Goal: Transaction & Acquisition: Purchase product/service

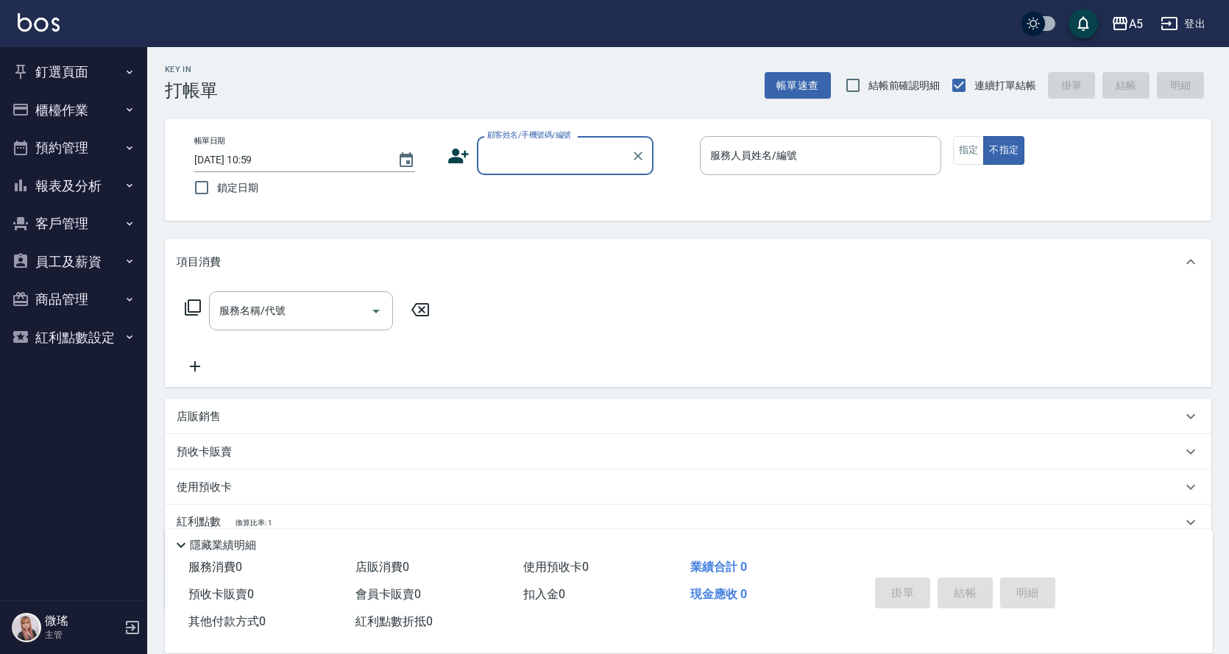
click at [56, 105] on button "櫃檯作業" at bounding box center [73, 110] width 135 height 38
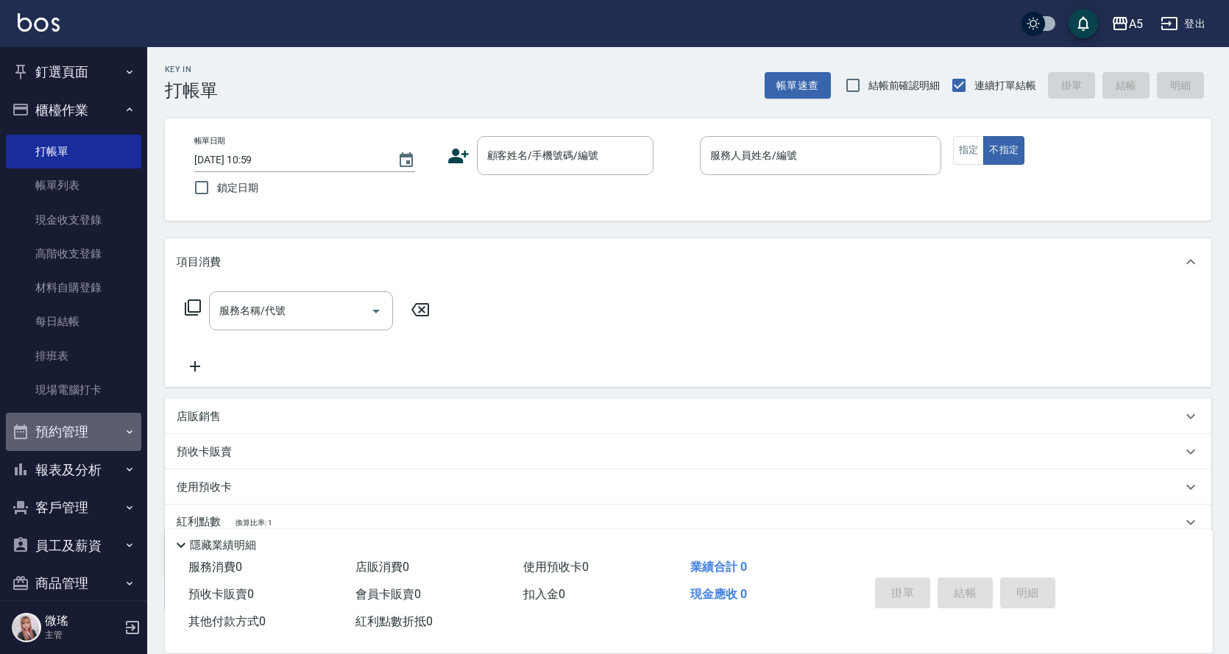
click at [85, 420] on button "預約管理" at bounding box center [73, 432] width 135 height 38
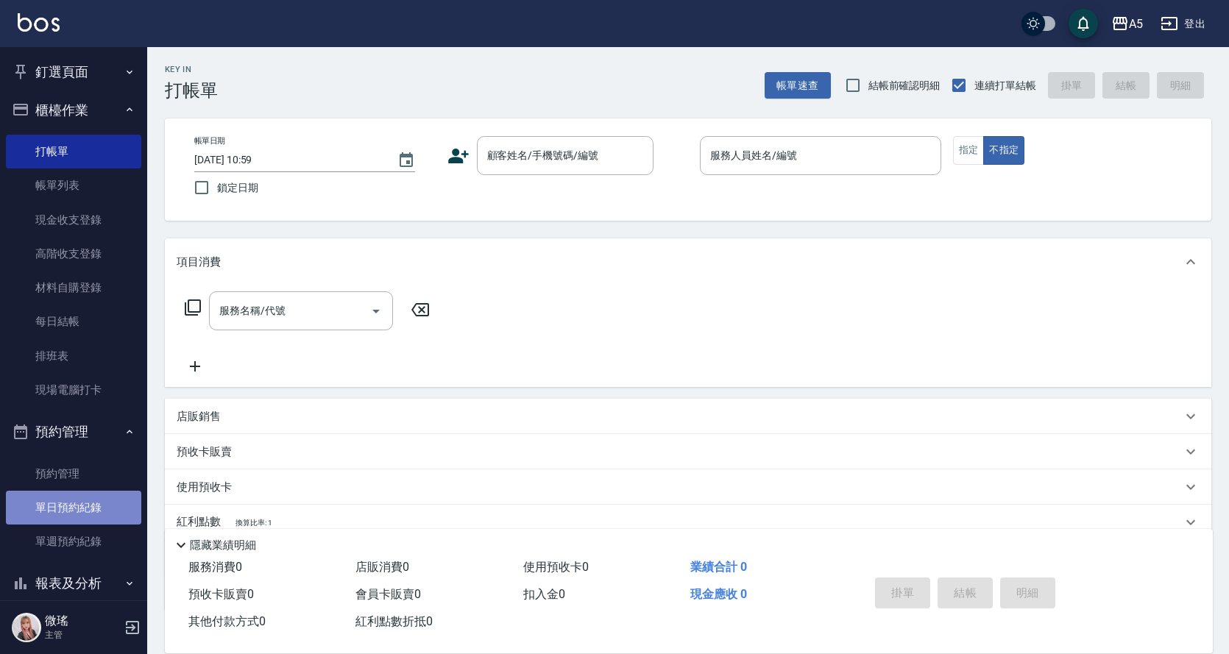
click at [102, 503] on link "單日預約紀錄" at bounding box center [73, 508] width 135 height 34
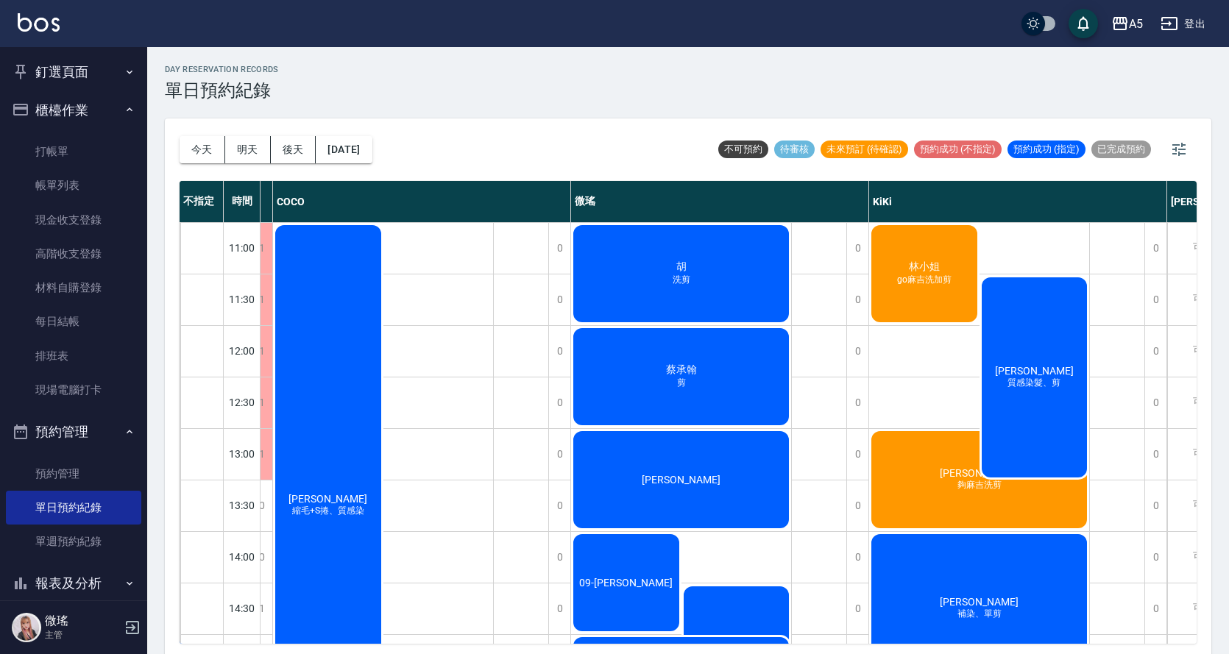
scroll to position [0, 186]
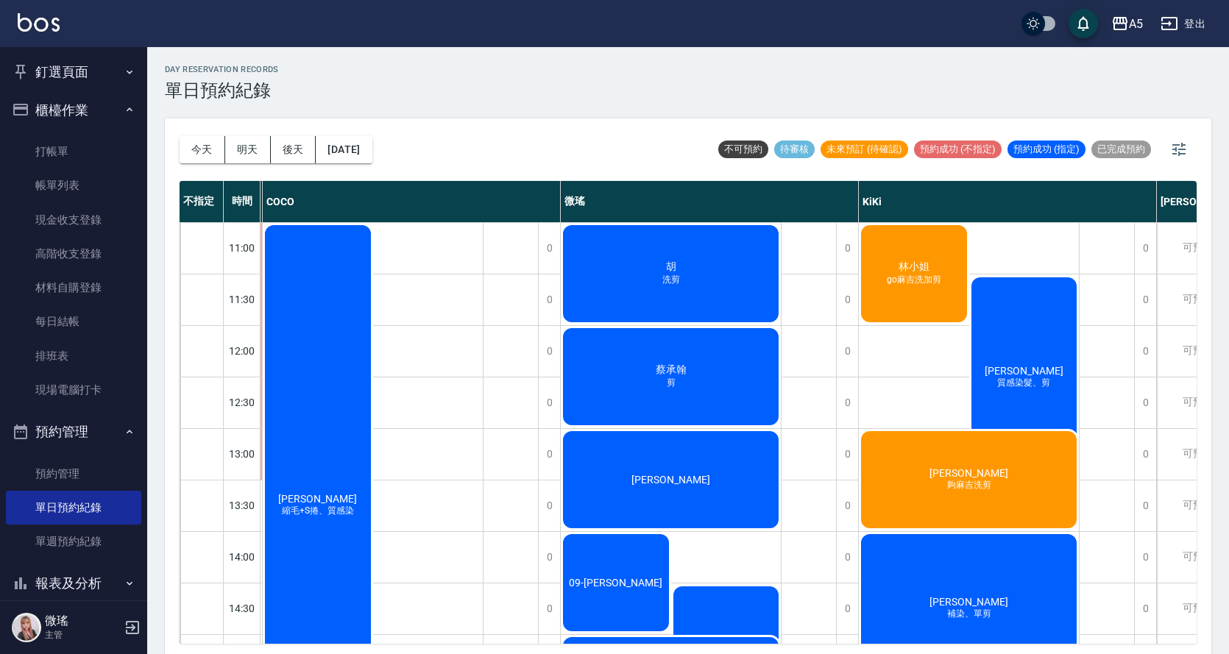
click at [185, 481] on div "林小姐 go麻吉洗加剪" at bounding box center [130, 532] width 110 height 102
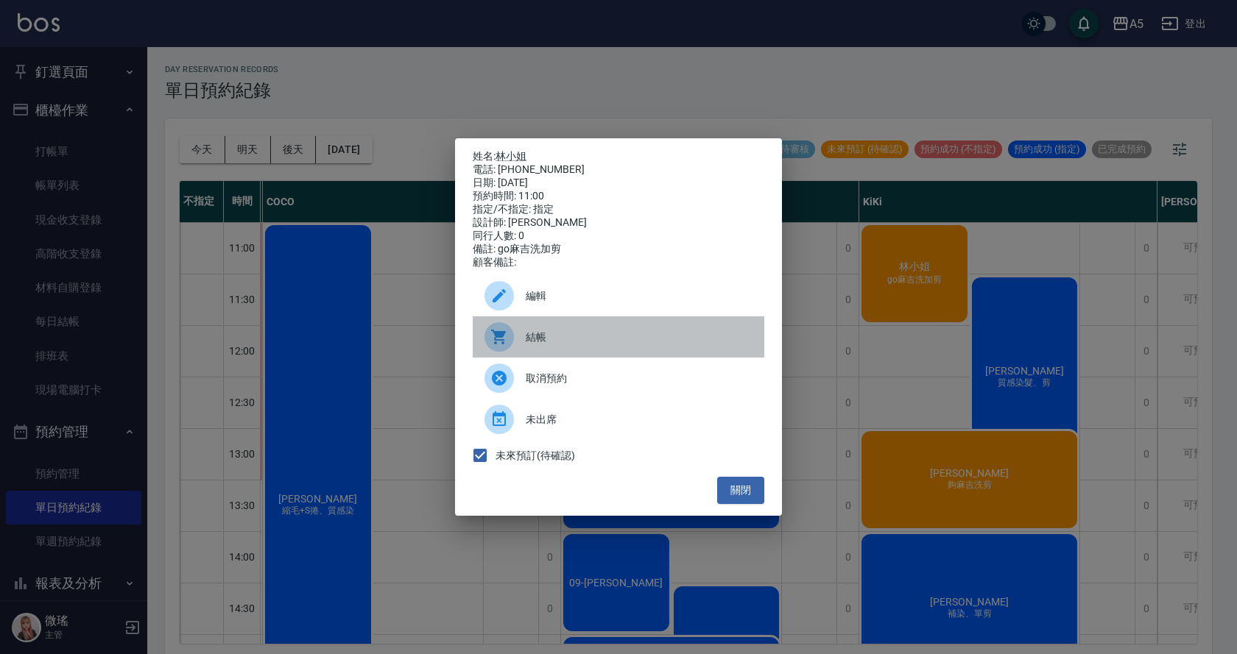
click at [620, 345] on span "結帳" at bounding box center [639, 337] width 227 height 15
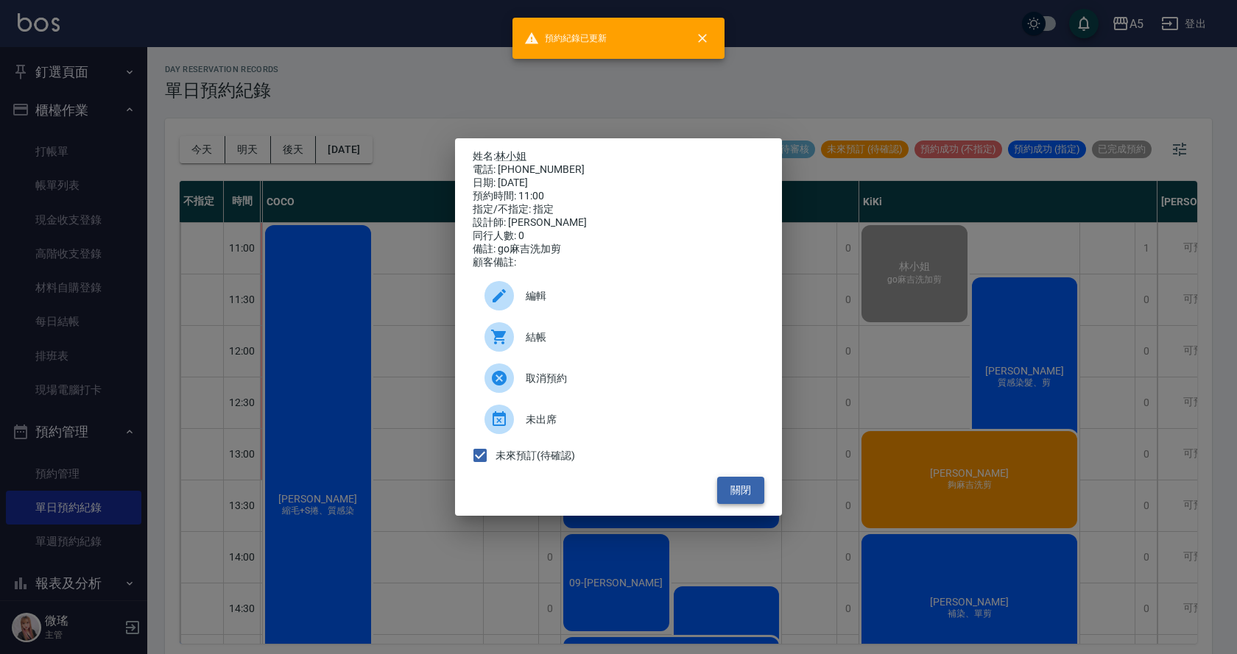
click at [739, 492] on button "關閉" at bounding box center [740, 490] width 47 height 27
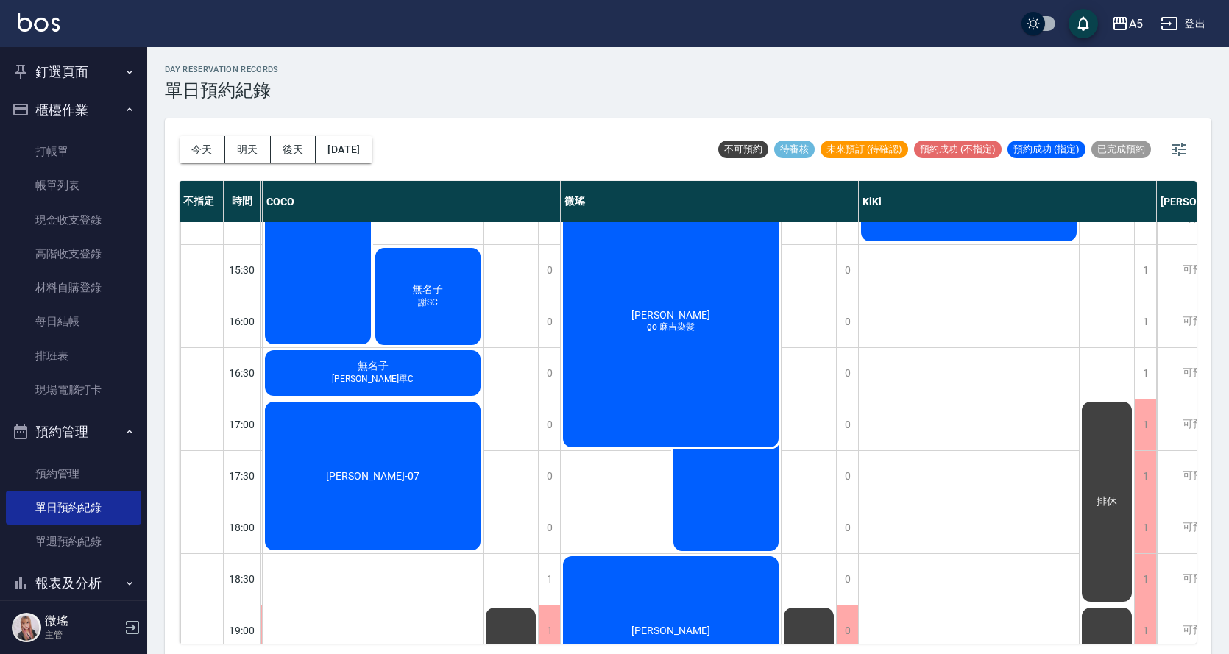
scroll to position [515, 186]
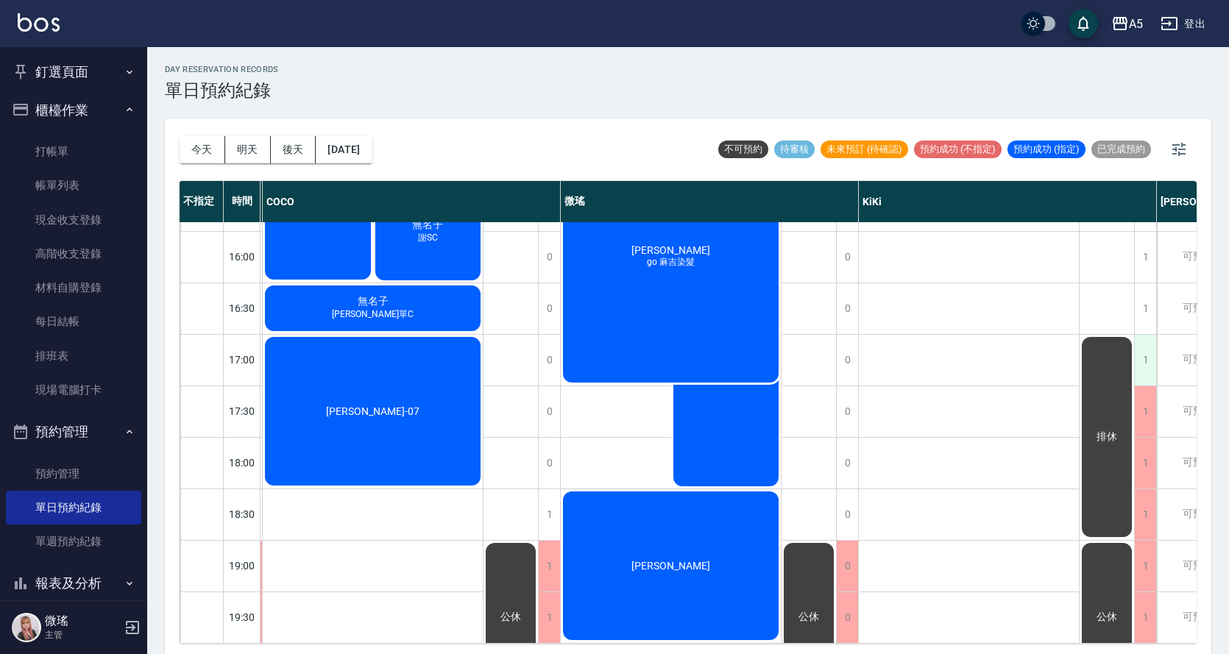
click at [1142, 364] on div "1" at bounding box center [1145, 360] width 22 height 51
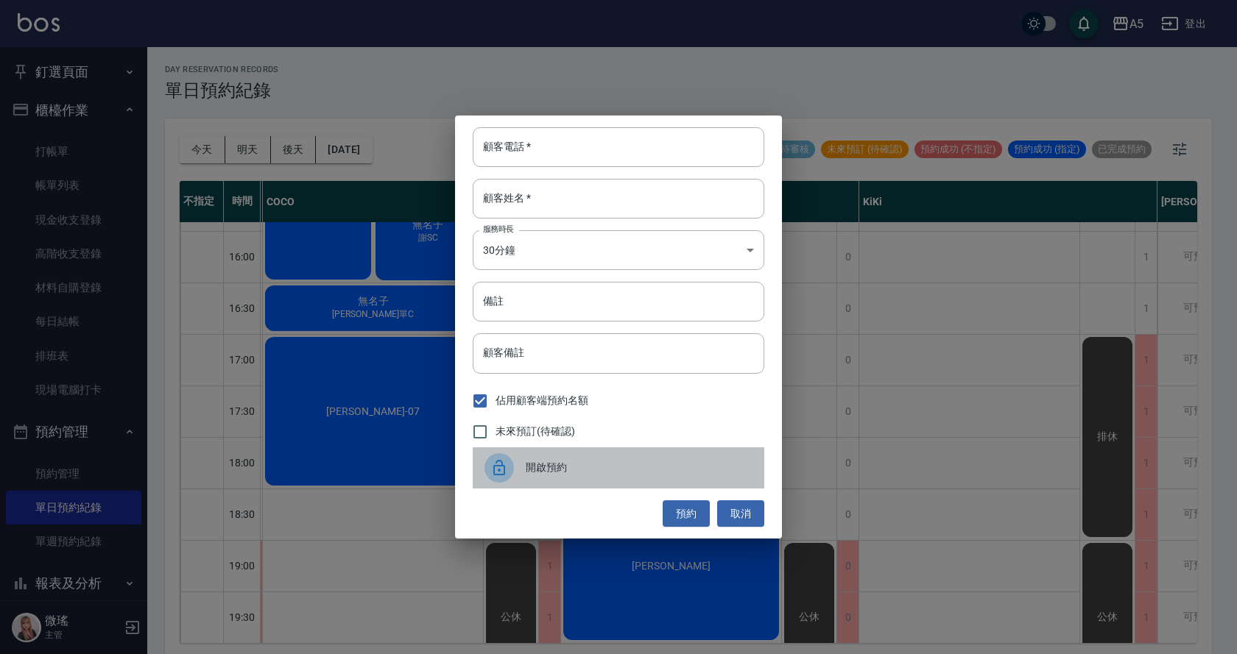
click at [583, 461] on span "開啟預約" at bounding box center [639, 467] width 227 height 15
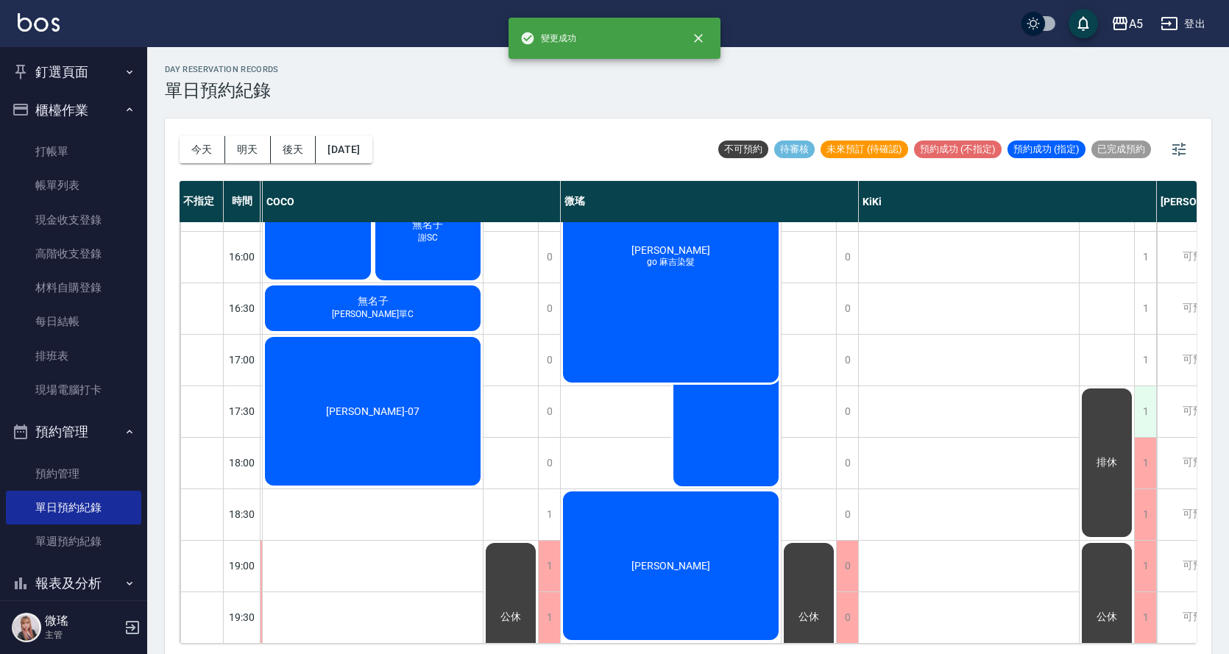
click at [1145, 396] on div "1" at bounding box center [1145, 411] width 22 height 51
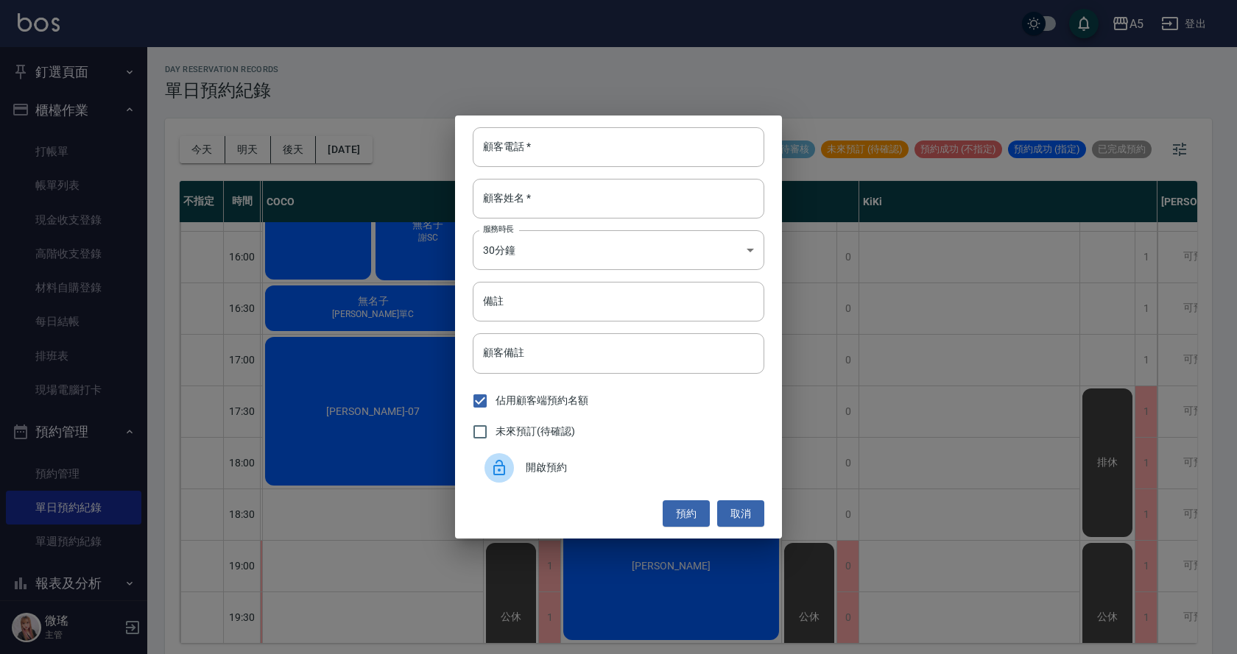
click at [673, 472] on span "開啟預約" at bounding box center [639, 467] width 227 height 15
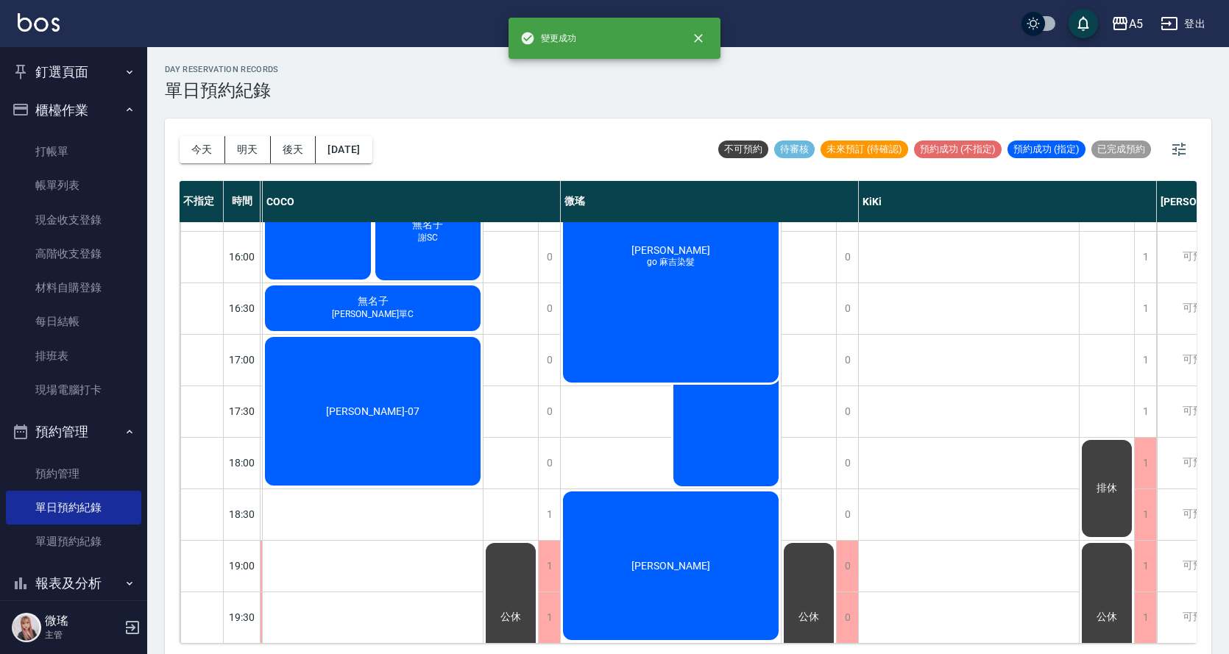
click at [1148, 439] on div "1" at bounding box center [1145, 463] width 22 height 51
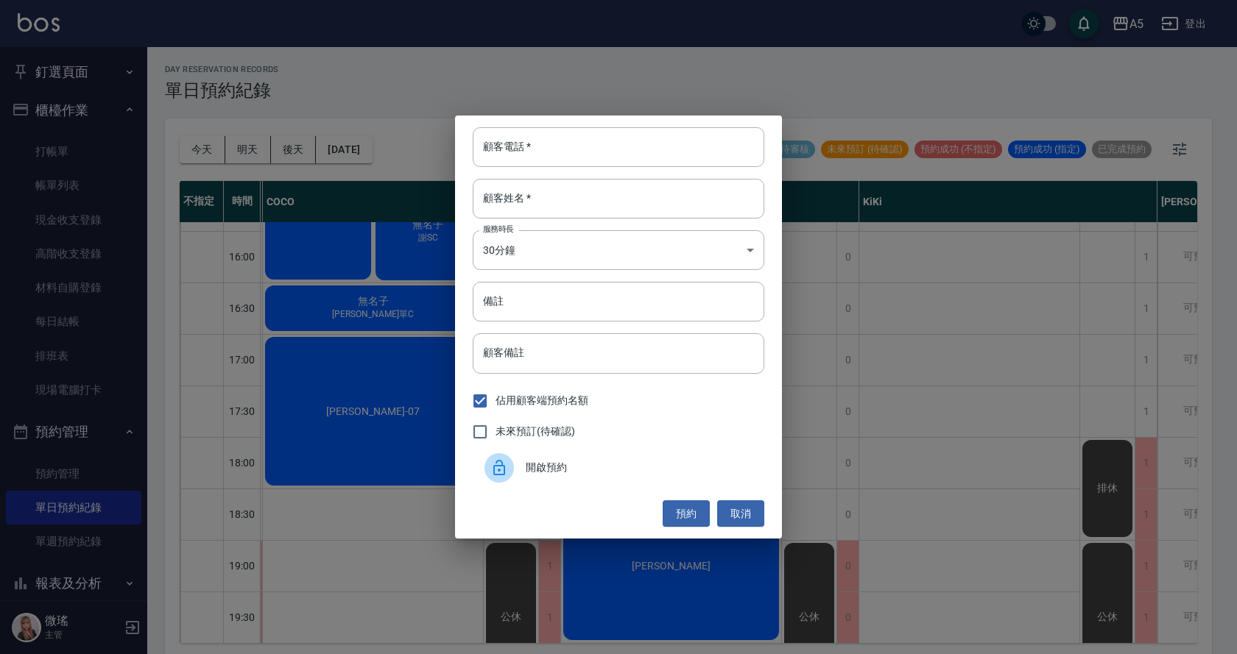
click at [696, 481] on div "開啟預約" at bounding box center [619, 468] width 292 height 41
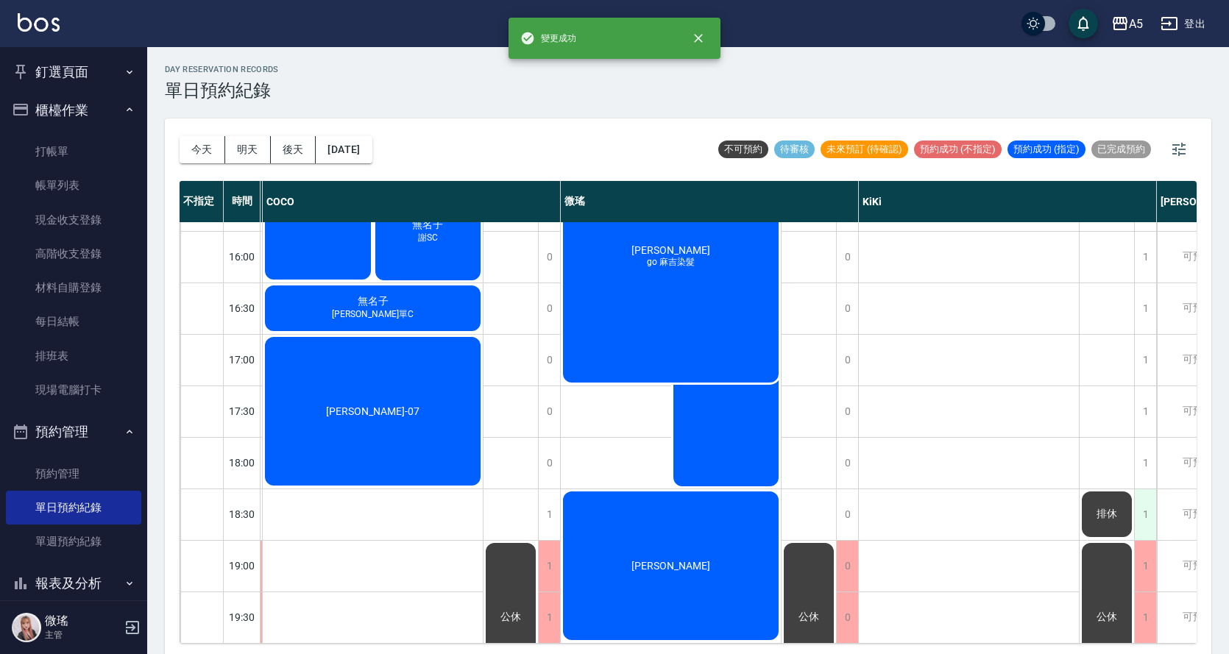
click at [1136, 500] on div "1" at bounding box center [1145, 515] width 22 height 51
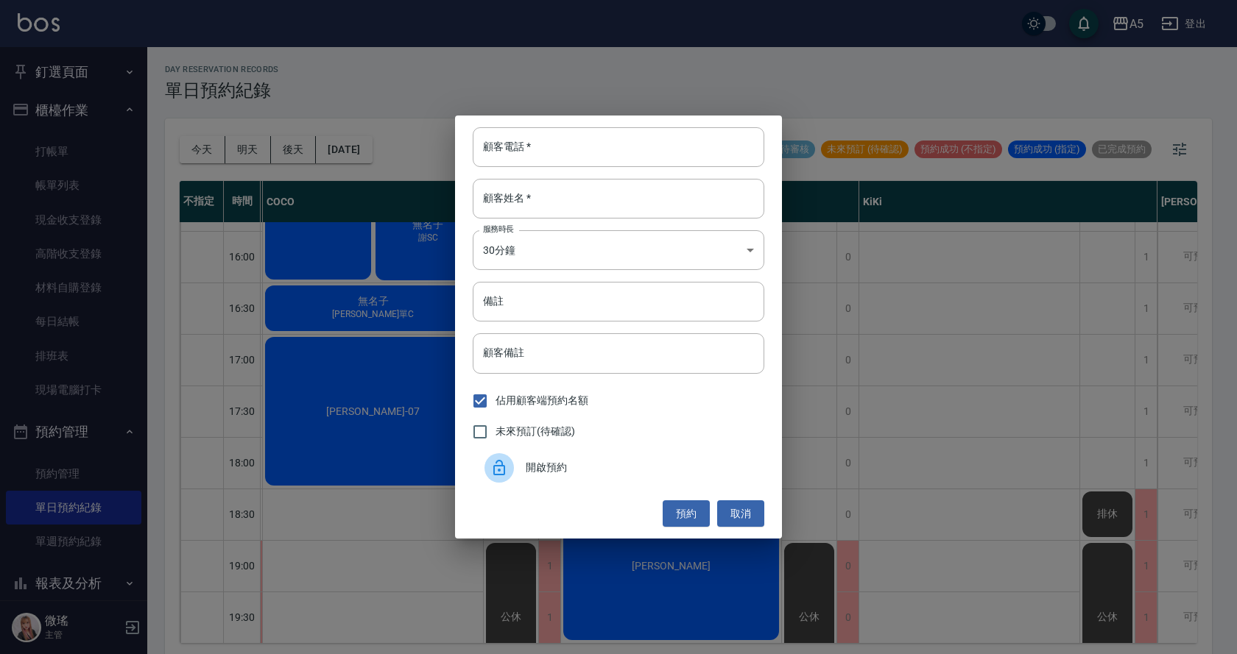
click at [672, 454] on div "開啟預約" at bounding box center [619, 468] width 292 height 41
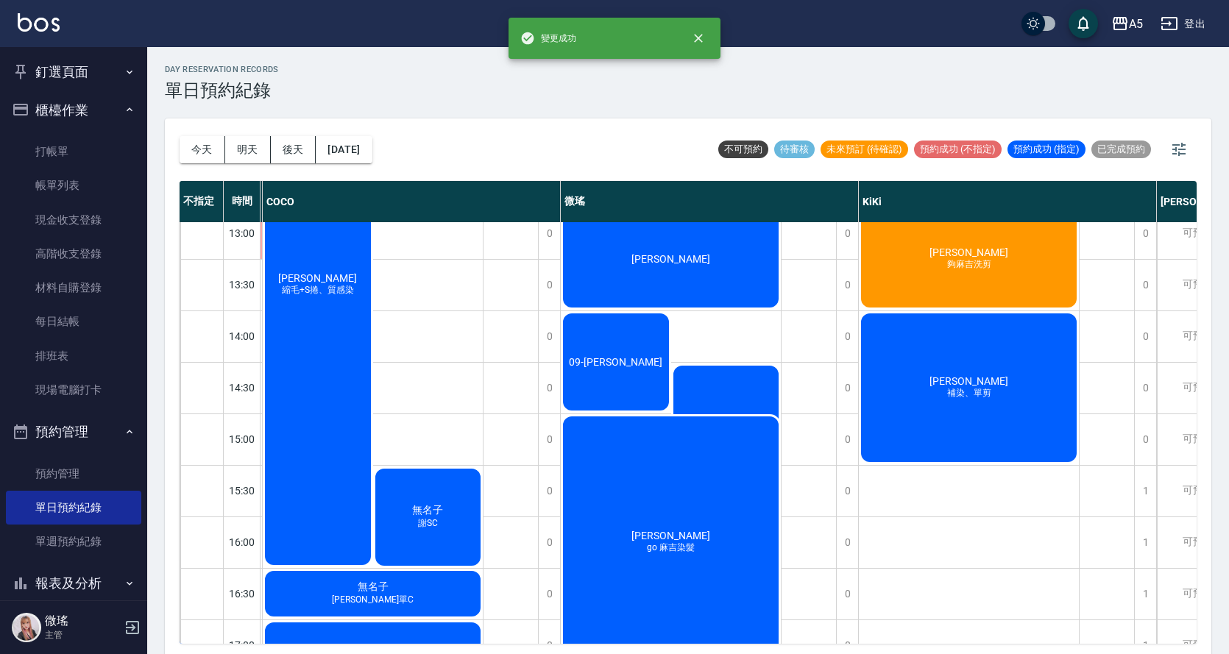
scroll to position [0, 186]
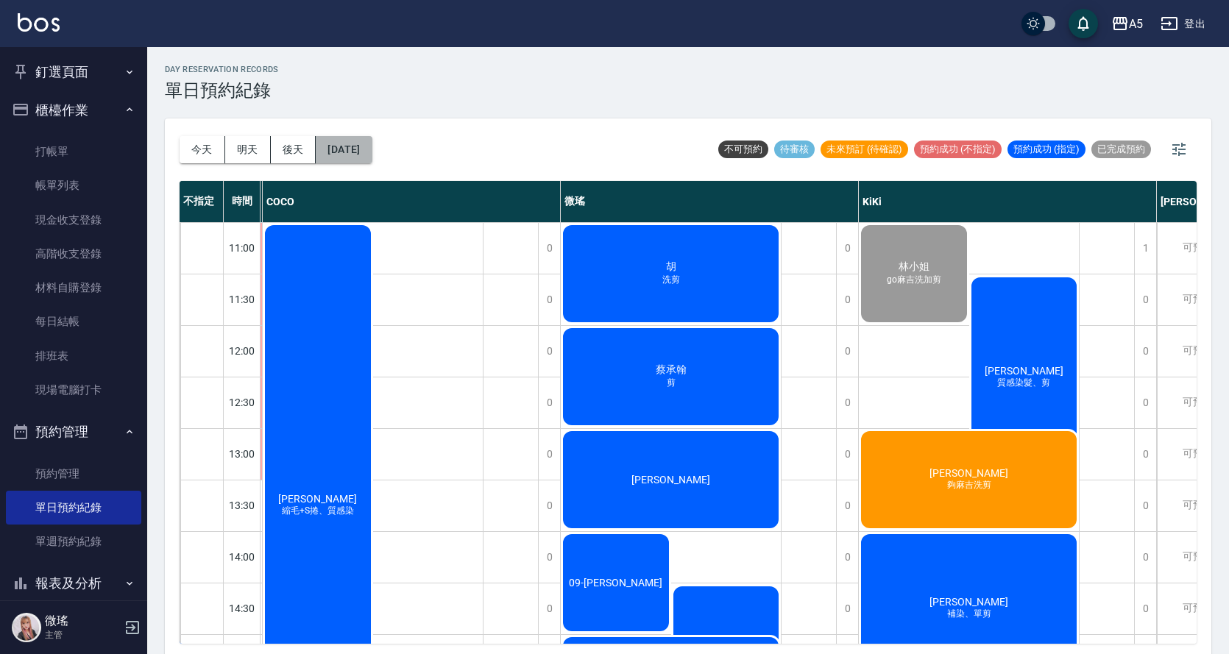
click at [371, 162] on button "[DATE]" at bounding box center [344, 149] width 56 height 27
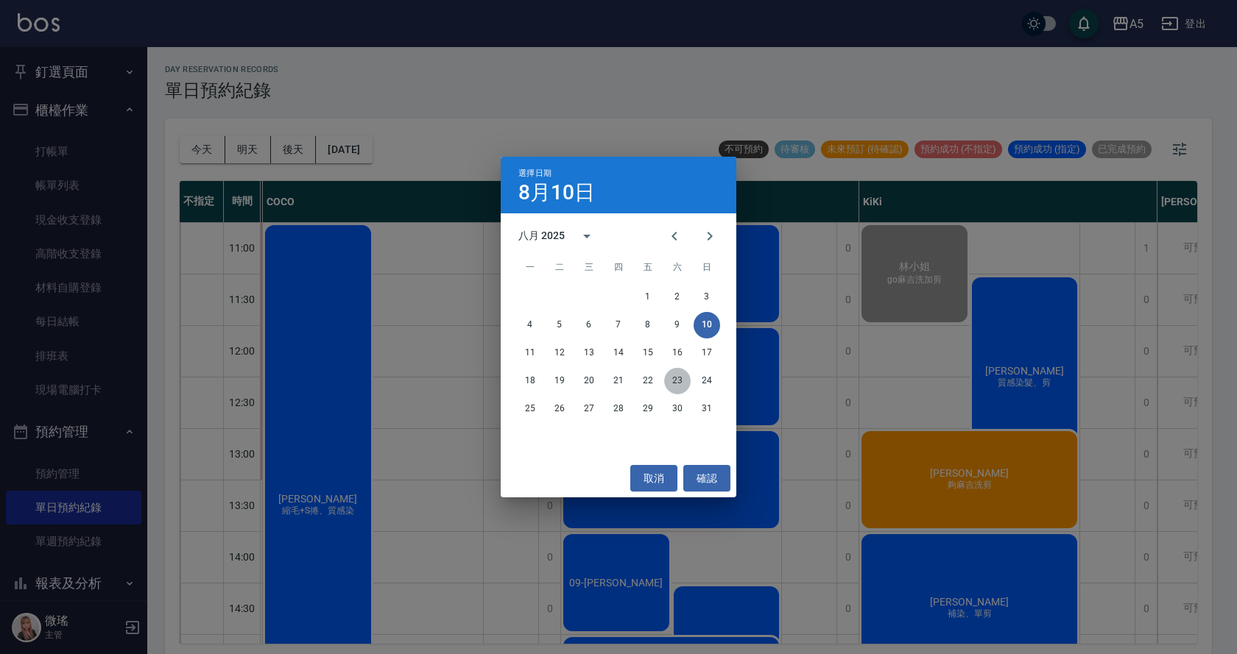
click at [670, 389] on button "23" at bounding box center [677, 381] width 27 height 27
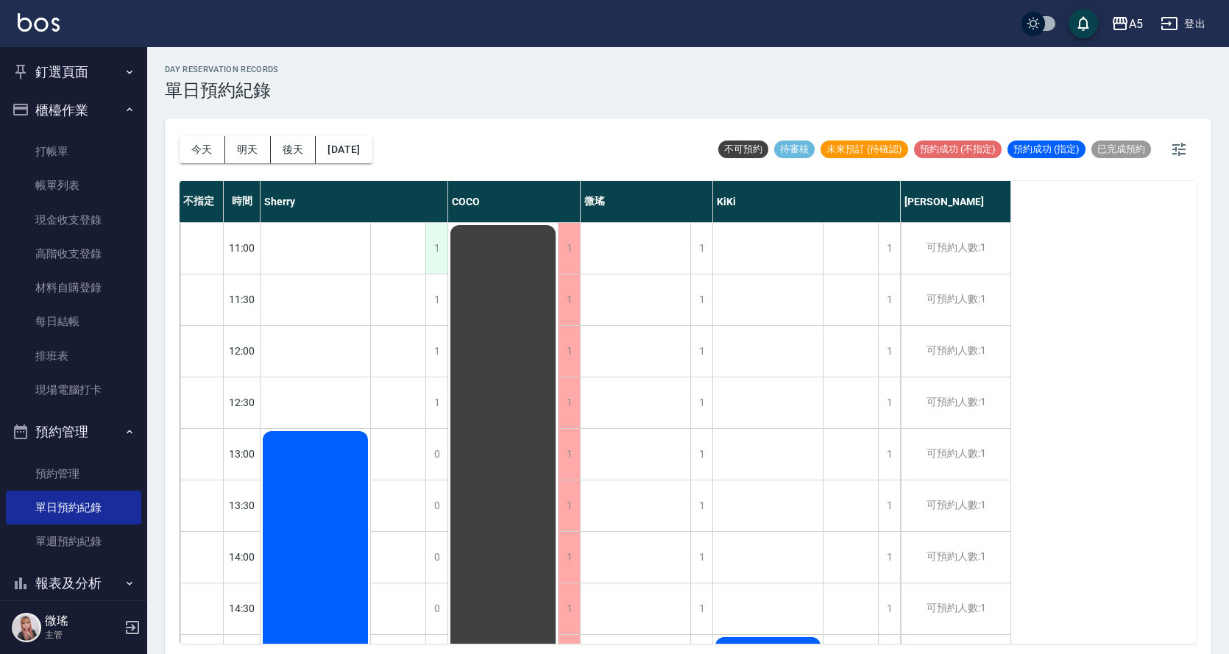
click at [429, 255] on div "1" at bounding box center [436, 248] width 22 height 51
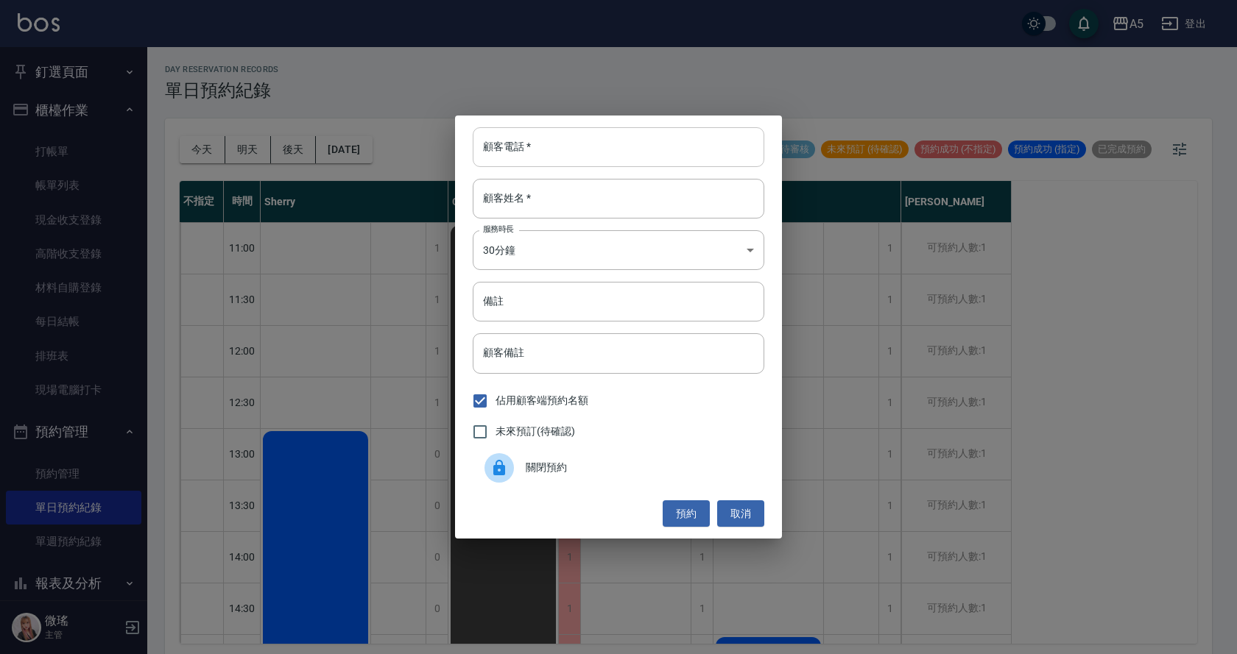
click at [559, 149] on input "顧客電話   *" at bounding box center [619, 147] width 292 height 40
type input "0928332177"
click at [567, 209] on input "顧客姓名   *" at bounding box center [619, 199] width 292 height 40
type input "c"
type input "ㄟ"
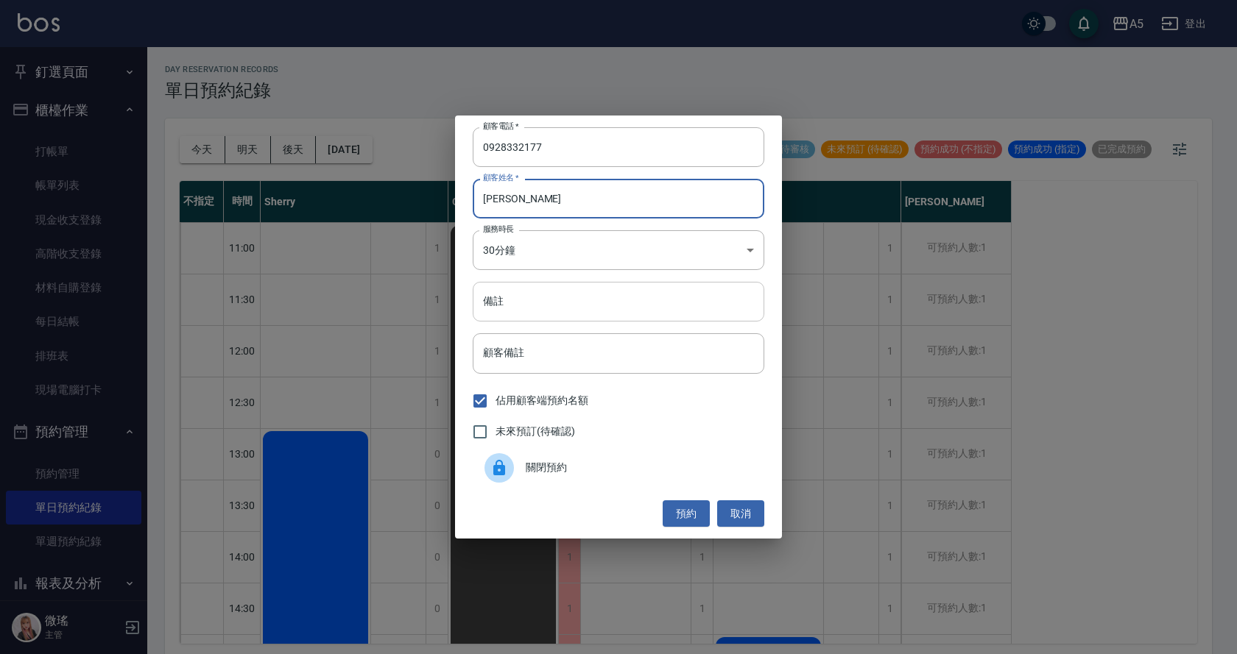
type input "陳小姐"
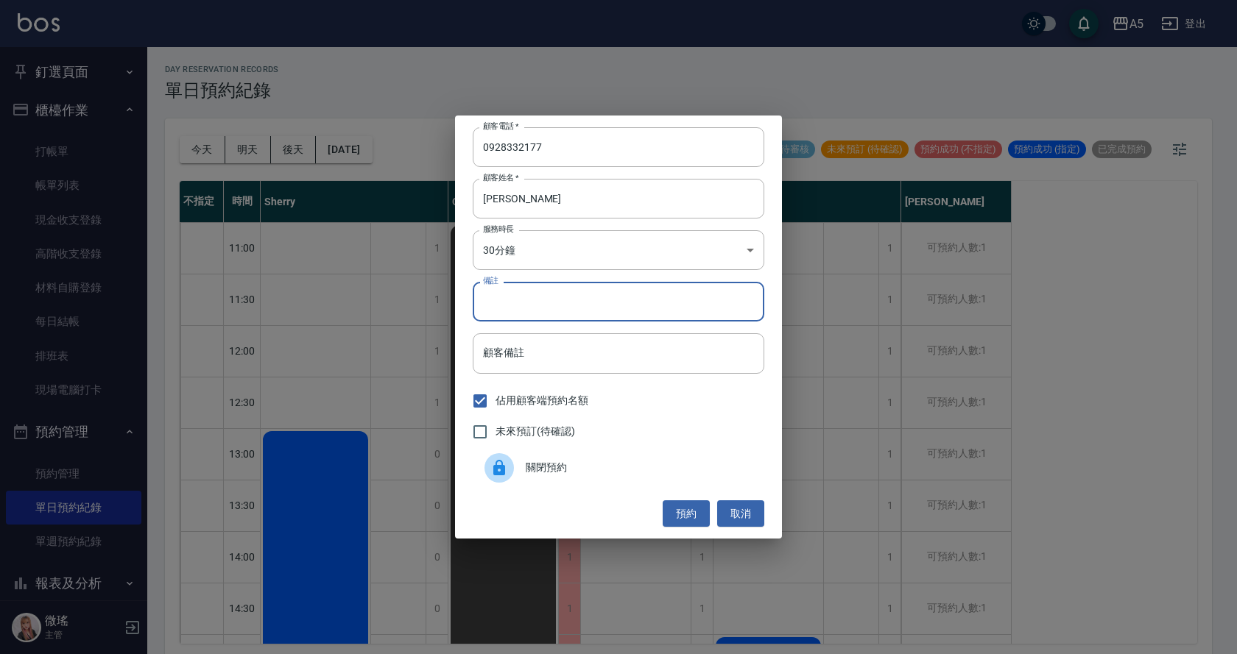
click at [548, 314] on input "備註" at bounding box center [619, 302] width 292 height 40
type input "溝"
type input "鉤"
drag, startPoint x: 507, startPoint y: 302, endPoint x: 476, endPoint y: 299, distance: 31.1
click at [458, 295] on div "顧客電話   * 0928332177 顧客電話   * 顧客姓名   * 陳小姐 顧客姓名   * 服務時長 30分鐘 1 服務時長 備註 夠麻吉染 備註 …" at bounding box center [618, 327] width 327 height 423
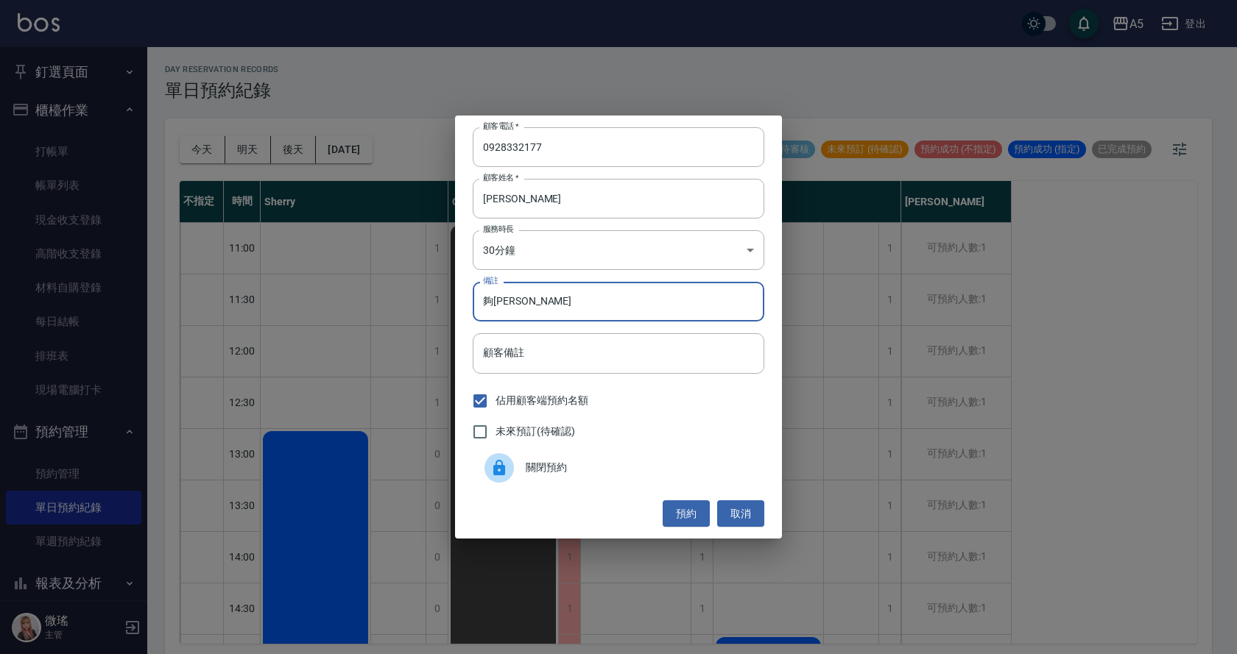
drag, startPoint x: 512, startPoint y: 306, endPoint x: 439, endPoint y: 304, distance: 73.6
click at [439, 304] on div "顧客電話   * 0928332177 顧客電話   * 顧客姓名   * 陳小姐 顧客姓名   * 服務時長 30分鐘 1 服務時長 備註 夠麻吉染 備註 …" at bounding box center [618, 327] width 1237 height 654
type input "夠麻吉染"
click at [557, 423] on label "未來預訂(待確認)" at bounding box center [520, 432] width 110 height 31
click at [495, 423] on input "未來預訂(待確認)" at bounding box center [480, 432] width 31 height 31
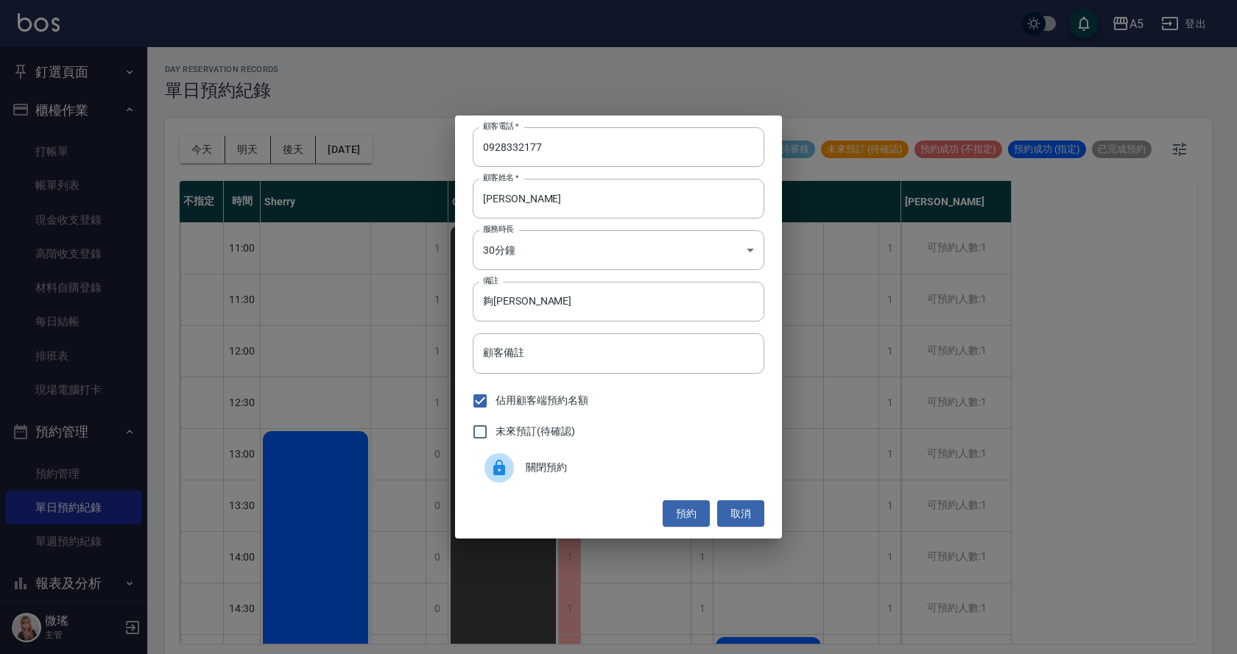
checkbox input "true"
click at [689, 510] on button "預約" at bounding box center [686, 514] width 47 height 27
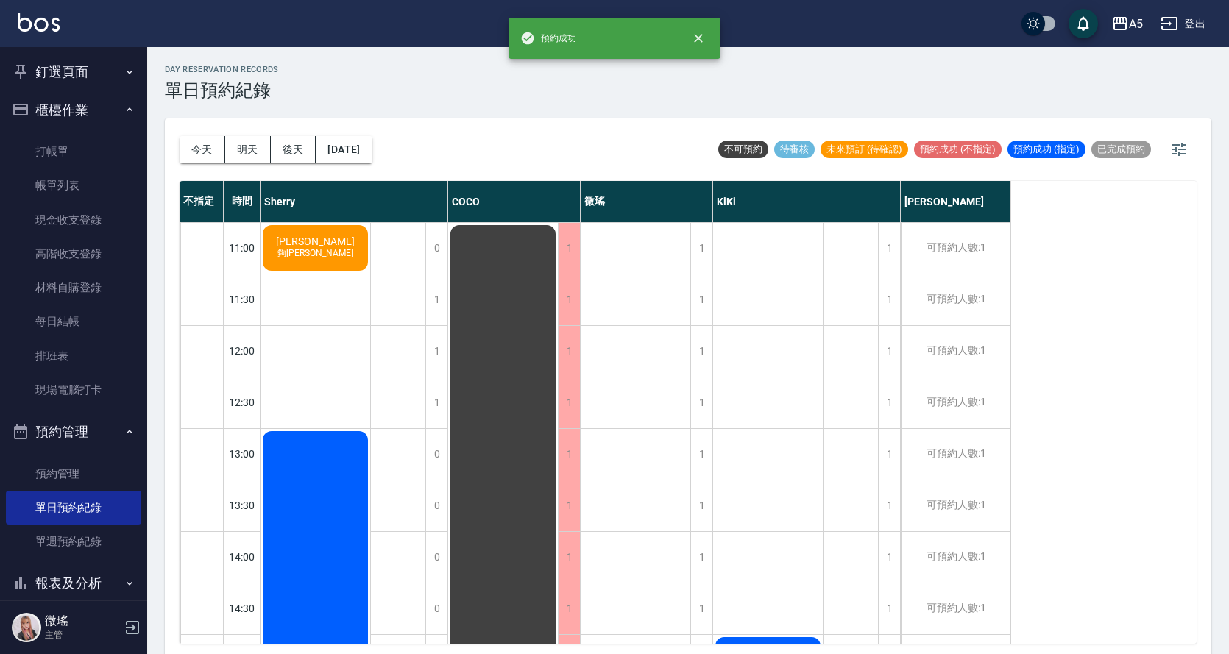
click at [318, 231] on div "陳小姐 夠麻吉染" at bounding box center [316, 248] width 110 height 50
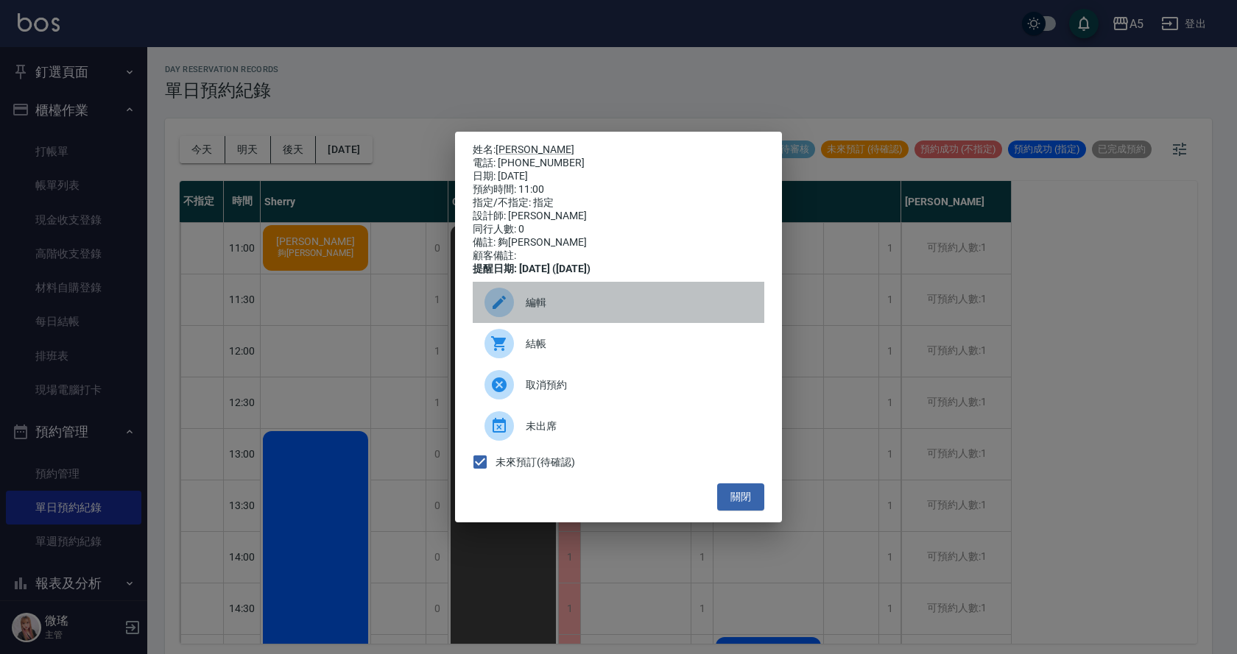
click at [542, 310] on span "編輯" at bounding box center [639, 302] width 227 height 15
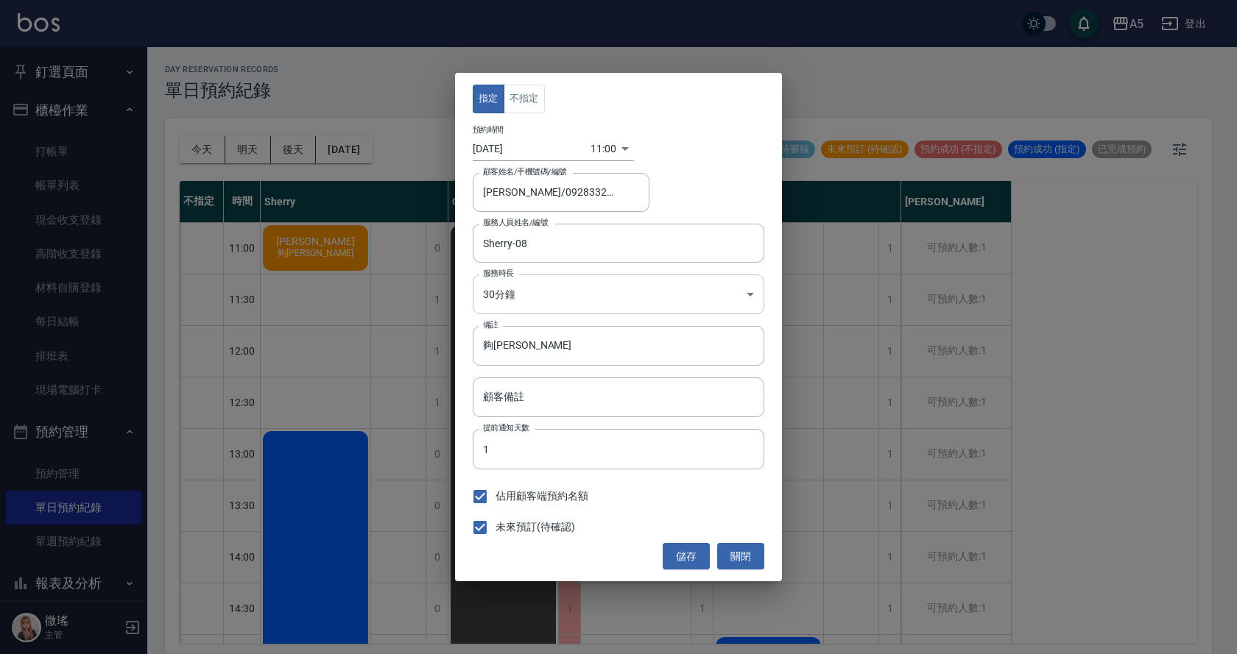
click at [554, 294] on body "A5 登出 釘選頁面 打帳單 店家日報表 設計師日報表 設計師業績月報表 櫃檯作業 打帳單 帳單列表 現金收支登錄 高階收支登錄 材料自購登錄 每日結帳 排班…" at bounding box center [618, 329] width 1237 height 659
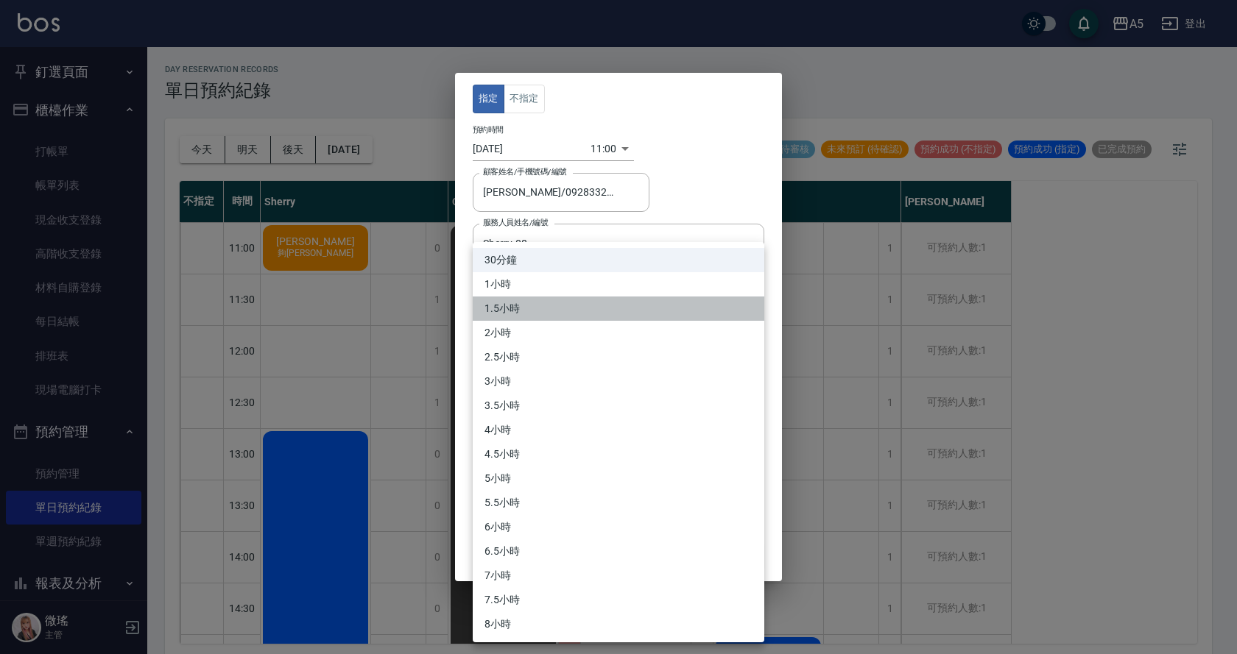
click at [544, 305] on li "1.5小時" at bounding box center [619, 309] width 292 height 24
type input "3"
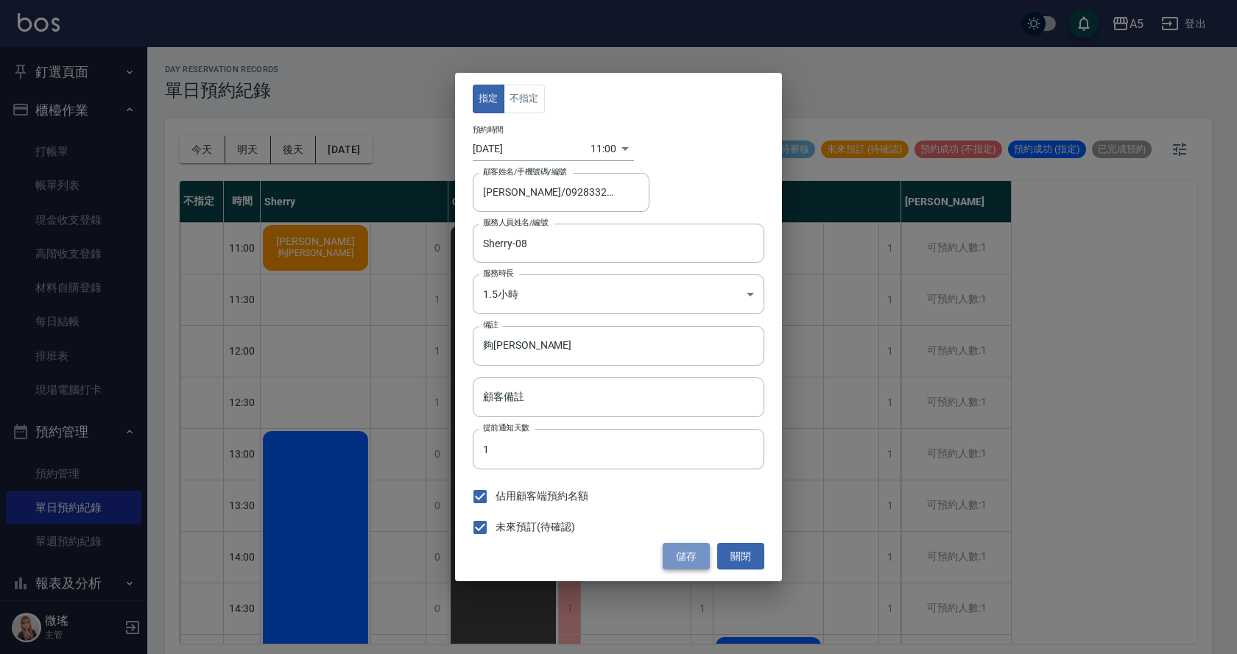
click at [691, 557] on button "儲存" at bounding box center [686, 556] width 47 height 27
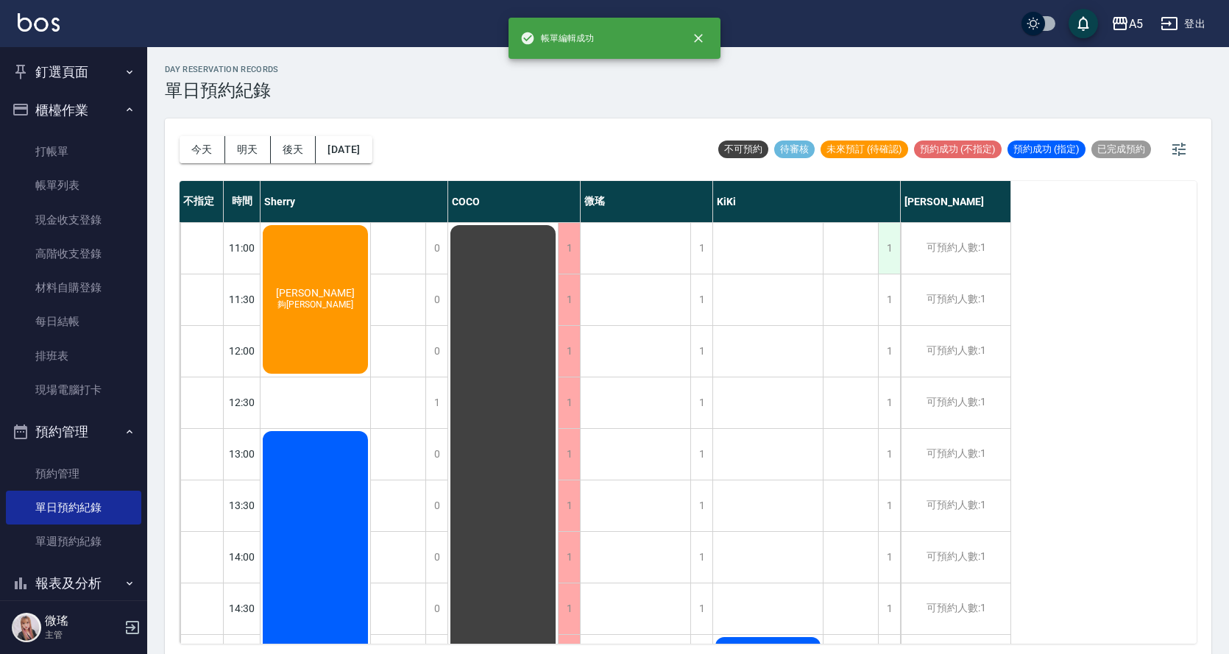
click at [888, 247] on div "1" at bounding box center [889, 248] width 22 height 51
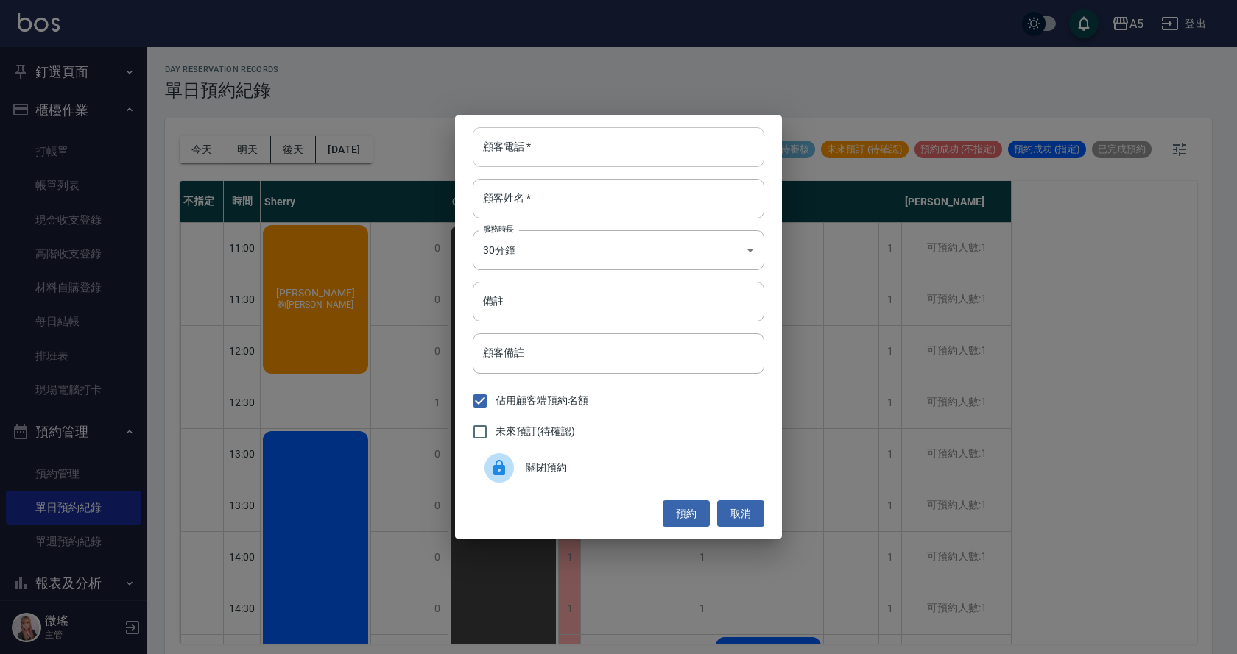
click at [501, 135] on input "顧客電話   *" at bounding box center [619, 147] width 292 height 40
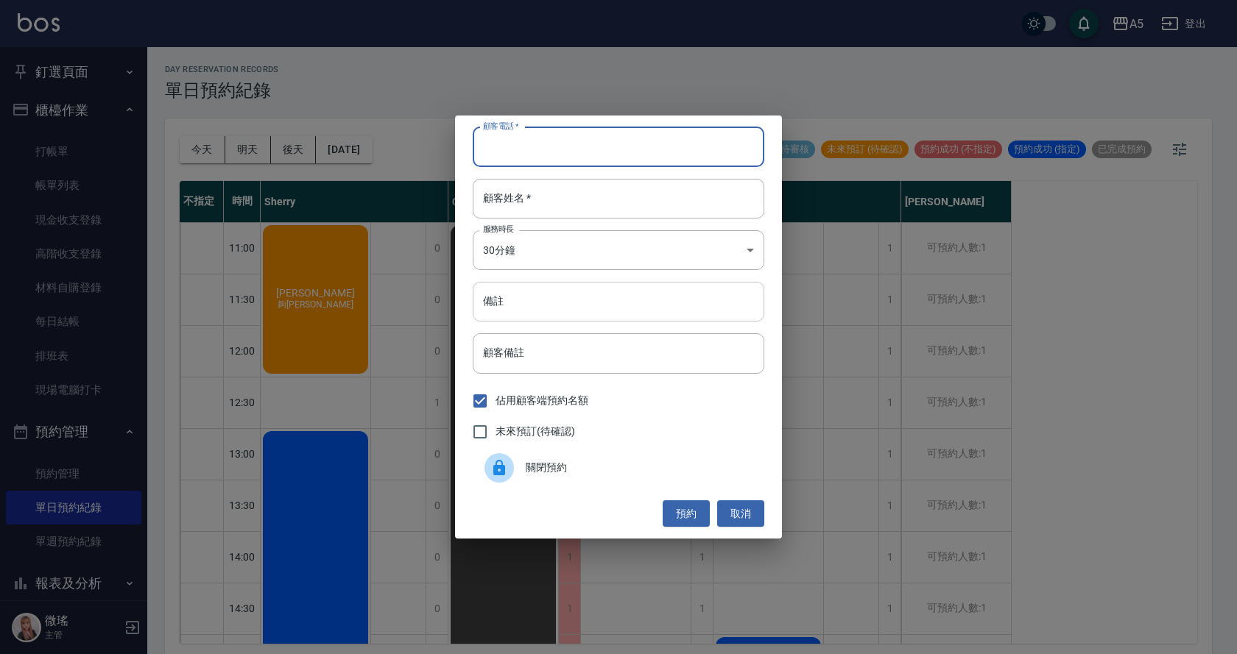
click at [512, 292] on input "備註" at bounding box center [619, 302] width 292 height 40
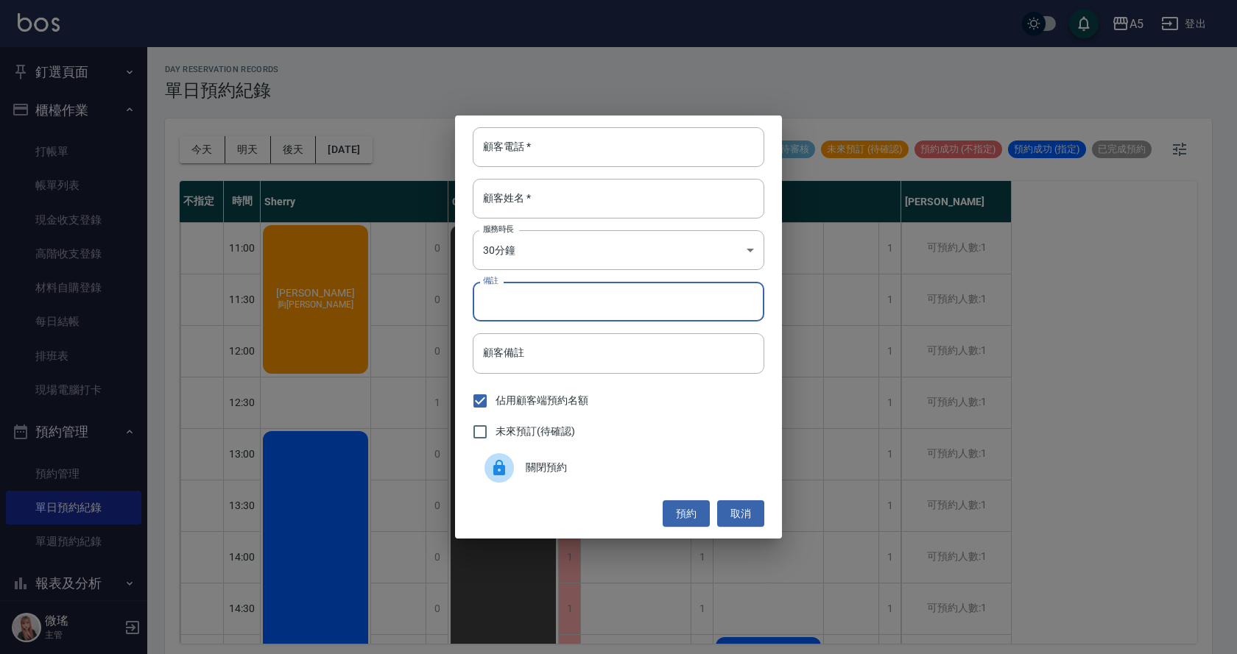
paste input "夠麻吉"
type input "夠麻吉"
click at [520, 152] on input "顧客電話   *" at bounding box center [619, 147] width 292 height 40
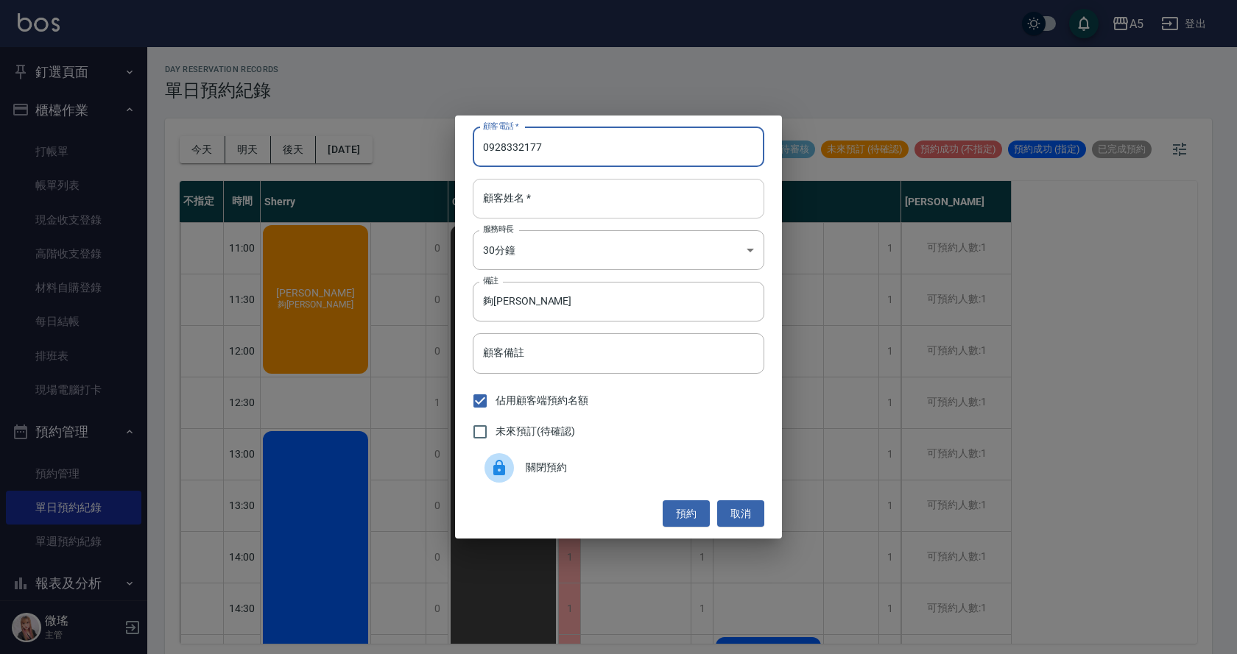
type input "0928332177"
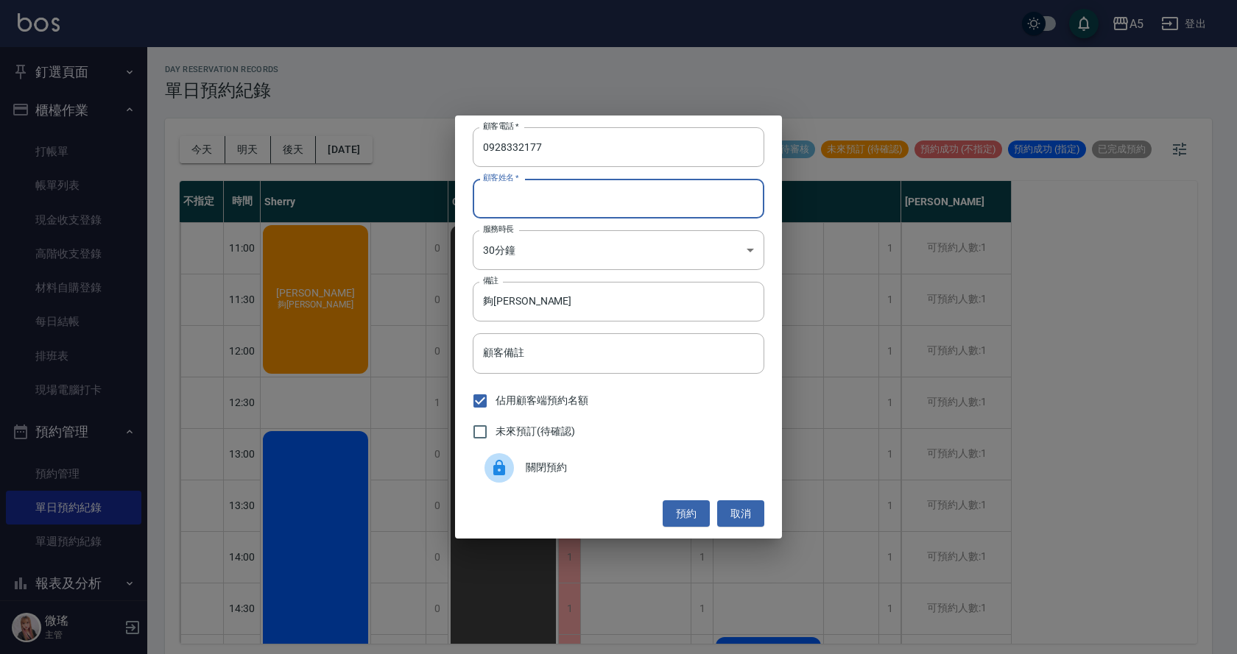
click at [537, 192] on input "顧客姓名   *" at bounding box center [619, 199] width 292 height 40
type input "t"
type input "ㄟ"
type input "陳小姐"
click at [548, 367] on input "顧客備註" at bounding box center [619, 353] width 292 height 40
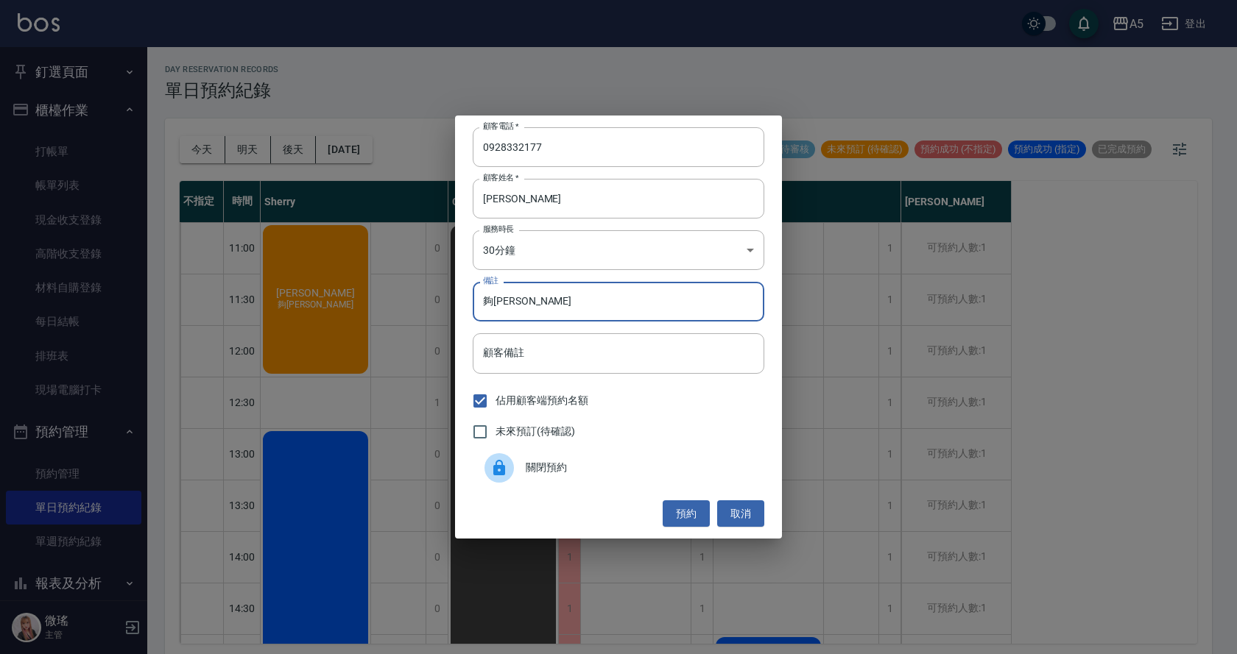
click at [545, 293] on input "夠麻吉" at bounding box center [619, 302] width 292 height 40
type input "夠麻吉洗剪"
click at [548, 432] on span "未來預訂(待確認)" at bounding box center [535, 431] width 80 height 15
click at [495, 432] on input "未來預訂(待確認)" at bounding box center [480, 432] width 31 height 31
checkbox input "true"
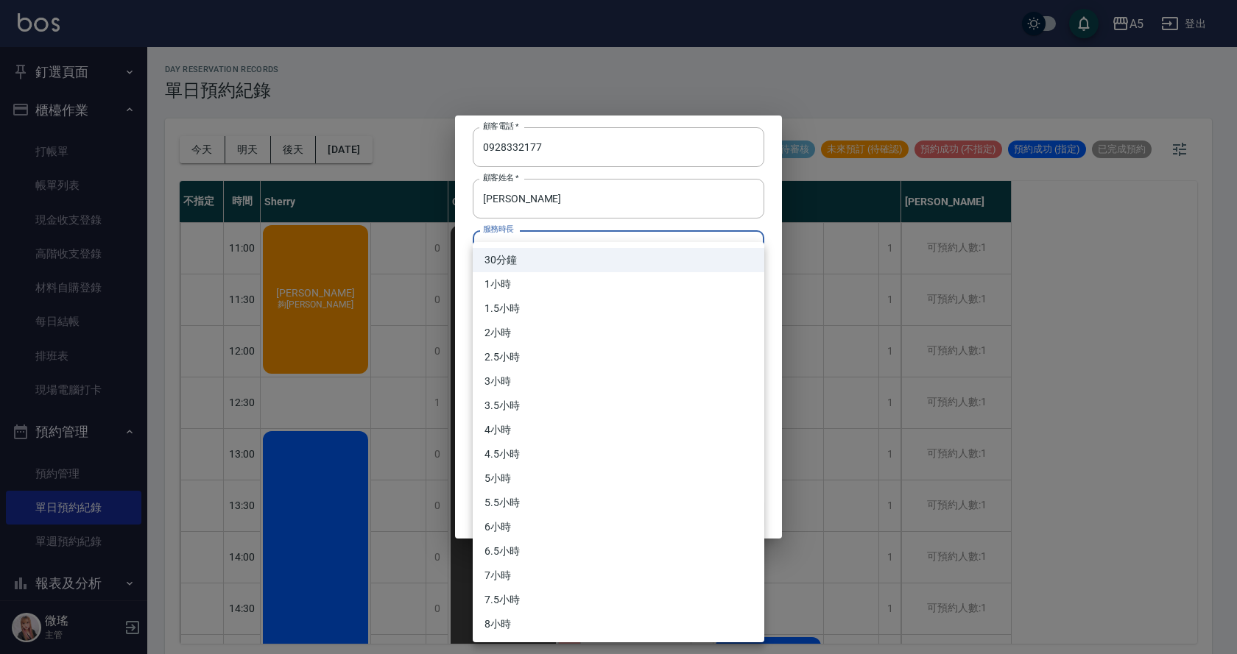
click at [642, 269] on body "A5 登出 釘選頁面 打帳單 店家日報表 設計師日報表 設計師業績月報表 櫃檯作業 打帳單 帳單列表 現金收支登錄 高階收支登錄 材料自購登錄 每日結帳 排班…" at bounding box center [618, 329] width 1237 height 659
click at [601, 252] on li "30分鐘" at bounding box center [619, 260] width 292 height 24
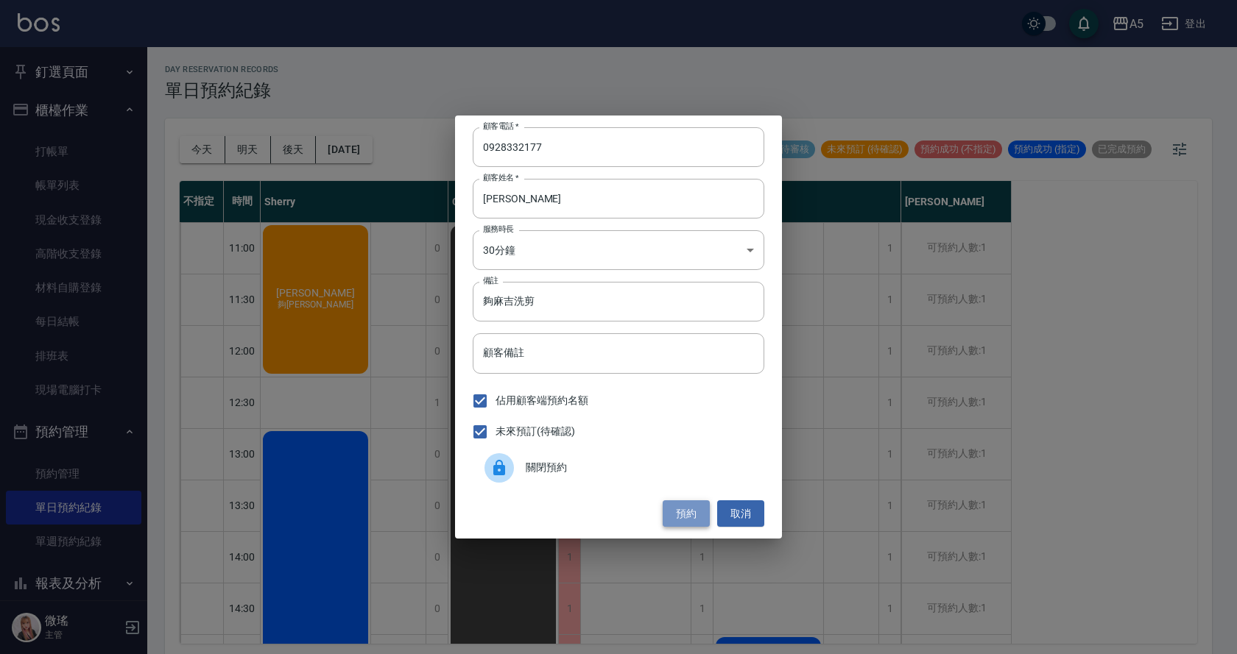
click at [692, 509] on button "預約" at bounding box center [686, 514] width 47 height 27
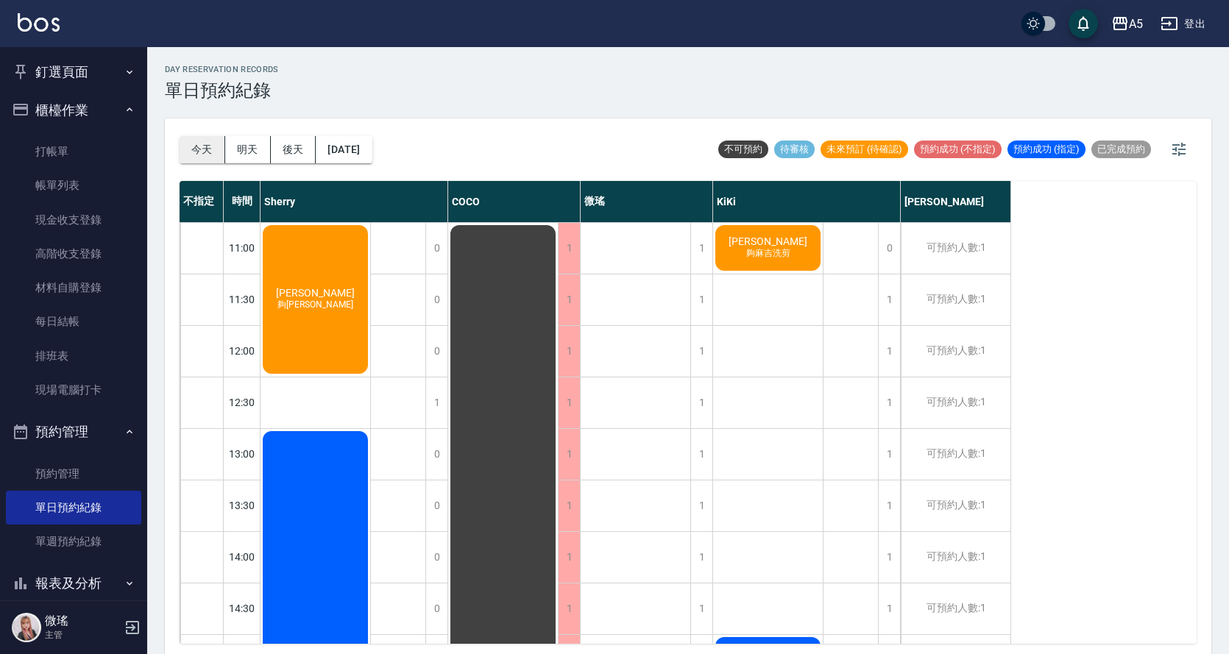
click at [211, 146] on button "今天" at bounding box center [203, 149] width 46 height 27
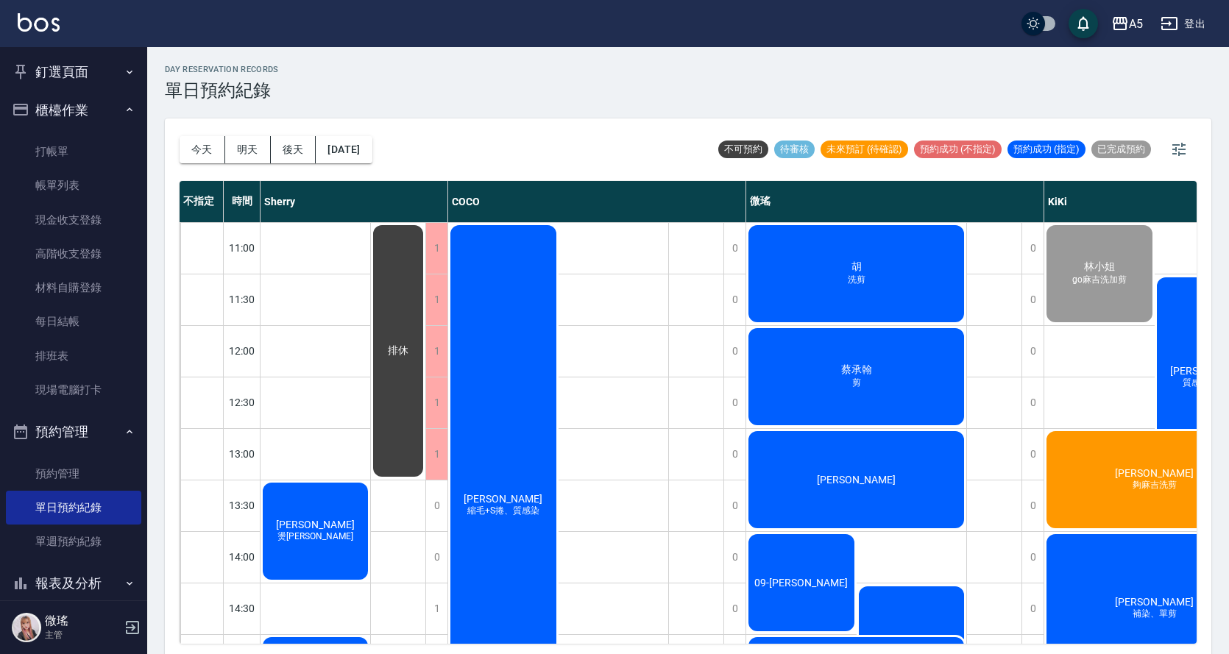
click at [370, 481] on div "胡 洗剪" at bounding box center [316, 532] width 110 height 102
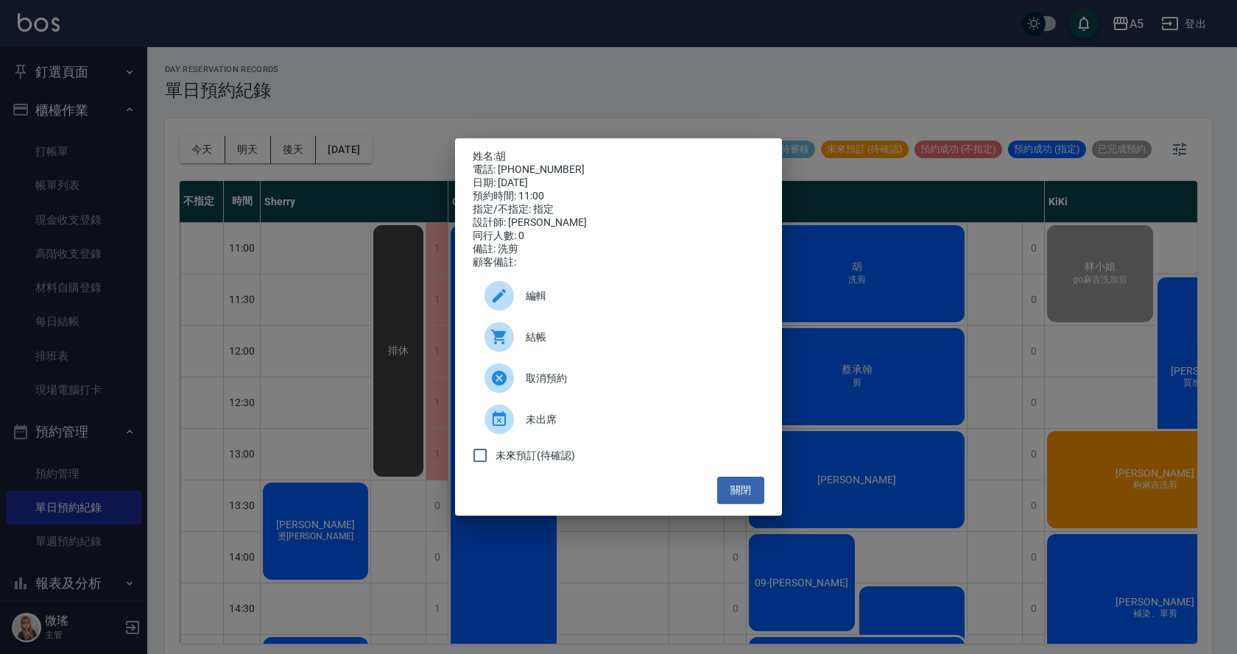
click at [560, 345] on span "結帳" at bounding box center [639, 337] width 227 height 15
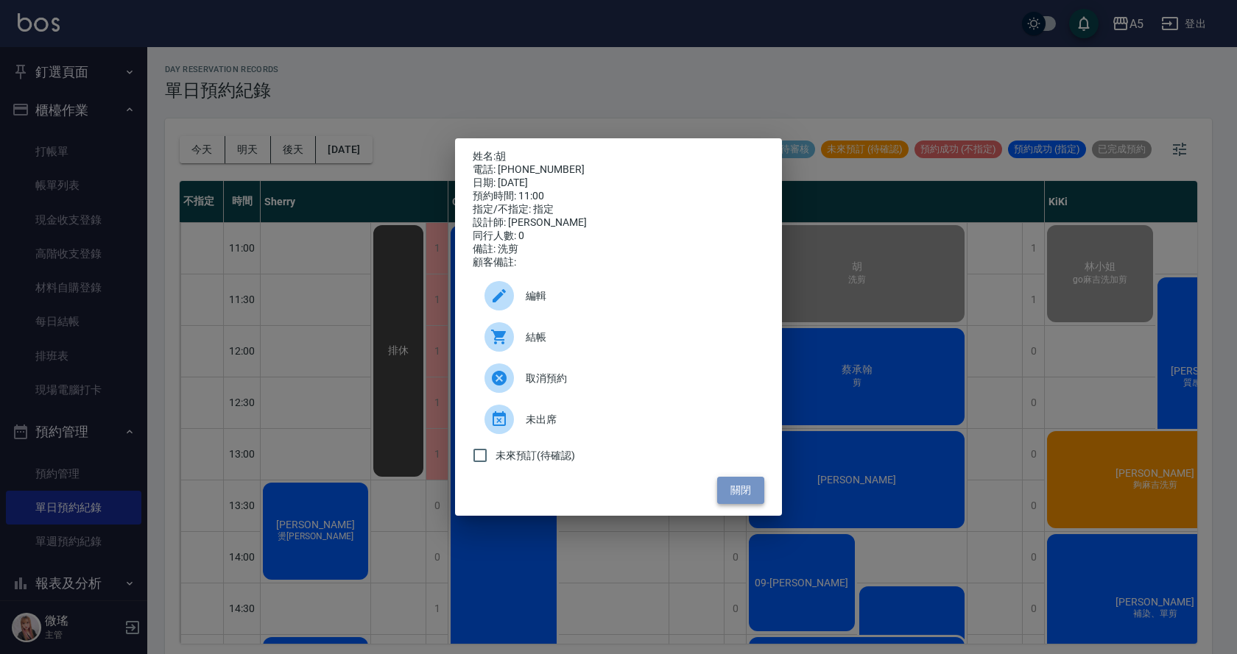
click at [740, 495] on button "關閉" at bounding box center [740, 490] width 47 height 27
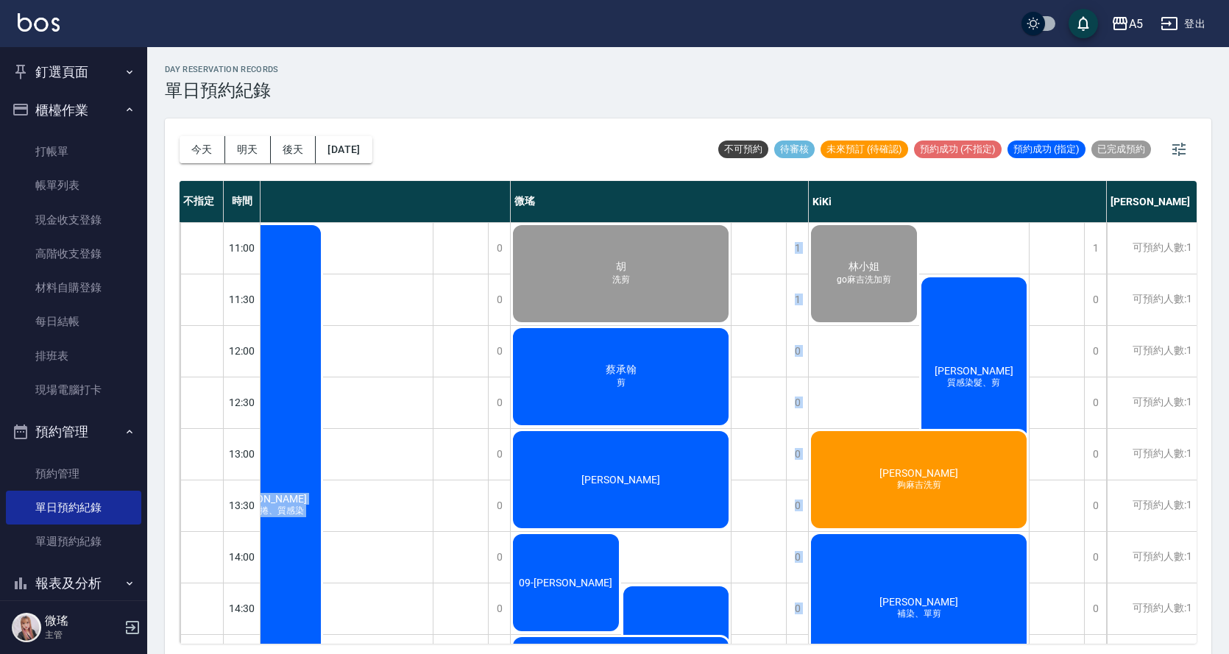
scroll to position [175, 236]
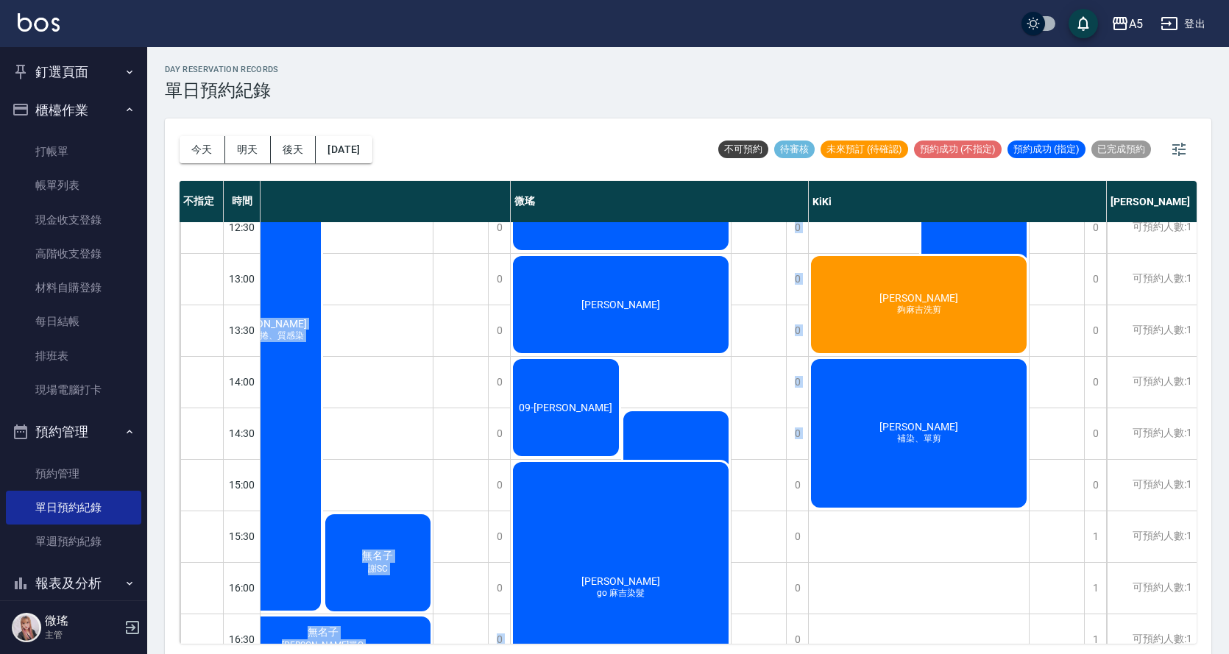
drag, startPoint x: 592, startPoint y: 646, endPoint x: 498, endPoint y: 638, distance: 93.8
click at [498, 638] on div "今天 明天 後天 2025/08/10 不可預約 待審核 未來預訂 (待確認) 預約成功 (不指定) 預約成功 (指定) 已完成預約 不指定 時間 Sherr…" at bounding box center [688, 389] width 1047 height 540
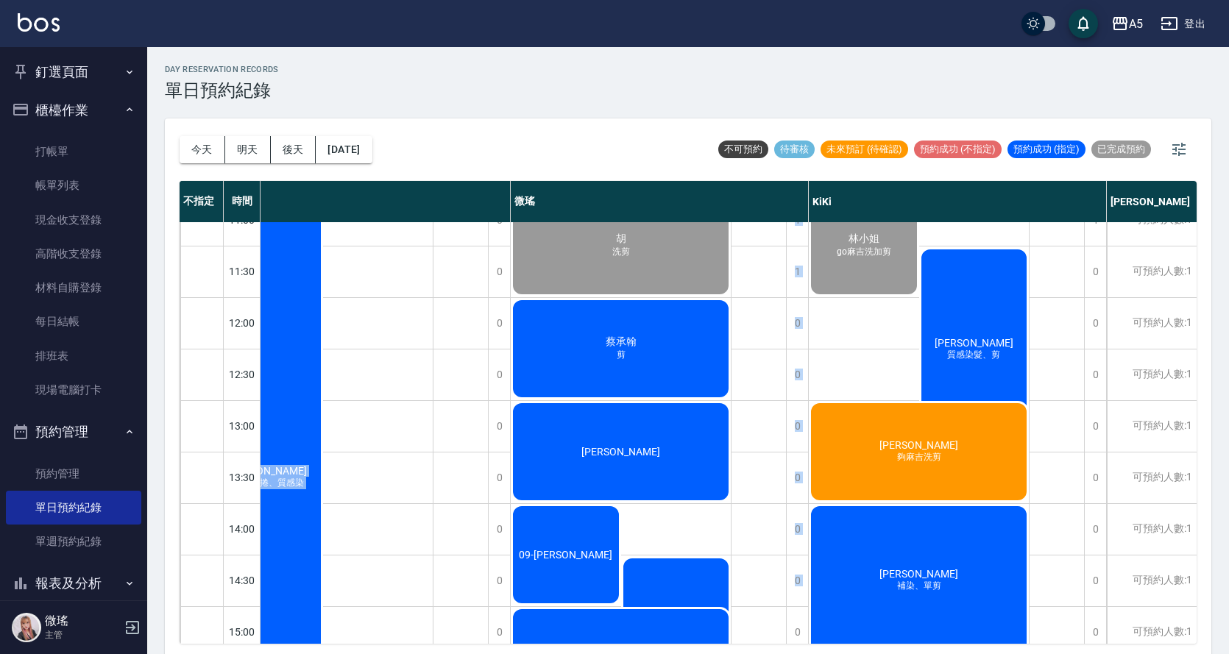
scroll to position [0, 236]
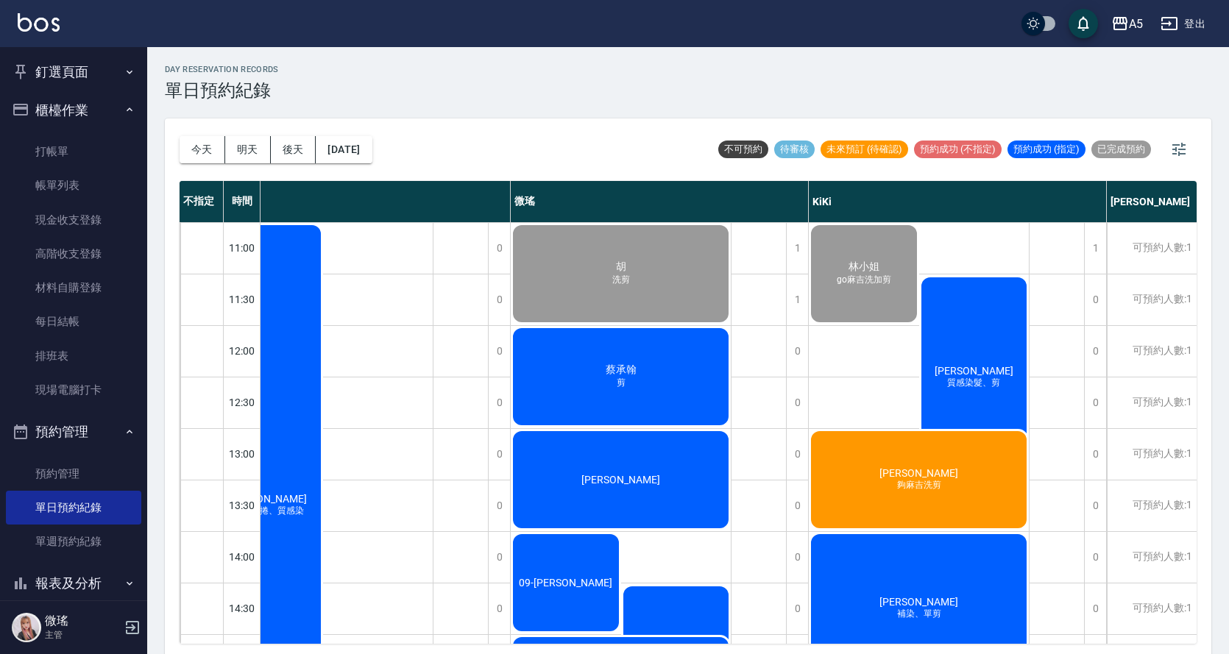
click at [135, 481] on div "蔡承翰 剪" at bounding box center [80, 532] width 110 height 102
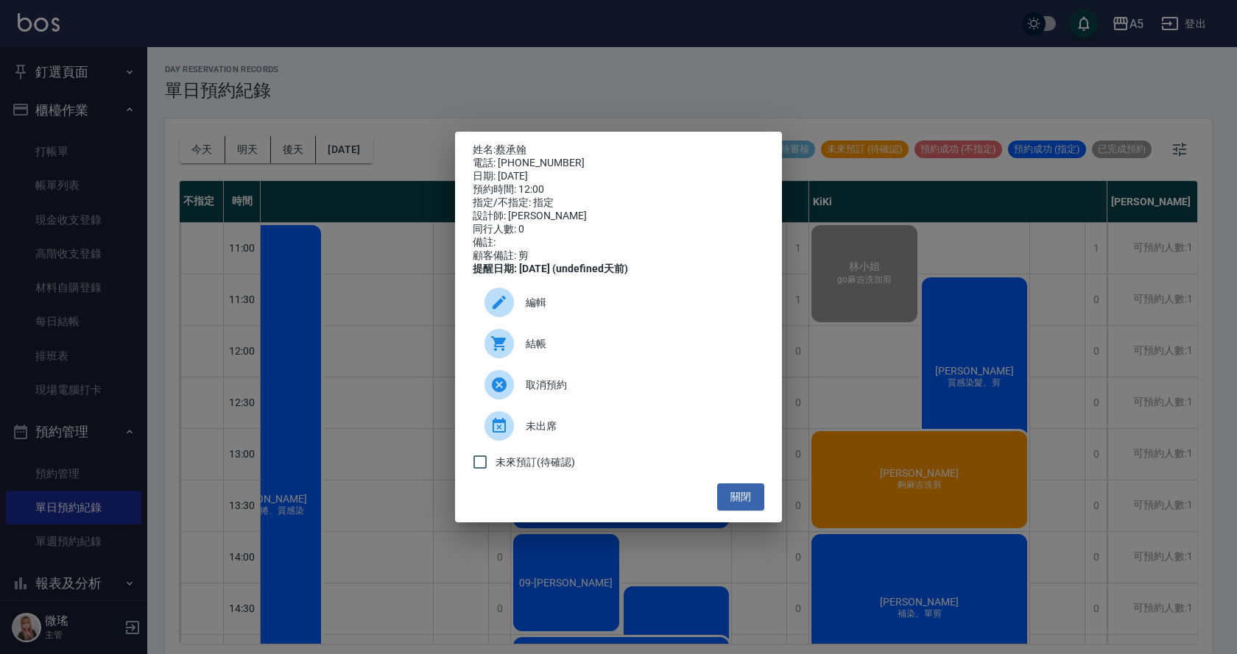
click at [551, 347] on span "結帳" at bounding box center [639, 343] width 227 height 15
click at [746, 498] on button "關閉" at bounding box center [740, 497] width 47 height 27
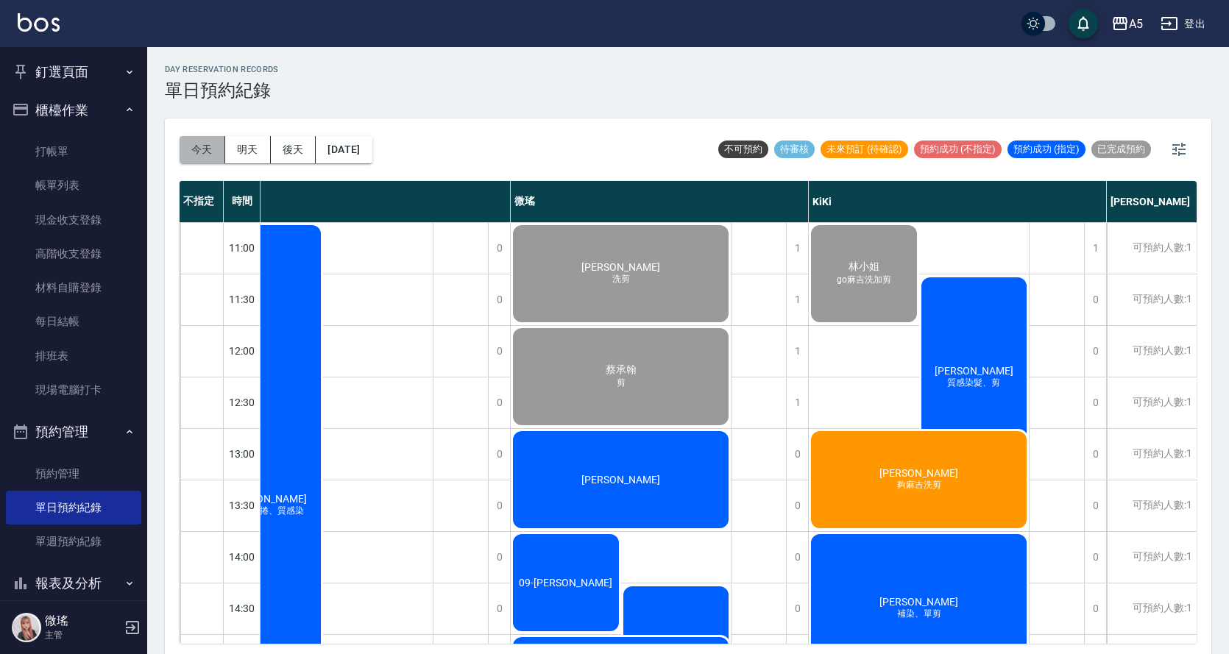
click at [207, 160] on button "今天" at bounding box center [203, 149] width 46 height 27
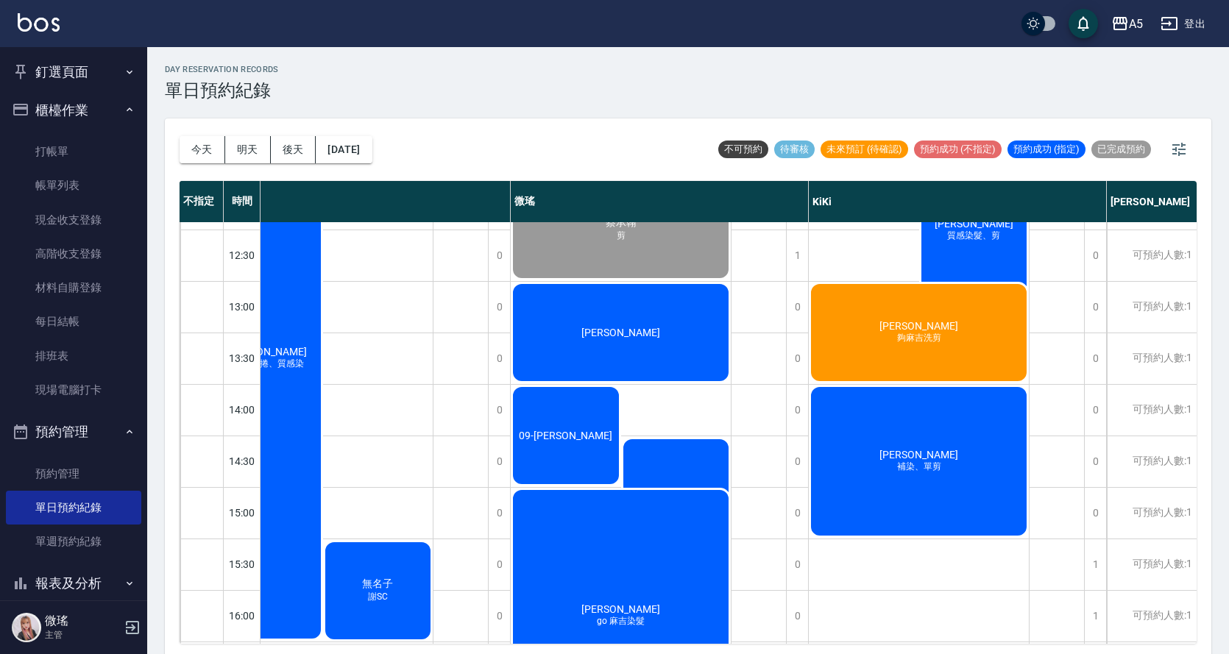
scroll to position [294, 236]
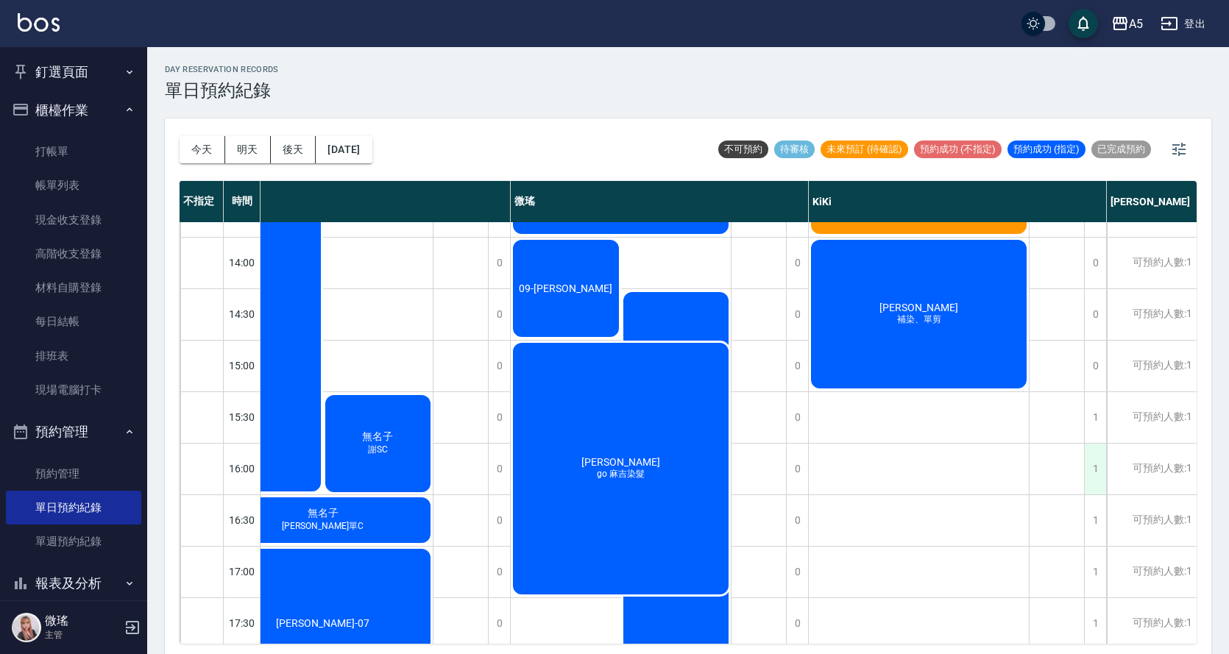
click at [1095, 459] on div "1" at bounding box center [1095, 469] width 22 height 51
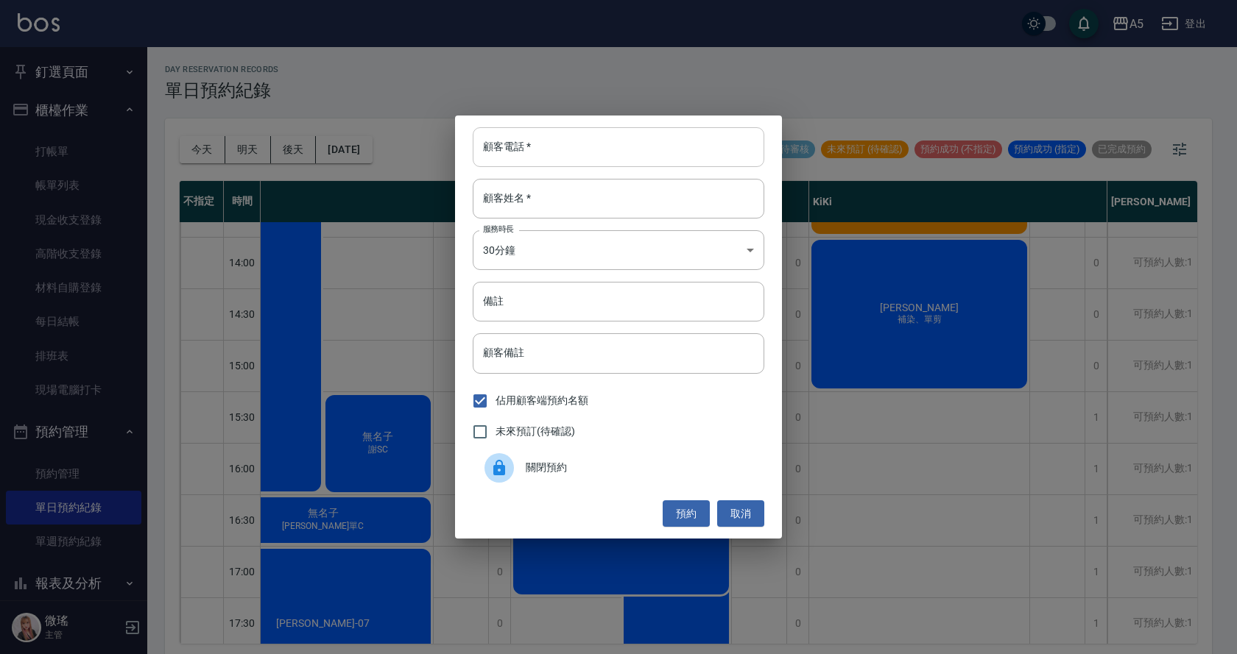
click at [664, 152] on input "顧客電話   *" at bounding box center [619, 147] width 292 height 40
type input "0929089908"
click at [702, 186] on input "顧客姓名   *" at bounding box center [619, 199] width 292 height 40
type input "v"
type input "小"
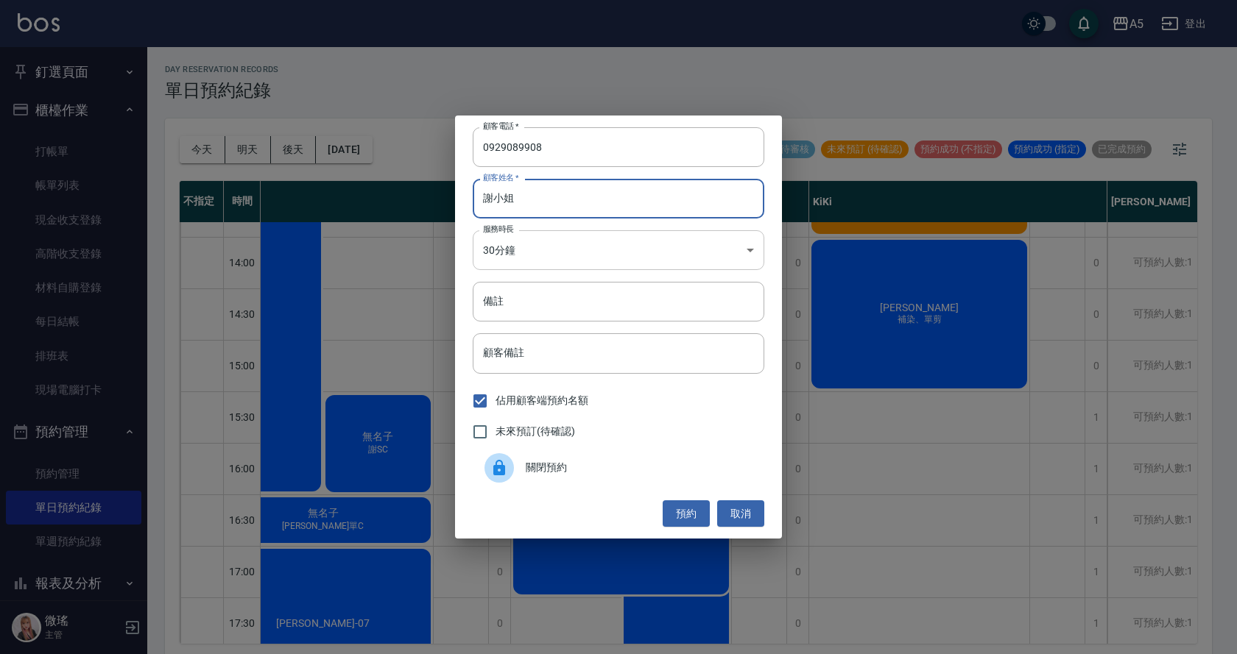
type input "謝小姐"
click at [652, 240] on body "A5 登出 釘選頁面 打帳單 店家日報表 設計師日報表 設計師業績月報表 櫃檯作業 打帳單 帳單列表 現金收支登錄 高階收支登錄 材料自購登錄 每日結帳 排班…" at bounding box center [618, 329] width 1237 height 659
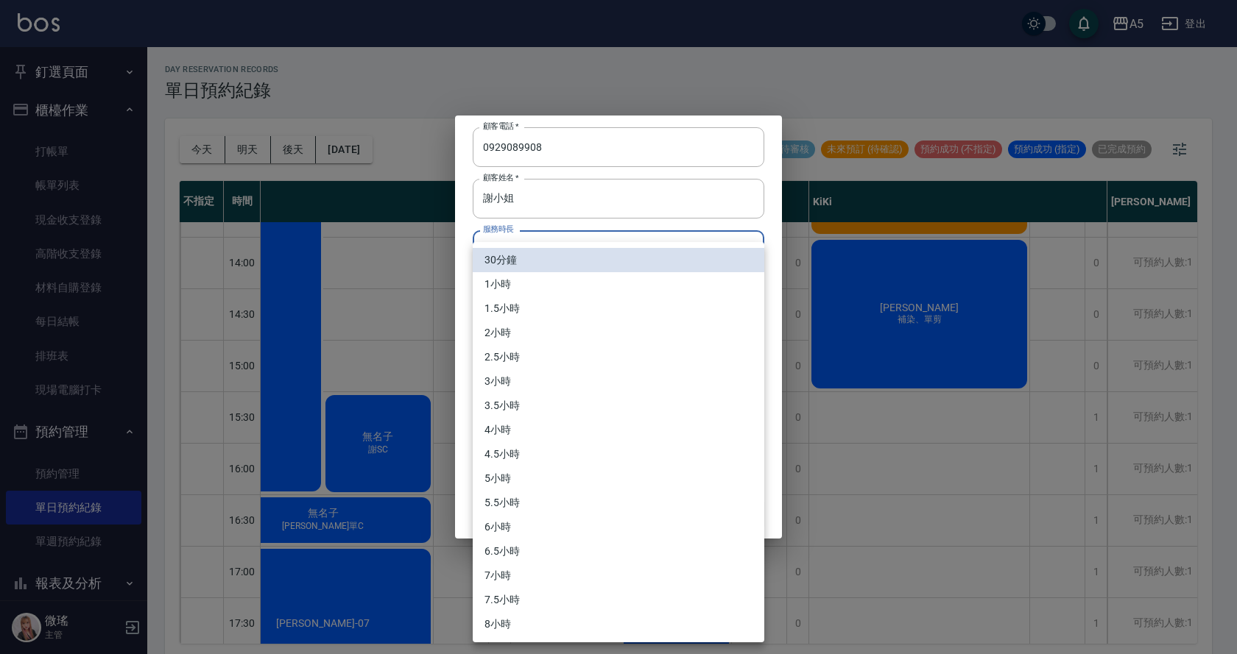
click at [609, 292] on li "1小時" at bounding box center [619, 284] width 292 height 24
type input "2"
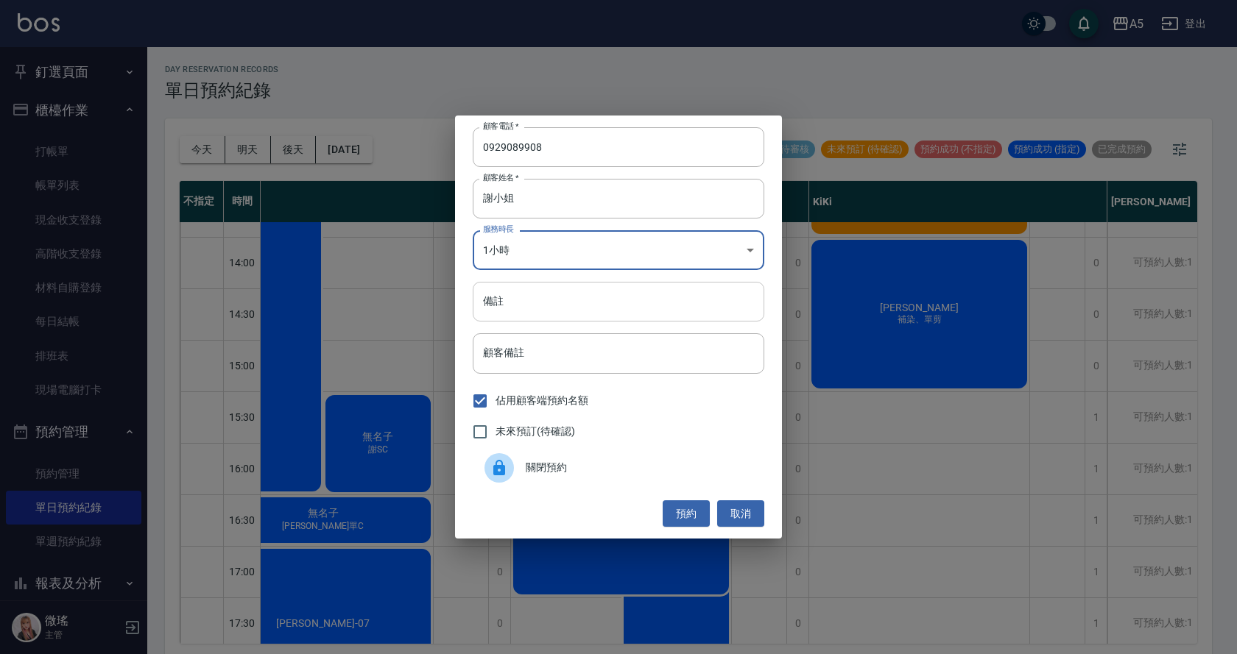
click at [542, 303] on input "備註" at bounding box center [619, 302] width 292 height 40
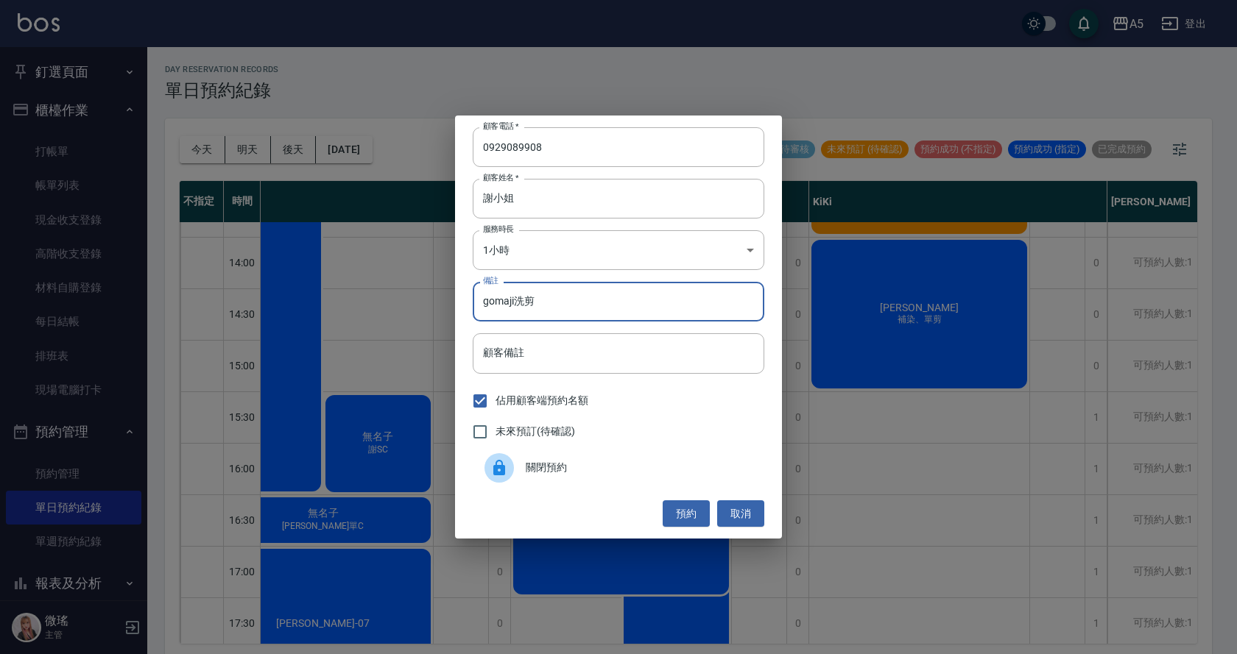
type input "gomaji洗剪"
click at [547, 423] on label "未來預訂(待確認)" at bounding box center [520, 432] width 110 height 31
click at [495, 423] on input "未來預訂(待確認)" at bounding box center [480, 432] width 31 height 31
checkbox input "true"
click at [689, 512] on button "預約" at bounding box center [686, 514] width 47 height 27
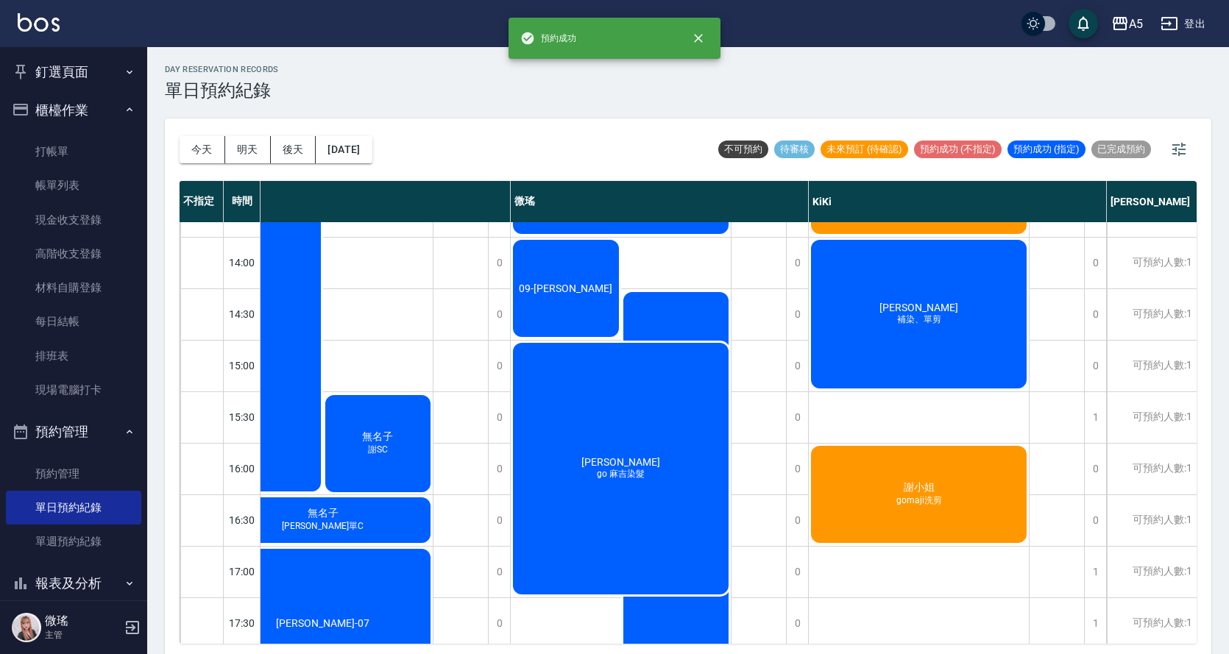
scroll to position [74, 236]
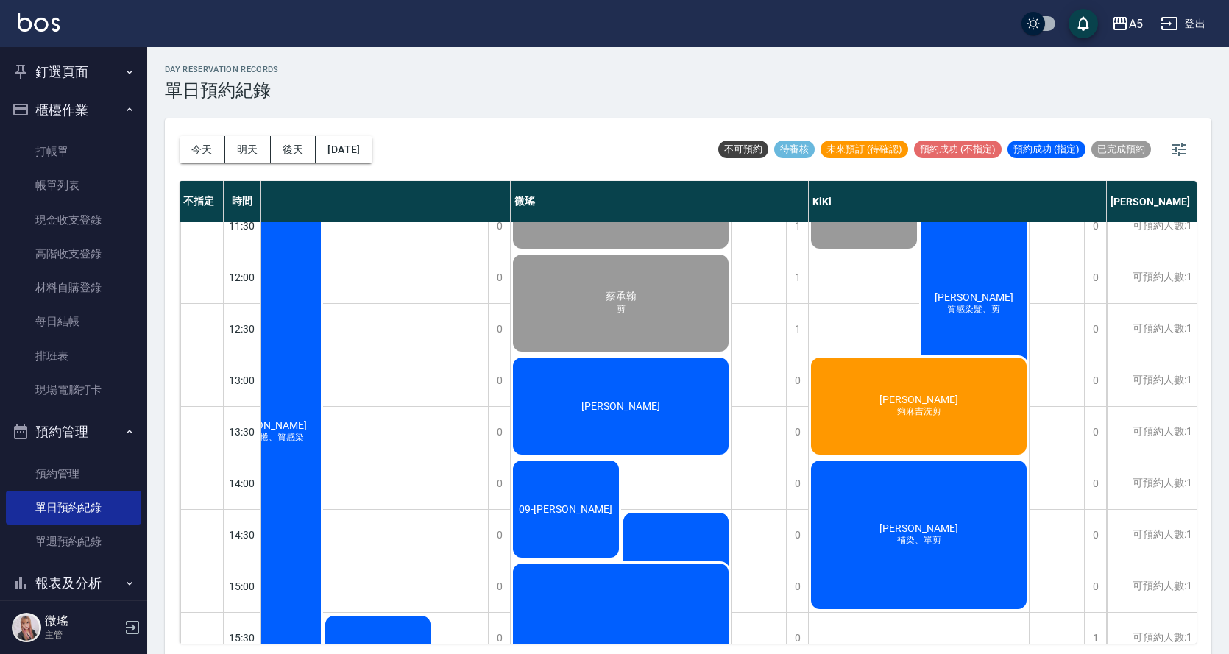
click at [135, 407] on div "[PERSON_NAME]" at bounding box center [80, 458] width 110 height 102
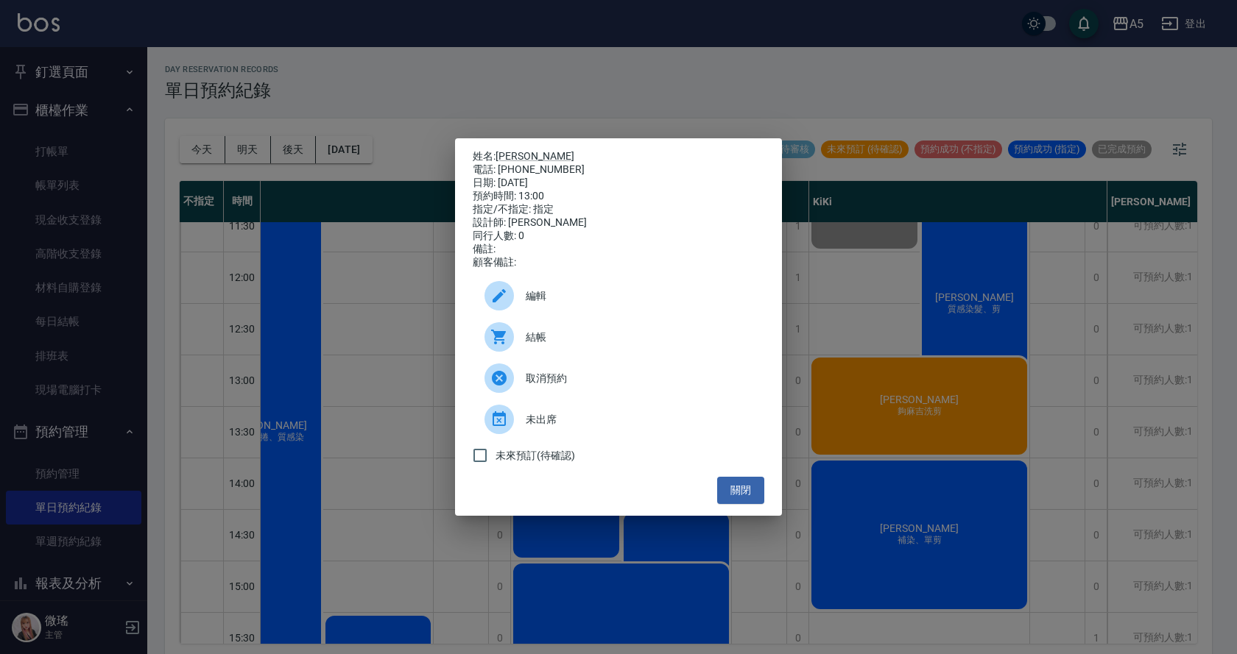
click at [543, 358] on div "結帳" at bounding box center [619, 337] width 292 height 41
click at [739, 490] on button "關閉" at bounding box center [740, 490] width 47 height 27
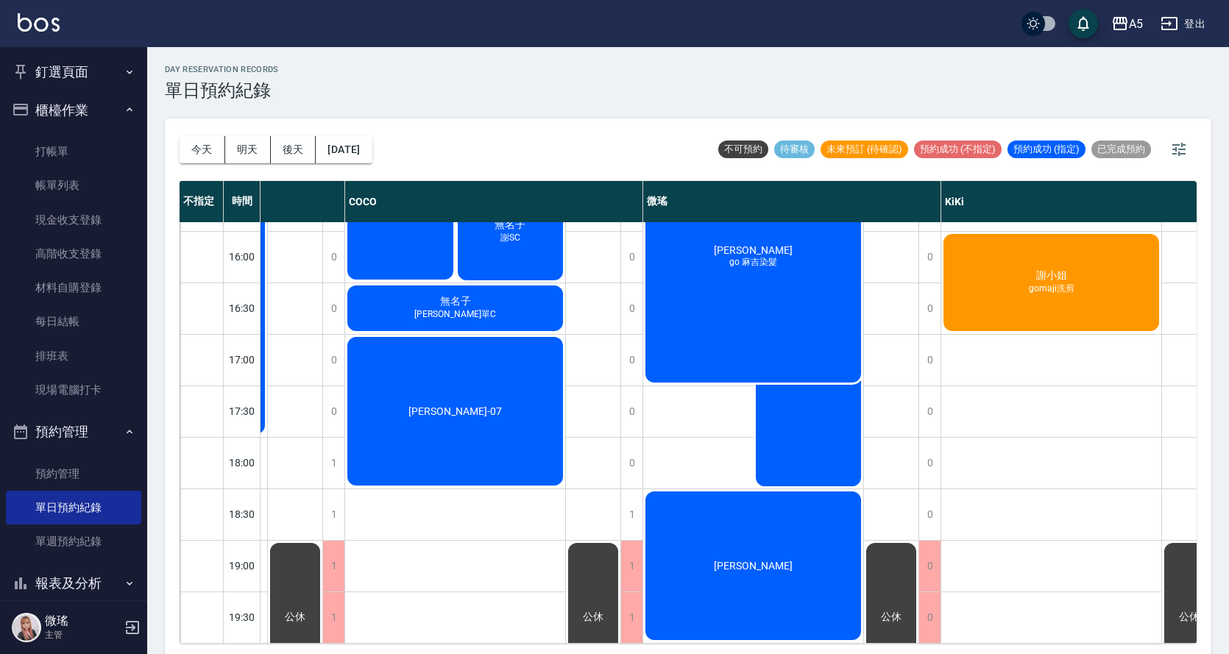
scroll to position [515, 0]
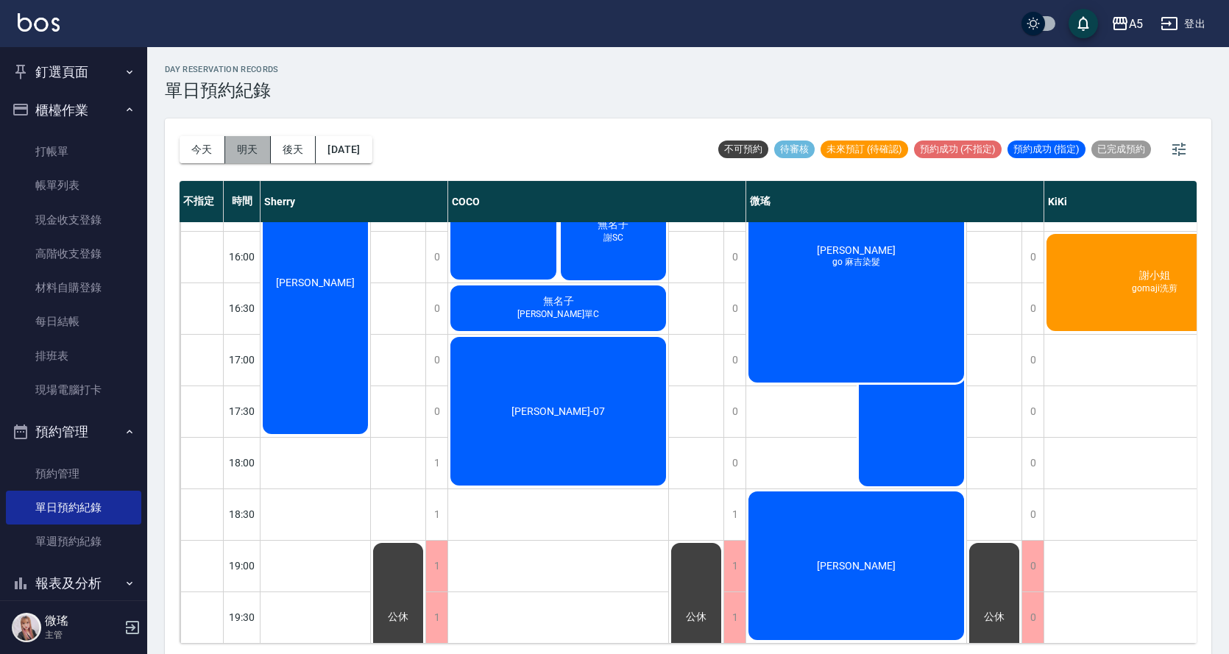
click at [237, 154] on button "明天" at bounding box center [248, 149] width 46 height 27
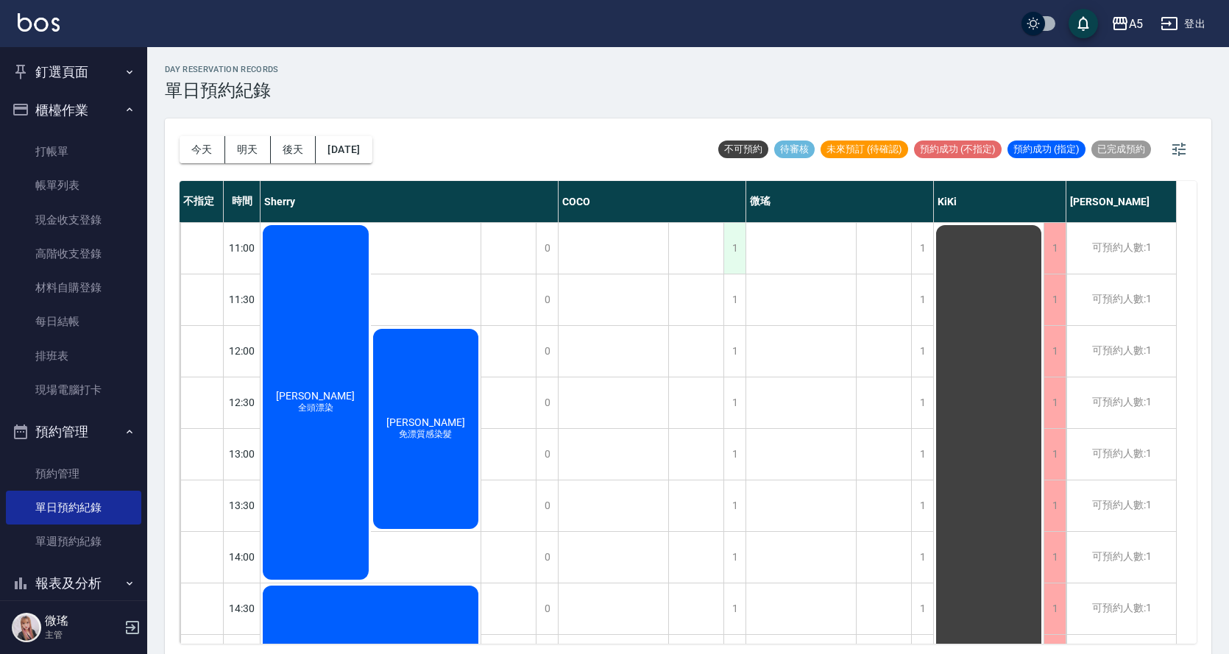
click at [725, 254] on div "1" at bounding box center [735, 248] width 22 height 51
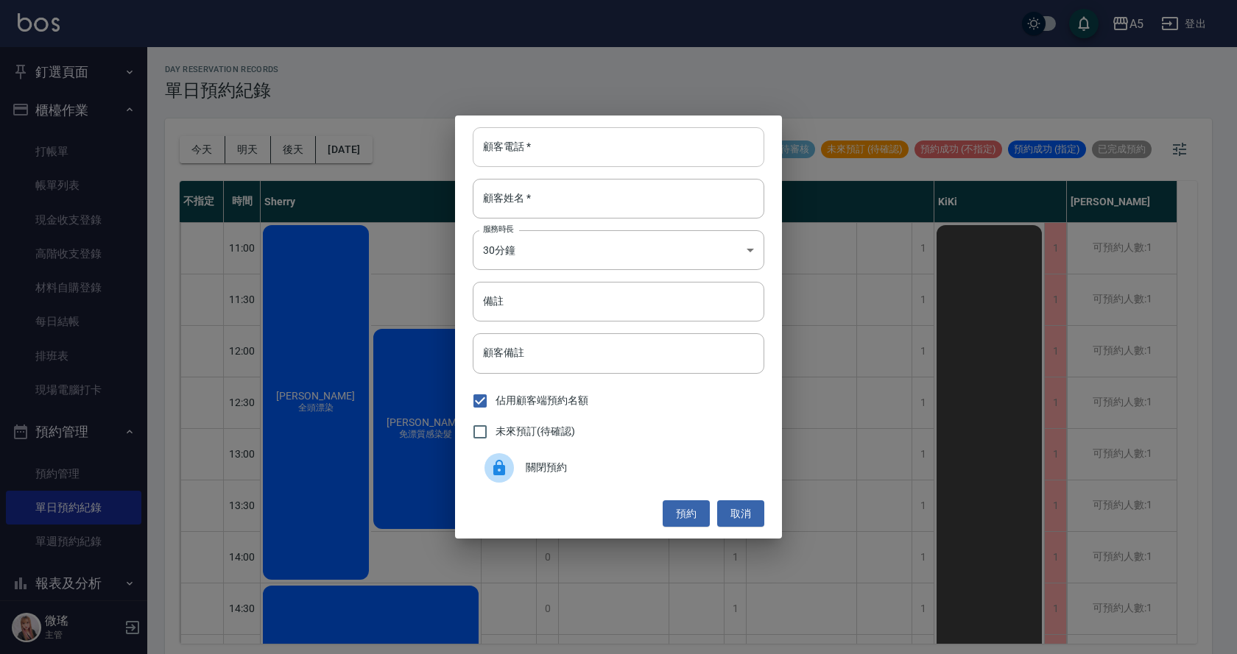
click at [547, 145] on input "顧客電話   *" at bounding box center [619, 147] width 292 height 40
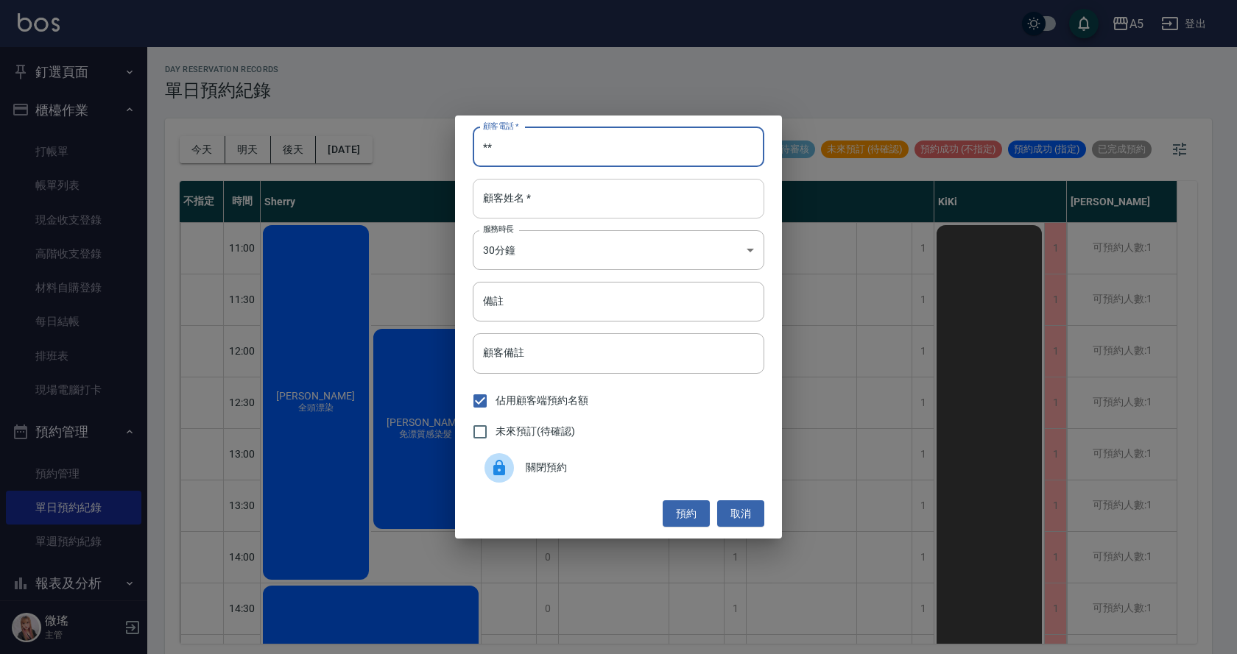
type input "**"
click at [700, 202] on input "顧客姓名   *" at bounding box center [619, 199] width 292 height 40
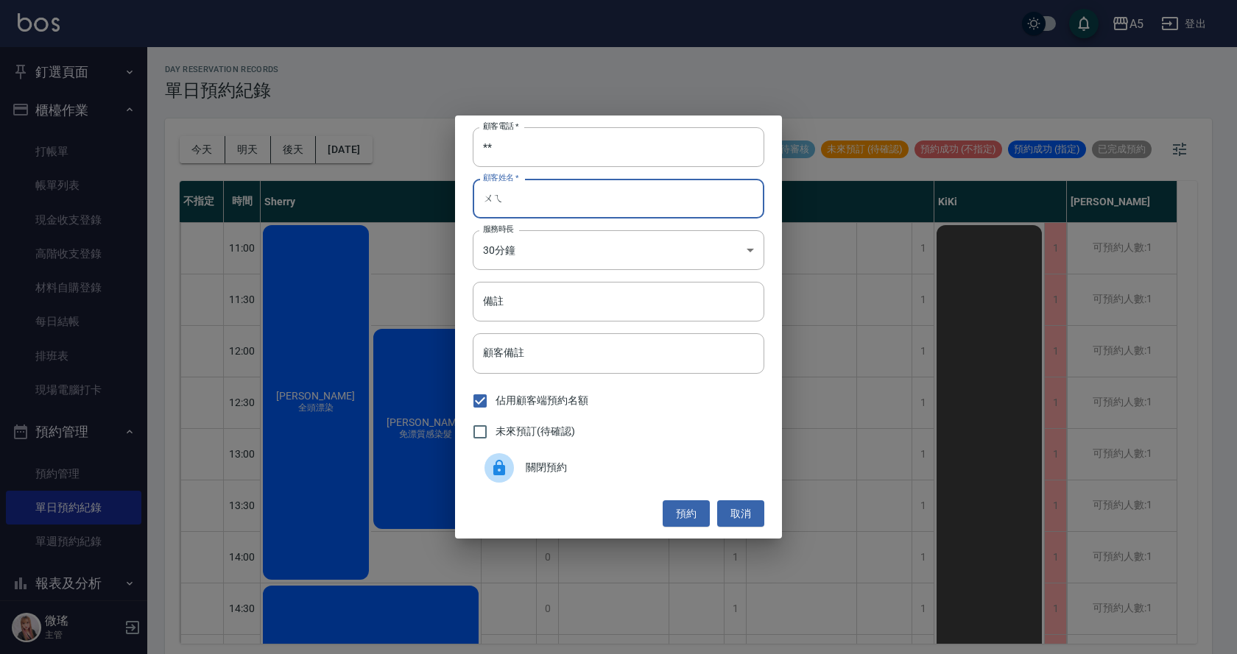
type input "ㄨ"
type input "j"
type input "John Zhang"
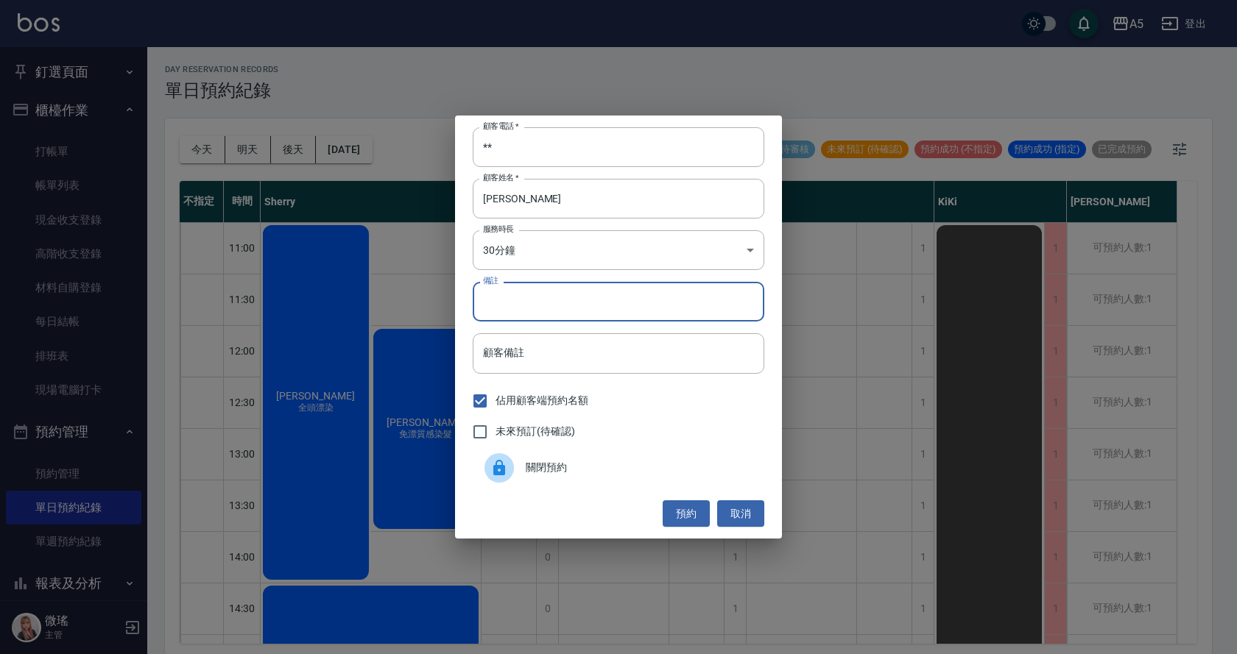
click at [720, 305] on input "備註" at bounding box center [619, 302] width 292 height 40
type input "r"
type input "剪髮"
click at [560, 423] on label "未來預訂(待確認)" at bounding box center [520, 432] width 110 height 31
click at [495, 423] on input "未來預訂(待確認)" at bounding box center [480, 432] width 31 height 31
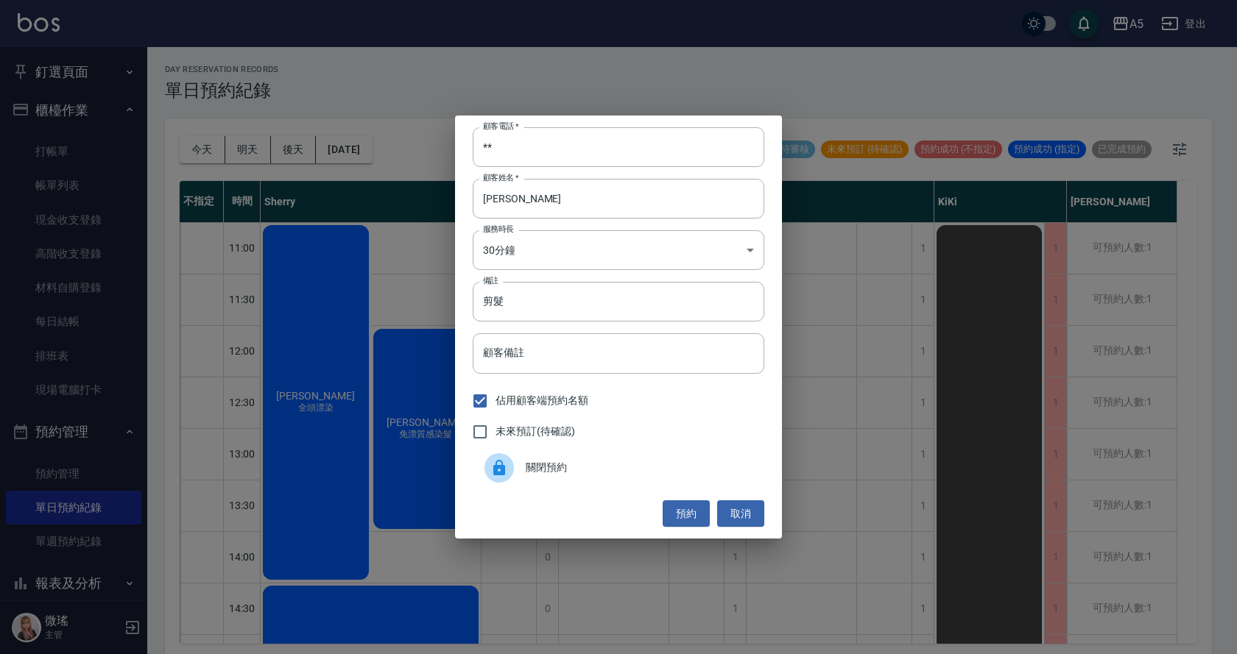
checkbox input "true"
click at [694, 518] on button "預約" at bounding box center [686, 514] width 47 height 27
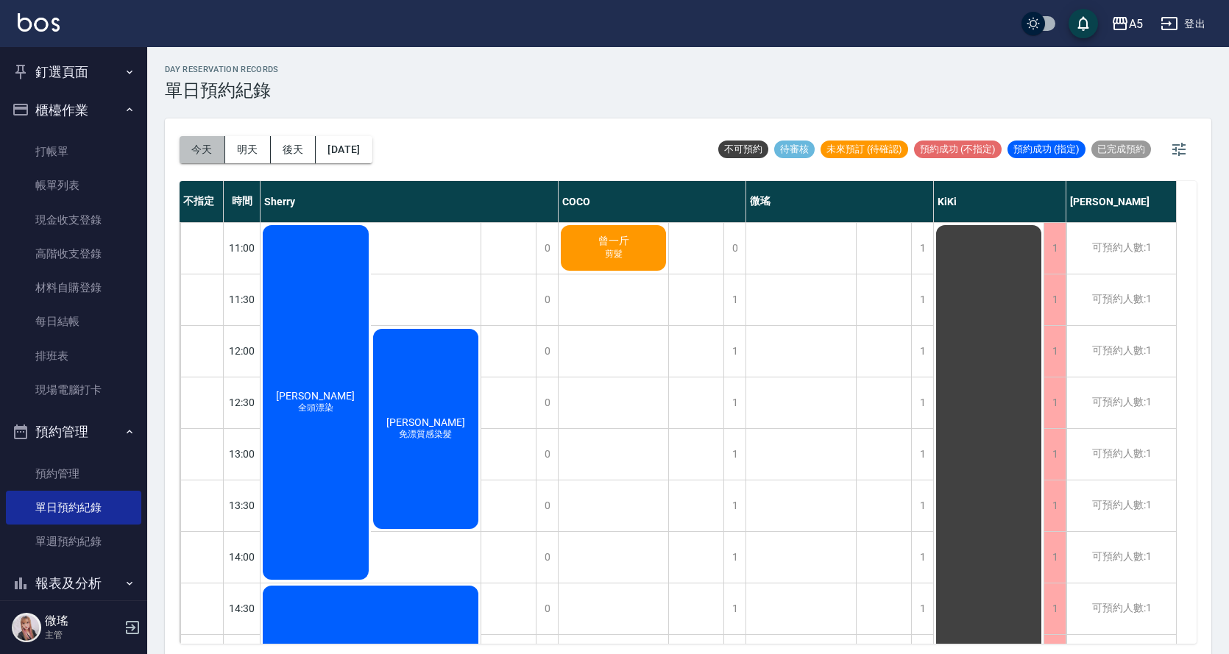
click at [210, 144] on button "今天" at bounding box center [203, 149] width 46 height 27
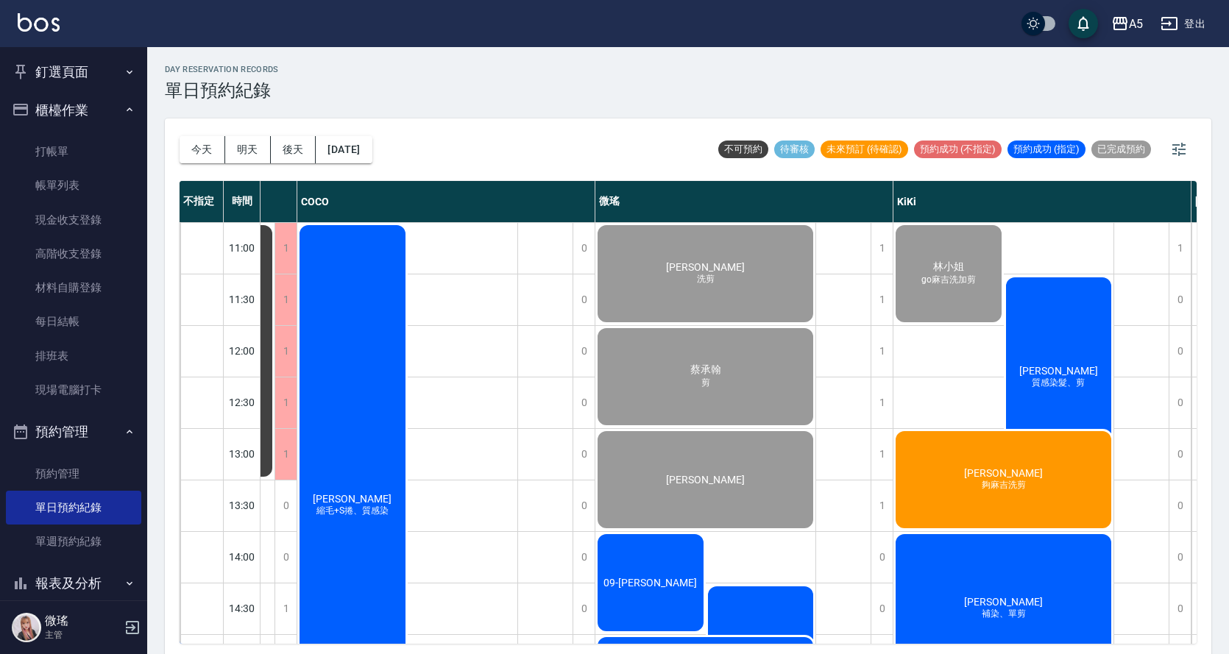
scroll to position [0, 200]
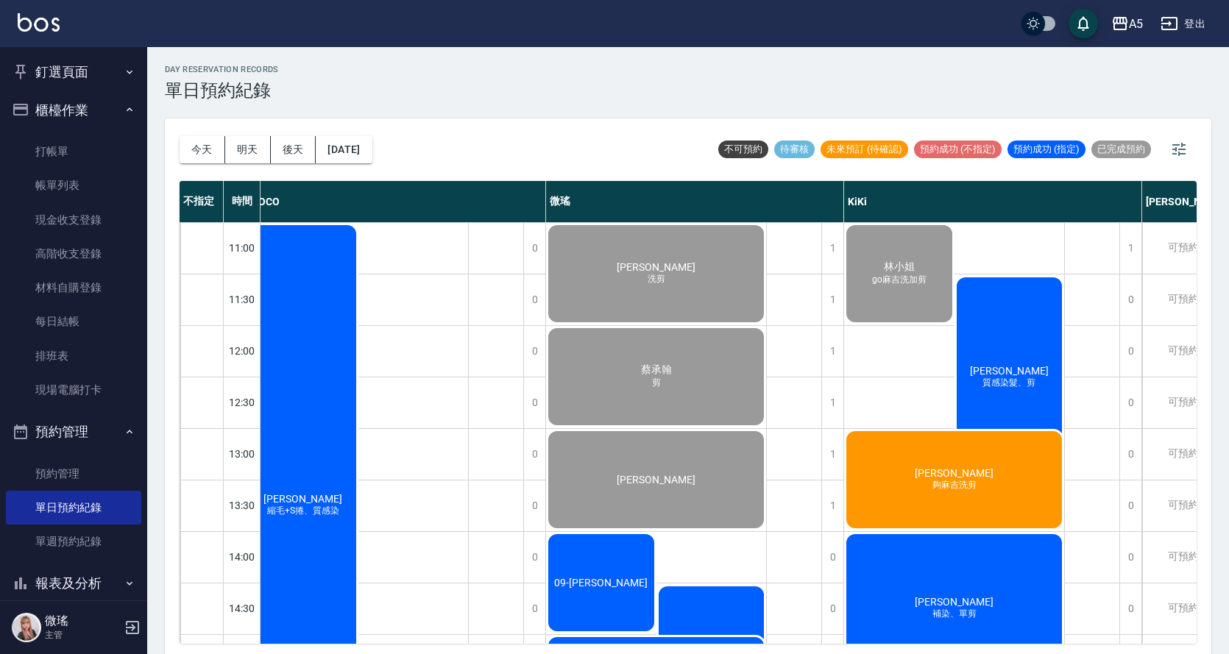
click at [170, 495] on div "郭先生 夠麻吉洗剪" at bounding box center [115, 532] width 110 height 102
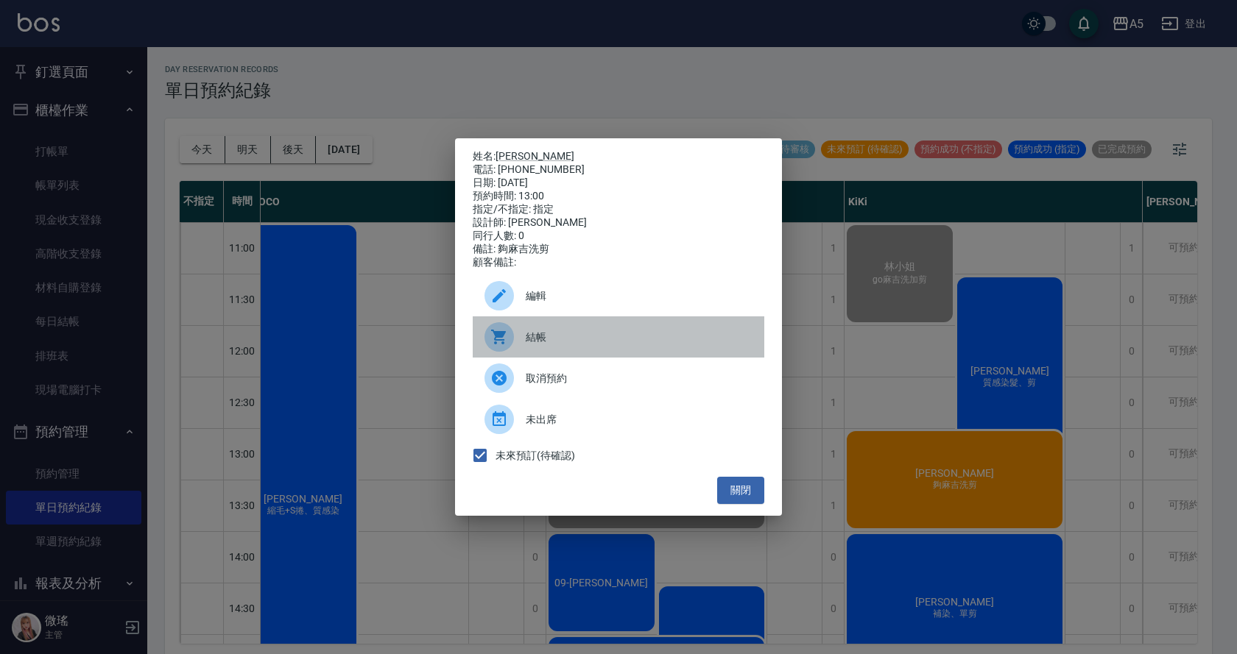
click at [645, 333] on div "結帳" at bounding box center [619, 337] width 292 height 41
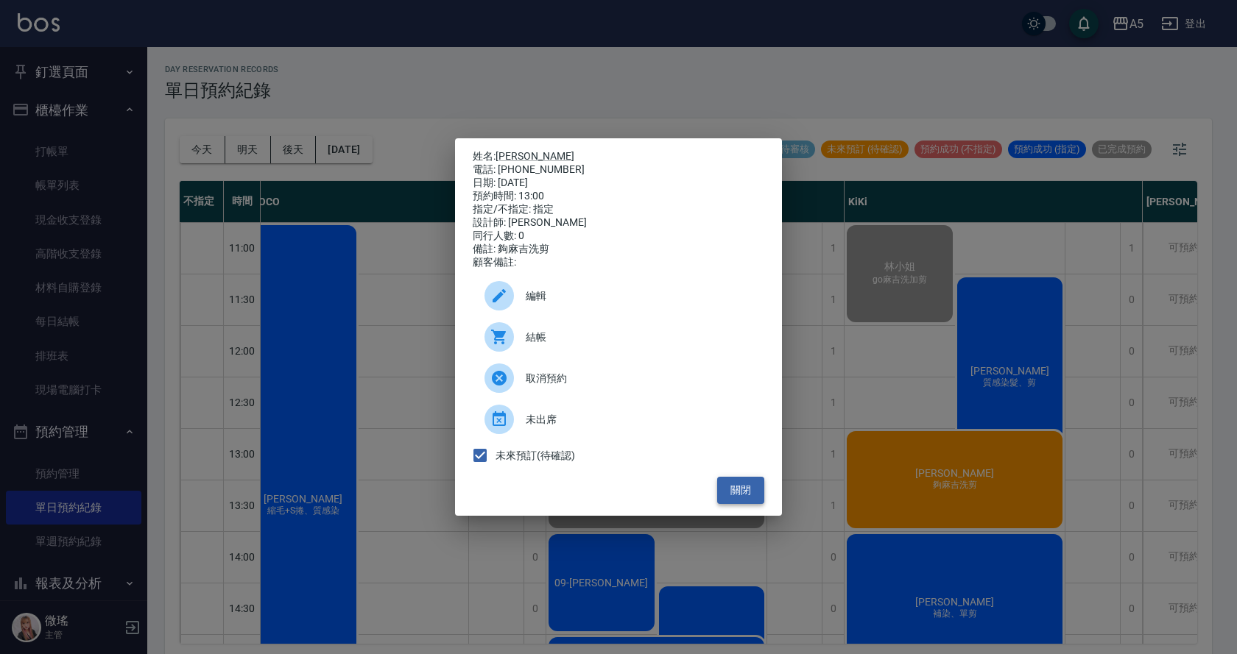
click at [741, 504] on button "關閉" at bounding box center [740, 490] width 47 height 27
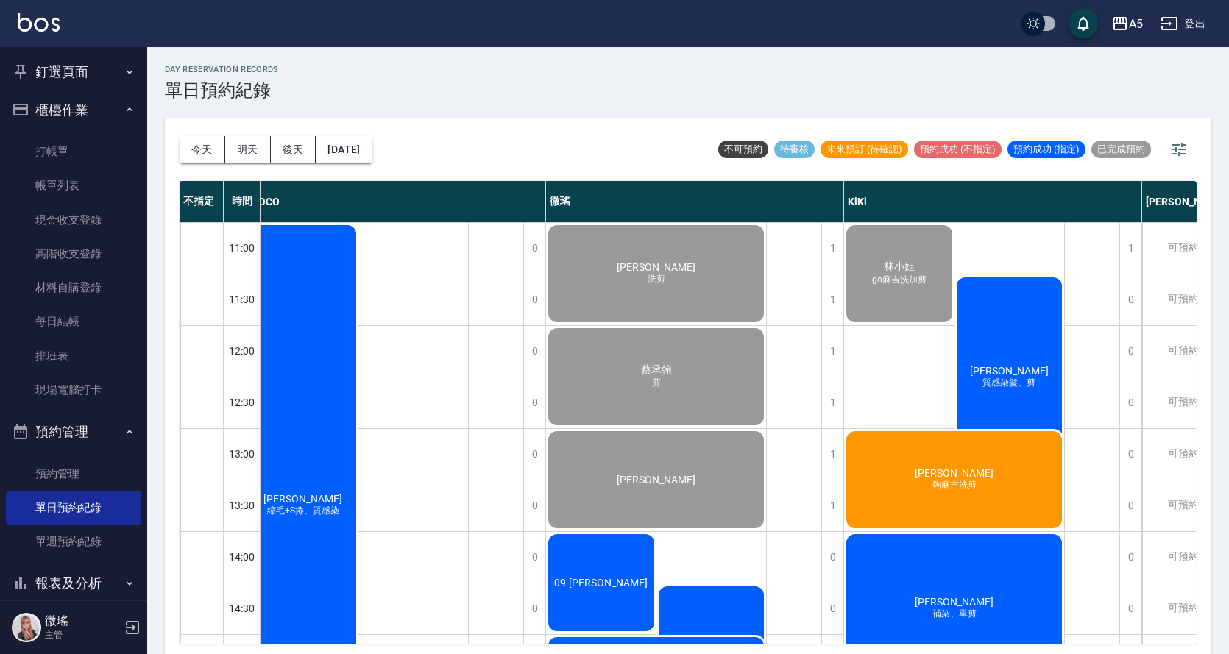
click at [170, 481] on div "郭先生 夠麻吉洗剪" at bounding box center [115, 532] width 110 height 102
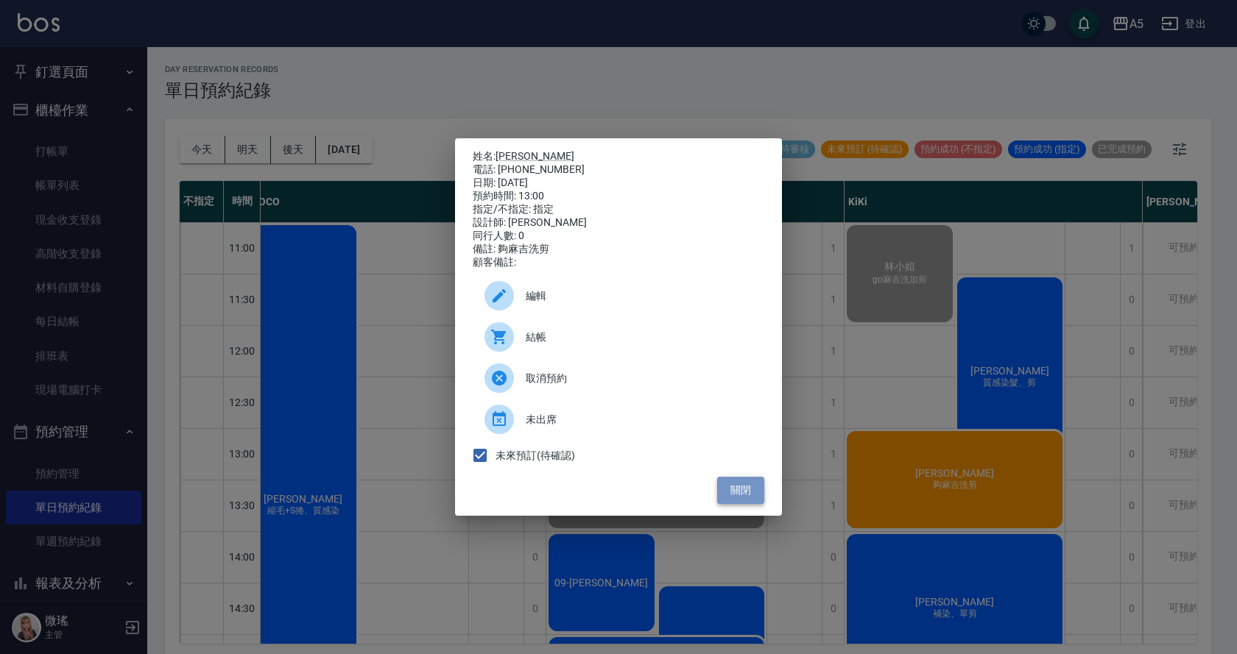
click at [738, 501] on button "關閉" at bounding box center [740, 490] width 47 height 27
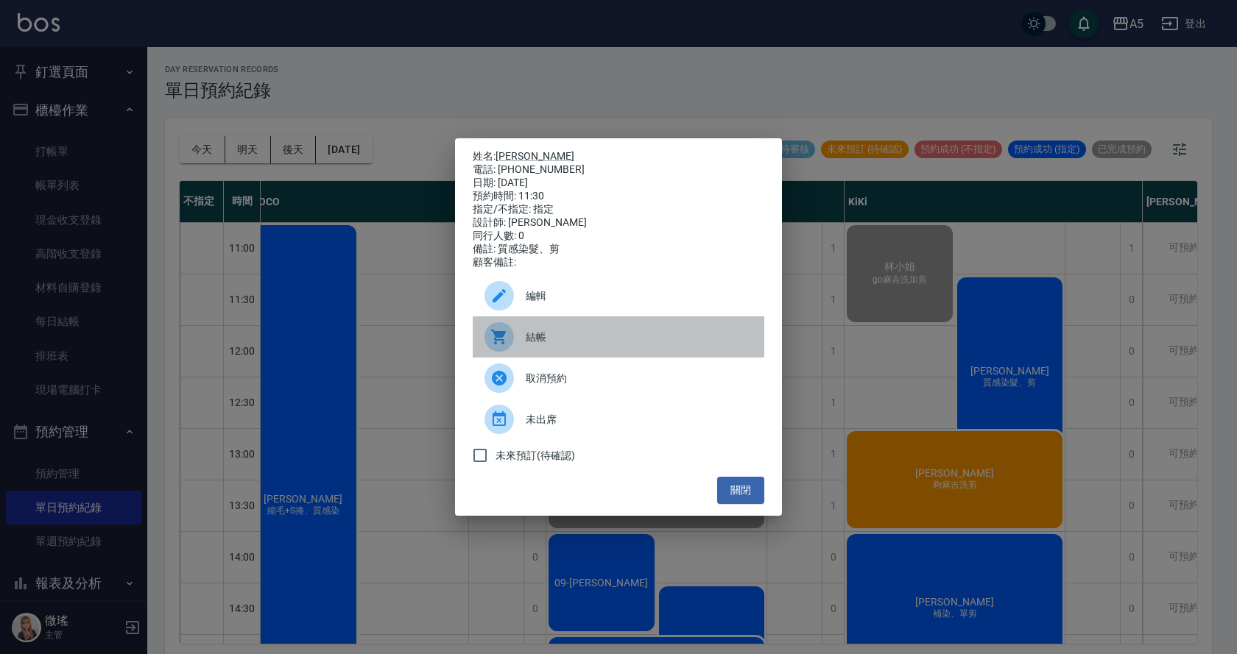
click at [565, 336] on span "結帳" at bounding box center [639, 337] width 227 height 15
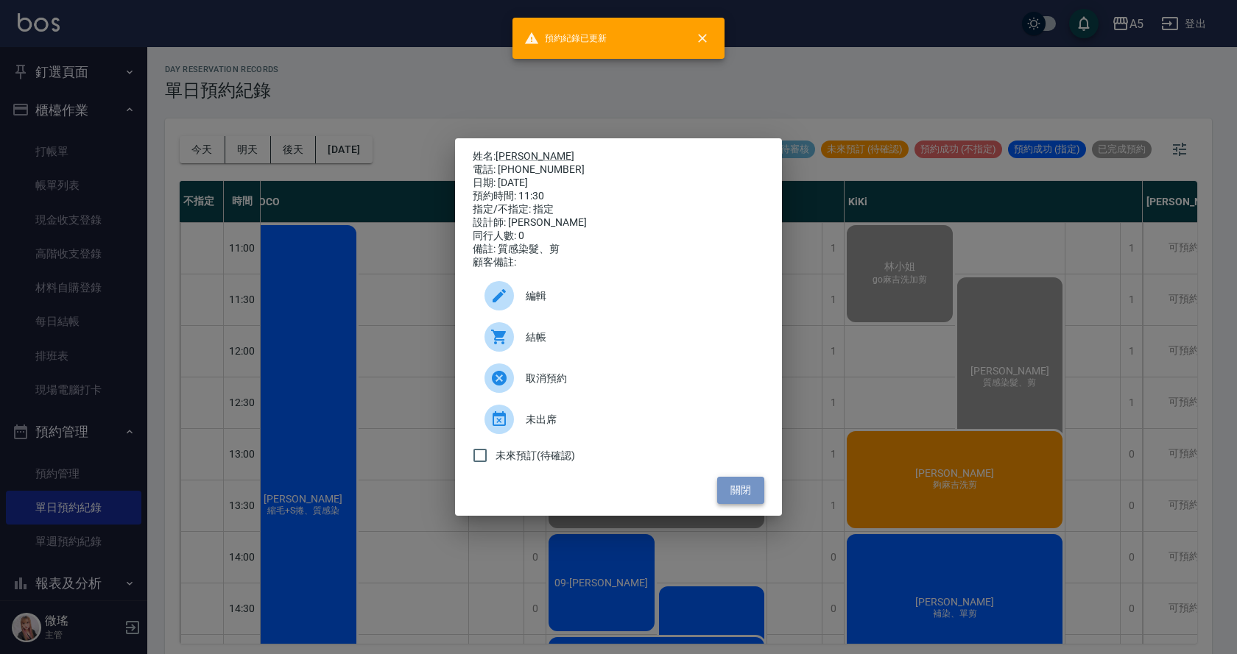
click at [763, 501] on button "關閉" at bounding box center [740, 490] width 47 height 27
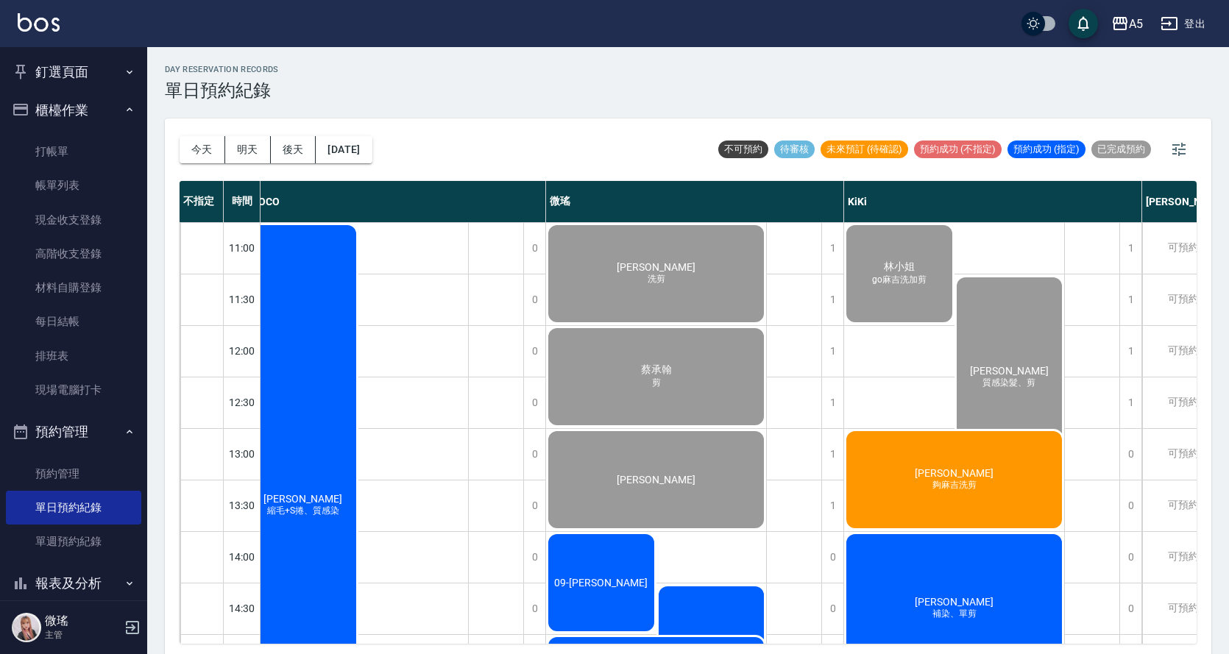
click at [119, 543] on span "夠麻吉洗剪" at bounding box center [116, 543] width 6 height 0
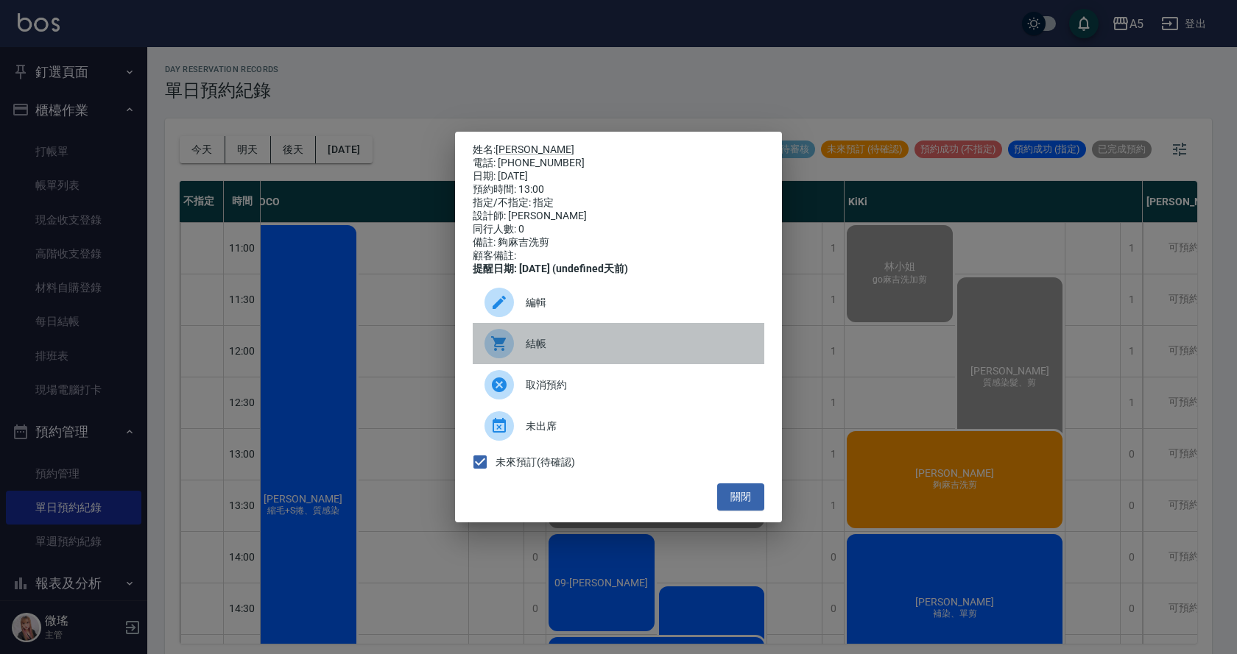
click at [541, 364] on div "結帳" at bounding box center [619, 343] width 292 height 41
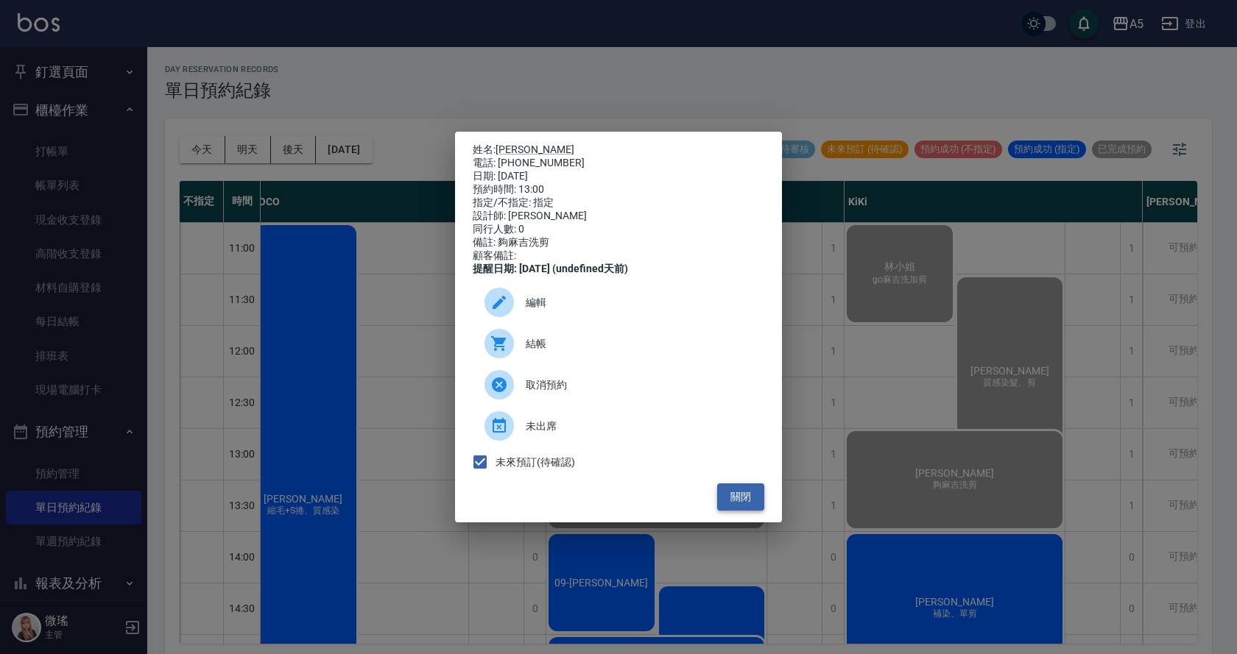
click at [744, 511] on button "關閉" at bounding box center [740, 497] width 47 height 27
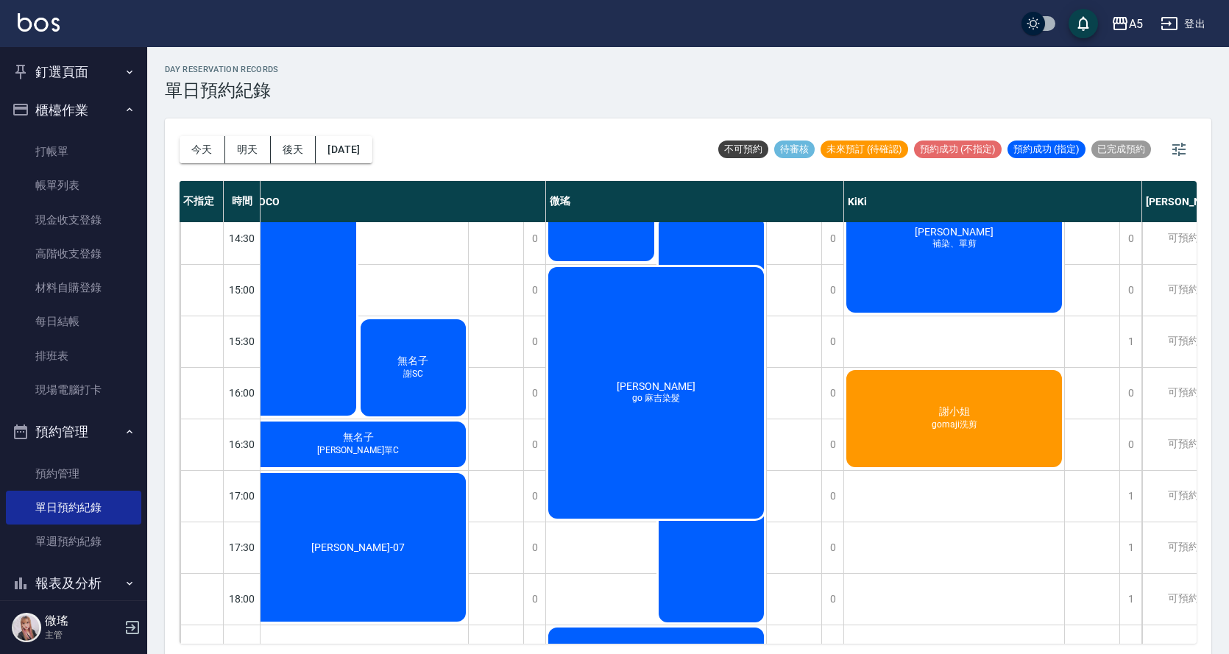
scroll to position [76, 200]
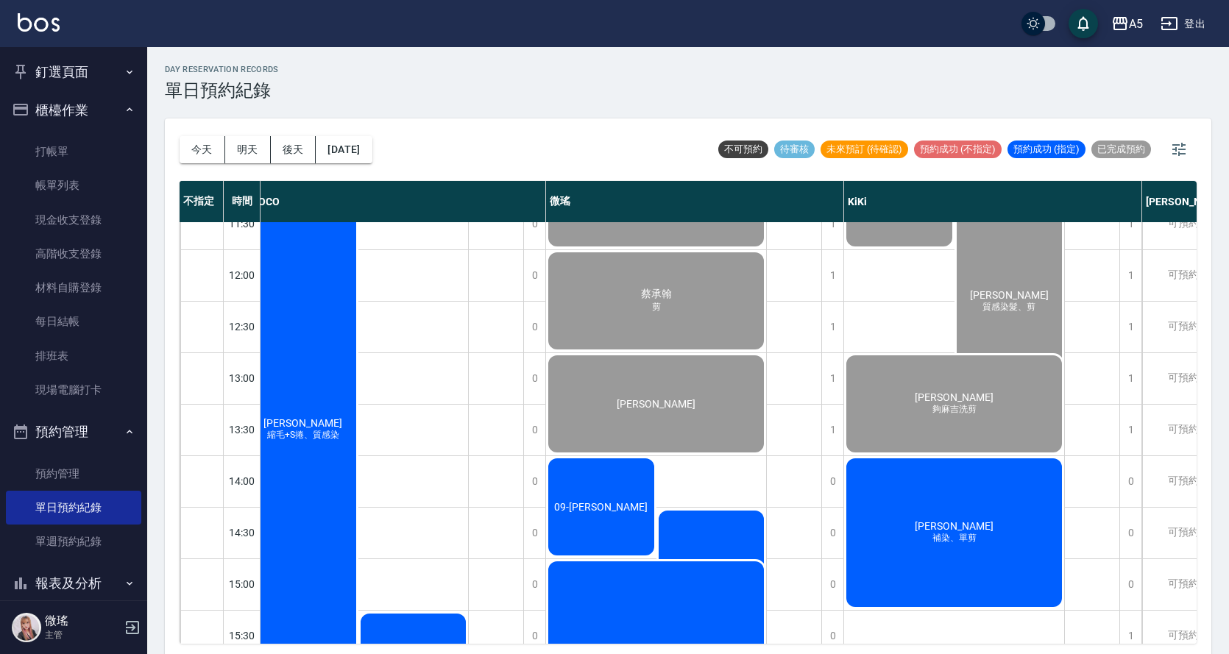
click at [53, 85] on button "釘選頁面" at bounding box center [73, 72] width 135 height 38
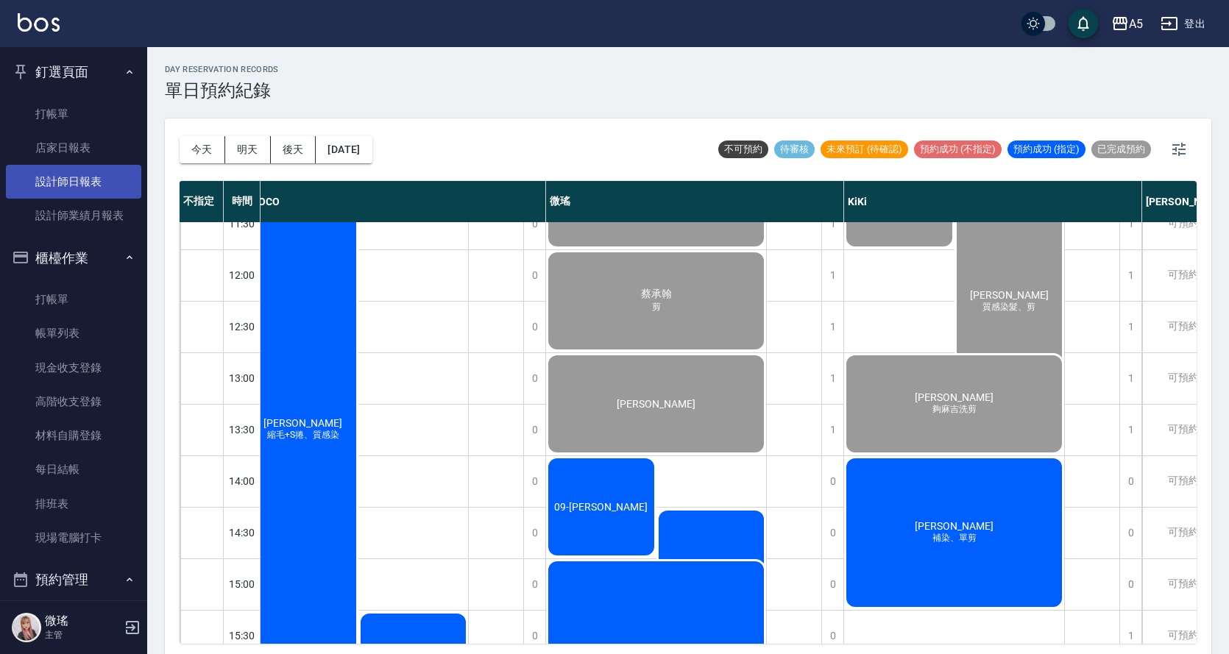
click at [71, 177] on link "設計師日報表" at bounding box center [73, 182] width 135 height 34
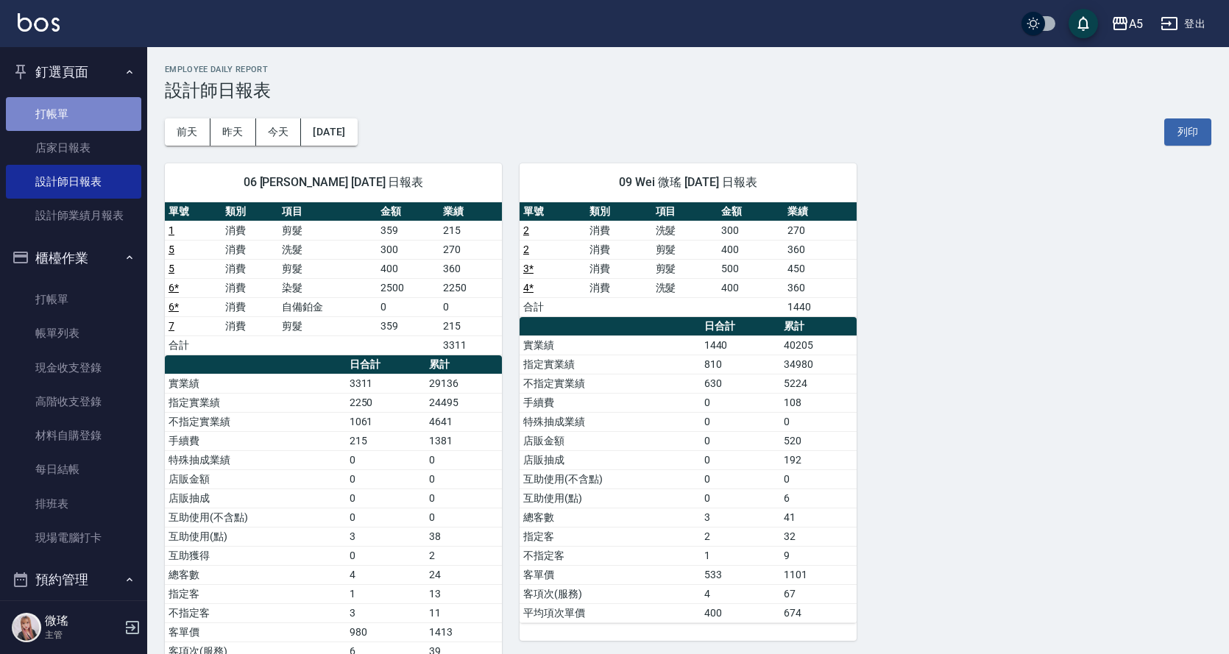
click at [82, 127] on link "打帳單" at bounding box center [73, 114] width 135 height 34
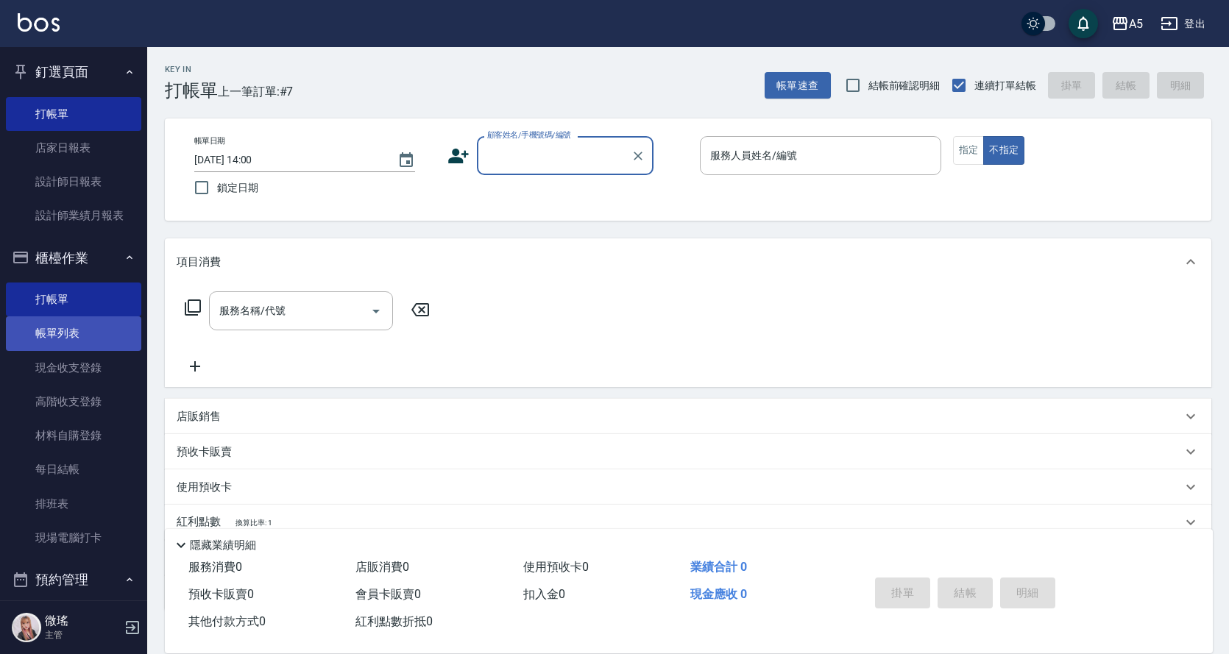
scroll to position [294, 0]
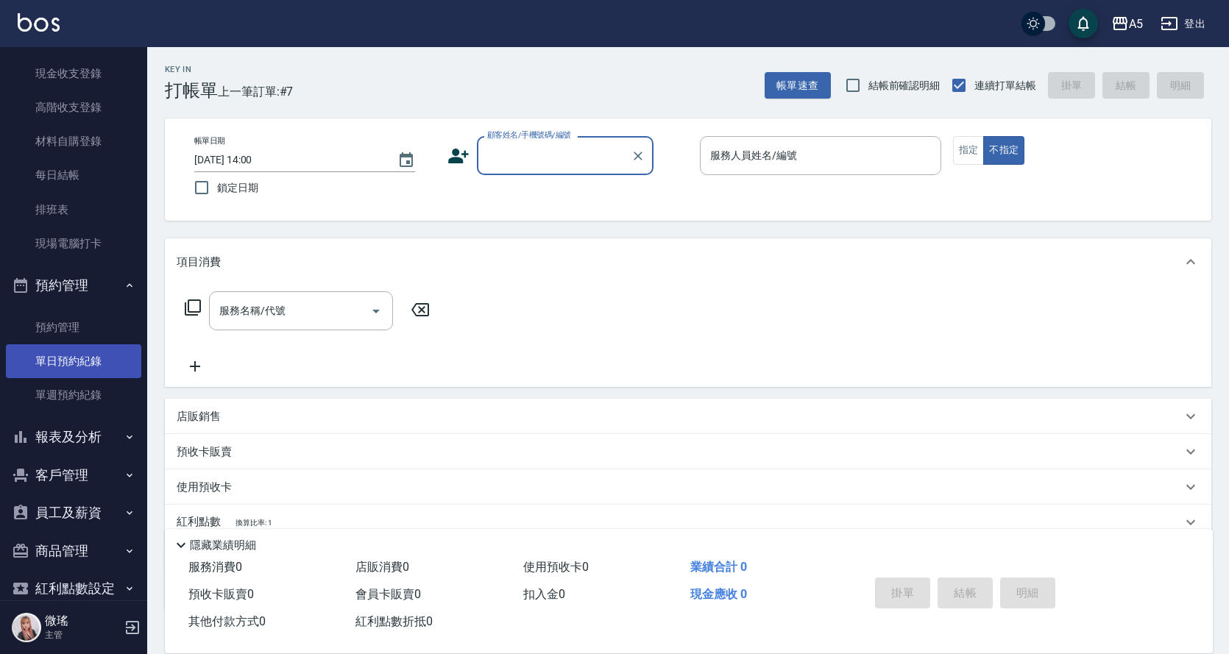
click at [90, 361] on link "單日預約紀錄" at bounding box center [73, 362] width 135 height 34
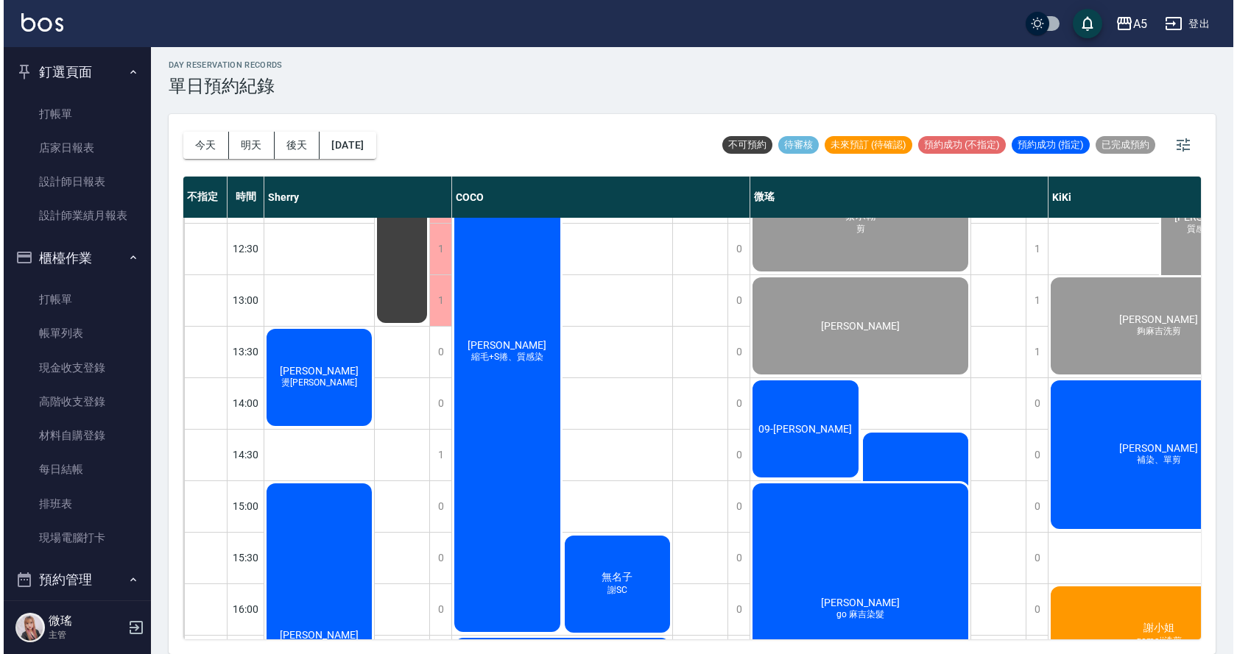
scroll to position [297, 0]
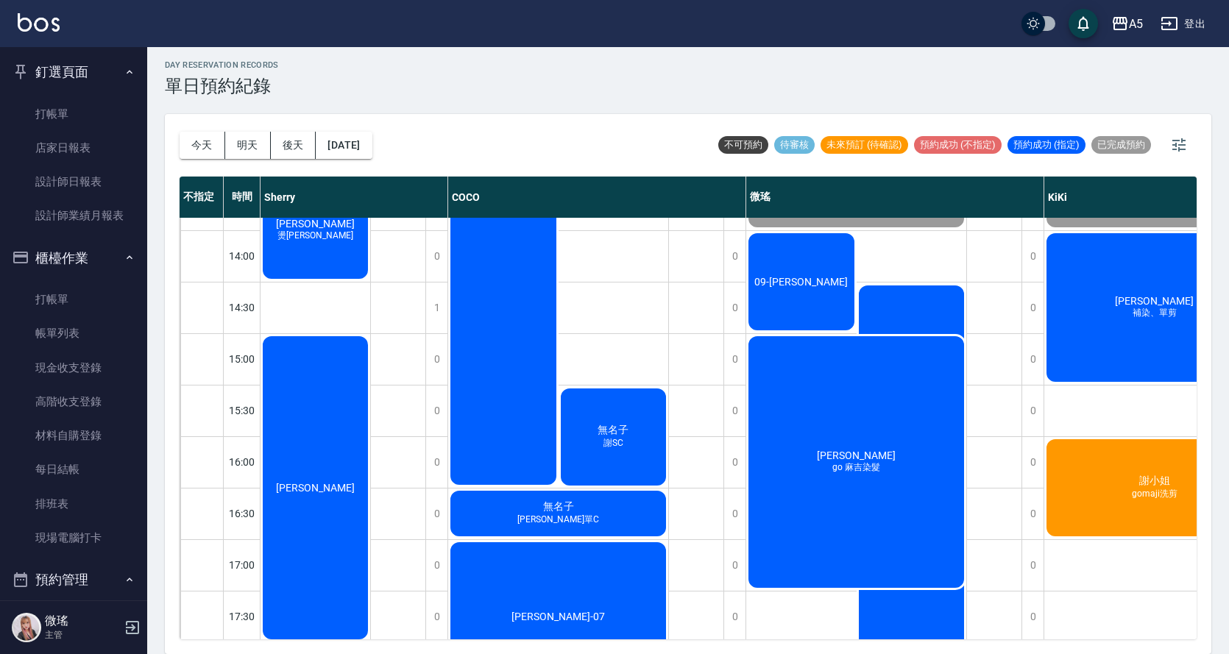
click at [370, 281] on div "朱可心 補染、單剪" at bounding box center [316, 231] width 110 height 102
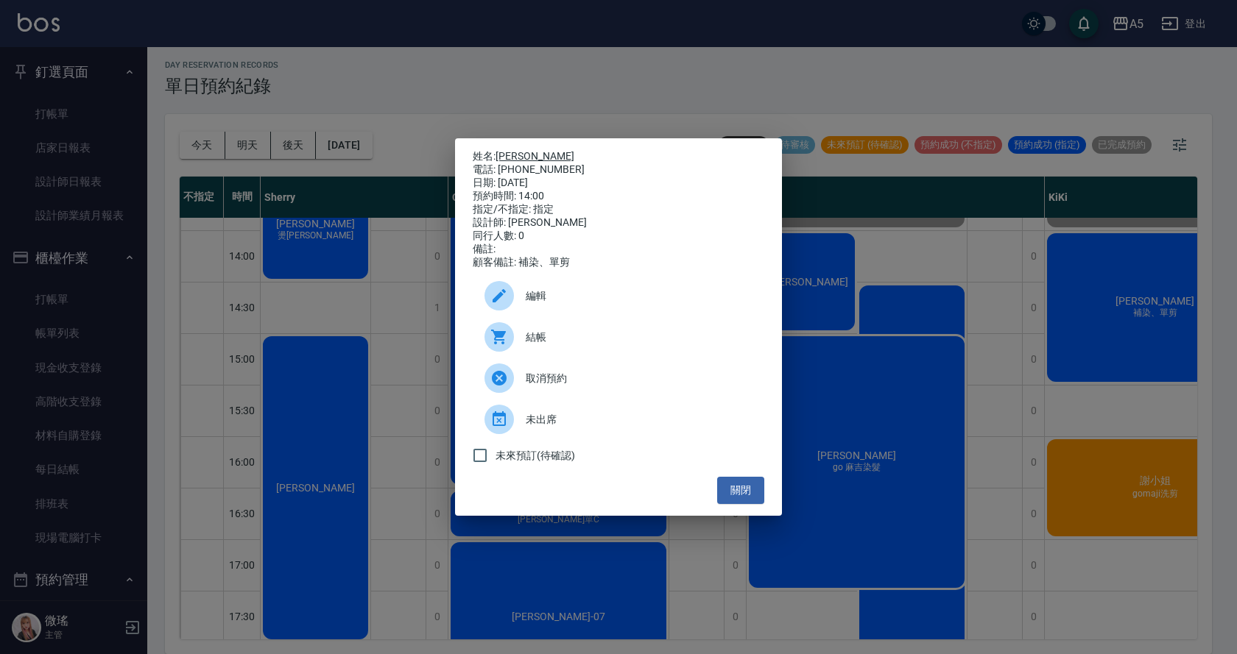
click at [505, 150] on link "朱可心" at bounding box center [534, 156] width 79 height 12
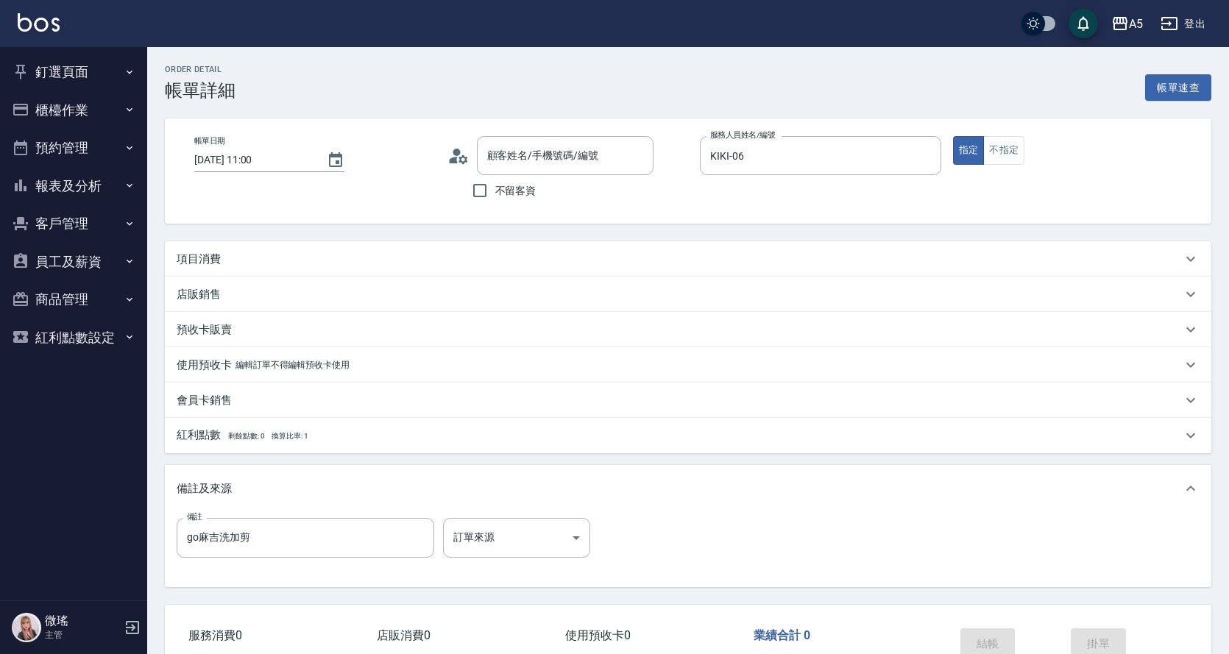
type input "林小姐/0927829068/null"
click at [336, 256] on div "項目消費" at bounding box center [680, 259] width 1006 height 15
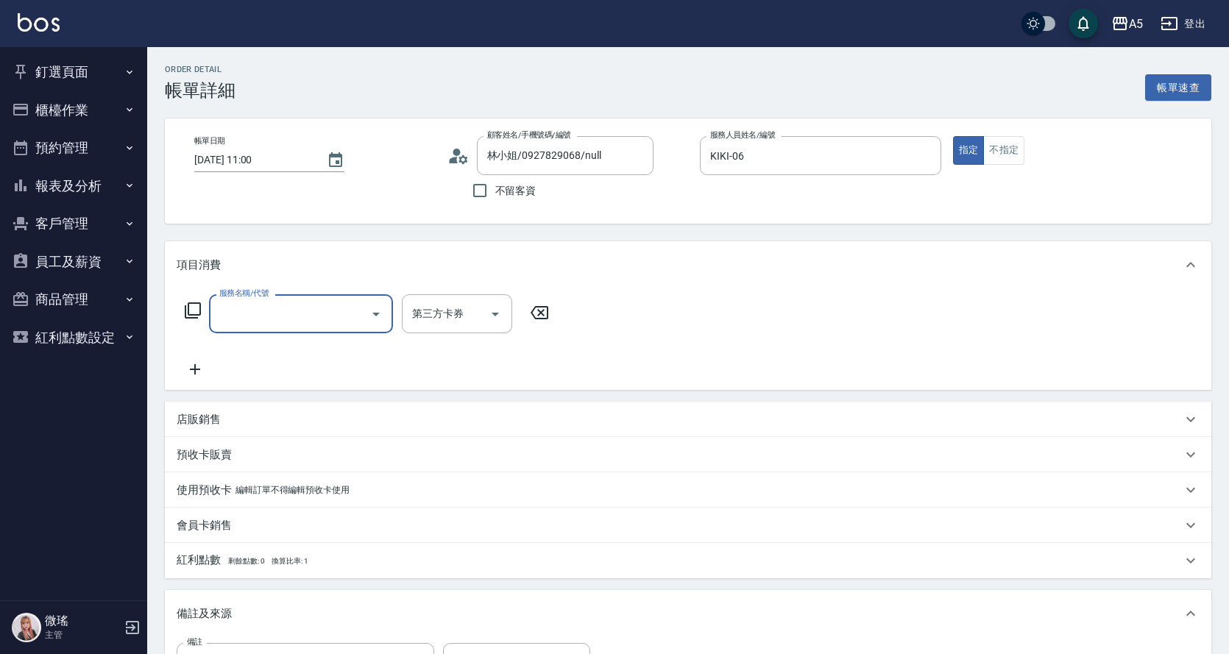
click at [297, 327] on input "服務名稱/代號" at bounding box center [290, 314] width 149 height 26
type input "401"
type input "40"
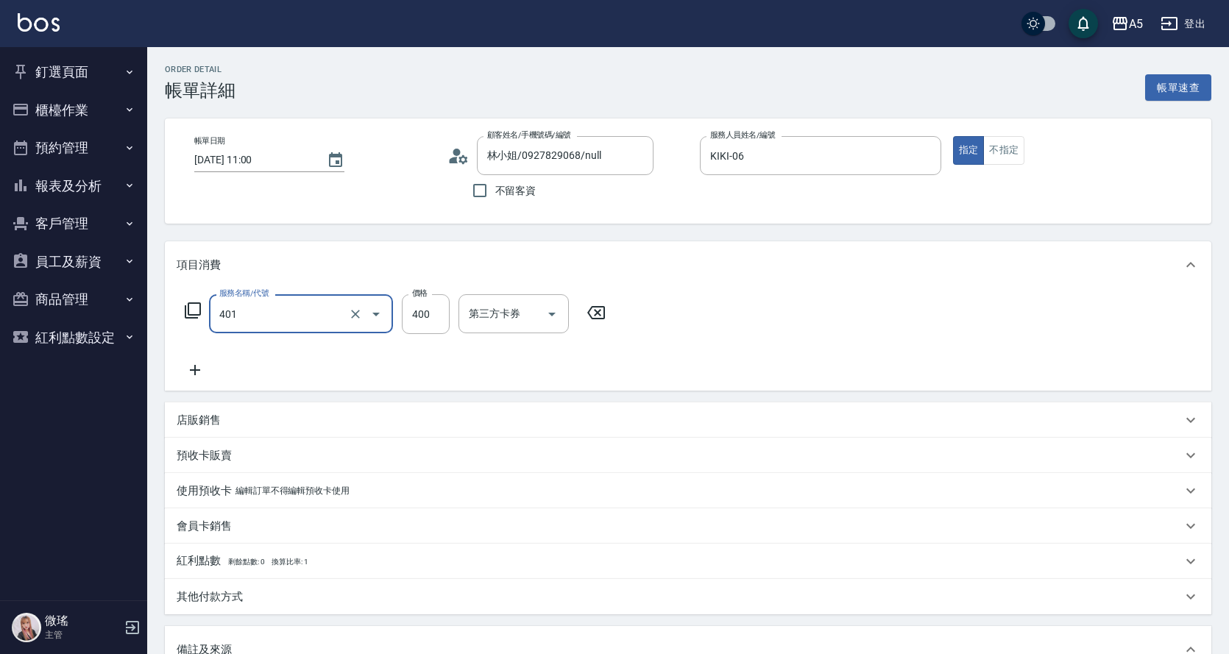
type input "剪髮(401)"
type input "0"
type input "35"
type input "30"
type input "359"
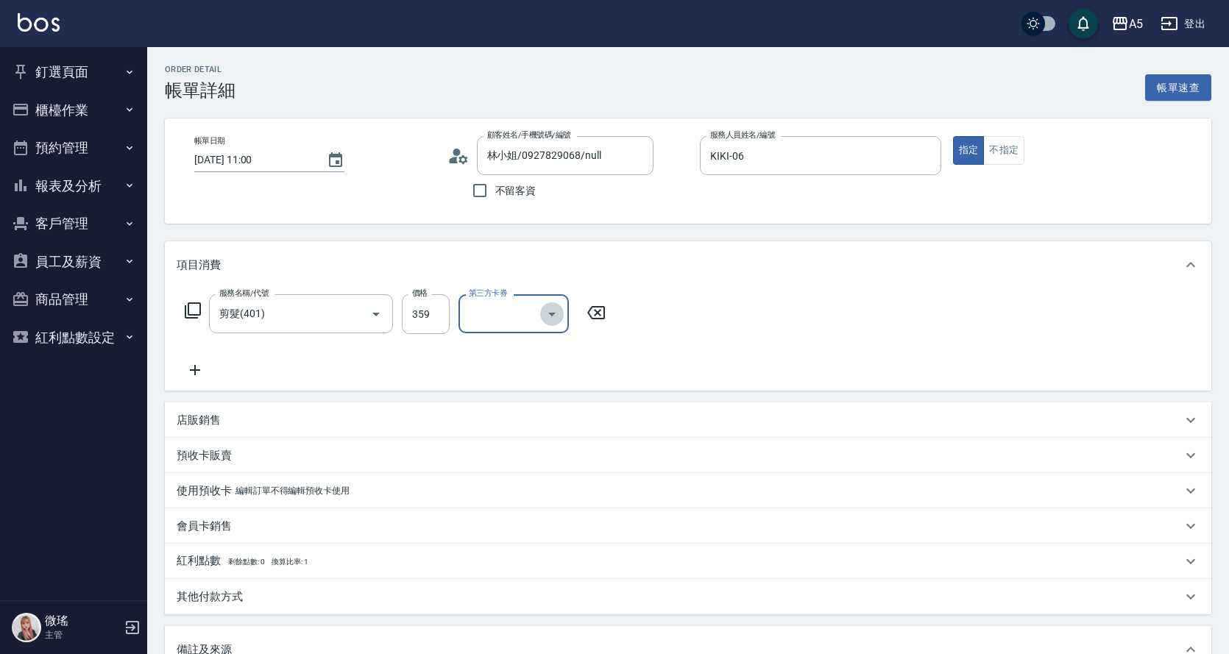
click at [557, 318] on icon "Open" at bounding box center [552, 315] width 18 height 18
click at [510, 478] on span "Gomaji" at bounding box center [514, 473] width 110 height 24
type input "Gomaji"
type input "0"
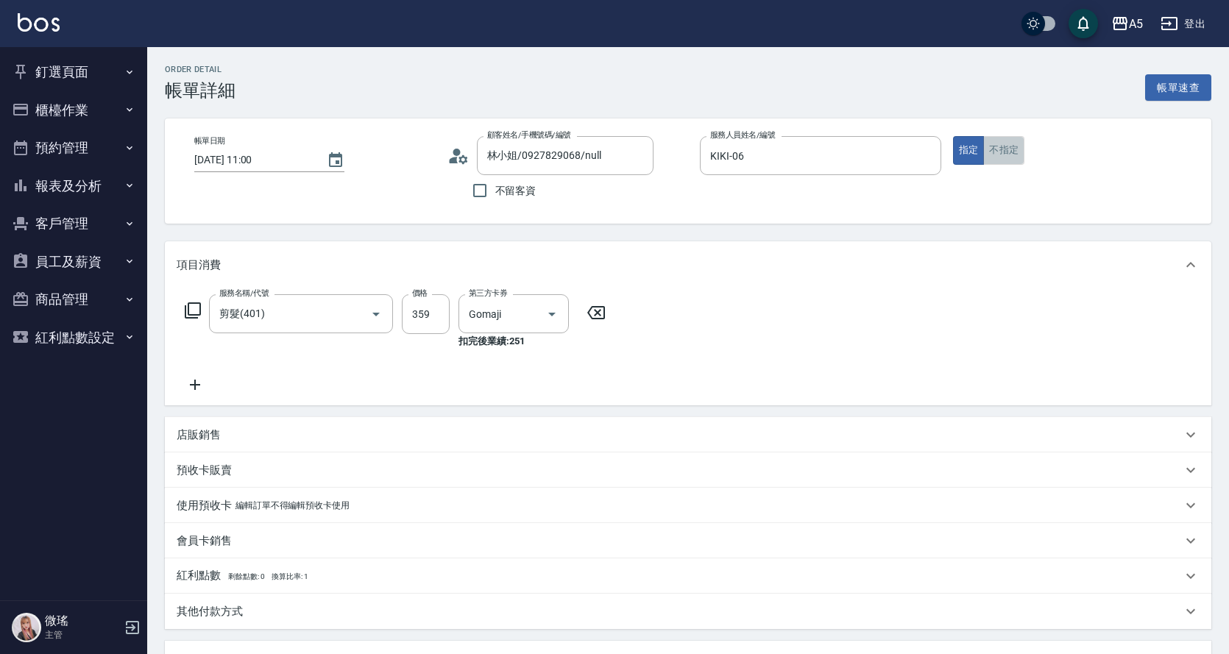
click at [1014, 148] on button "不指定" at bounding box center [1004, 150] width 41 height 29
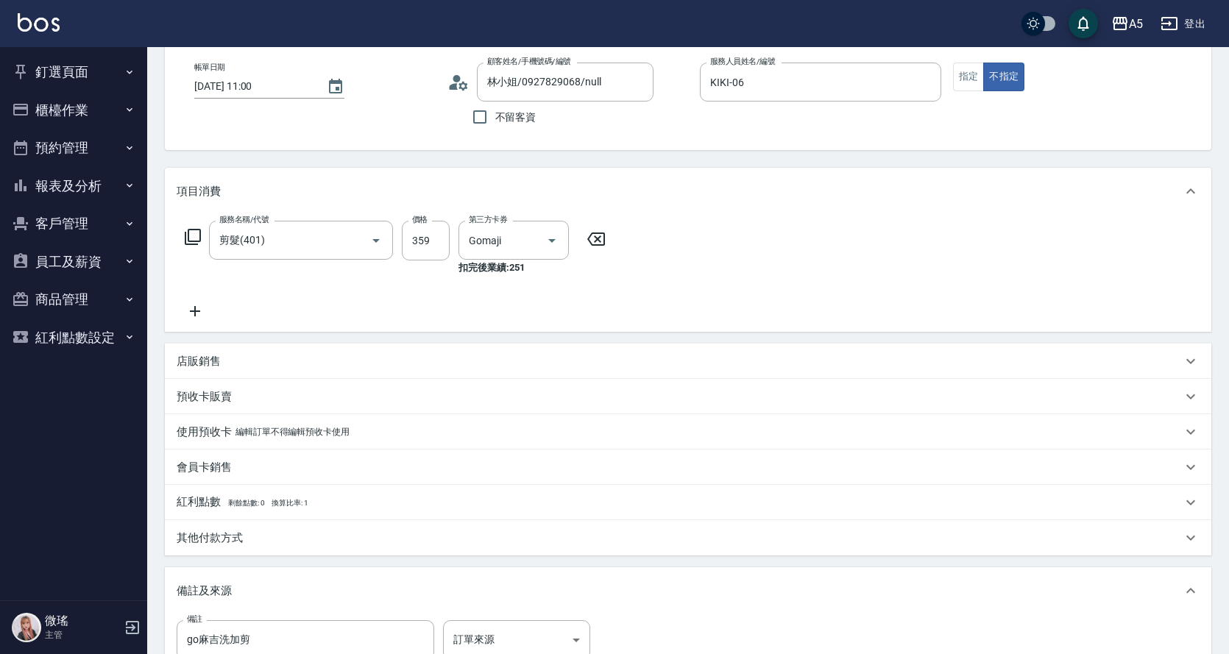
scroll to position [268, 0]
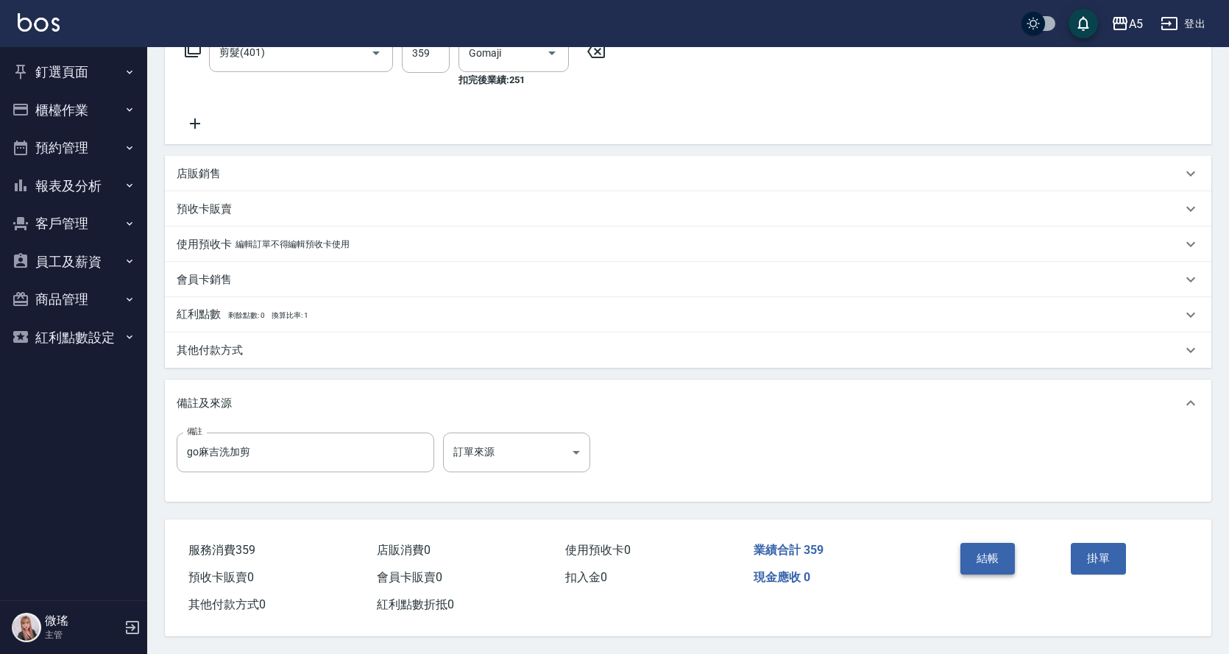
click at [983, 551] on button "結帳" at bounding box center [988, 558] width 55 height 31
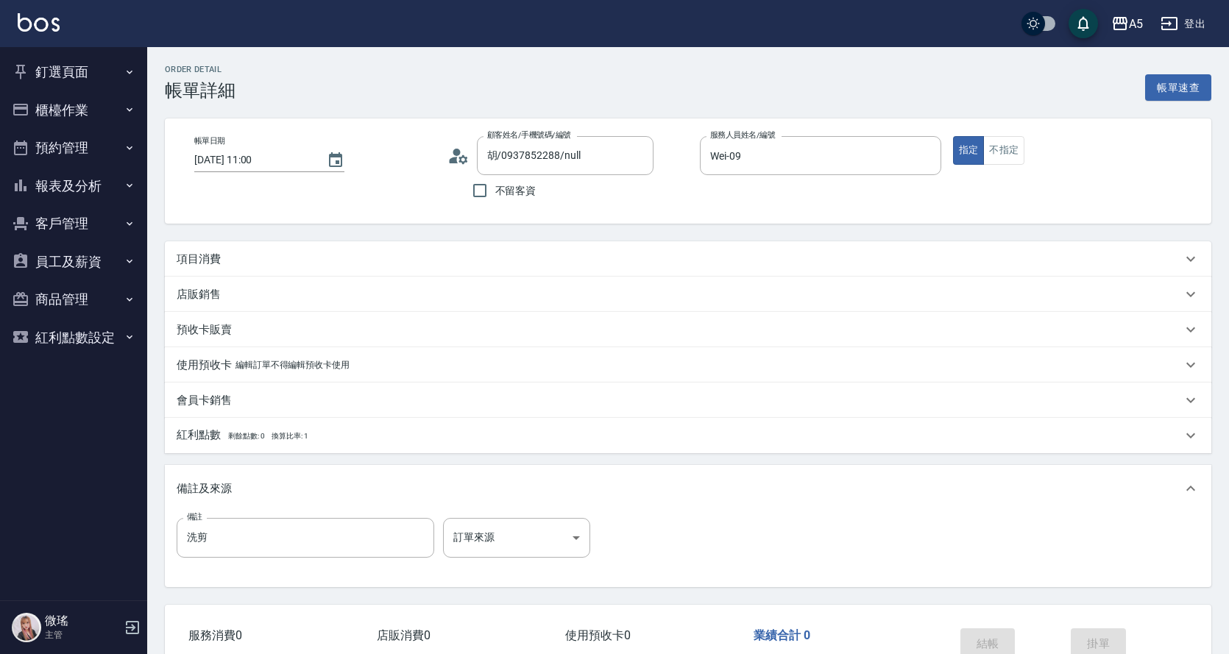
click at [1026, 148] on div "指定 不指定" at bounding box center [1073, 150] width 241 height 29
click at [226, 255] on div "項目消費" at bounding box center [680, 259] width 1006 height 15
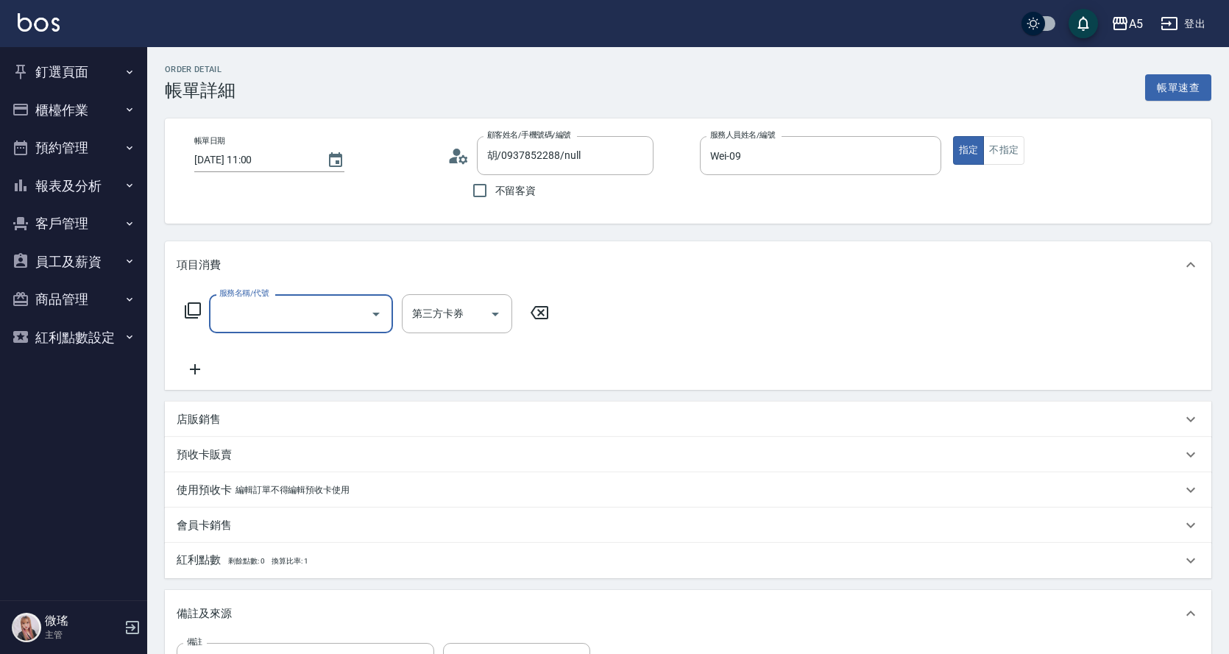
click at [250, 307] on input "服務名稱/代號" at bounding box center [290, 314] width 149 height 26
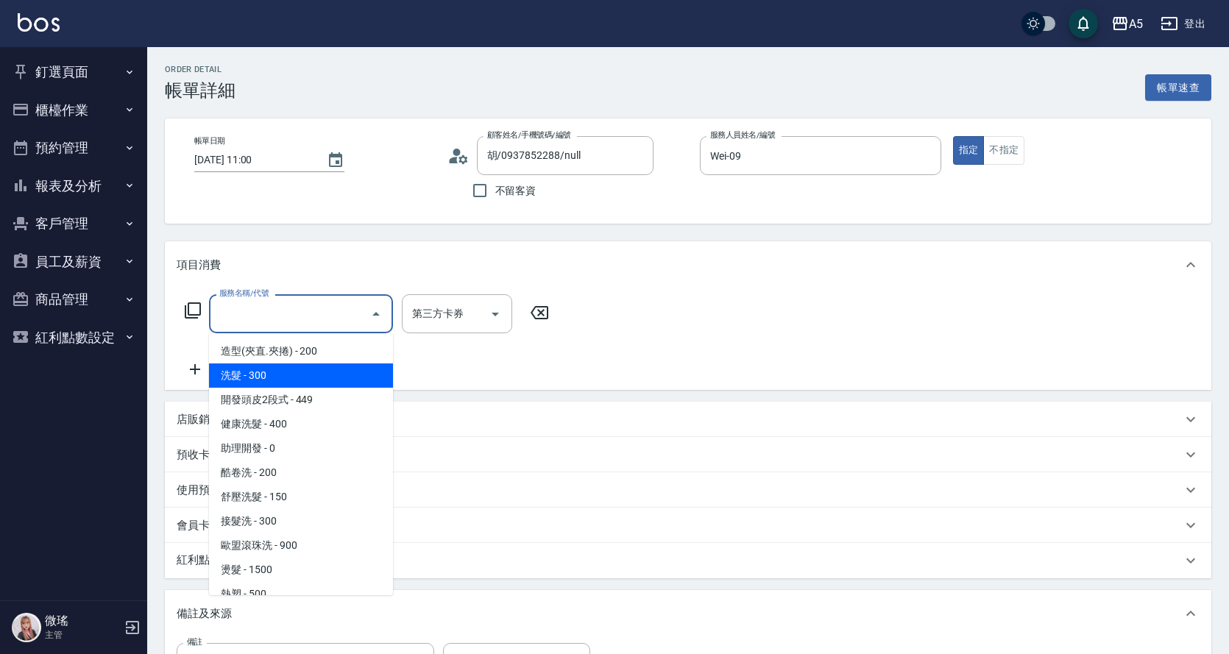
click at [280, 375] on span "洗髮 - 300" at bounding box center [301, 376] width 184 height 24
type input "洗髮(201)"
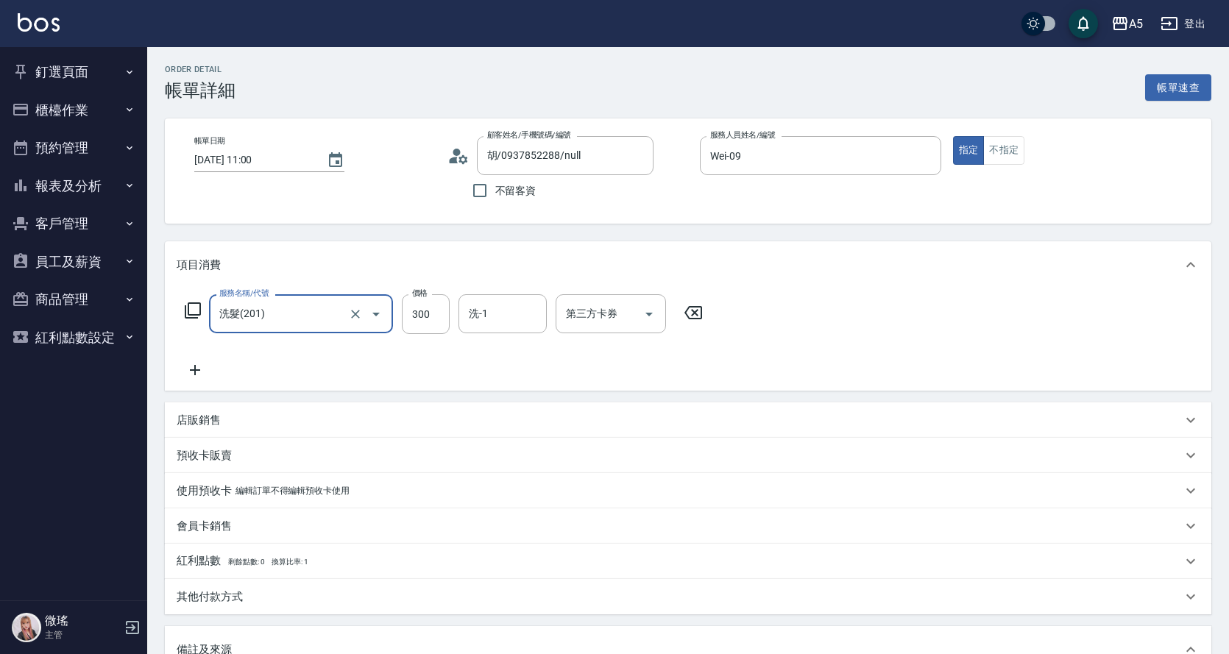
click at [197, 367] on icon at bounding box center [195, 370] width 37 height 18
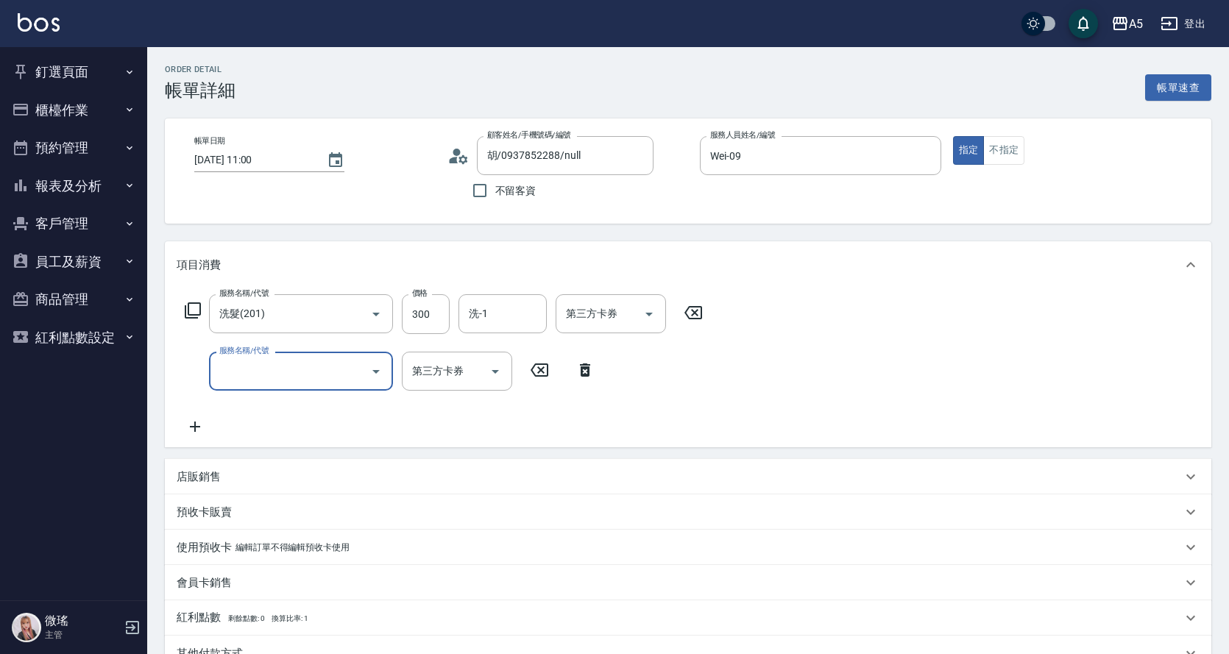
click at [300, 381] on div "服務名稱/代號" at bounding box center [301, 371] width 184 height 39
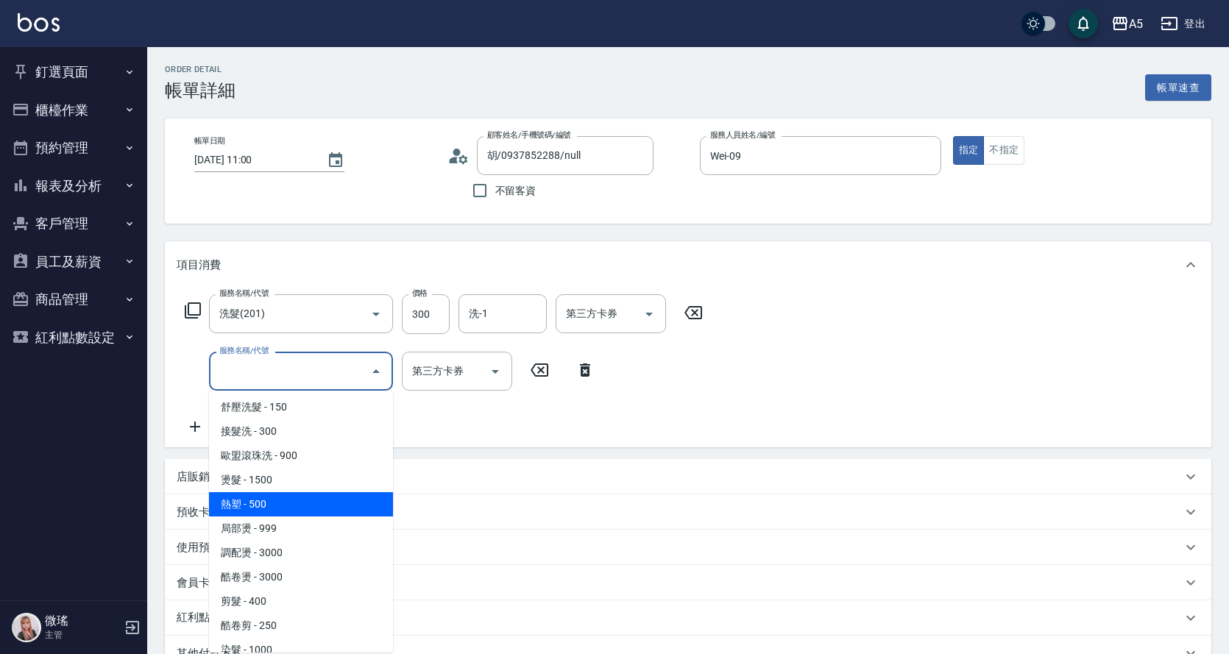
scroll to position [294, 0]
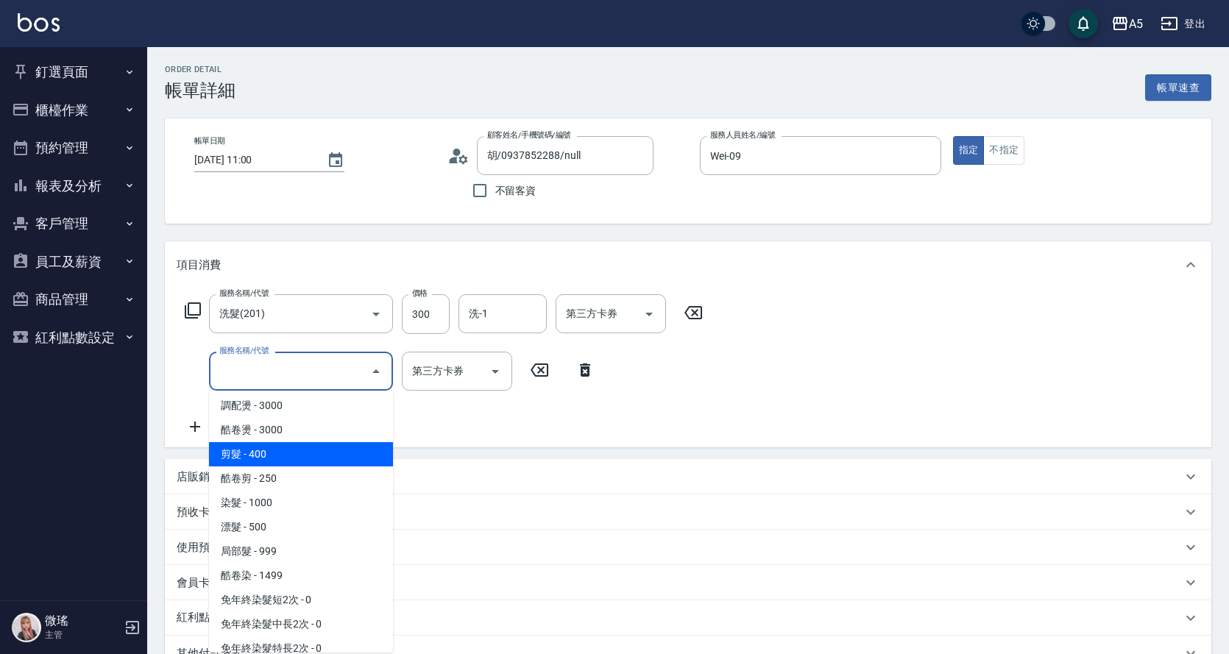
click at [266, 442] on span "剪髮 - 400" at bounding box center [301, 454] width 184 height 24
type input "70"
type input "剪髮(401)"
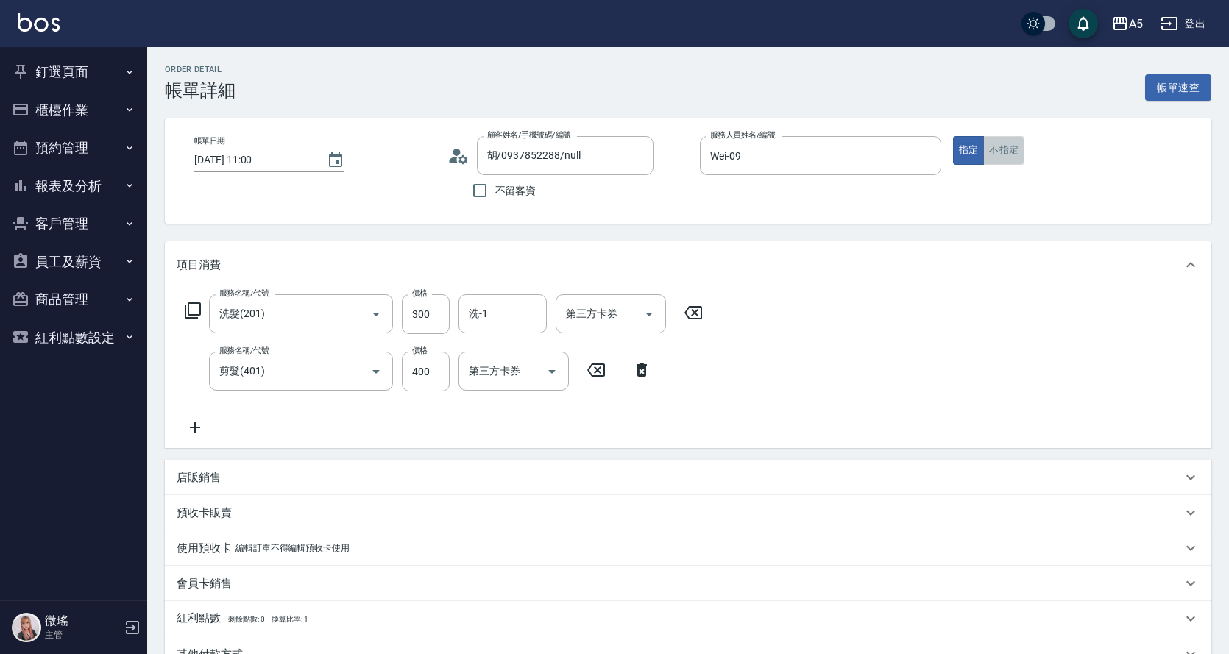
click at [1009, 163] on button "不指定" at bounding box center [1004, 150] width 41 height 29
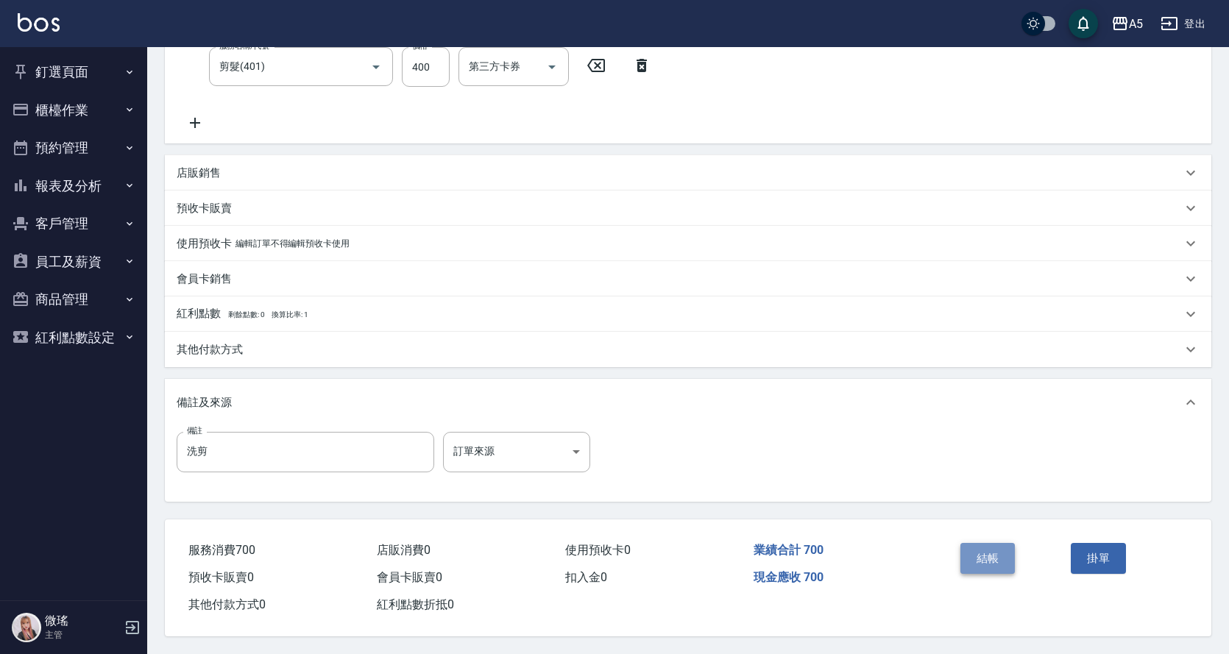
click at [993, 545] on button "結帳" at bounding box center [988, 558] width 55 height 31
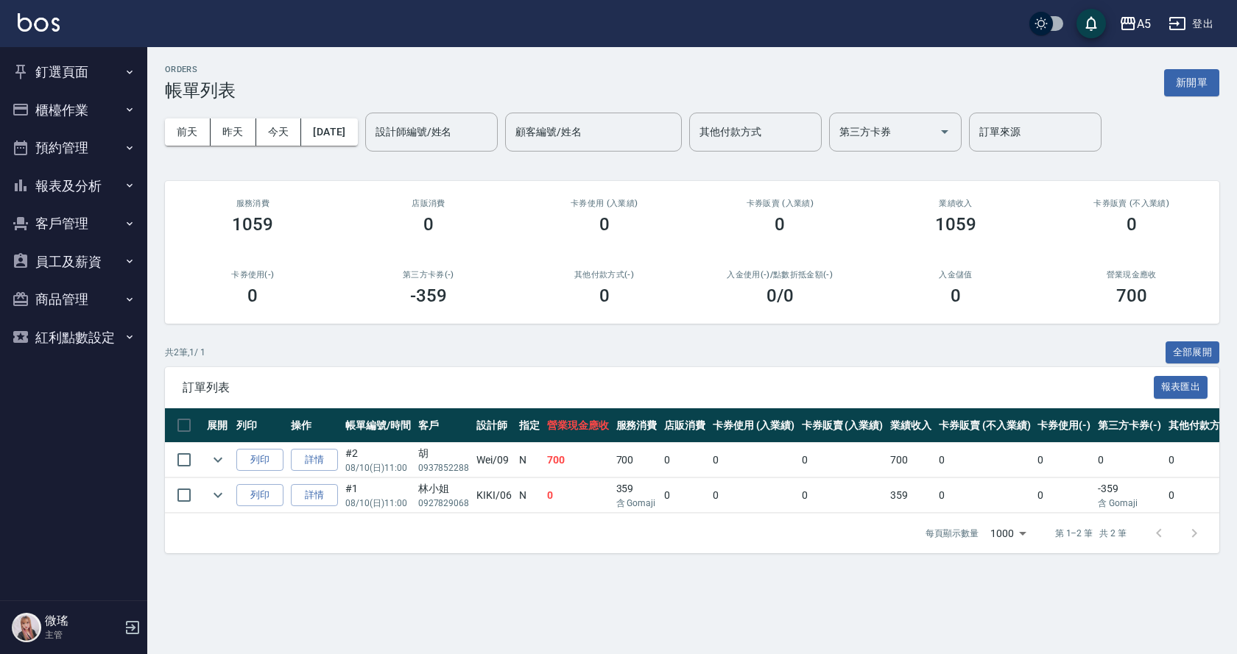
click at [74, 225] on button "客戶管理" at bounding box center [73, 224] width 135 height 38
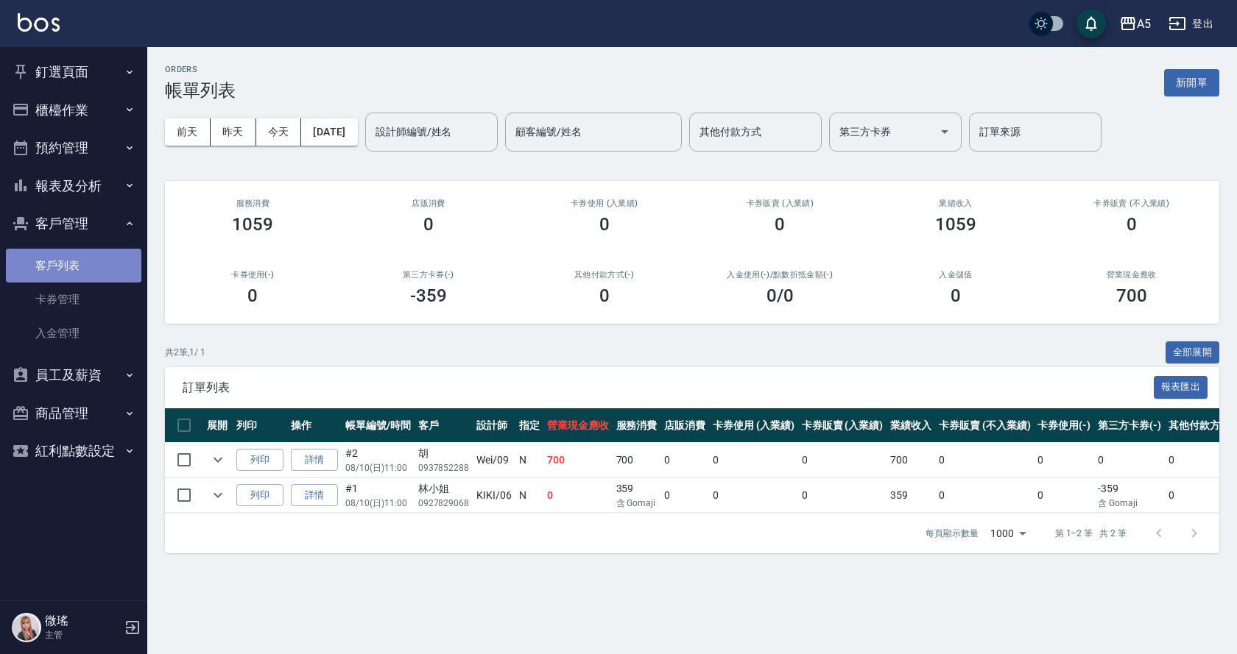
click at [85, 256] on link "客戶列表" at bounding box center [73, 266] width 135 height 34
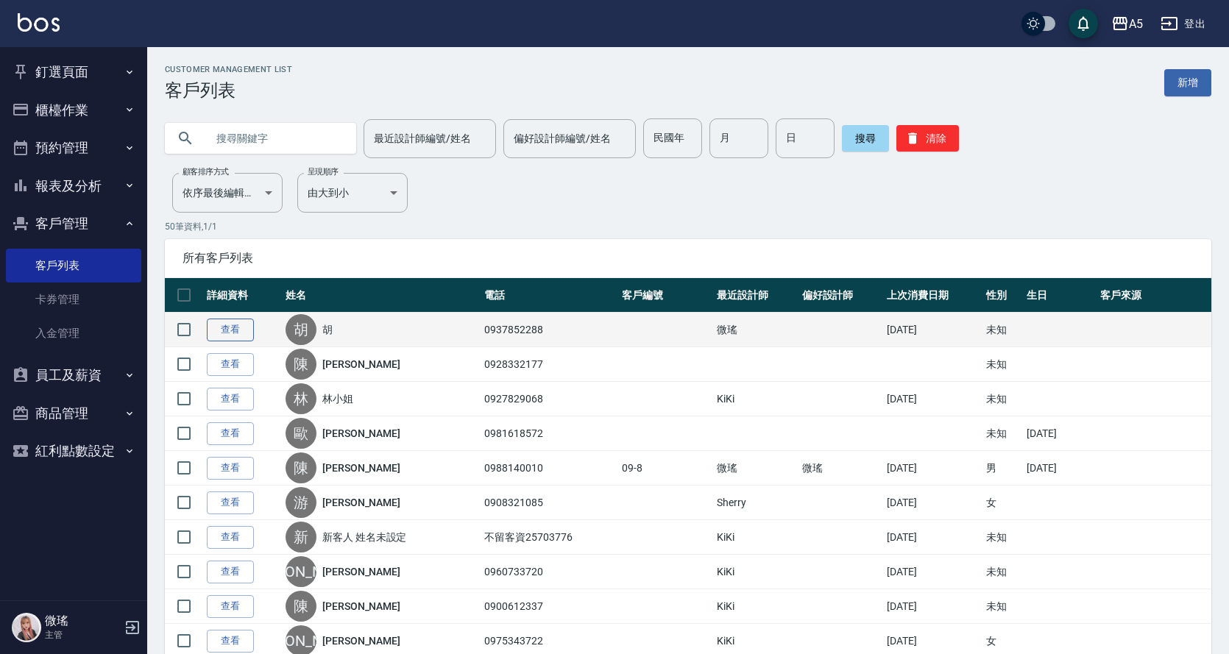
click at [219, 326] on link "查看" at bounding box center [230, 330] width 47 height 23
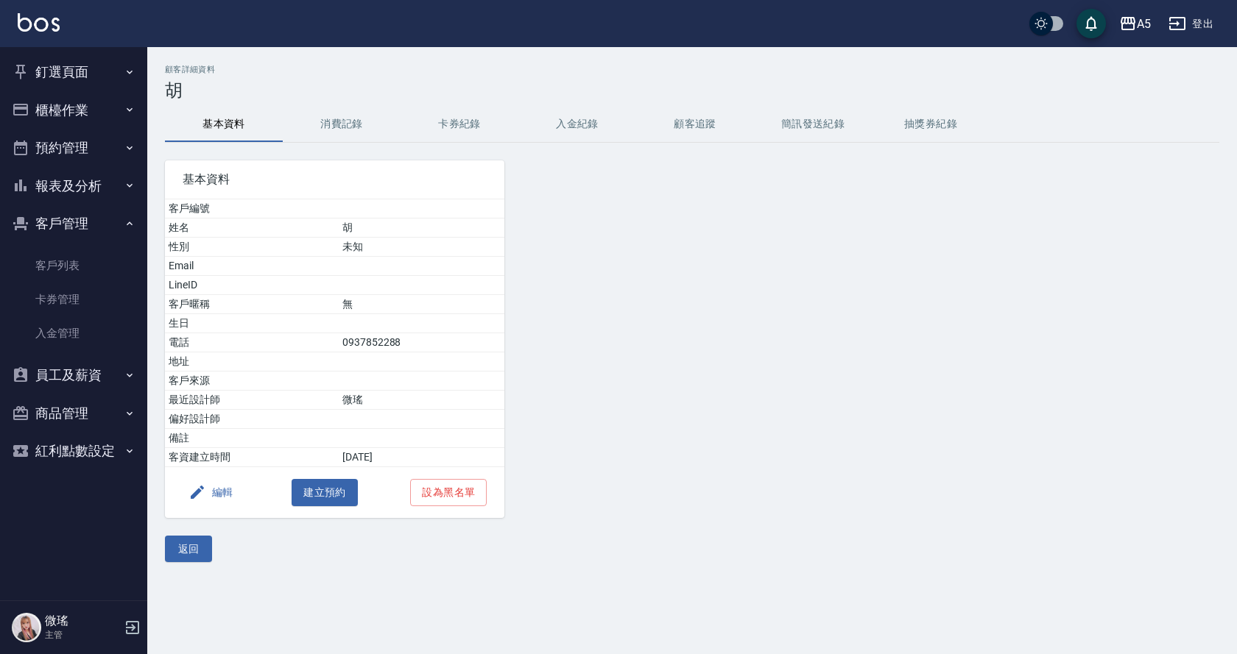
click at [211, 490] on button "編輯" at bounding box center [211, 492] width 57 height 27
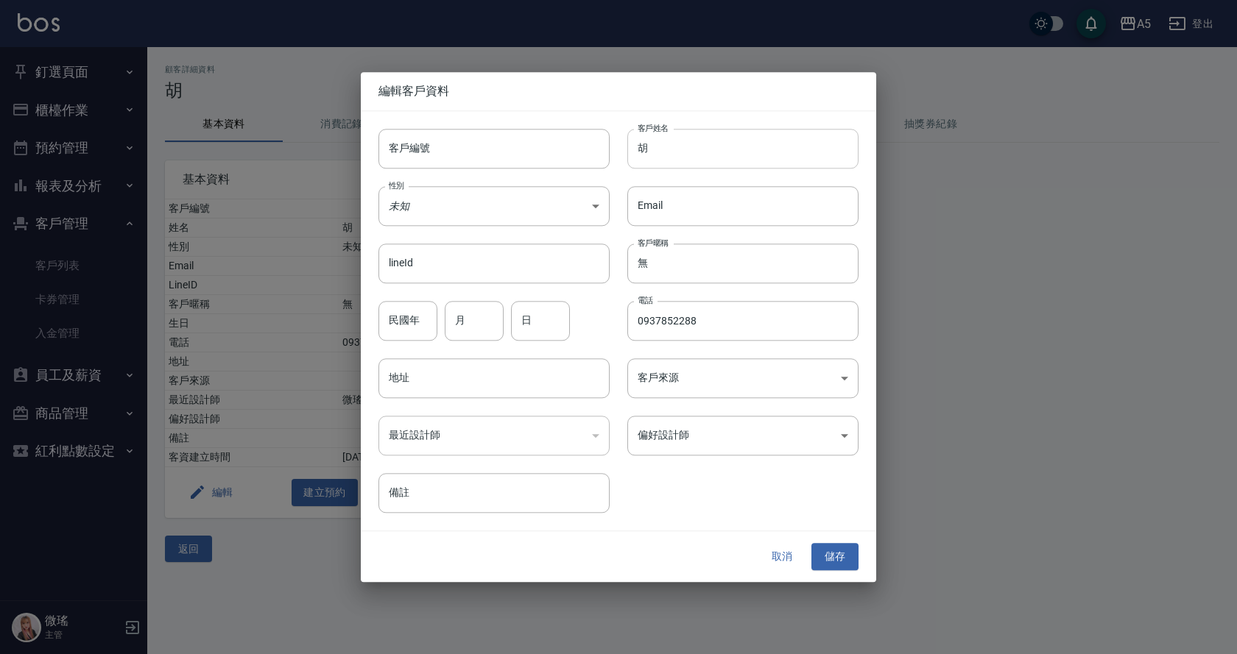
click at [668, 152] on input "胡" at bounding box center [742, 149] width 231 height 40
type input "[PERSON_NAME]"
click at [454, 201] on body "A5 登出 釘選頁面 打帳單 店家日報表 設計師日報表 設計師業績月報表 櫃檯作業 打帳單 帳單列表 現金收支登錄 高階收支登錄 材料自購登錄 每日結帳 排班…" at bounding box center [618, 327] width 1237 height 654
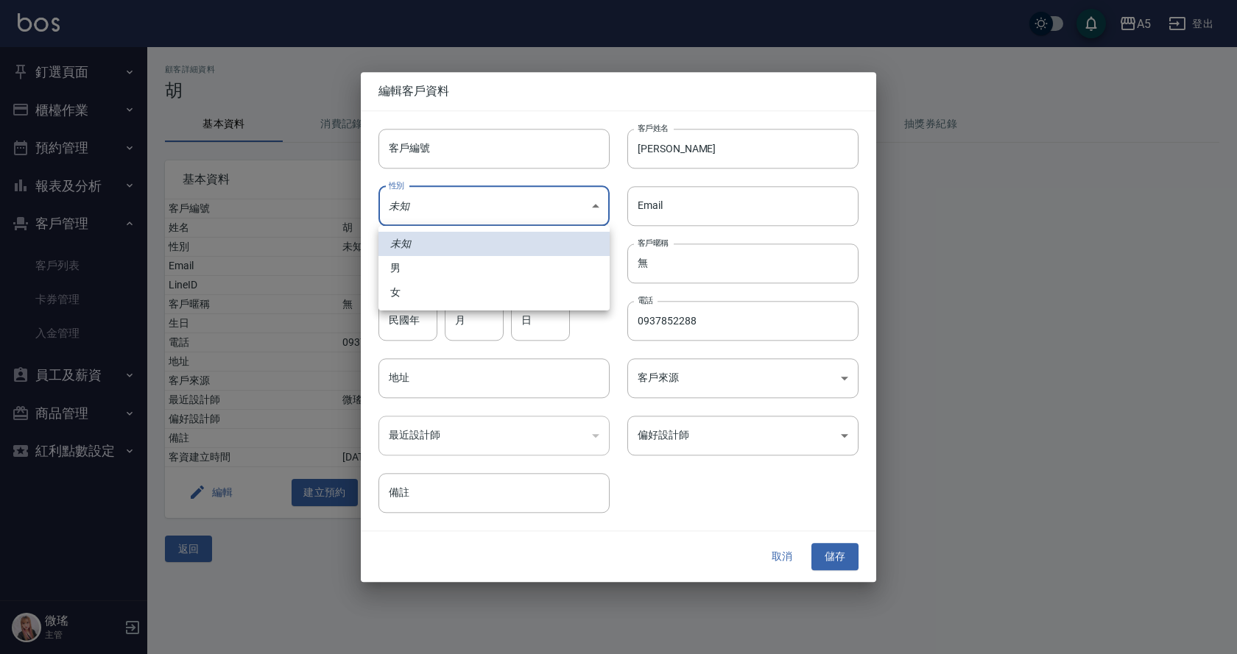
click at [406, 286] on li "女" at bounding box center [493, 292] width 231 height 24
type input "FEMALE"
click at [847, 565] on button "儲存" at bounding box center [834, 557] width 47 height 27
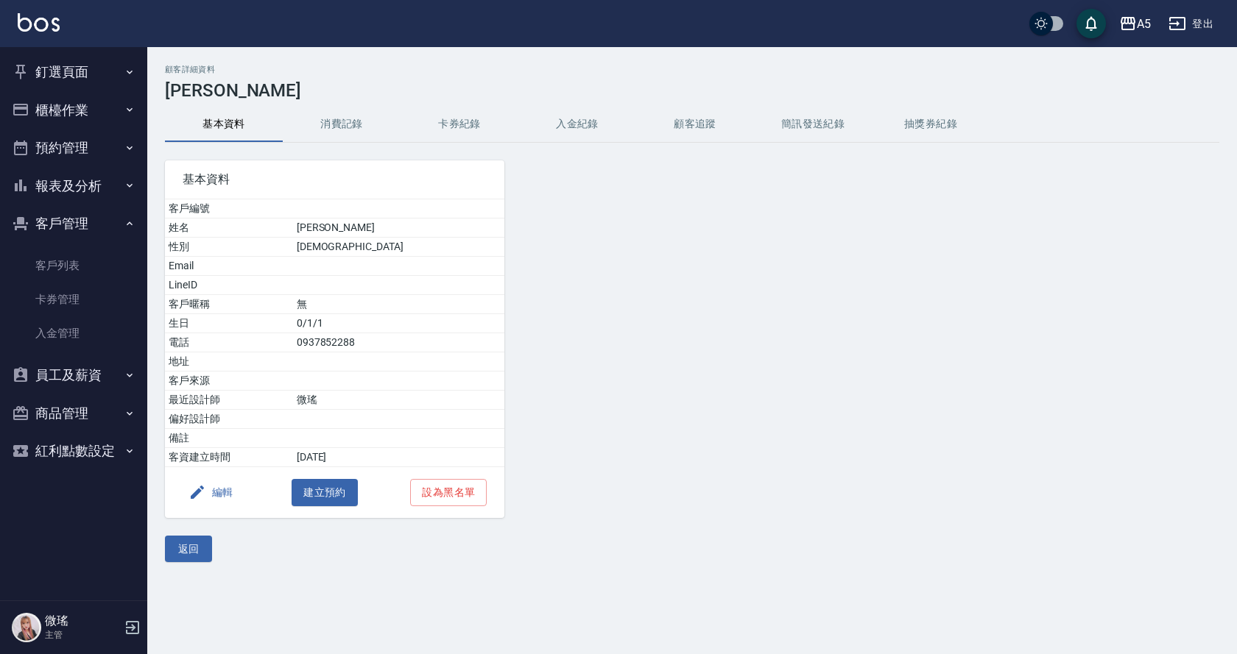
click at [73, 58] on button "釘選頁面" at bounding box center [73, 72] width 135 height 38
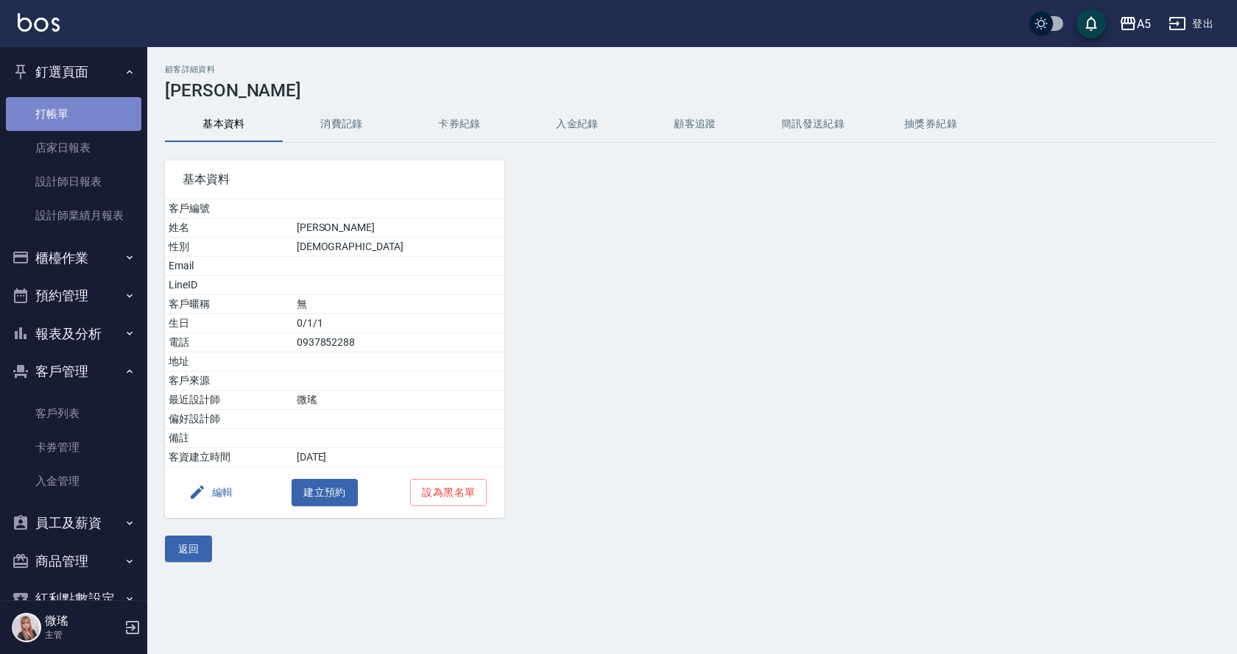
click at [93, 116] on link "打帳單" at bounding box center [73, 114] width 135 height 34
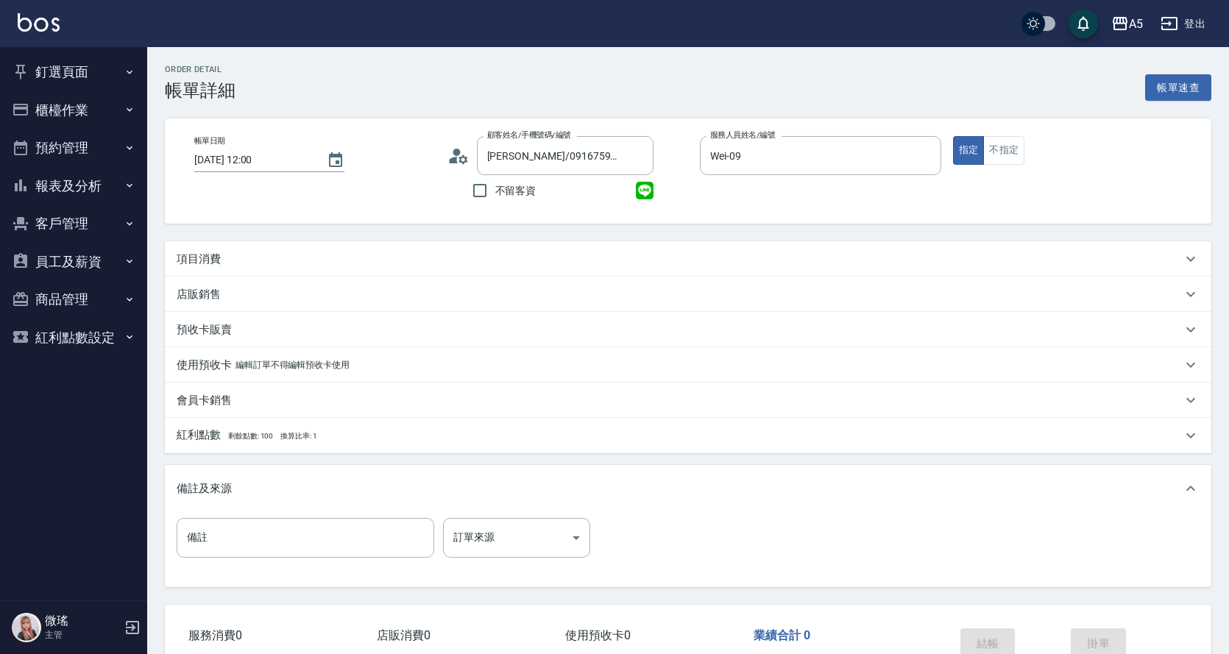
click at [218, 260] on p "項目消費" at bounding box center [199, 259] width 44 height 15
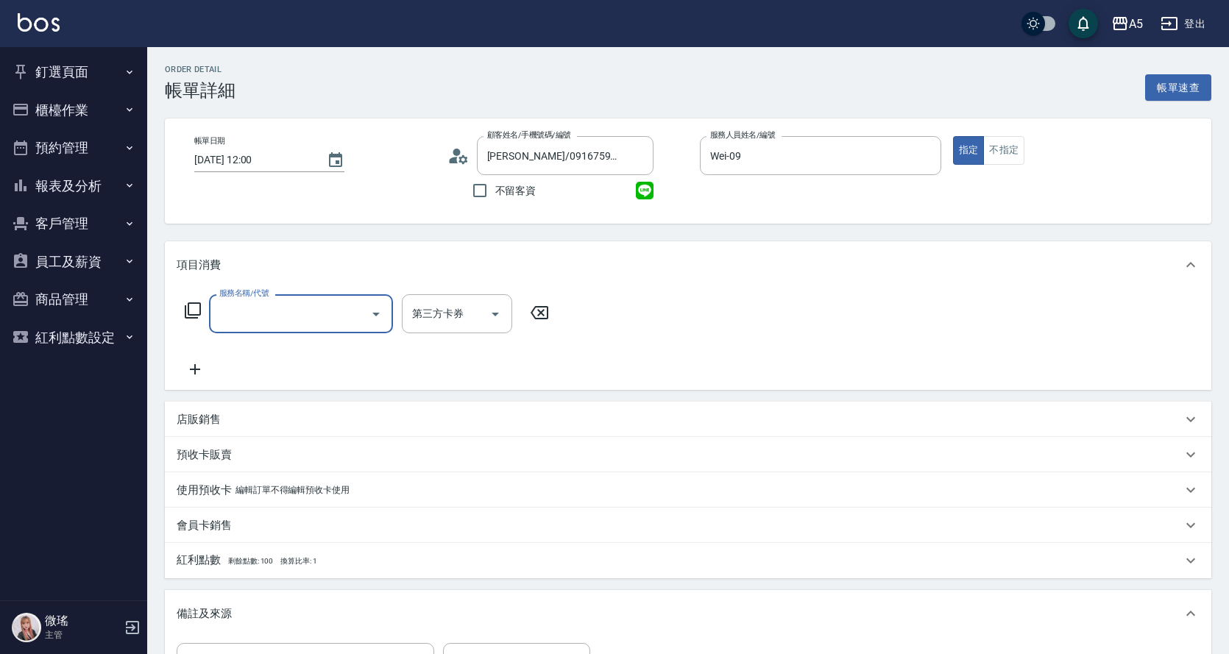
click at [241, 316] on input "服務名稱/代號" at bounding box center [290, 314] width 149 height 26
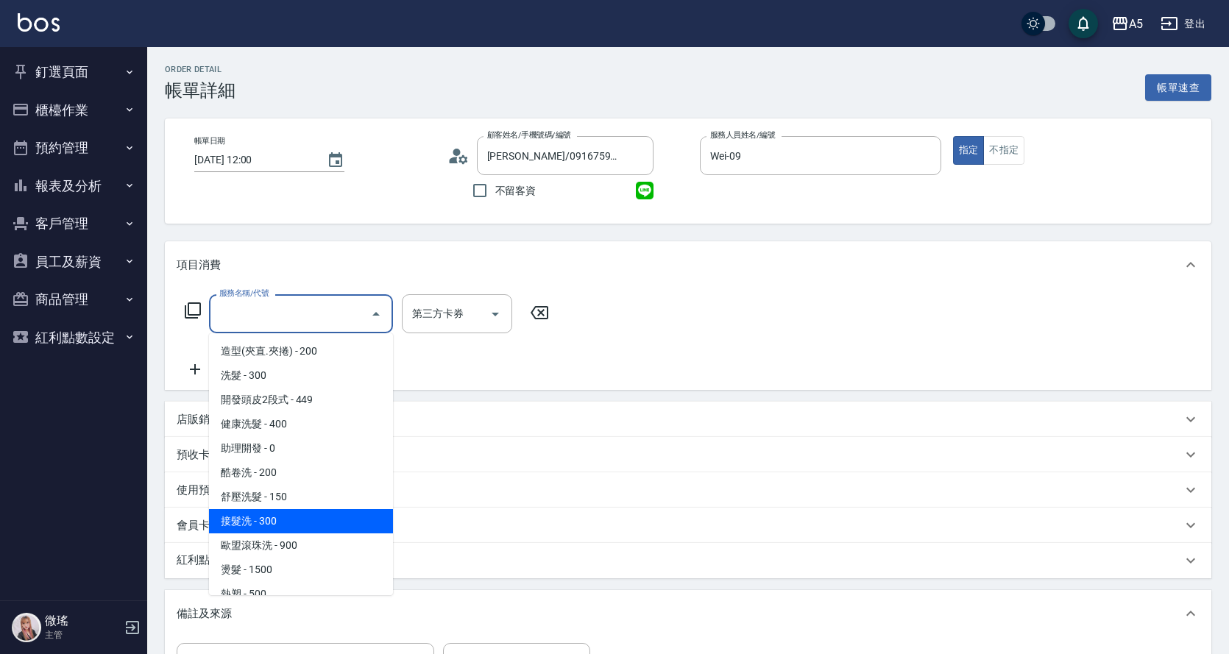
scroll to position [147, 0]
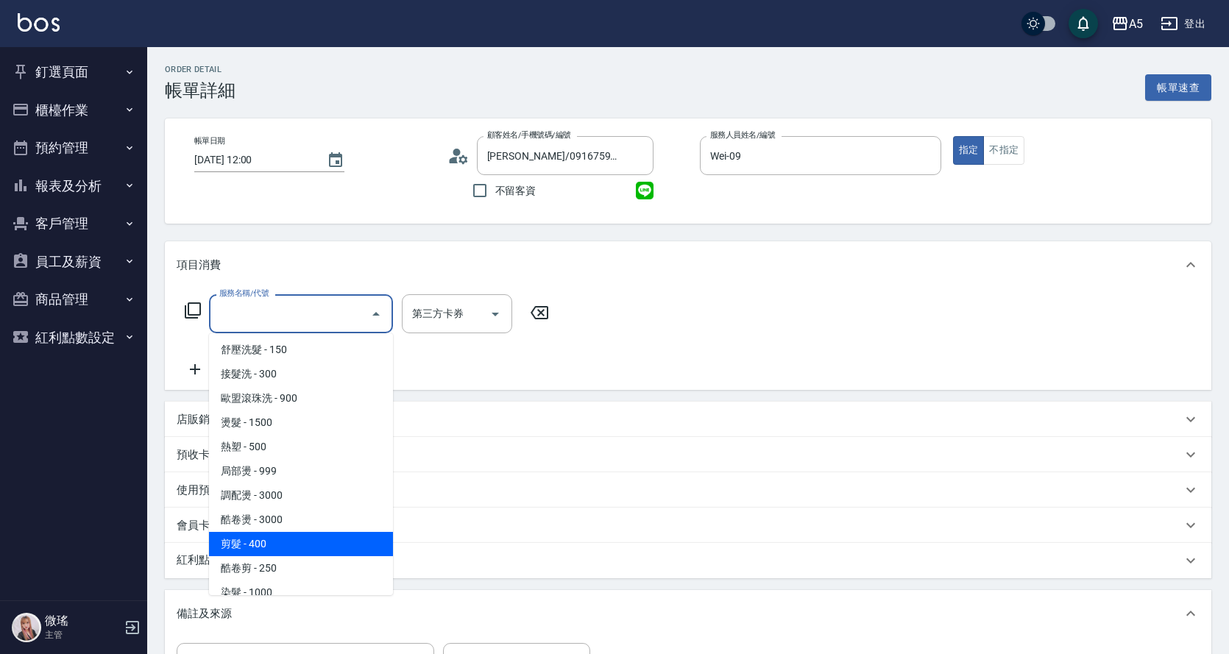
click at [303, 556] on span "剪髮 - 400" at bounding box center [301, 544] width 184 height 24
type input "剪髮(401)"
type input "40"
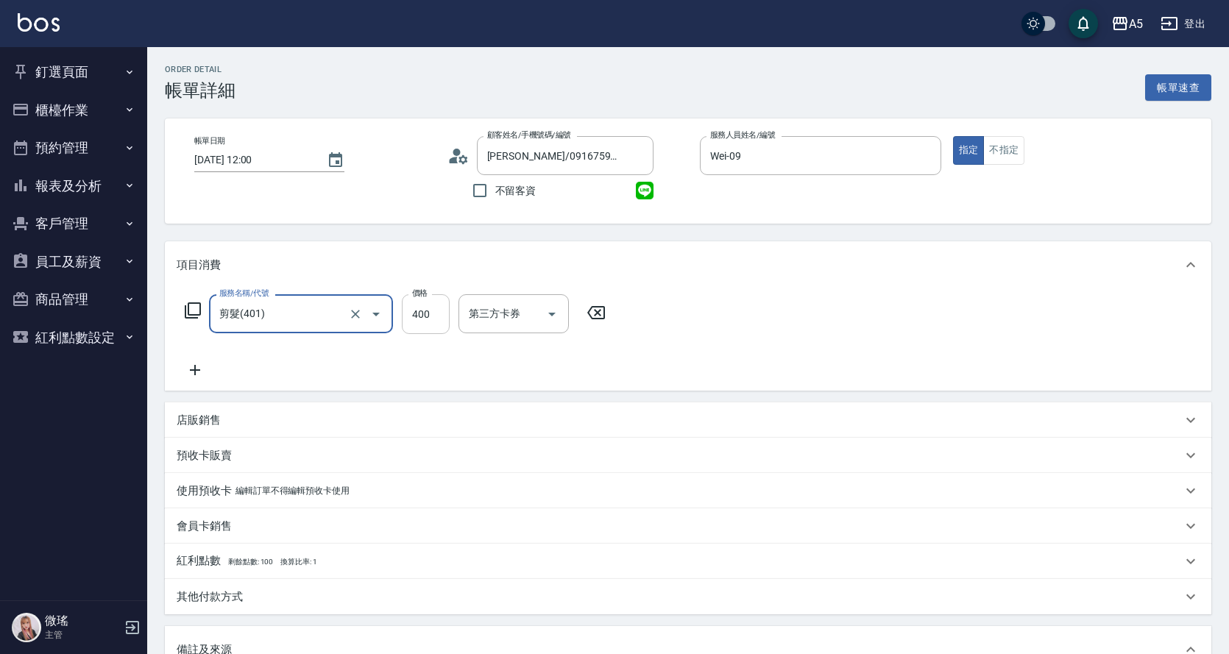
click at [437, 318] on input "400" at bounding box center [426, 314] width 48 height 40
type input "5"
type input "0"
type input "50"
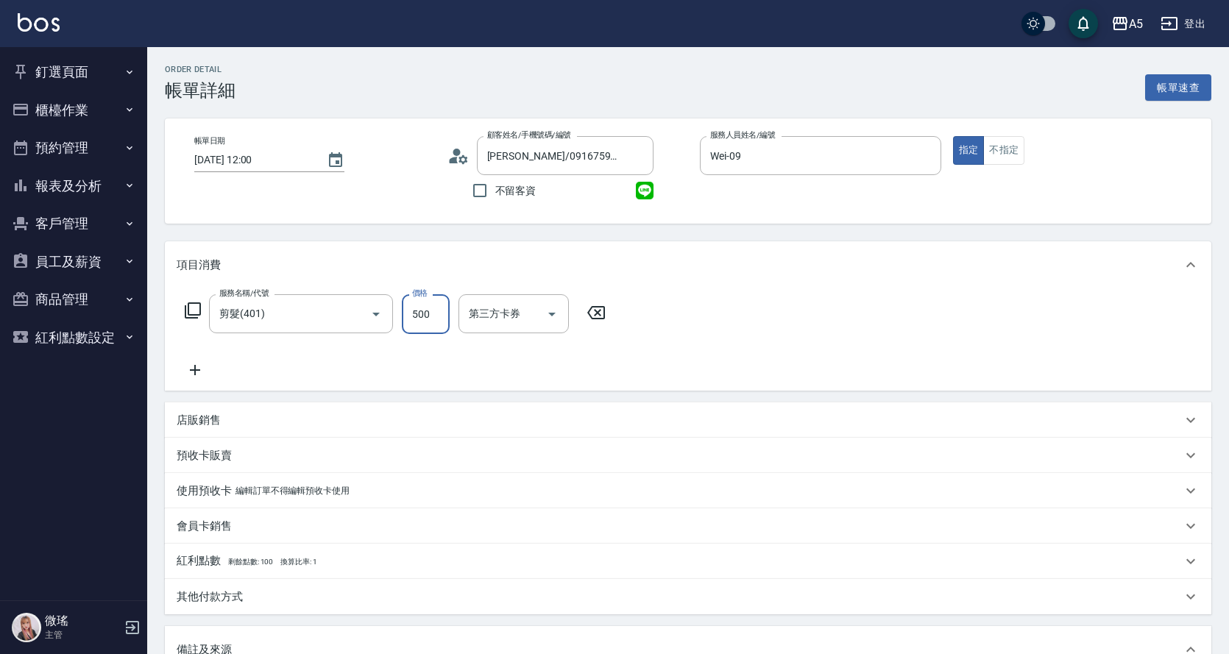
type input "500"
click at [692, 325] on div "服務名稱/代號 剪髮(401) 服務名稱/代號 價格 500 價格 第三方卡券 第三方卡券" at bounding box center [688, 340] width 1047 height 102
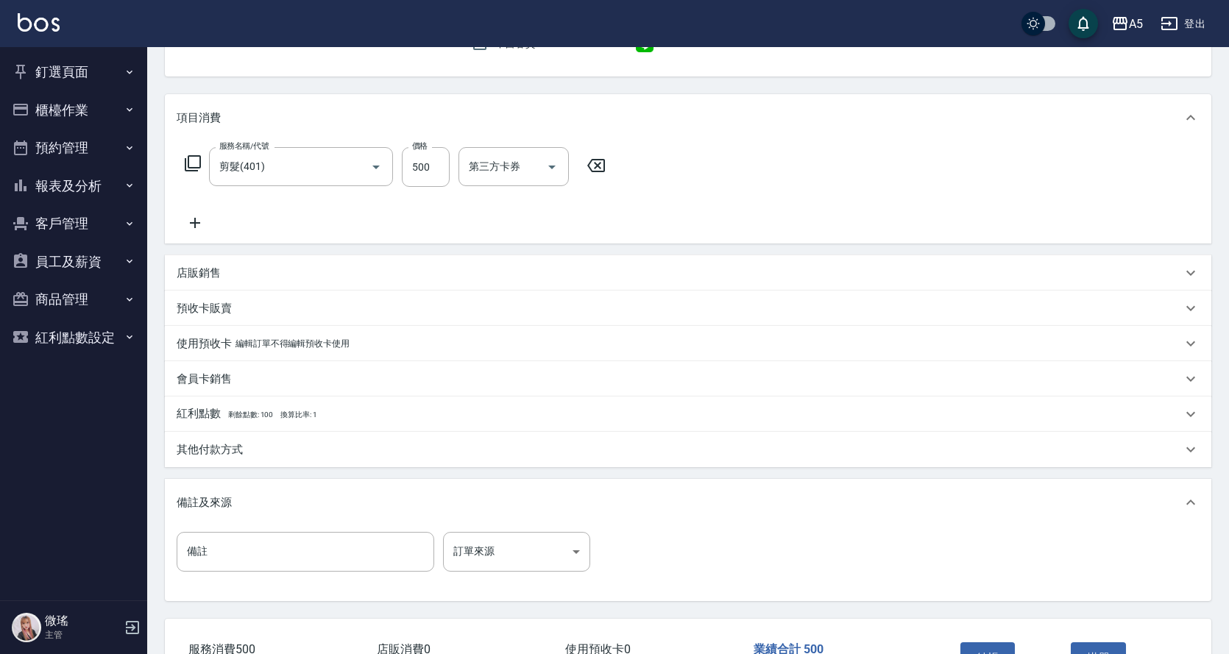
scroll to position [221, 0]
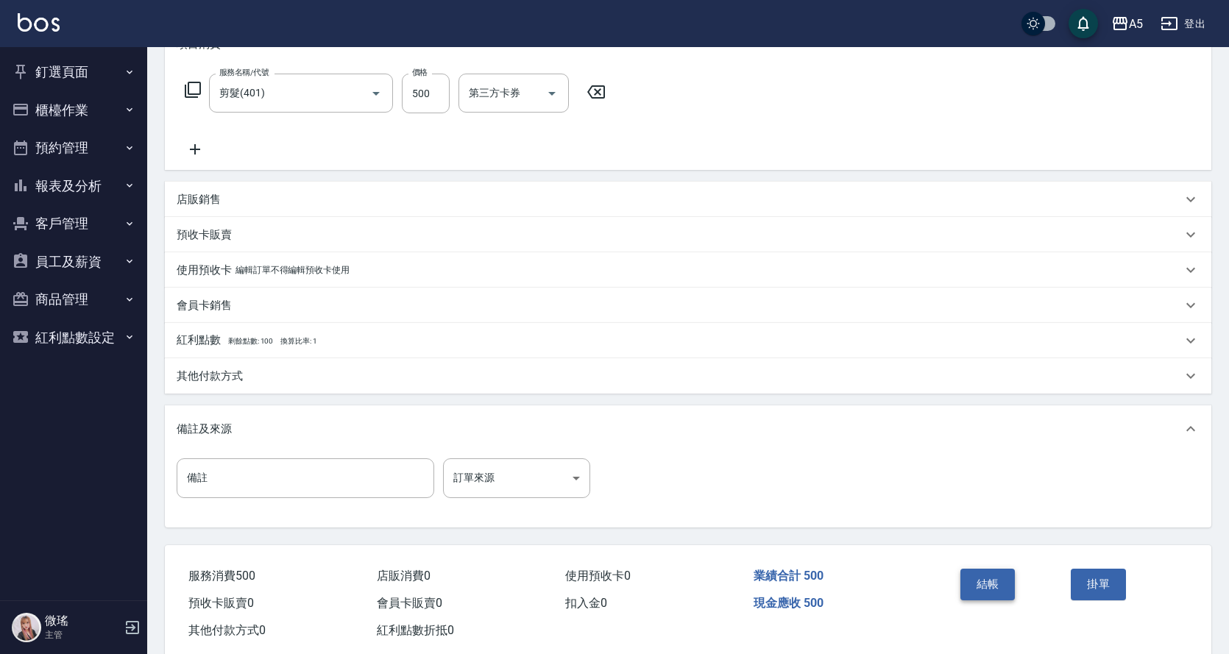
click at [972, 593] on button "結帳" at bounding box center [988, 584] width 55 height 31
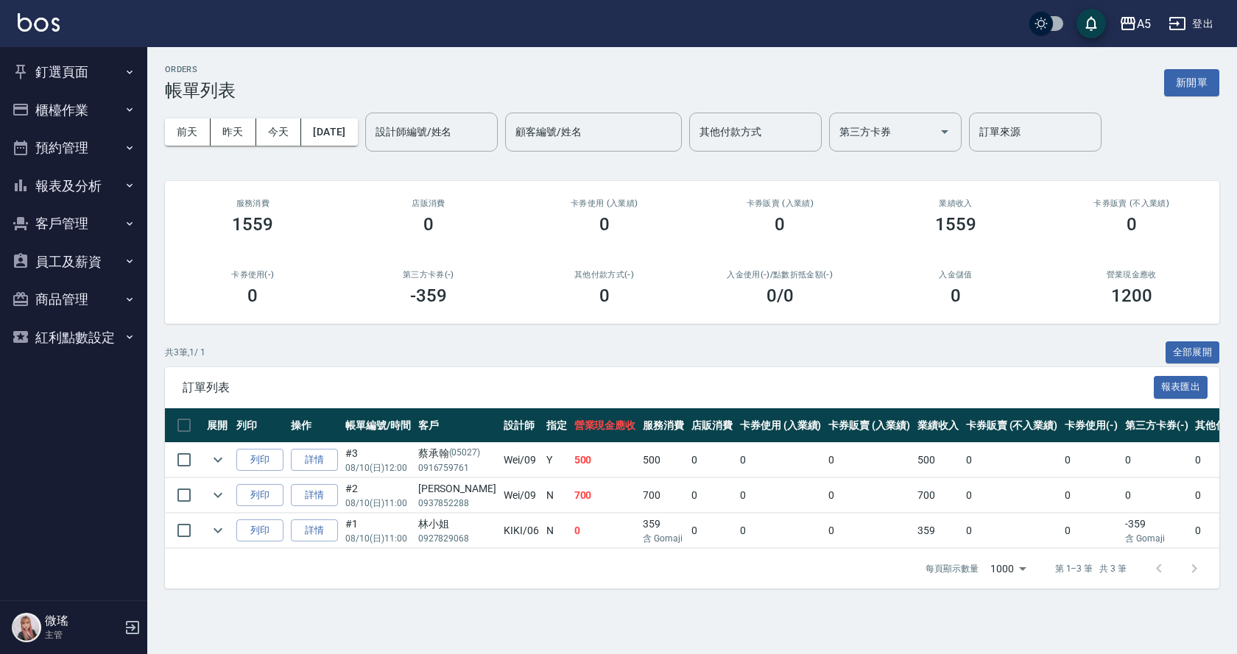
click at [52, 110] on button "櫃檯作業" at bounding box center [73, 110] width 135 height 38
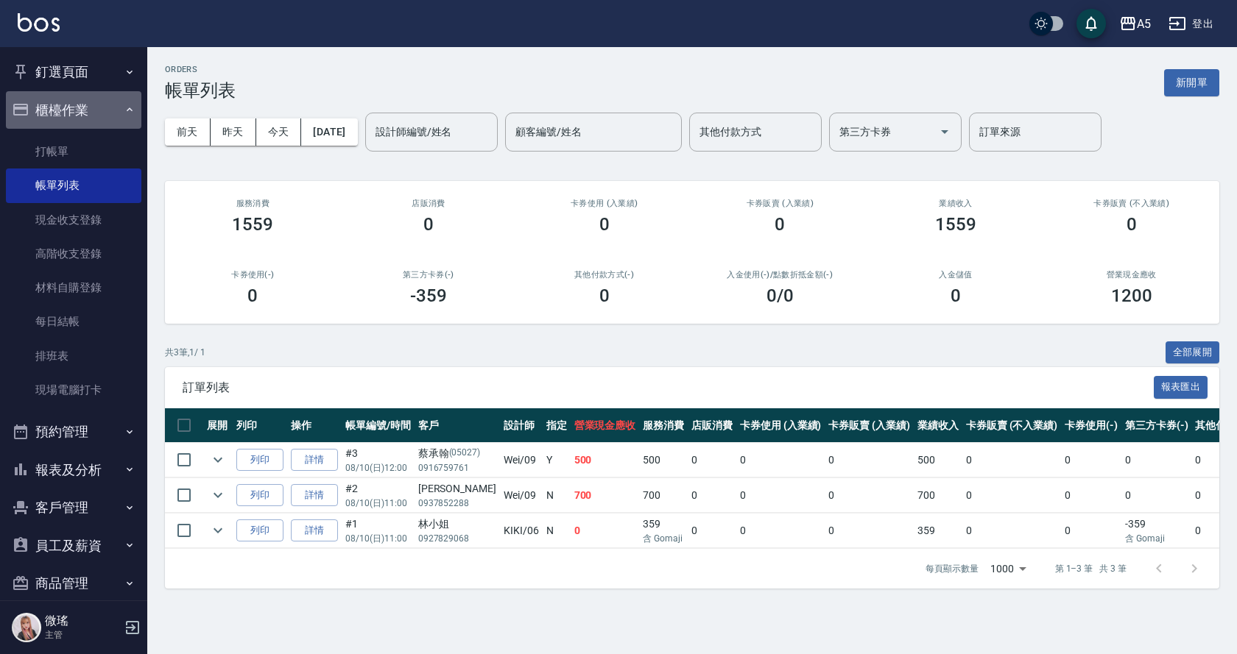
click at [82, 112] on button "櫃檯作業" at bounding box center [73, 110] width 135 height 38
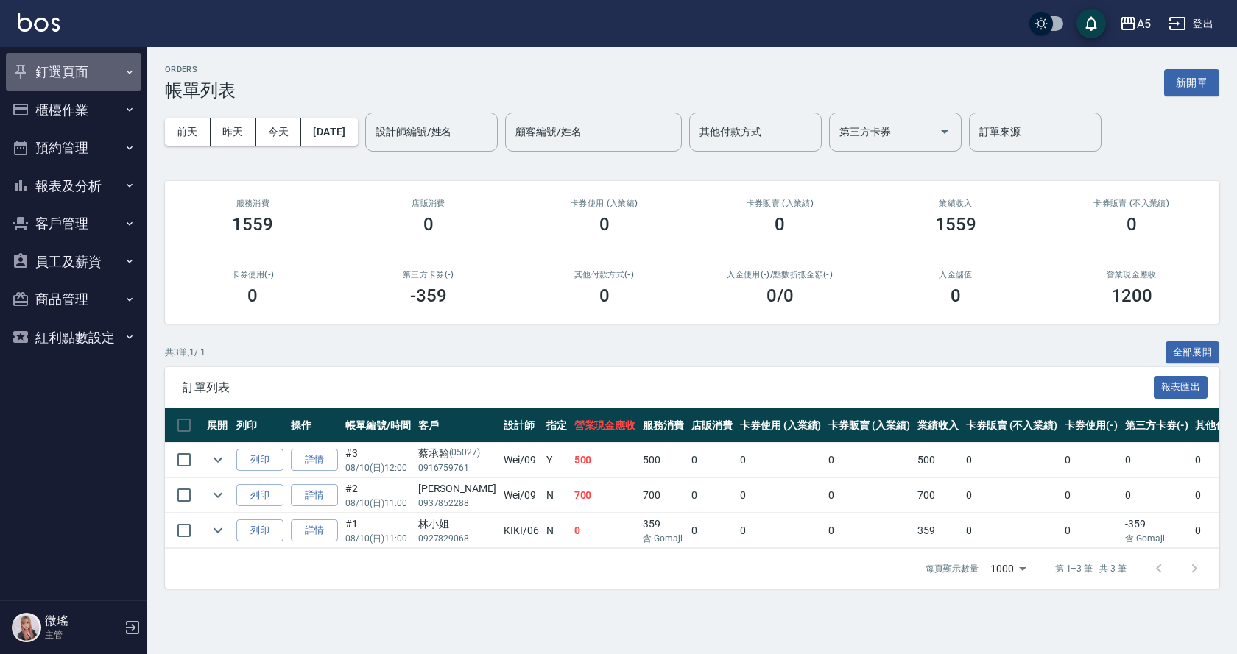
click at [68, 72] on button "釘選頁面" at bounding box center [73, 72] width 135 height 38
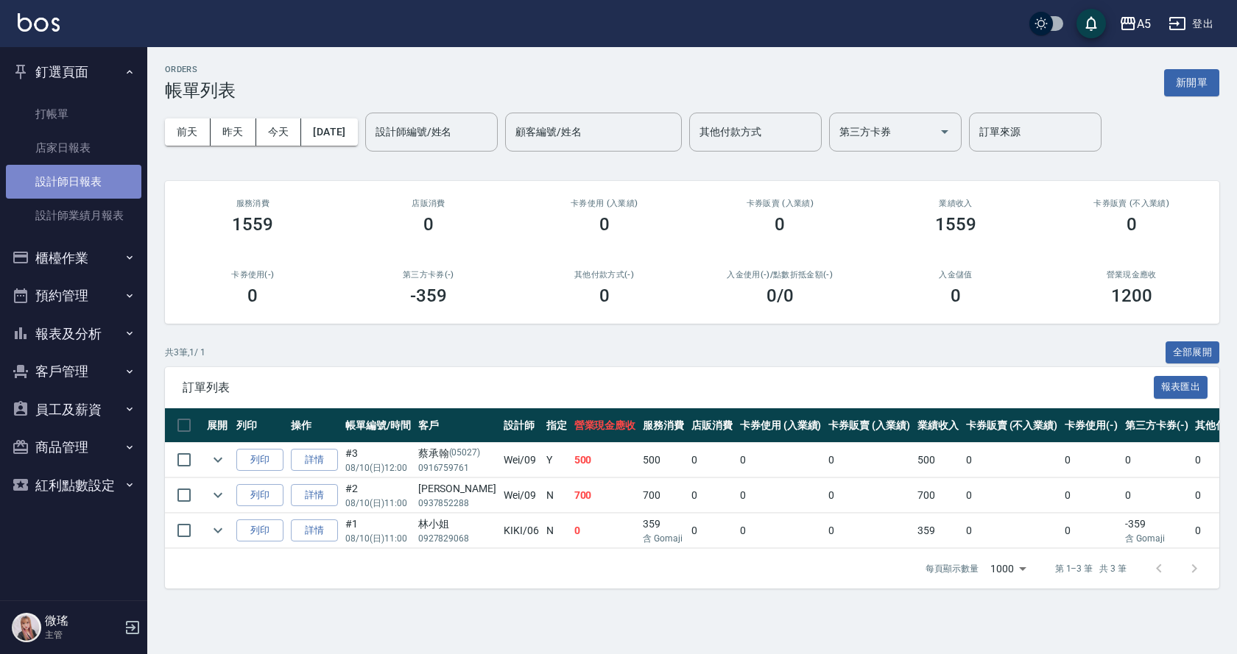
click at [100, 181] on link "設計師日報表" at bounding box center [73, 182] width 135 height 34
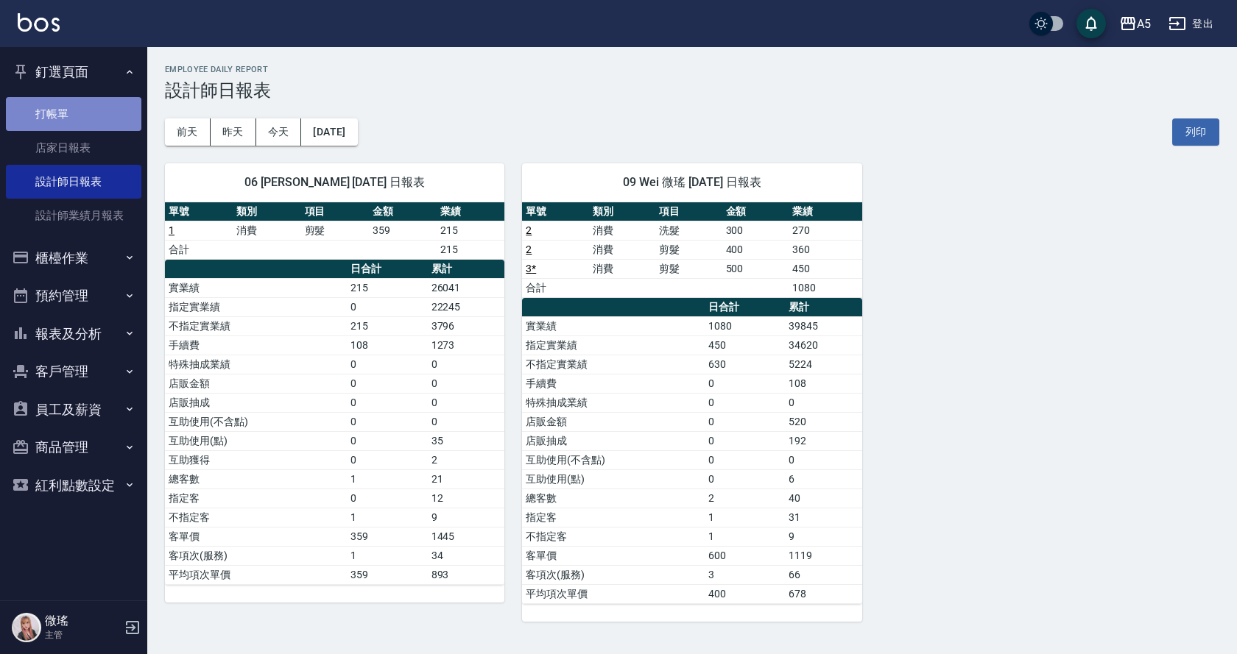
click at [54, 107] on link "打帳單" at bounding box center [73, 114] width 135 height 34
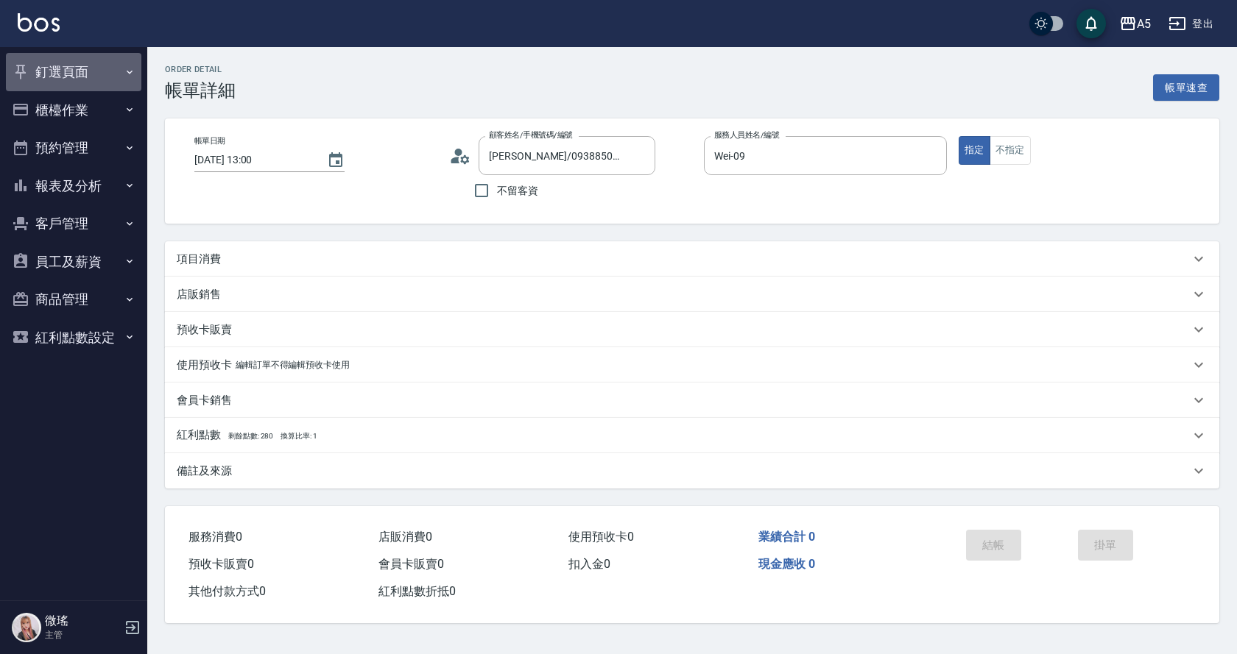
click at [66, 78] on button "釘選頁面" at bounding box center [73, 72] width 135 height 38
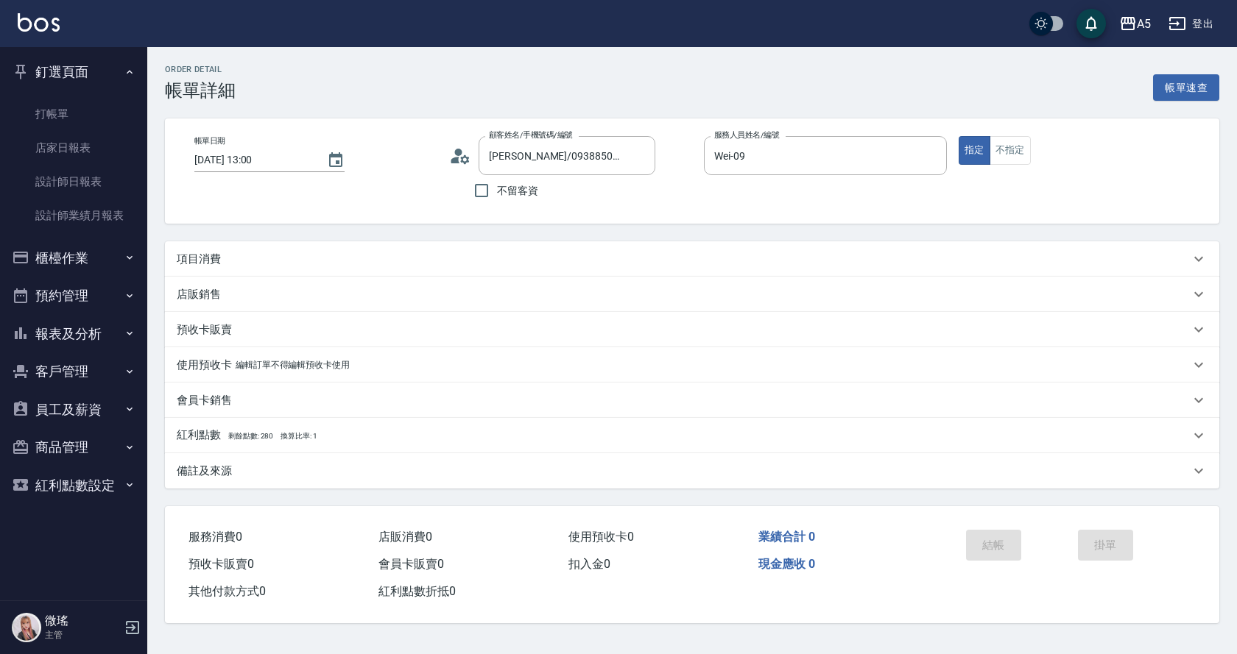
click at [239, 256] on div "項目消費" at bounding box center [683, 259] width 1013 height 15
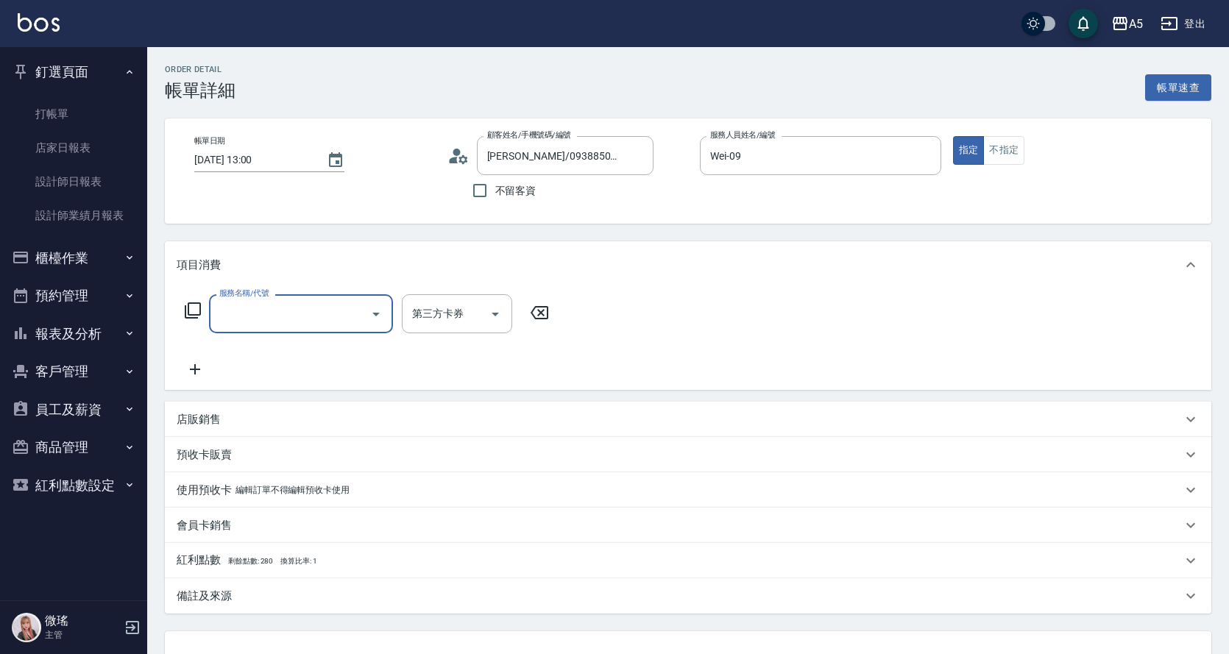
click at [232, 300] on div "服務名稱/代號" at bounding box center [301, 313] width 184 height 39
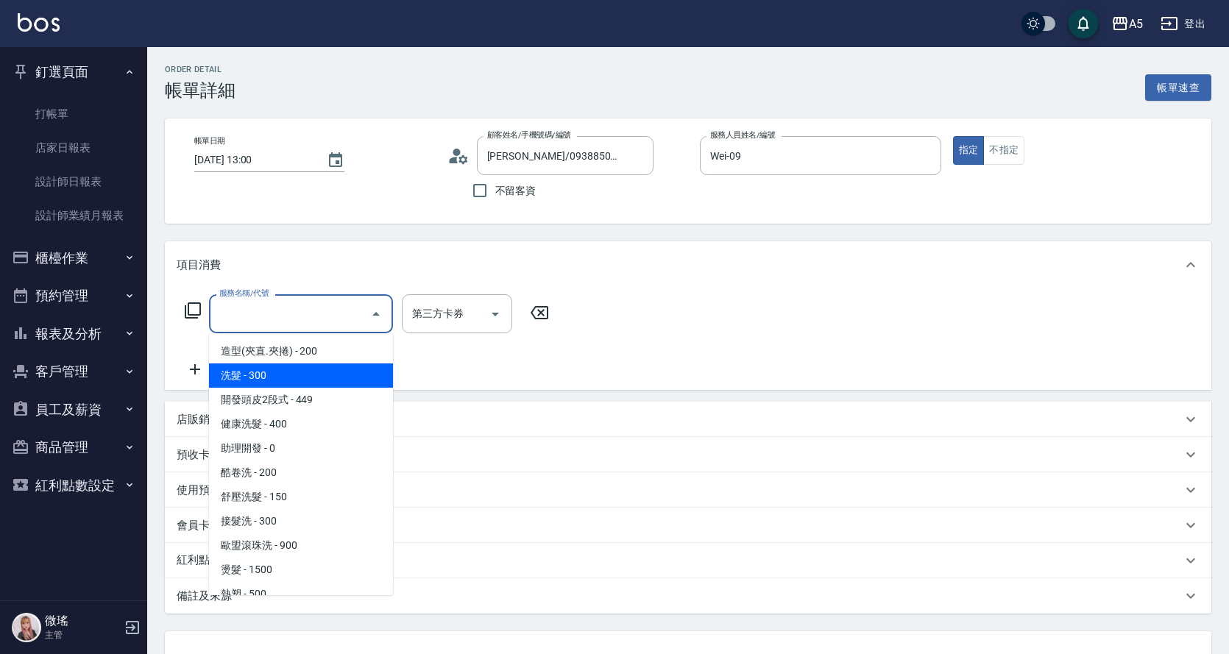
click at [304, 384] on span "洗髮 - 300" at bounding box center [301, 376] width 184 height 24
type input "洗髮(201)"
type input "30"
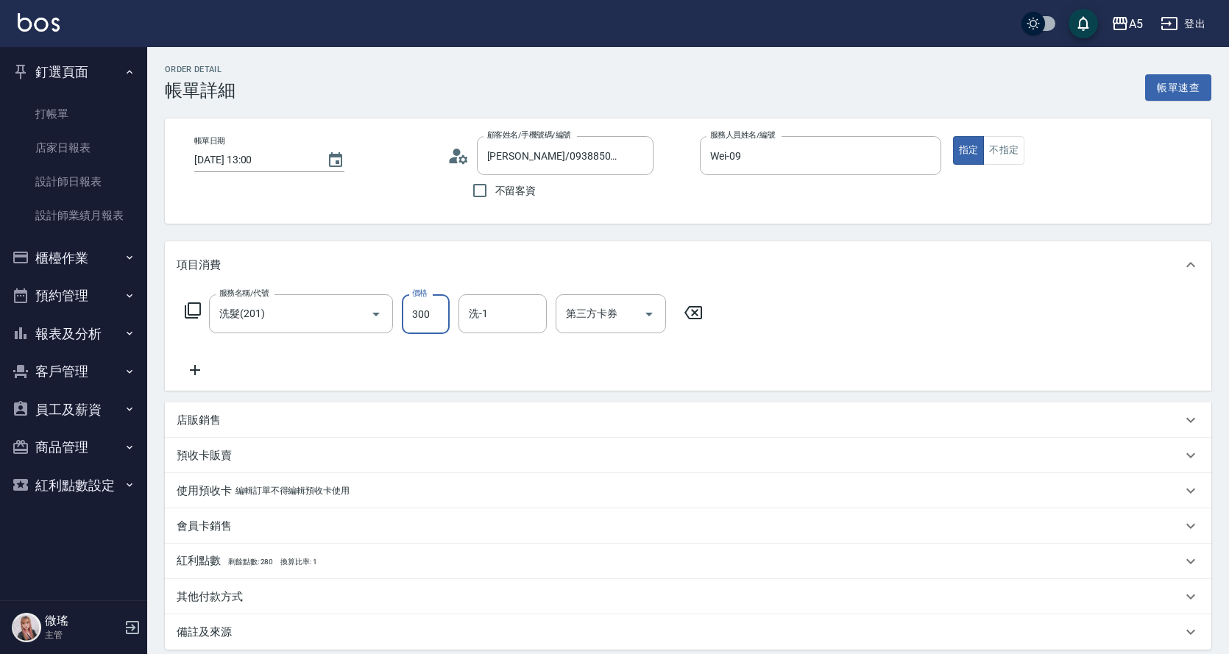
click at [436, 313] on input "300" at bounding box center [426, 314] width 48 height 40
type input "4"
type input "0"
type input "400"
type input "40"
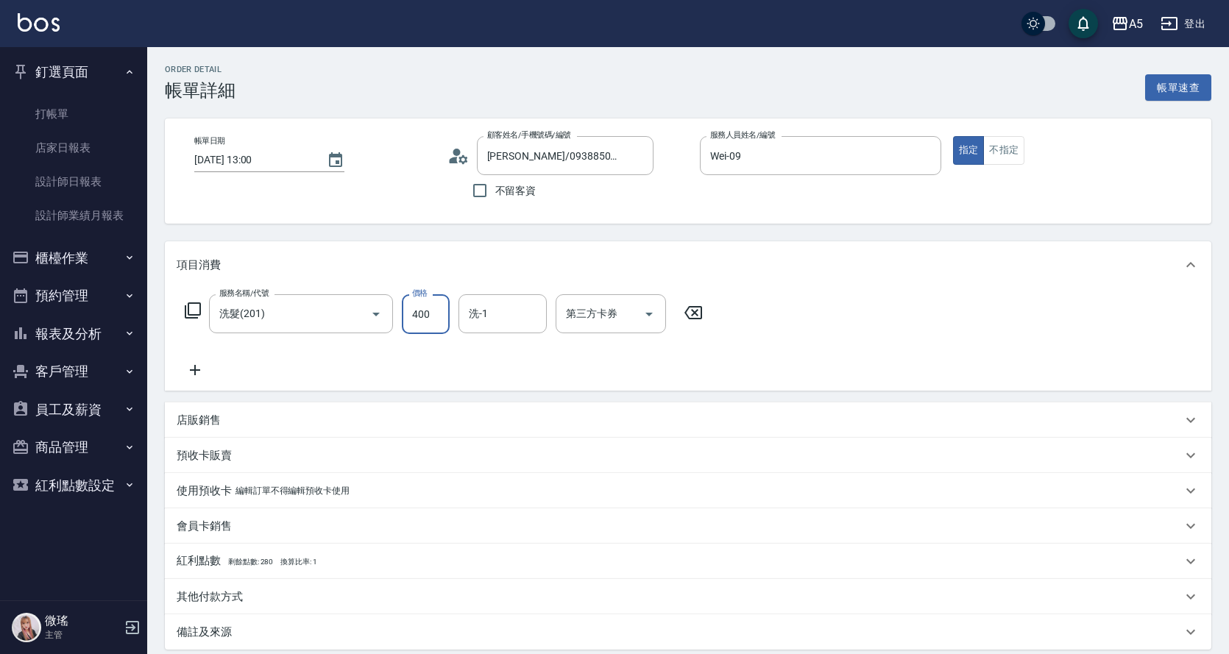
type input "400"
click at [1053, 395] on div "項目消費 服務名稱/代號 洗髮(201) 服務名稱/代號 價格 400 價格 洗-1 洗-1 第三方卡券 第三方卡券 店販銷售 服務人員姓名/編號 服務人員姓…" at bounding box center [688, 445] width 1047 height 409
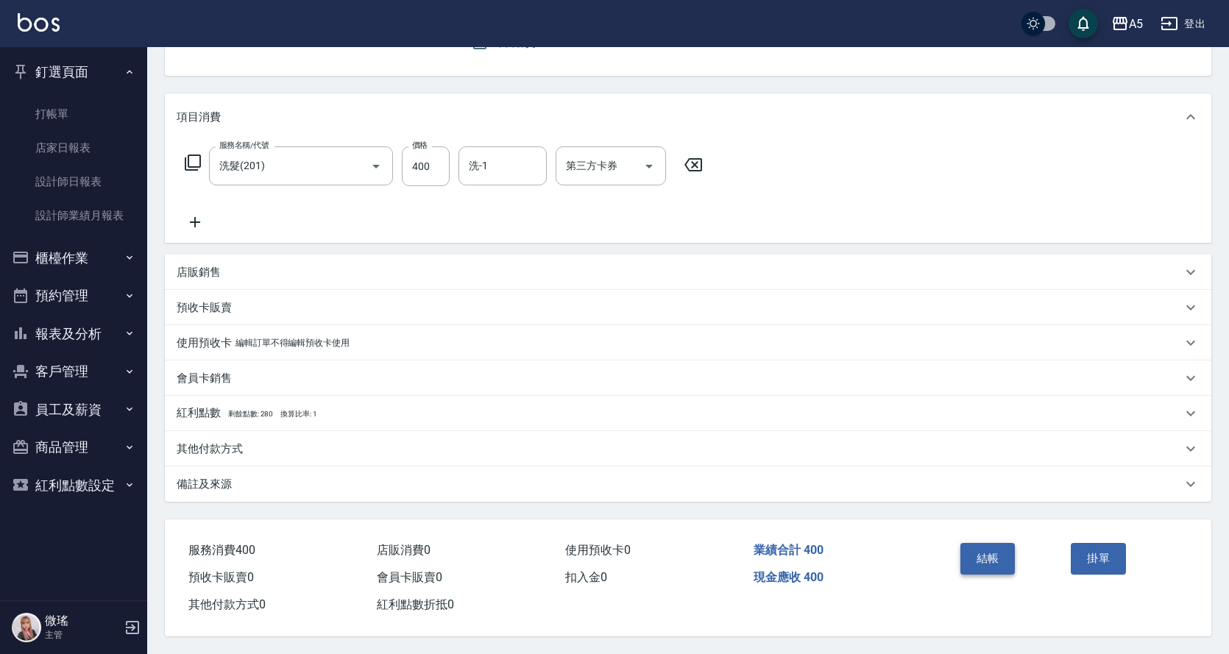
click at [987, 548] on button "結帳" at bounding box center [988, 558] width 55 height 31
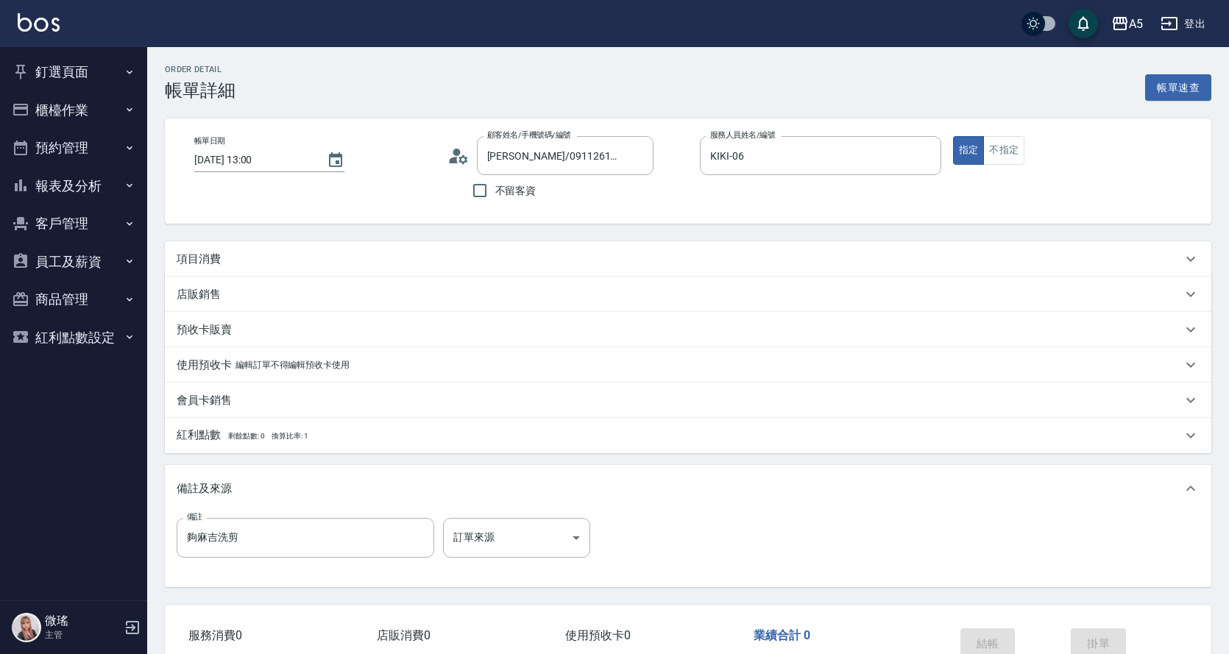
click at [529, 254] on div "項目消費" at bounding box center [680, 259] width 1006 height 15
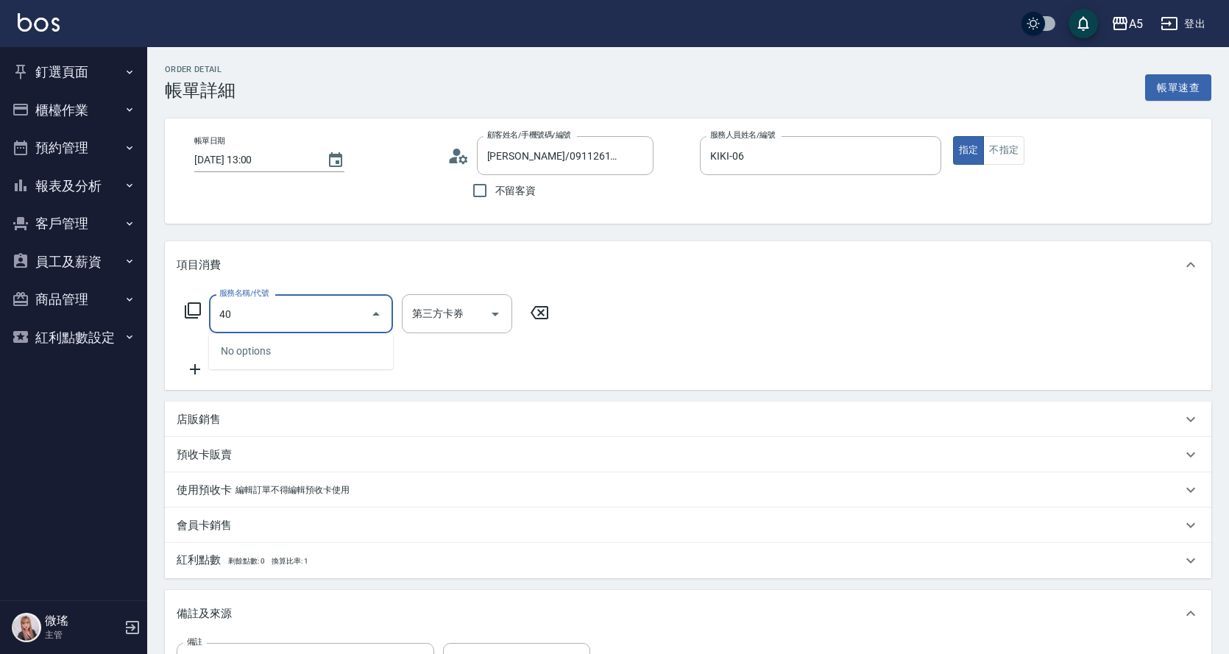
type input "401"
type input "40"
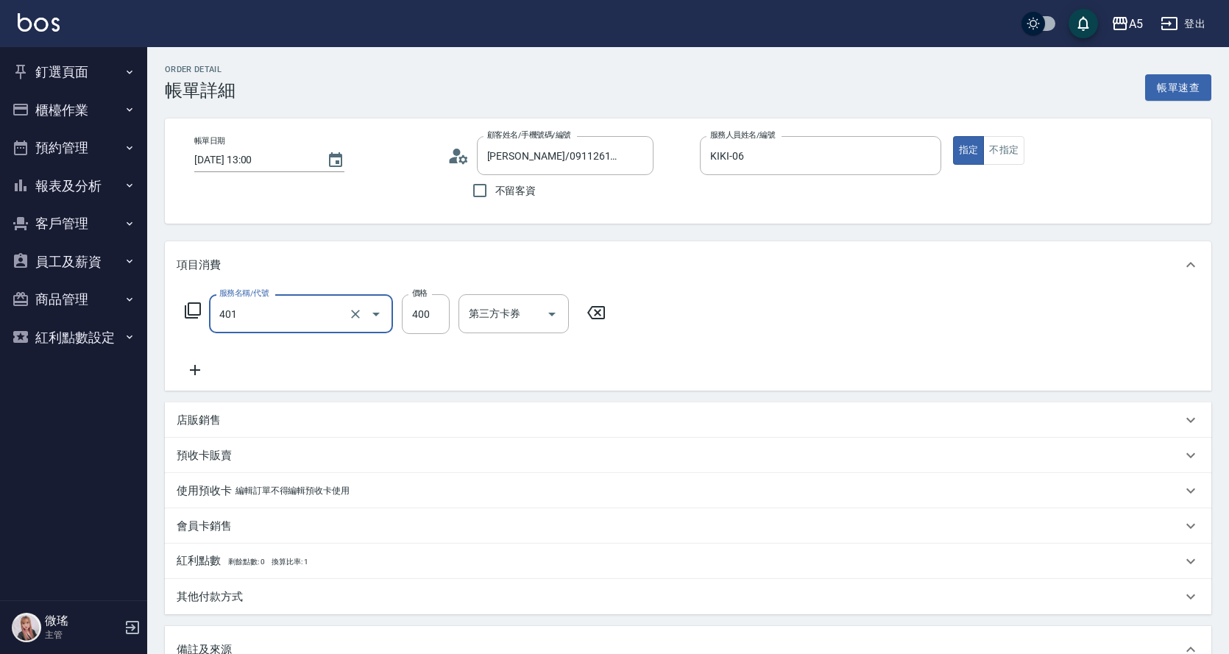
type input "剪髮(401)"
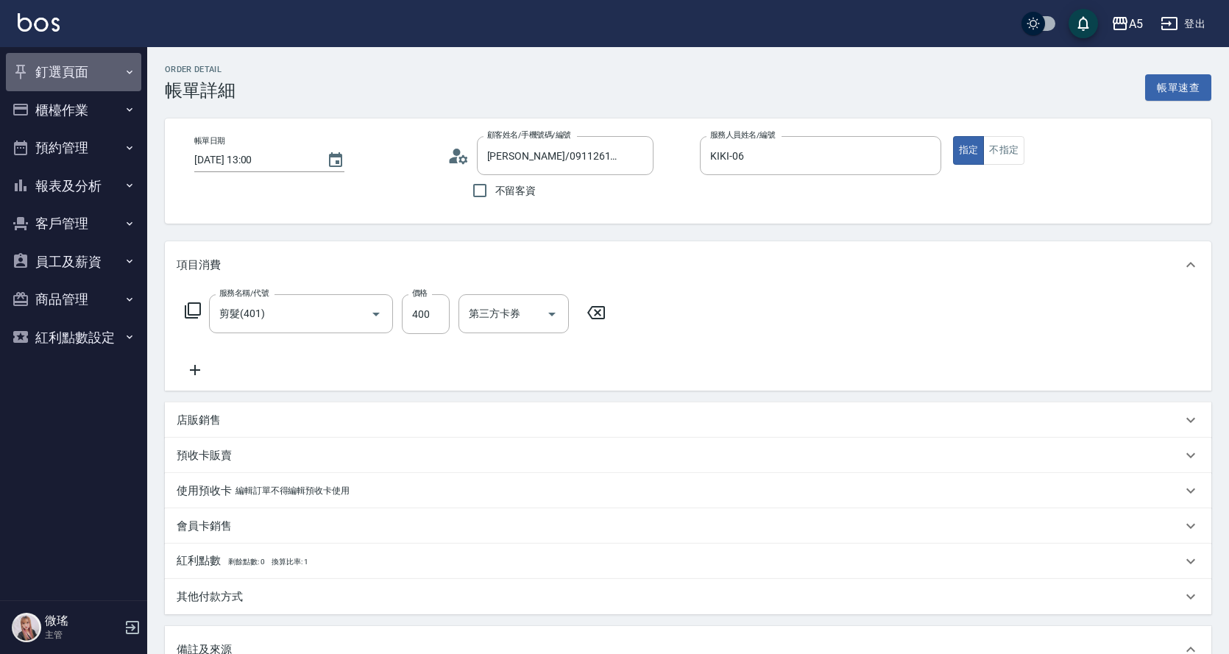
click at [85, 81] on button "釘選頁面" at bounding box center [73, 72] width 135 height 38
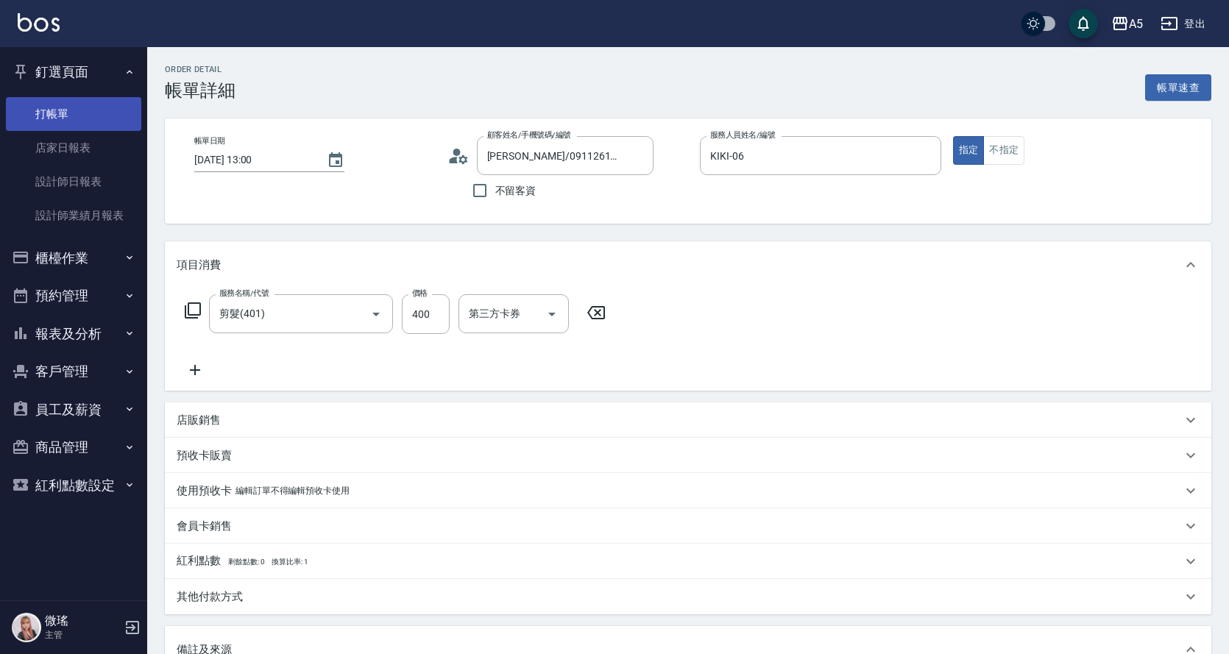
click at [91, 105] on link "打帳單" at bounding box center [73, 114] width 135 height 34
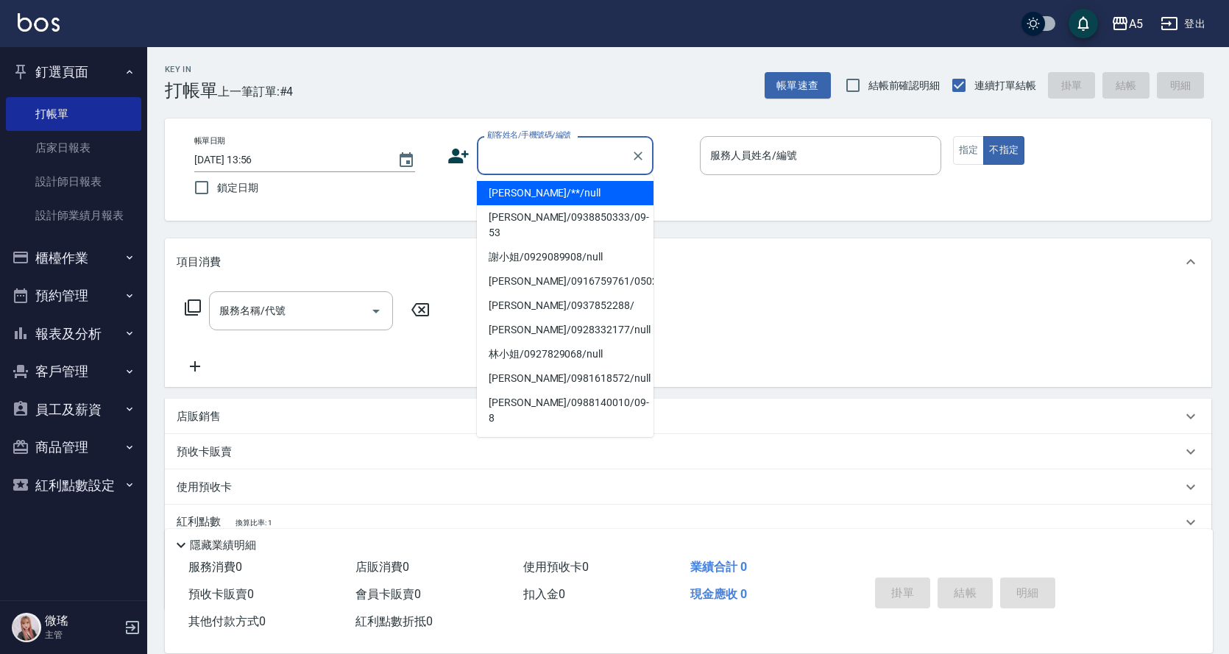
click at [503, 143] on input "顧客姓名/手機號碼/編號" at bounding box center [554, 156] width 141 height 26
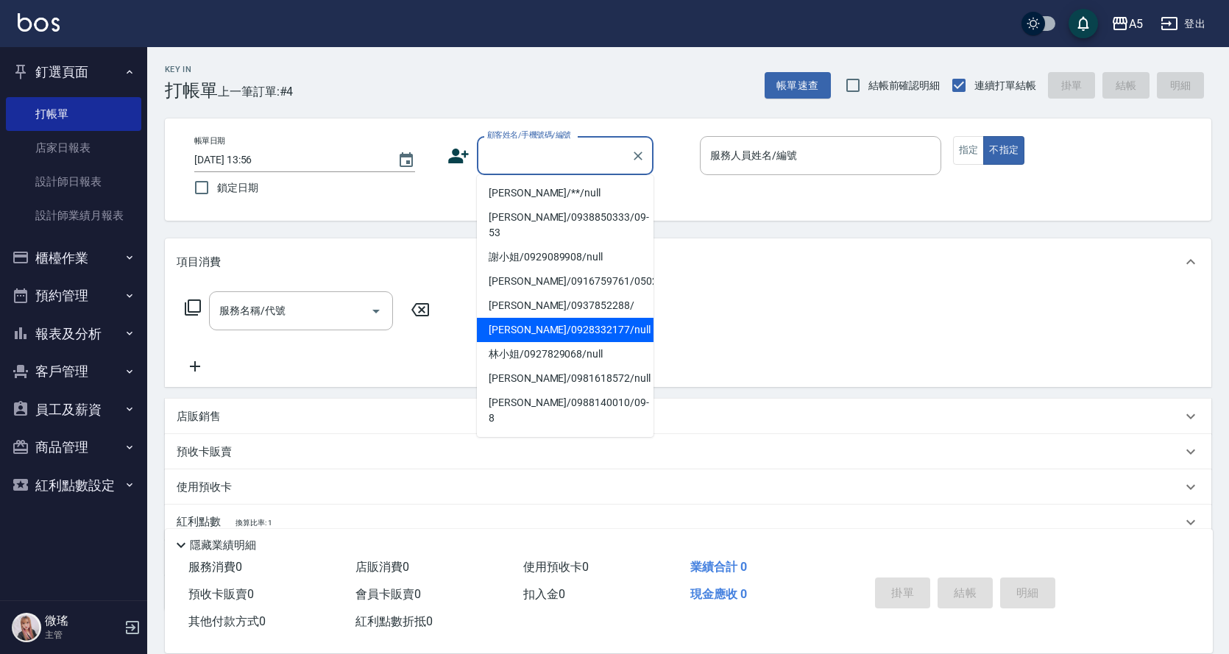
scroll to position [221, 0]
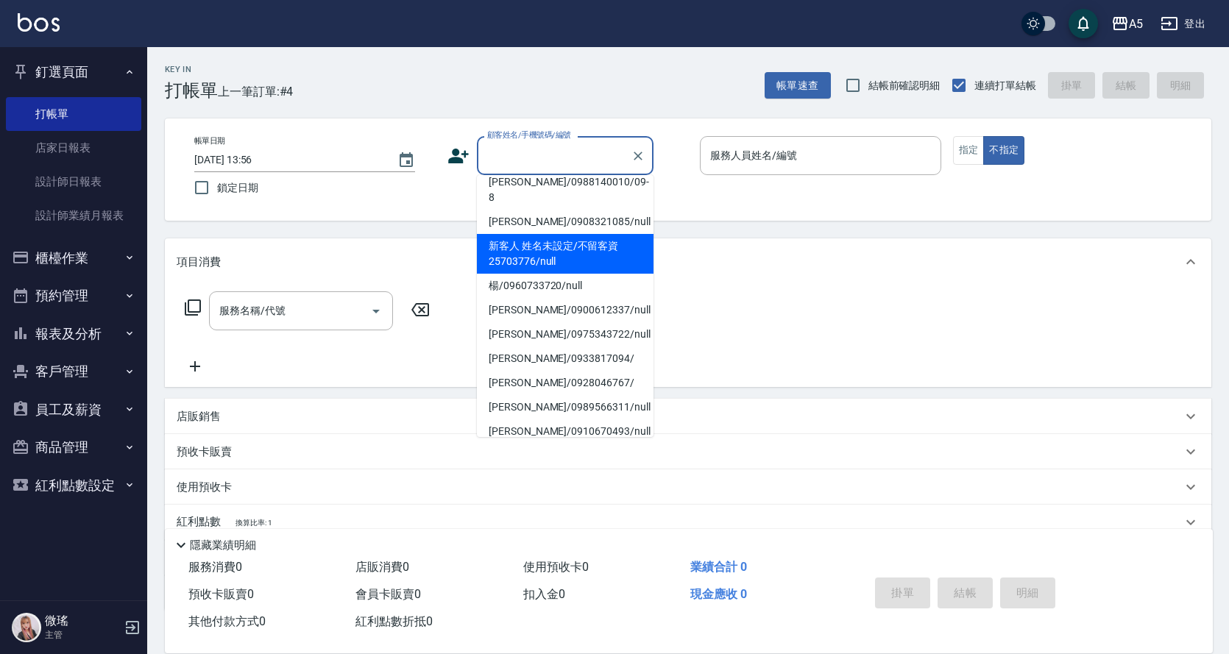
drag, startPoint x: 607, startPoint y: 225, endPoint x: 729, endPoint y: 150, distance: 143.0
click at [606, 234] on li "新客人 姓名未設定/不留客資25703776/null" at bounding box center [565, 254] width 177 height 40
type input "新客人 姓名未設定/不留客資25703776/null"
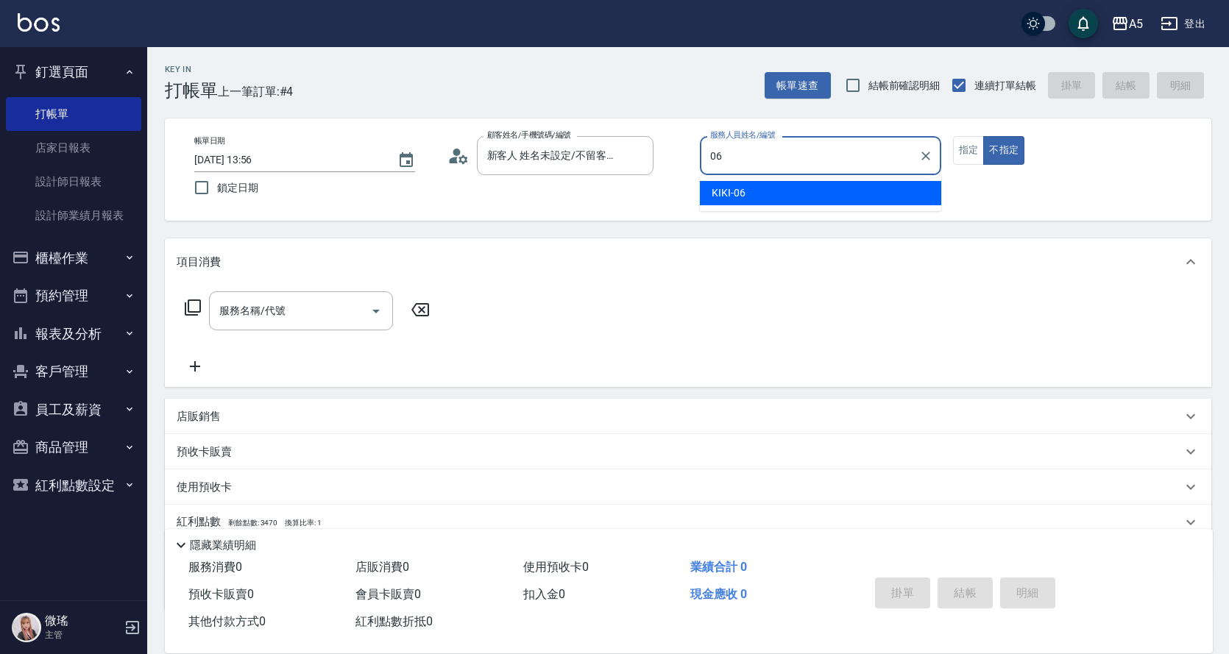
type input "06"
type button "false"
type input "KIKI-06"
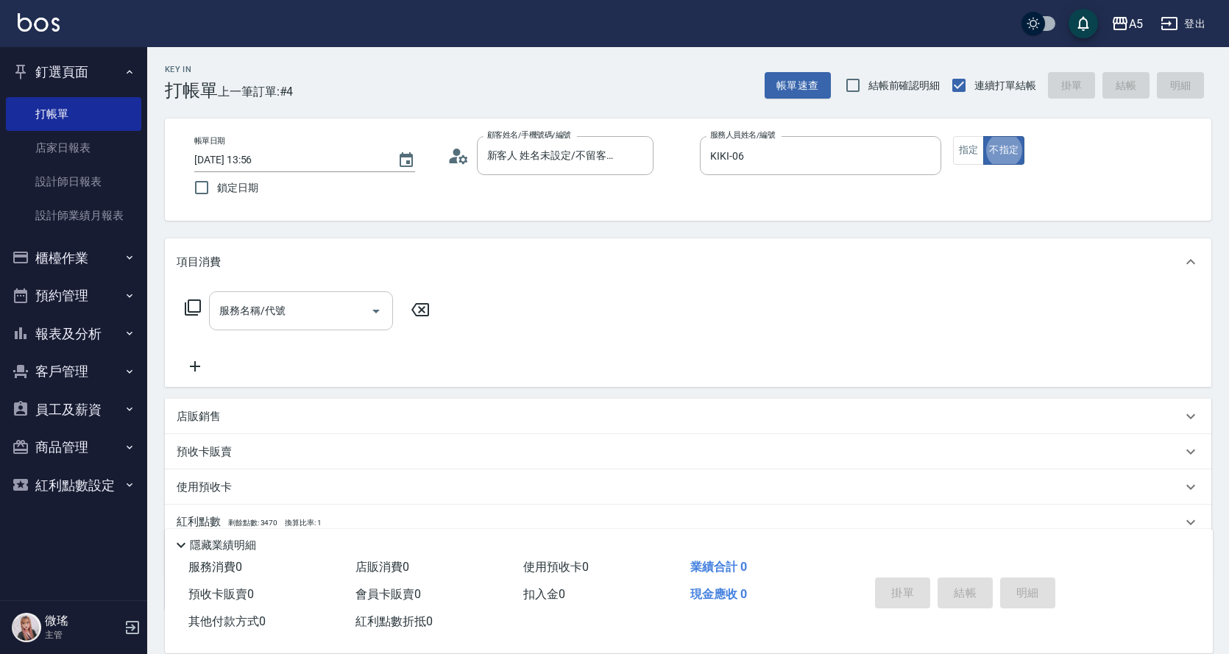
click at [281, 319] on input "服務名稱/代號" at bounding box center [290, 311] width 149 height 26
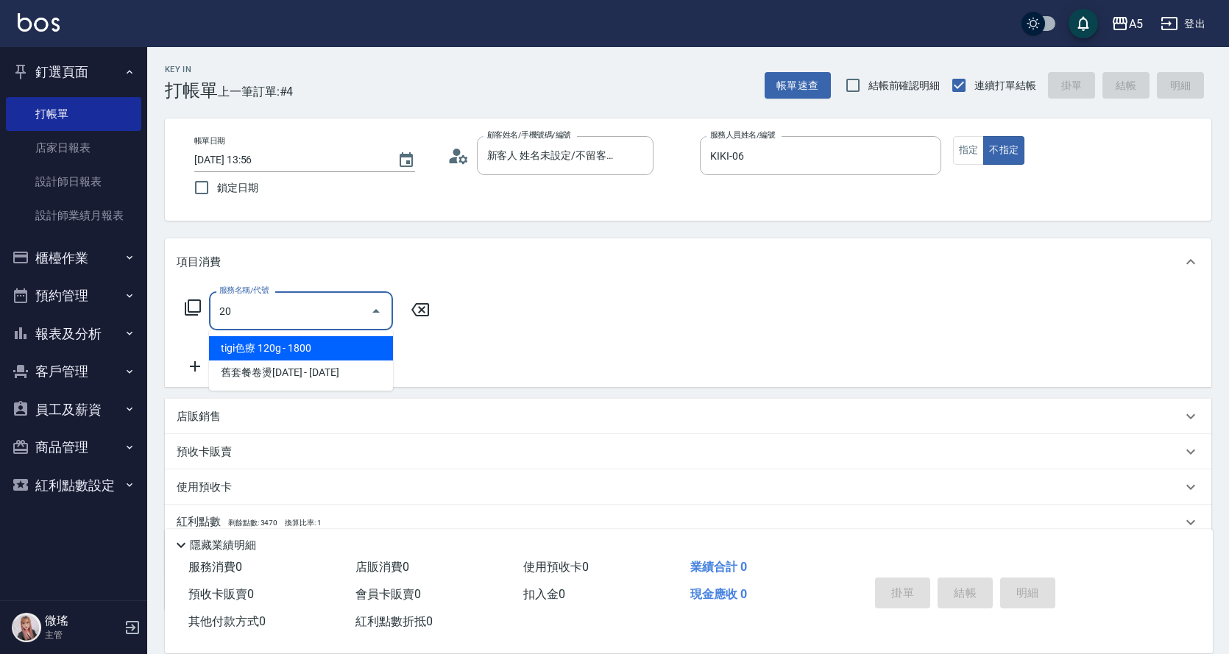
type input "201"
type input "30"
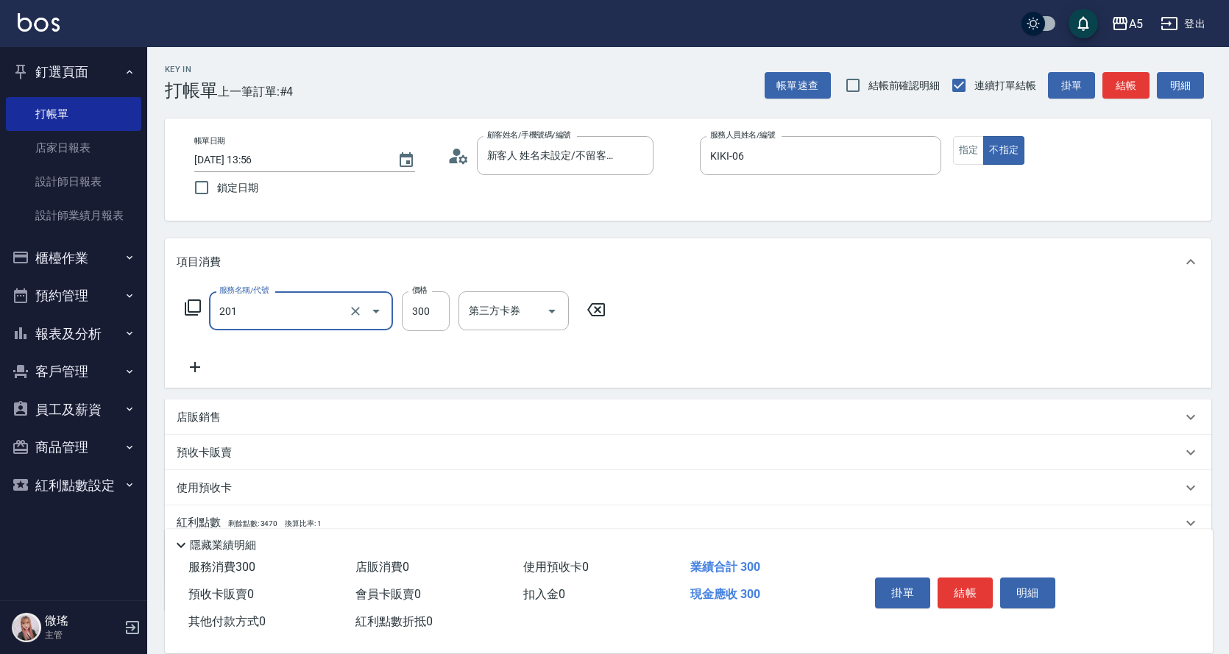
type input "洗髮(201)"
click at [192, 367] on icon at bounding box center [195, 367] width 10 height 10
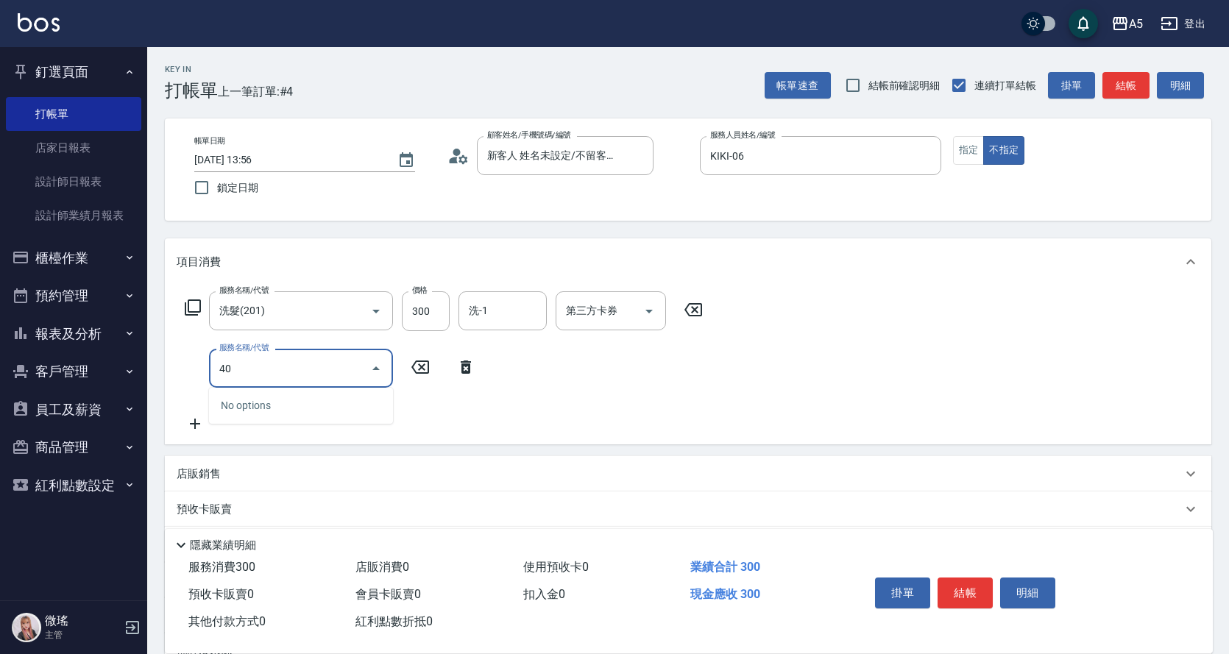
type input "401"
type input "70"
type input "剪髮(401)"
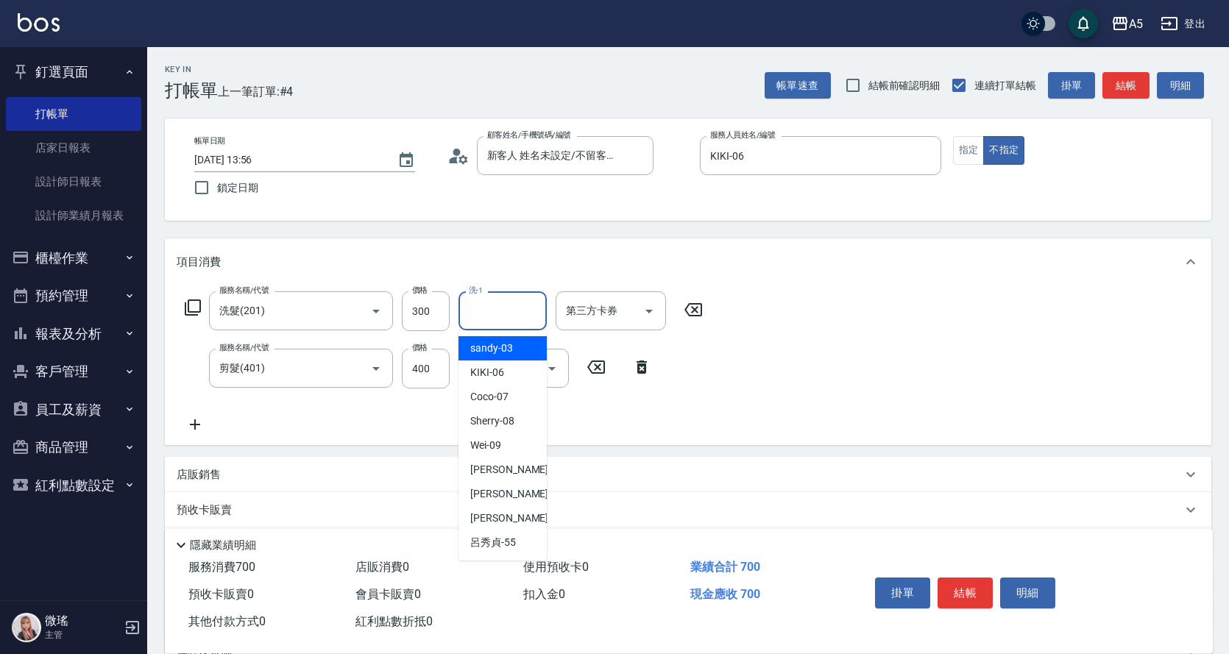
click at [496, 323] on input "洗-1" at bounding box center [502, 311] width 75 height 26
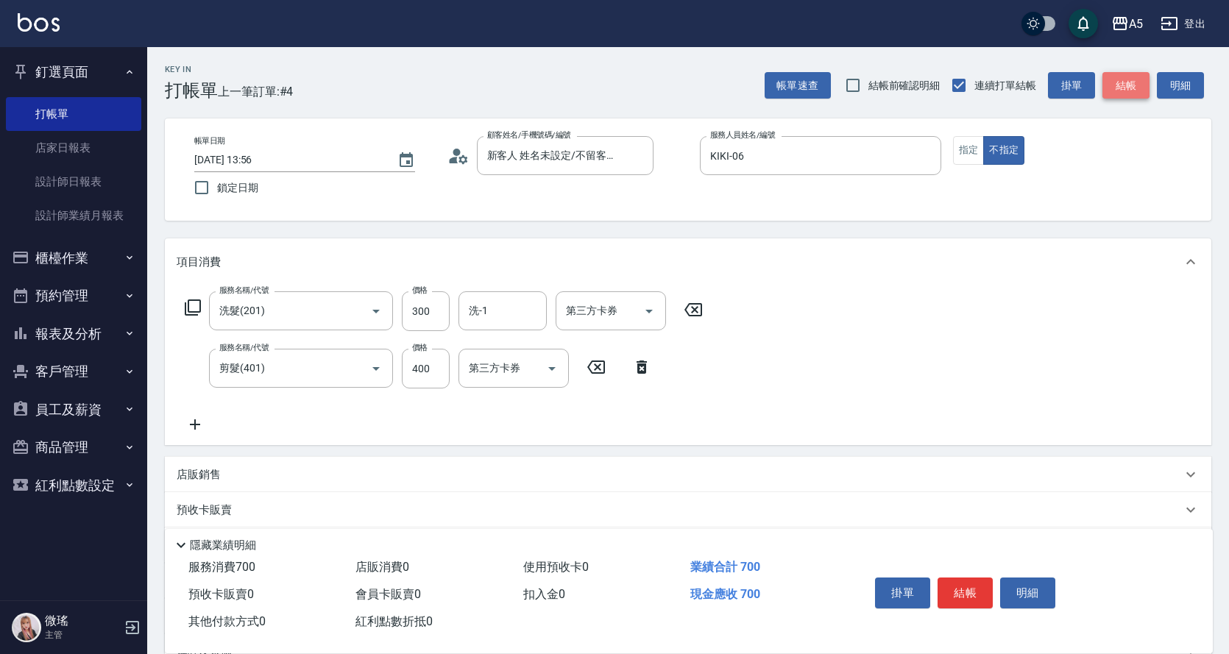
click at [1138, 75] on button "結帳" at bounding box center [1126, 85] width 47 height 27
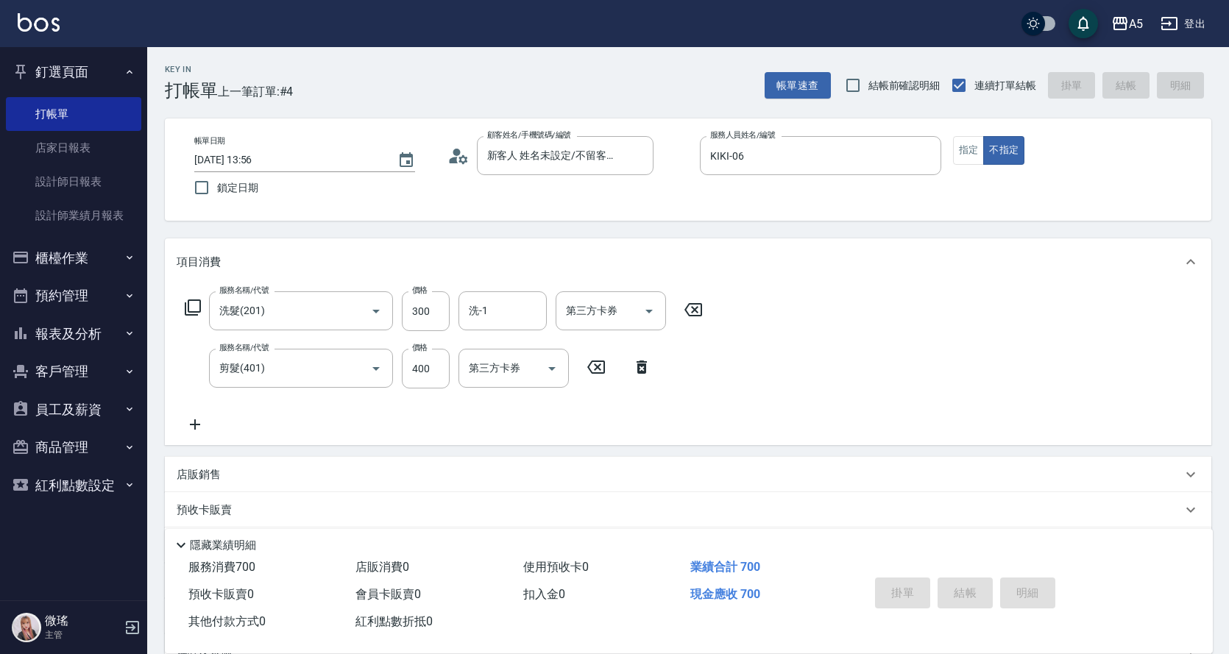
type input "2025/08/10 13:58"
type input "0"
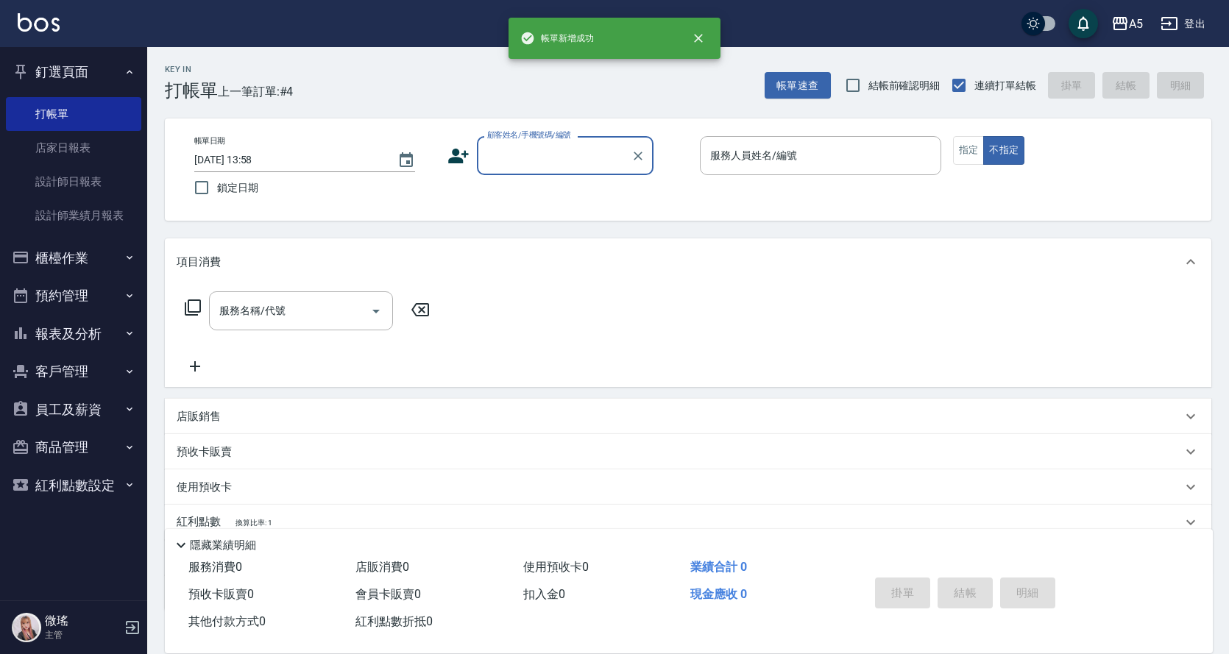
scroll to position [0, 0]
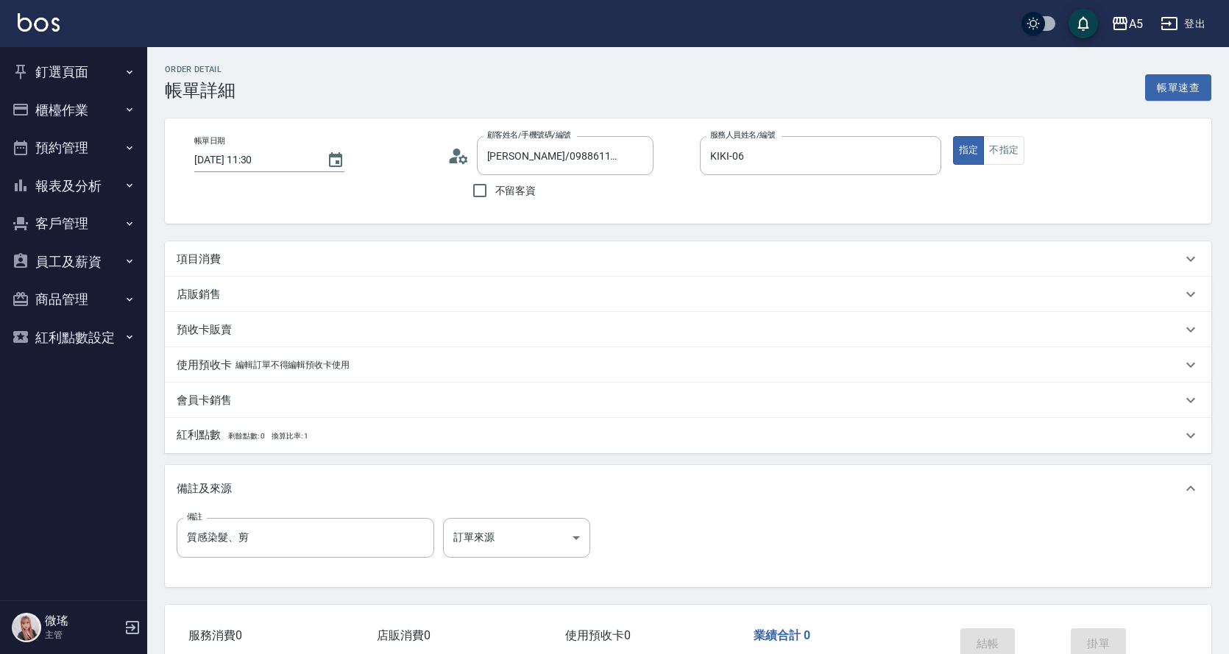
click at [261, 258] on div "項目消費" at bounding box center [680, 259] width 1006 height 15
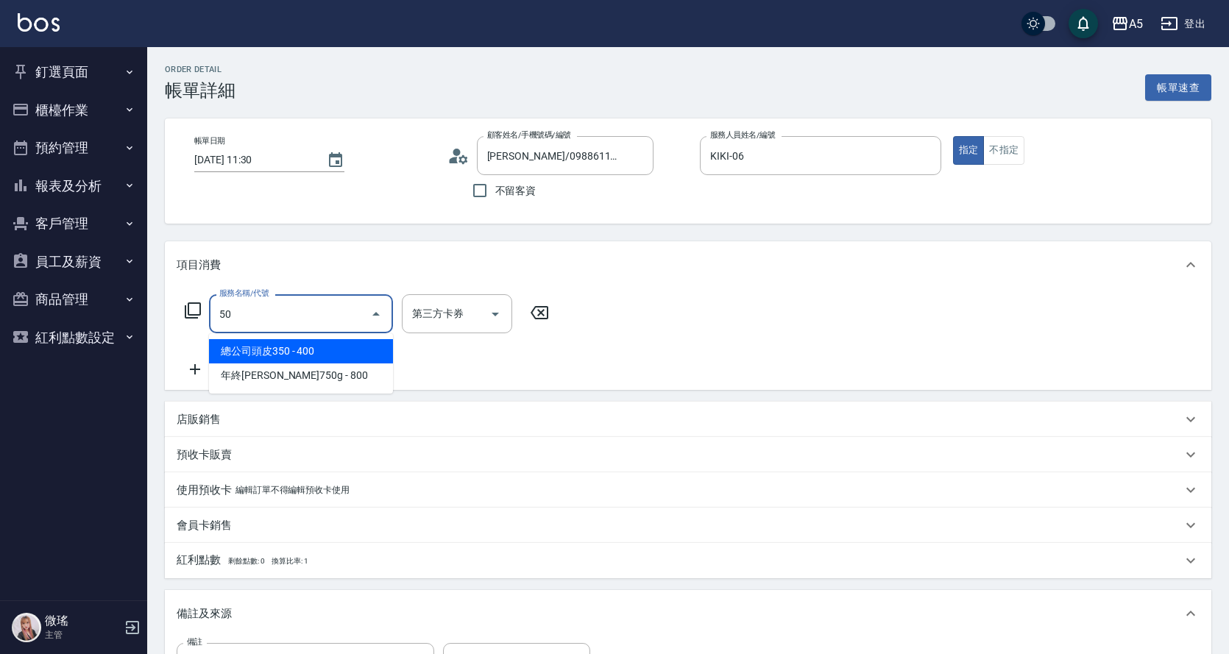
type input "501"
type input "100"
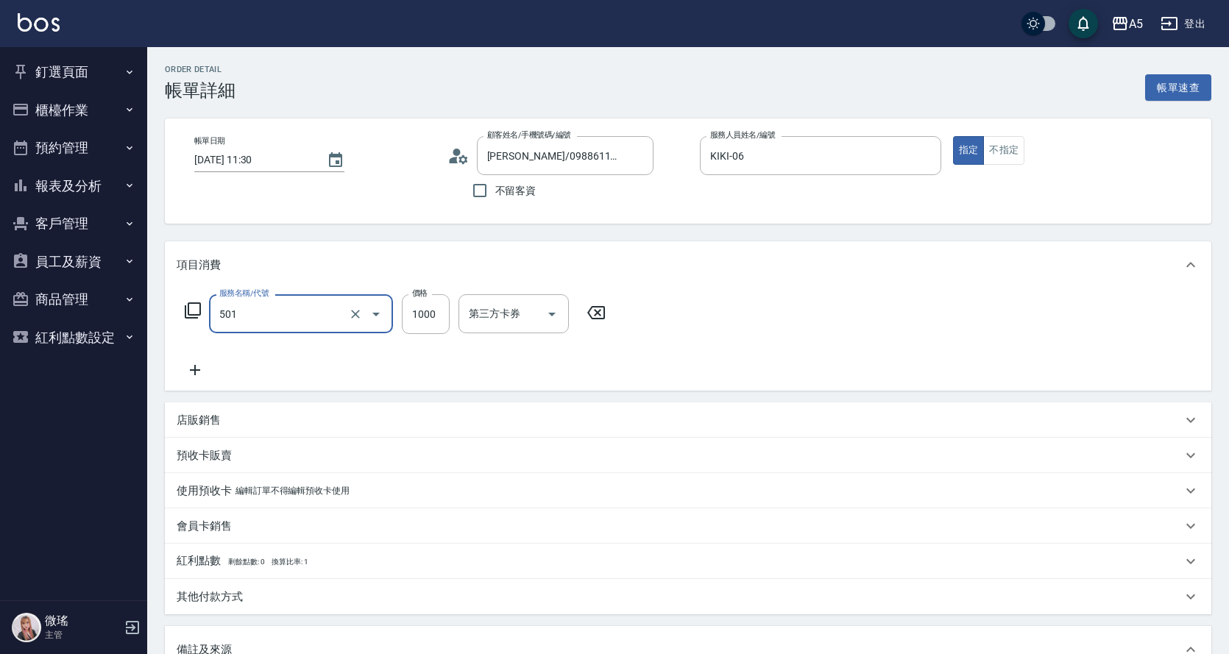
type input "染髮(501)"
type input "0"
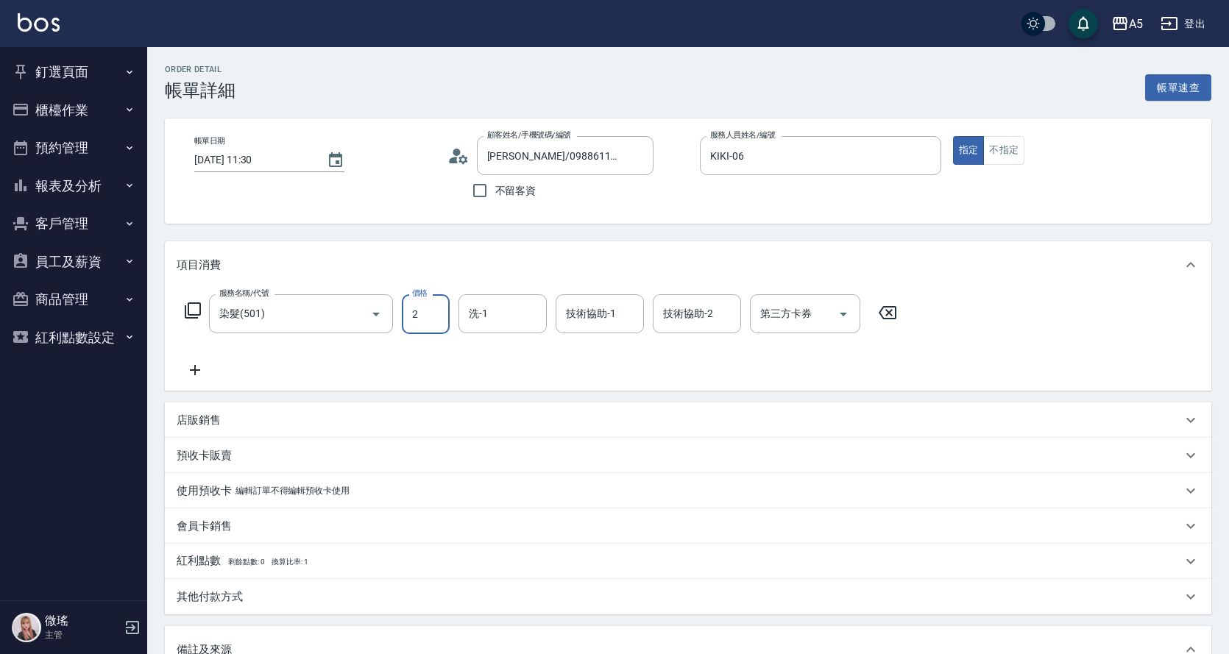
type input "25"
type input "20"
type input "250"
click at [426, 314] on input "250" at bounding box center [426, 314] width 48 height 40
type input "0"
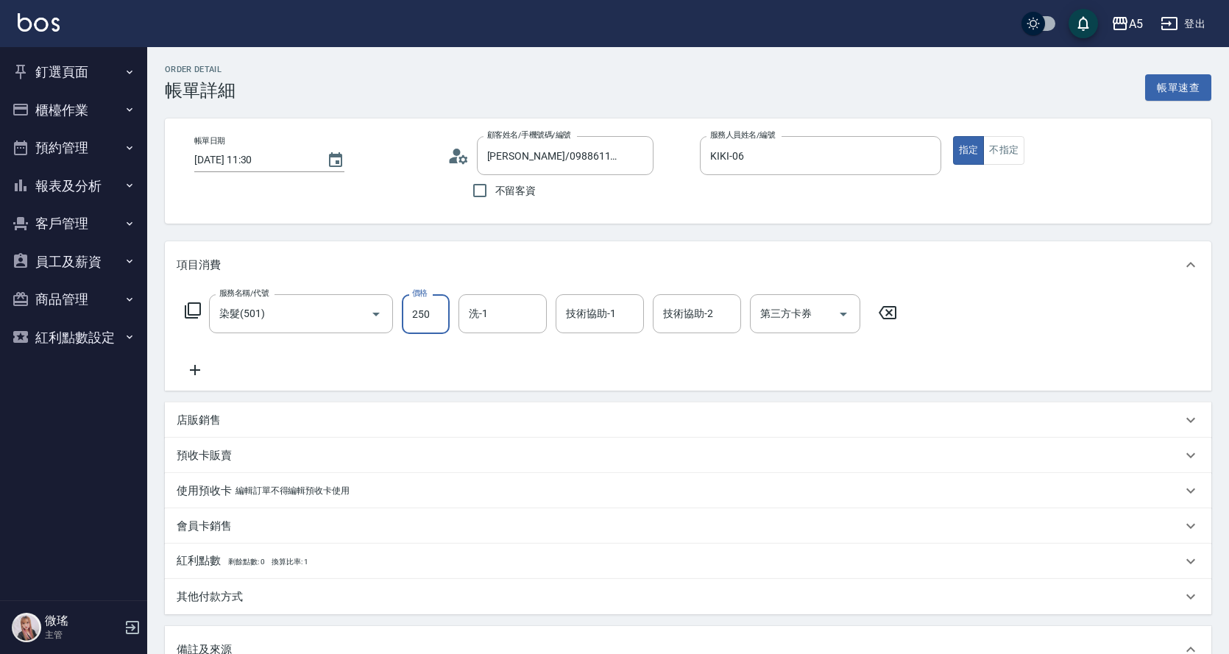
type input "2500"
type input "250"
type input "2500"
type input "sandy-03"
click at [197, 371] on icon at bounding box center [195, 370] width 37 height 18
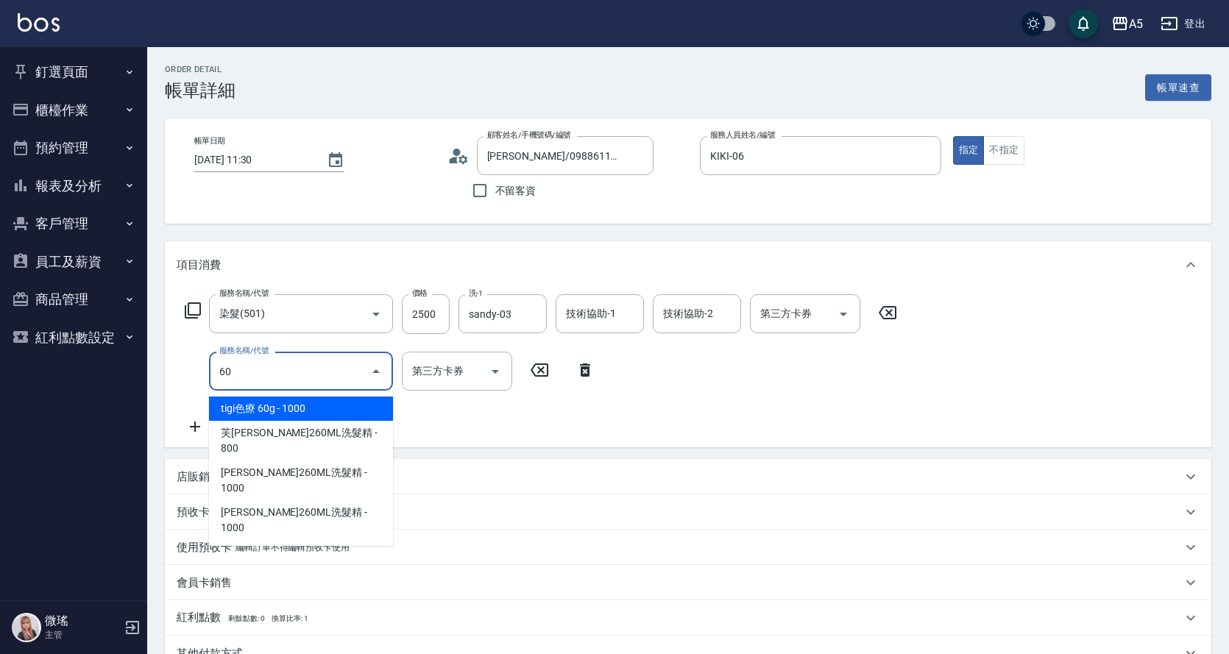
type input "602"
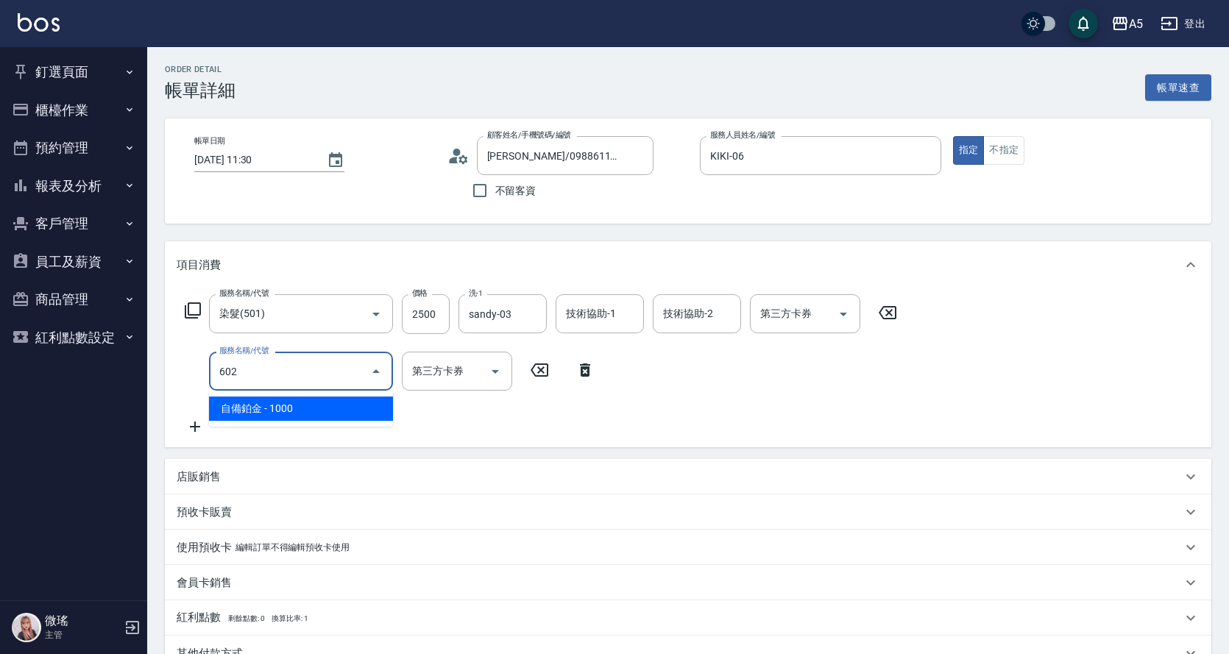
type input "350"
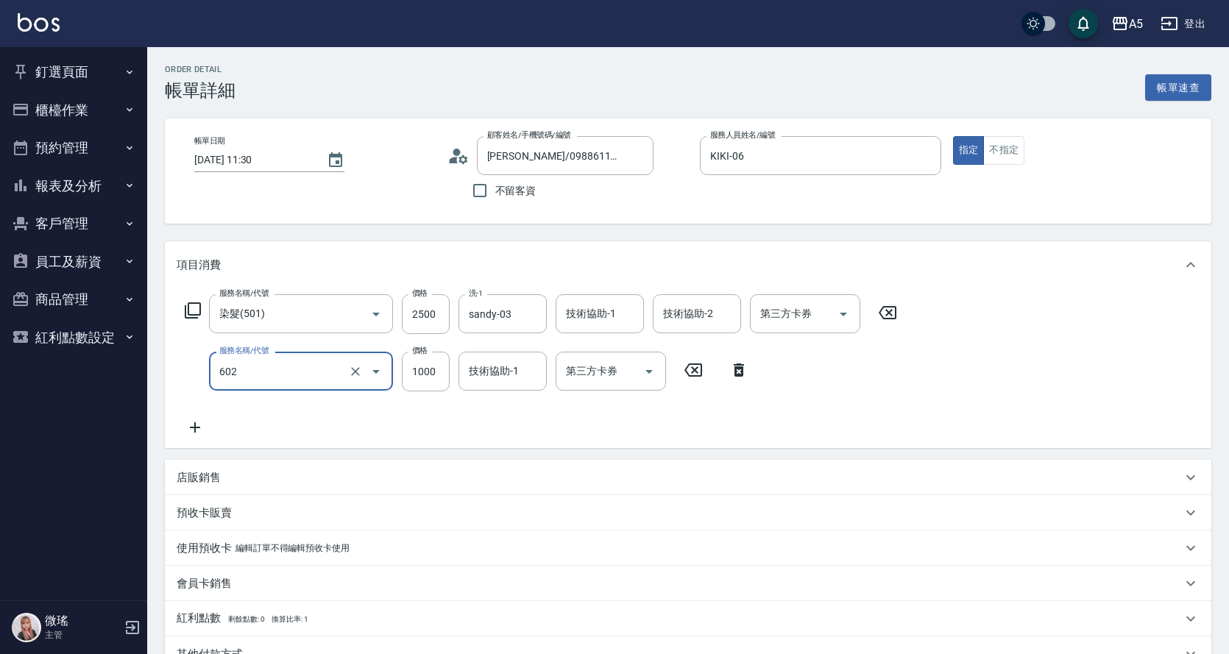
type input "自備鉑金(602)"
type input "250"
type input "0"
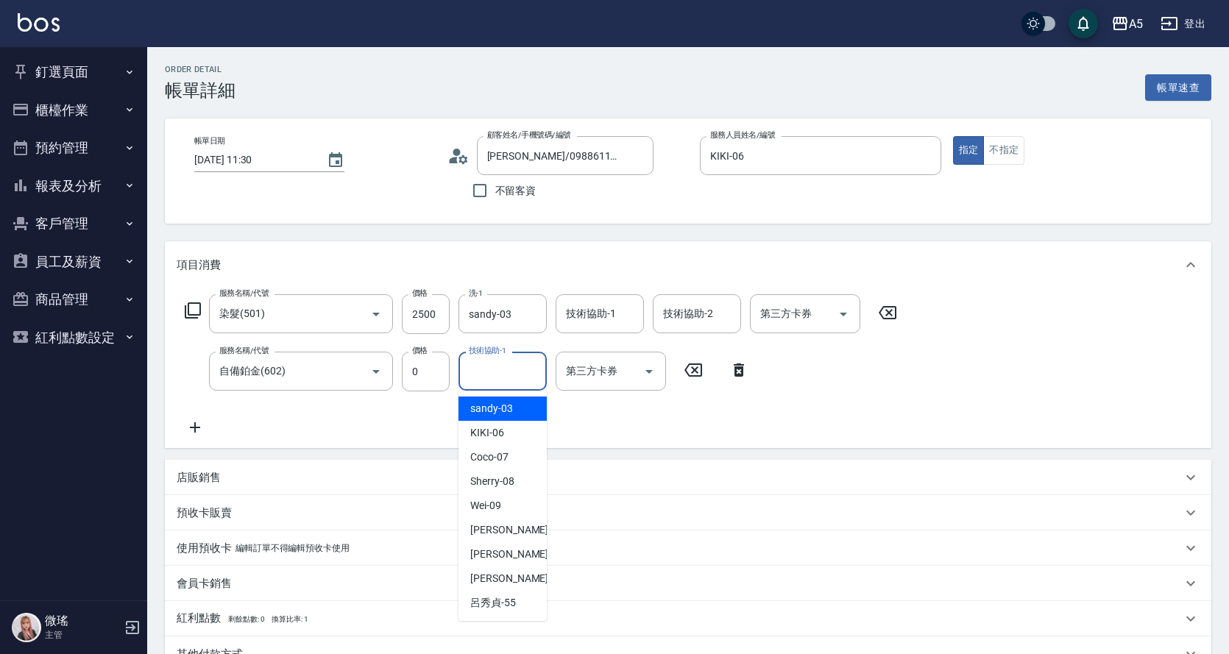
click at [509, 374] on input "技術協助-1" at bounding box center [502, 372] width 75 height 26
type input "sandy-03"
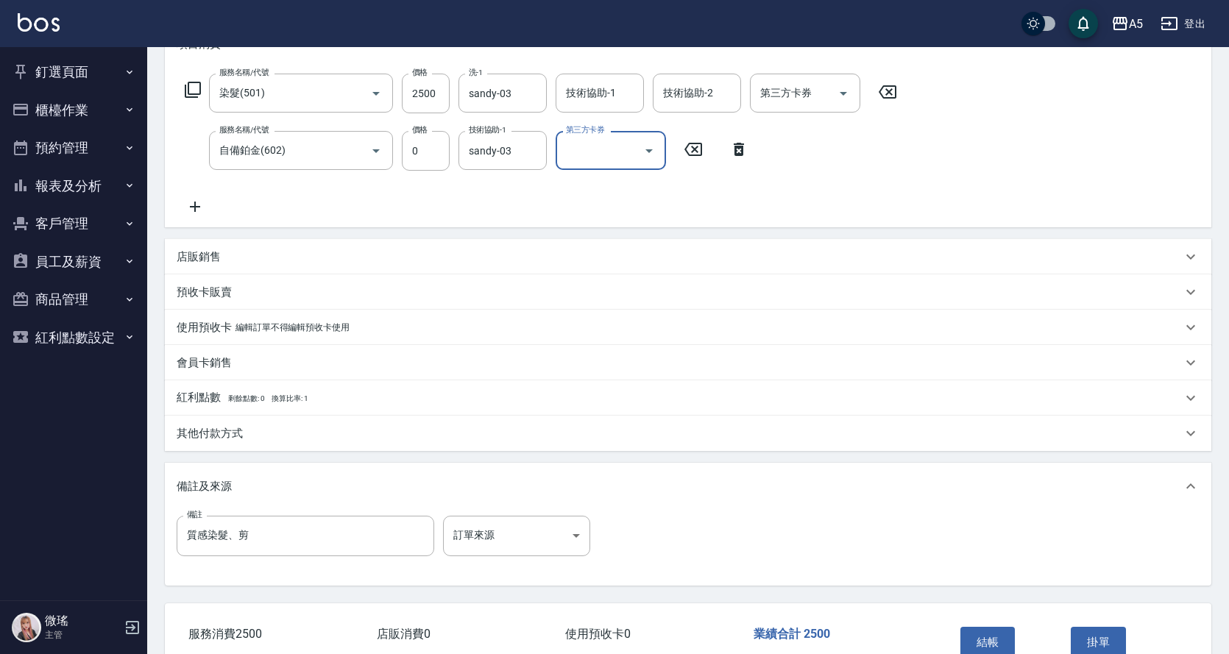
scroll to position [294, 0]
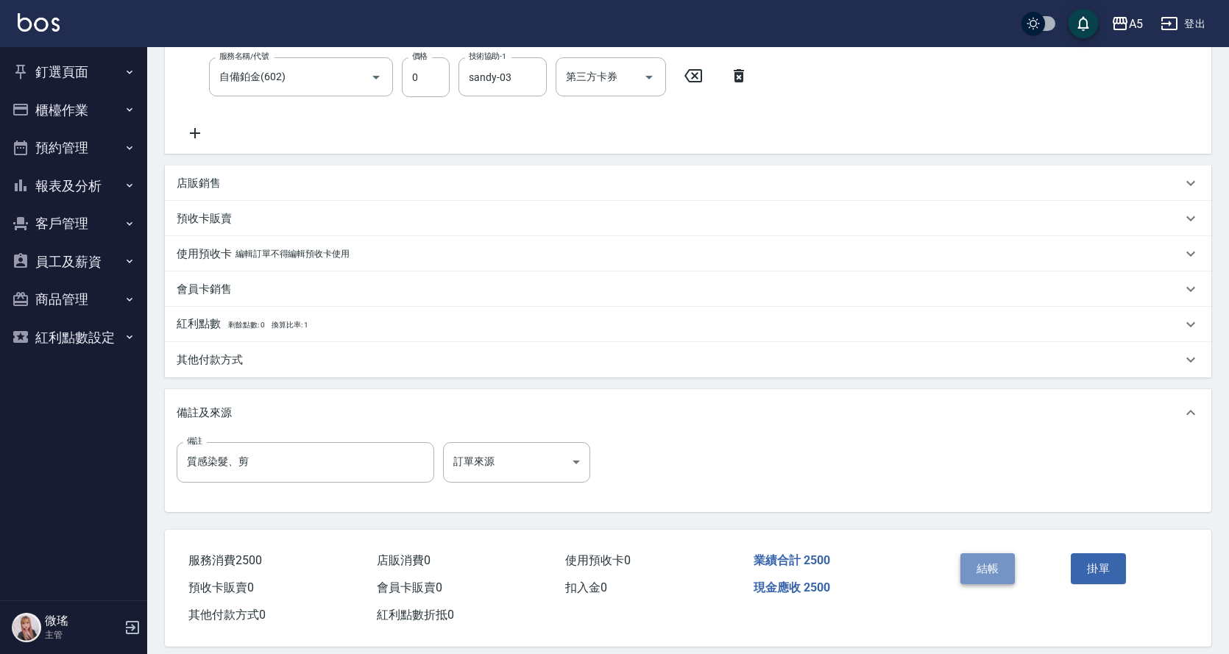
click at [972, 570] on button "結帳" at bounding box center [988, 569] width 55 height 31
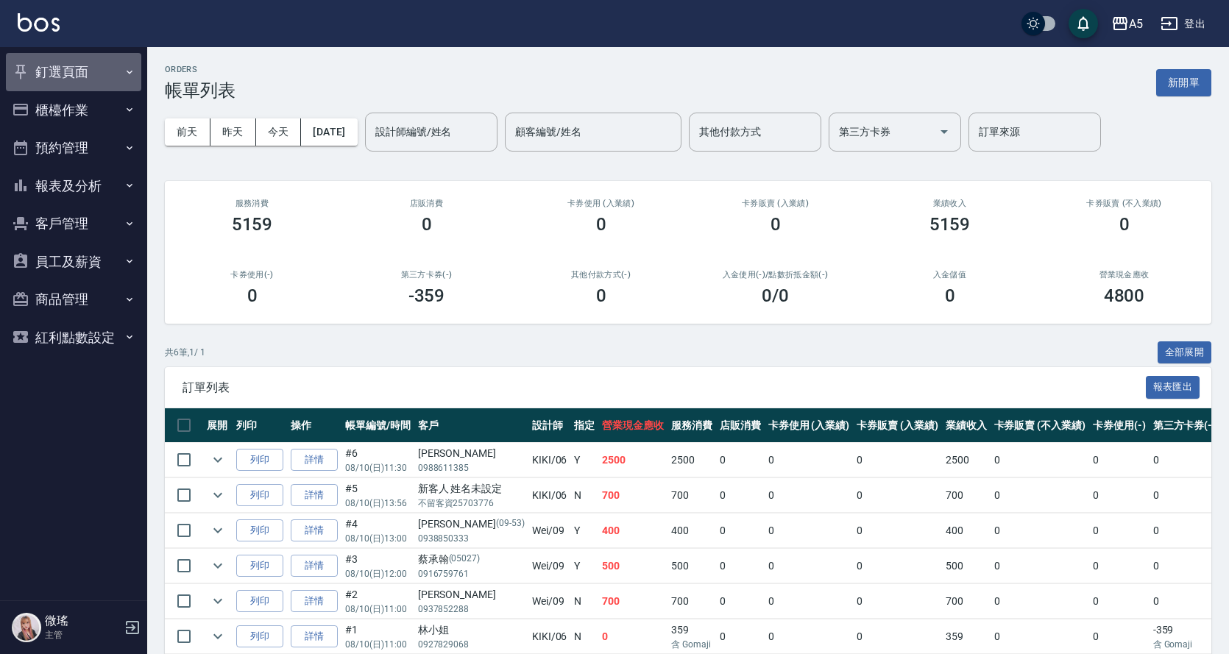
click at [57, 80] on button "釘選頁面" at bounding box center [73, 72] width 135 height 38
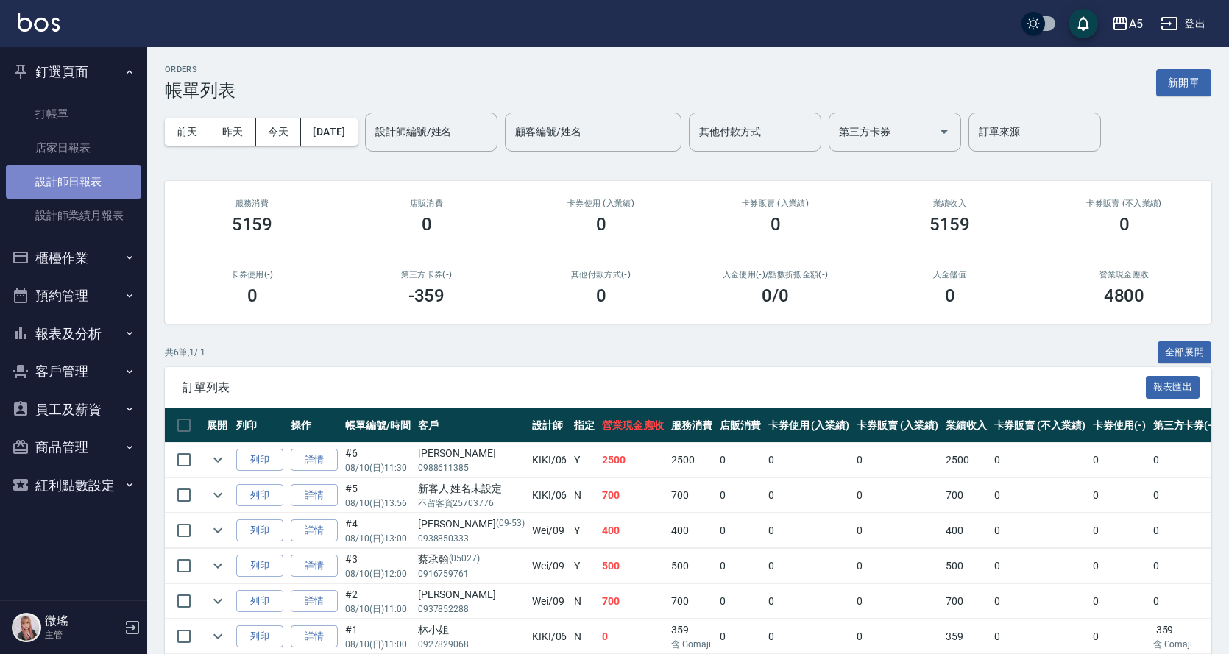
click at [77, 189] on link "設計師日報表" at bounding box center [73, 182] width 135 height 34
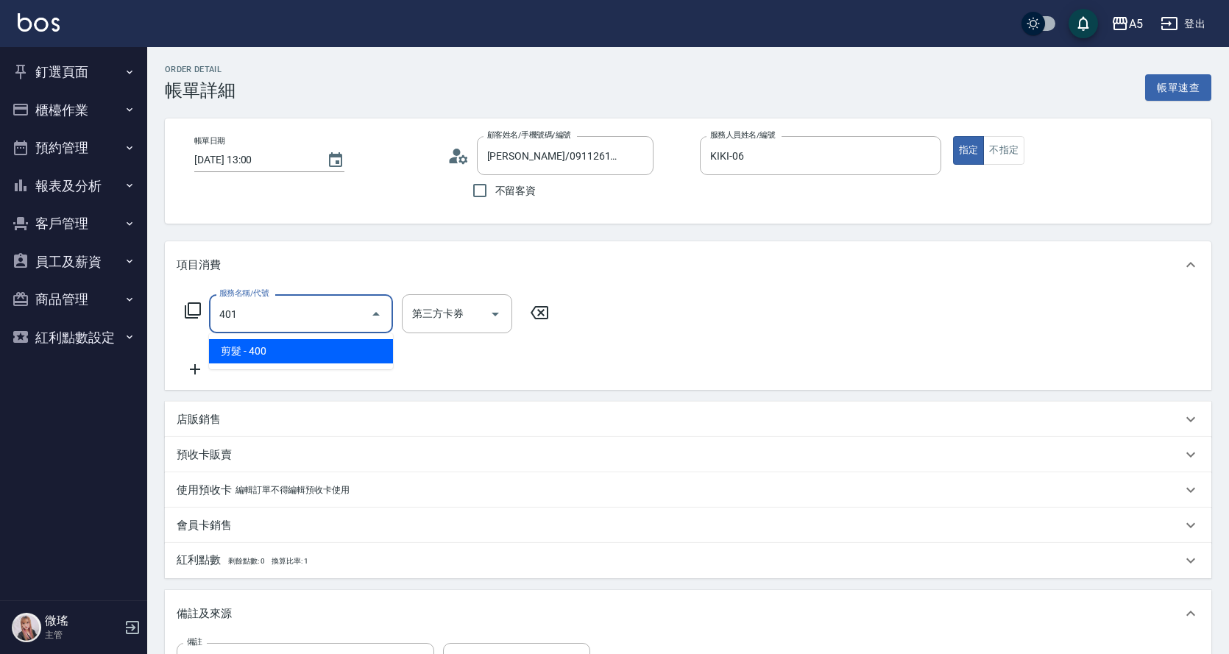
type input "40"
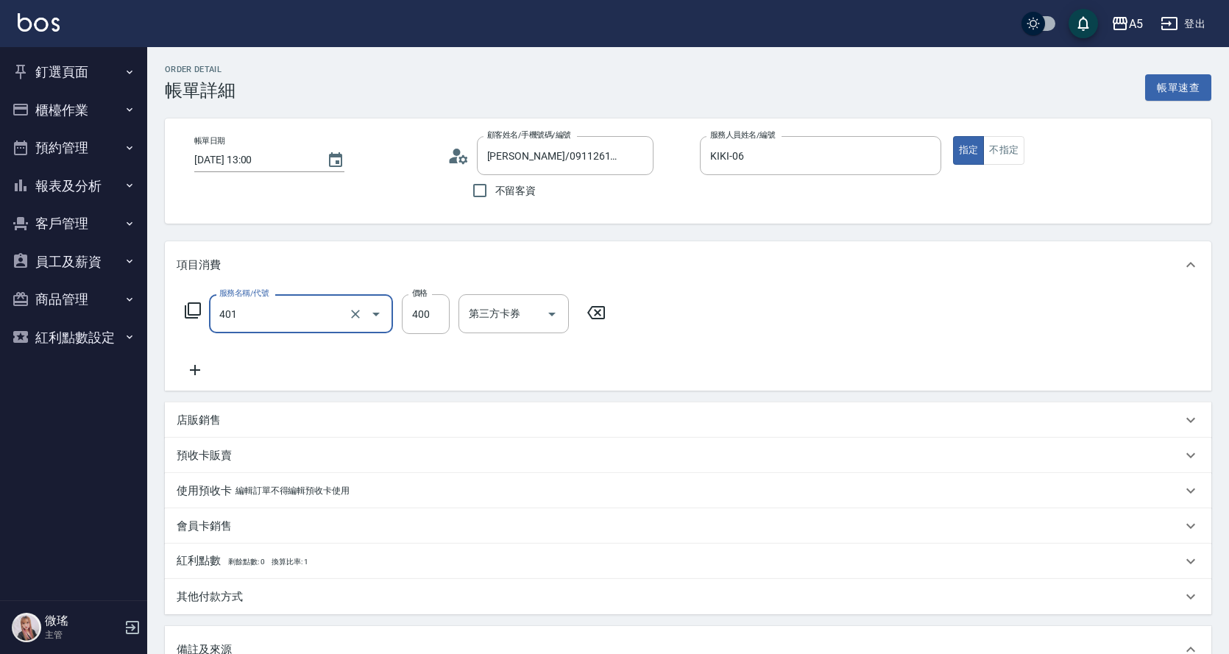
type input "剪髮(401)"
type input "0"
type input "35"
type input "30"
type input "359"
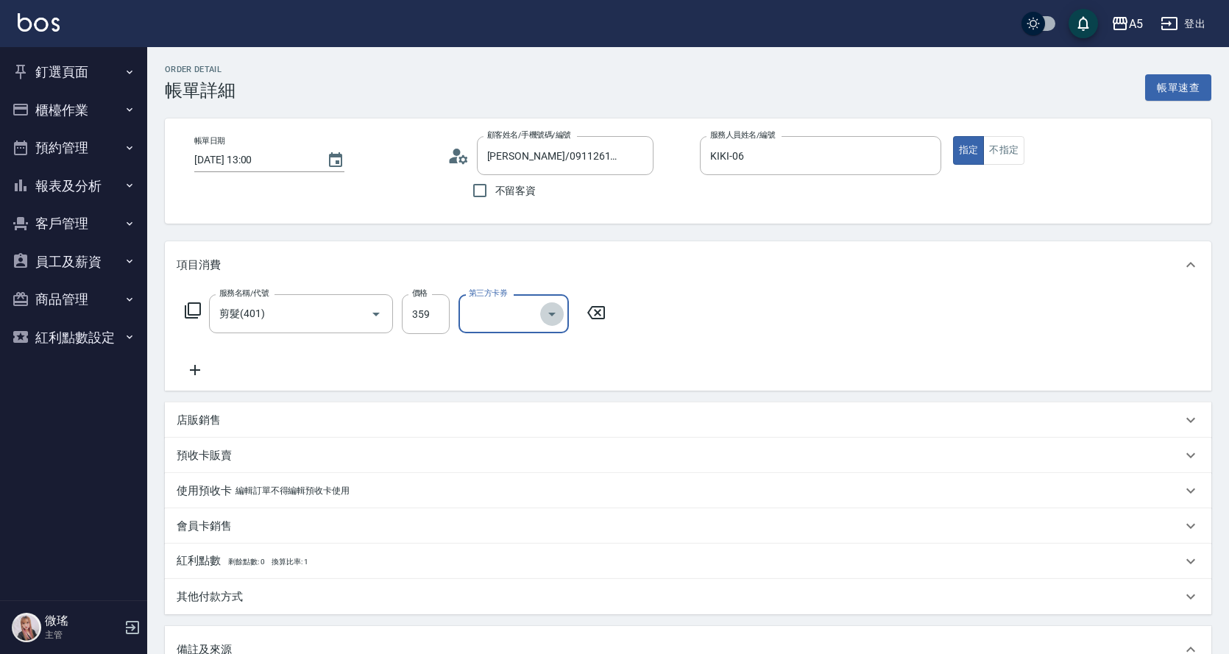
click at [556, 315] on icon "Open" at bounding box center [552, 315] width 18 height 18
click at [476, 464] on span "Gomaji" at bounding box center [514, 473] width 110 height 24
type input "Gomaji"
type input "0"
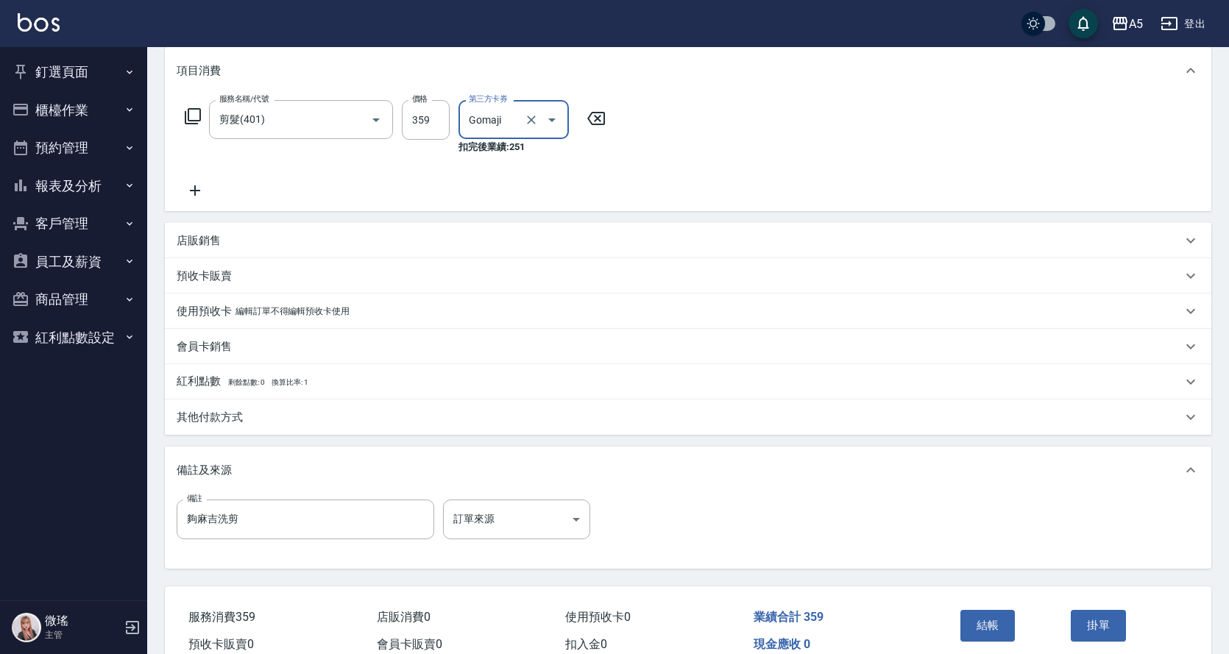
scroll to position [47, 0]
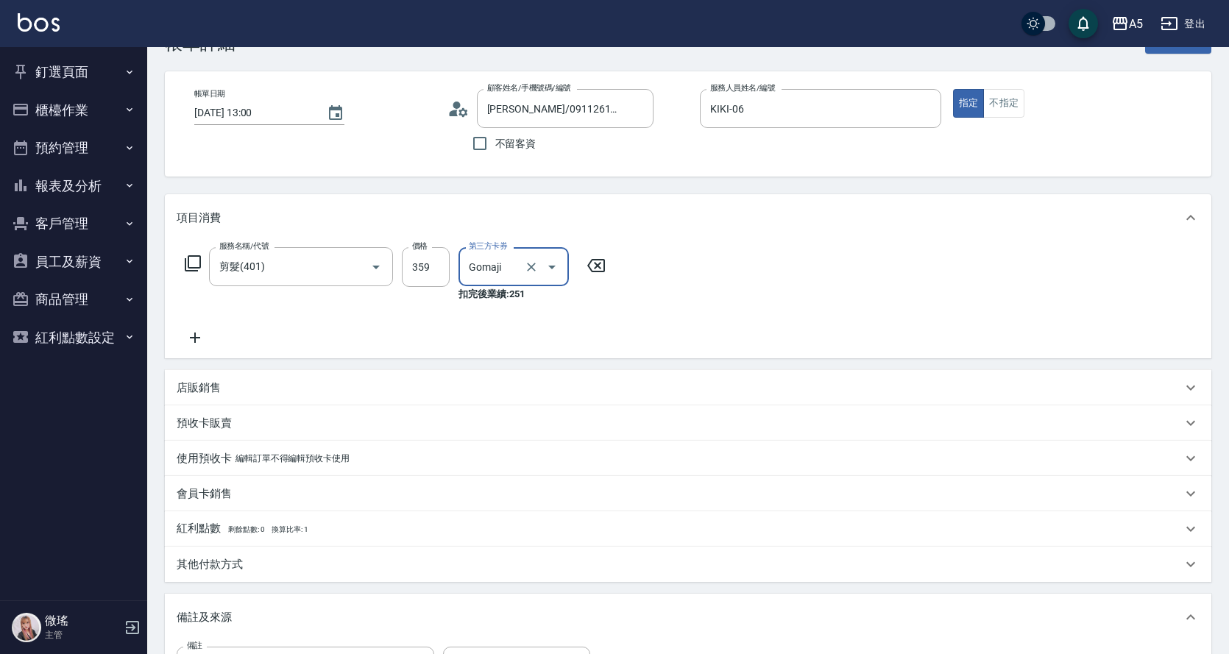
click at [1017, 122] on div "帳單日期 [DATE] 13:00 顧客姓名/手機號碼/編號 [PERSON_NAME]/0911261623/null 顧客姓名/手機號碼/編號 不留客資 …" at bounding box center [688, 124] width 1011 height 70
click at [999, 107] on button "不指定" at bounding box center [1004, 103] width 41 height 29
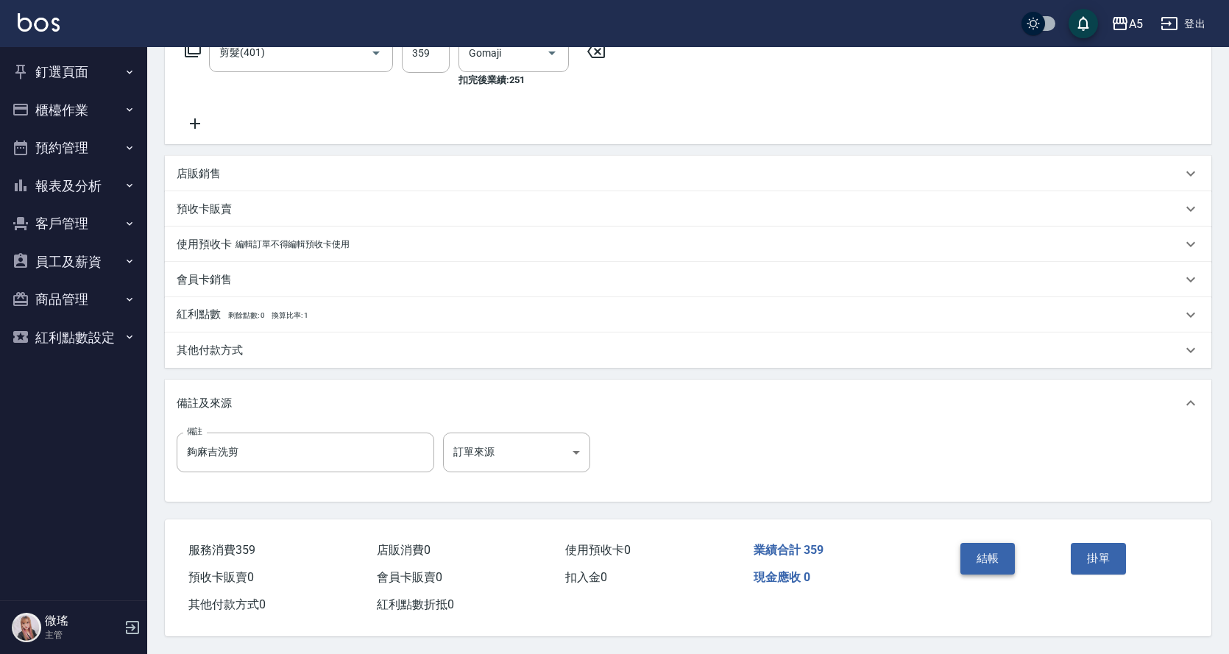
click at [964, 543] on button "結帳" at bounding box center [988, 558] width 55 height 31
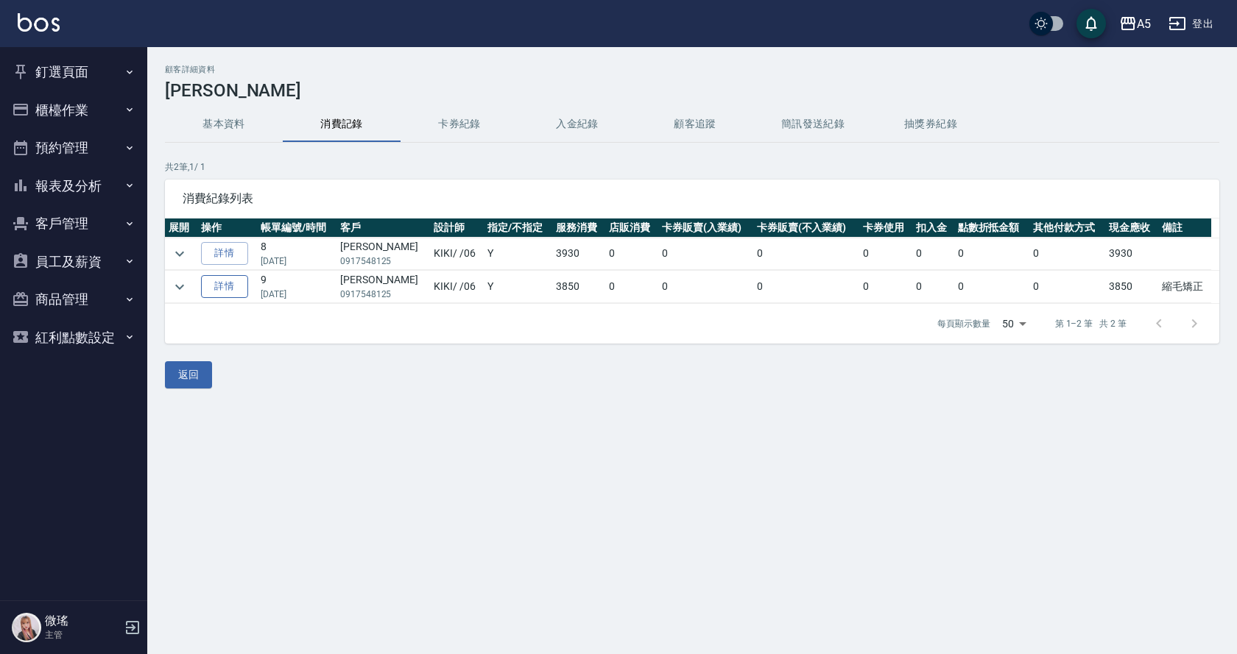
click at [247, 282] on link "詳情" at bounding box center [224, 286] width 47 height 23
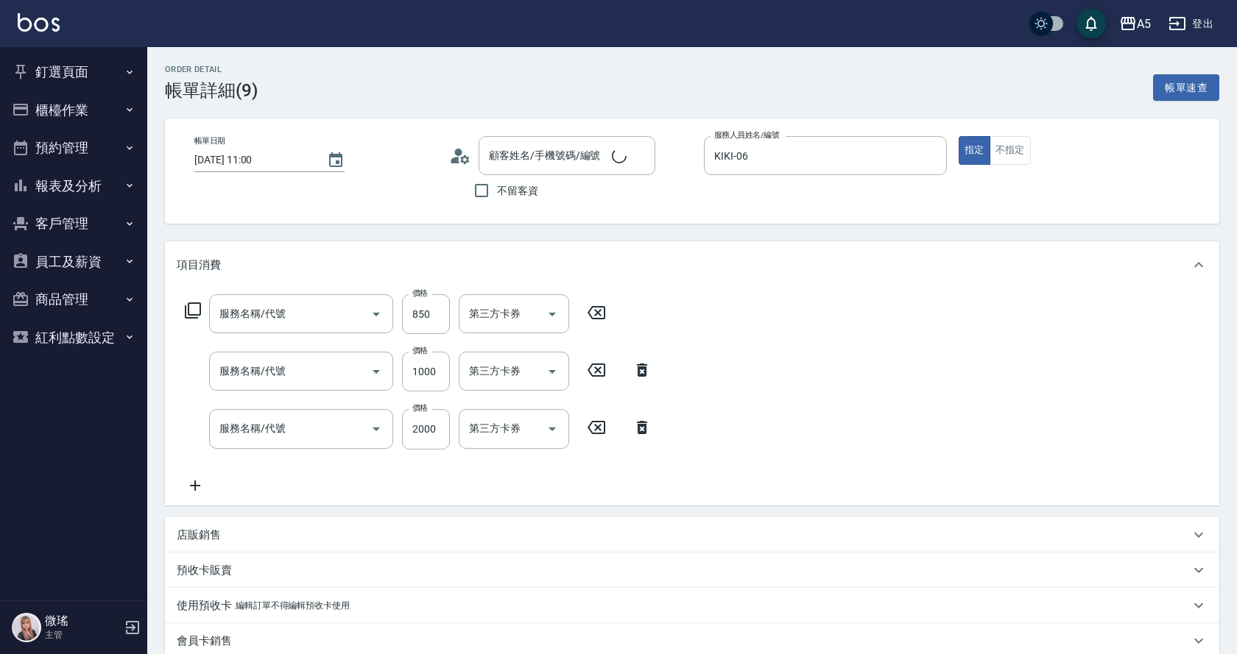
type input "[DATE] 11:00"
type input "KIKI-06"
type input "縮毛矯正"
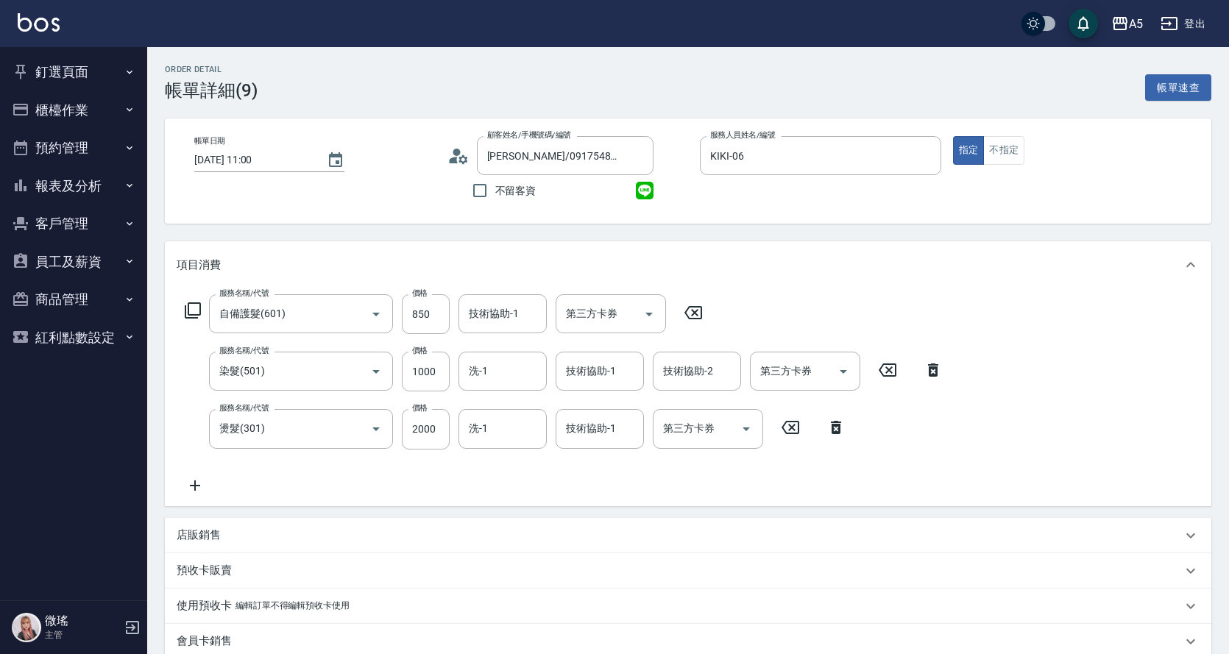
type input "朱可心/0917548125/null"
type input "380"
type input "自備護髮(601)"
type input "染髮(501)"
type input "燙髮(301)"
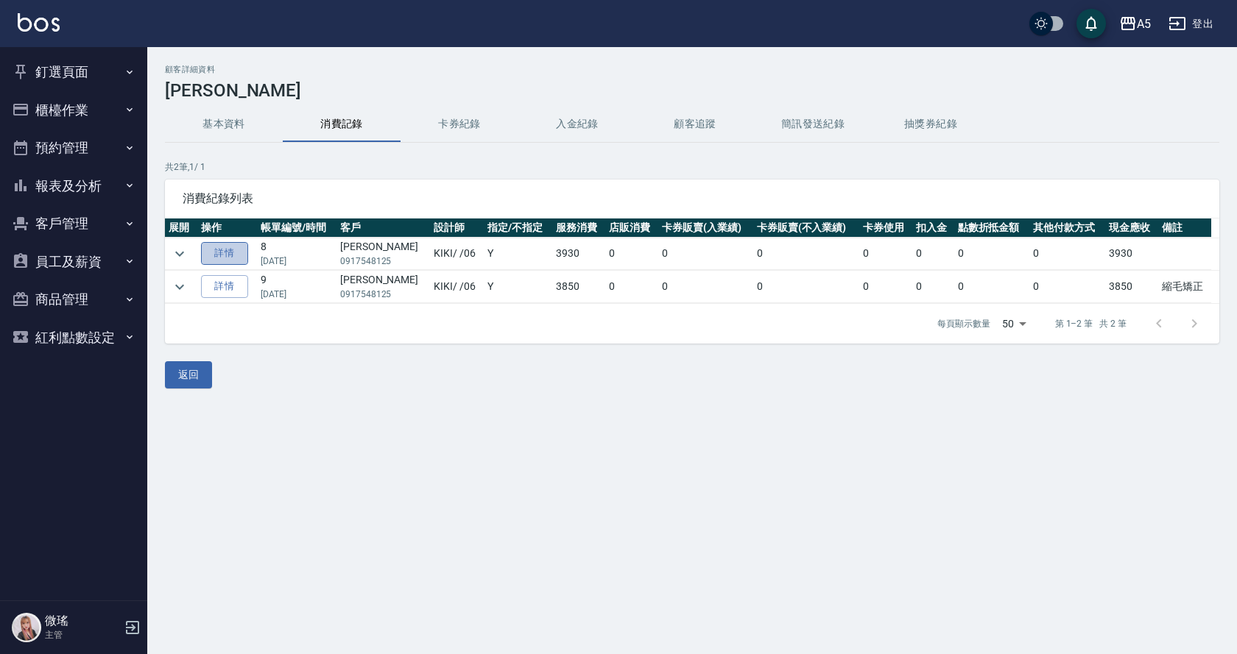
click at [240, 247] on link "詳情" at bounding box center [224, 253] width 47 height 23
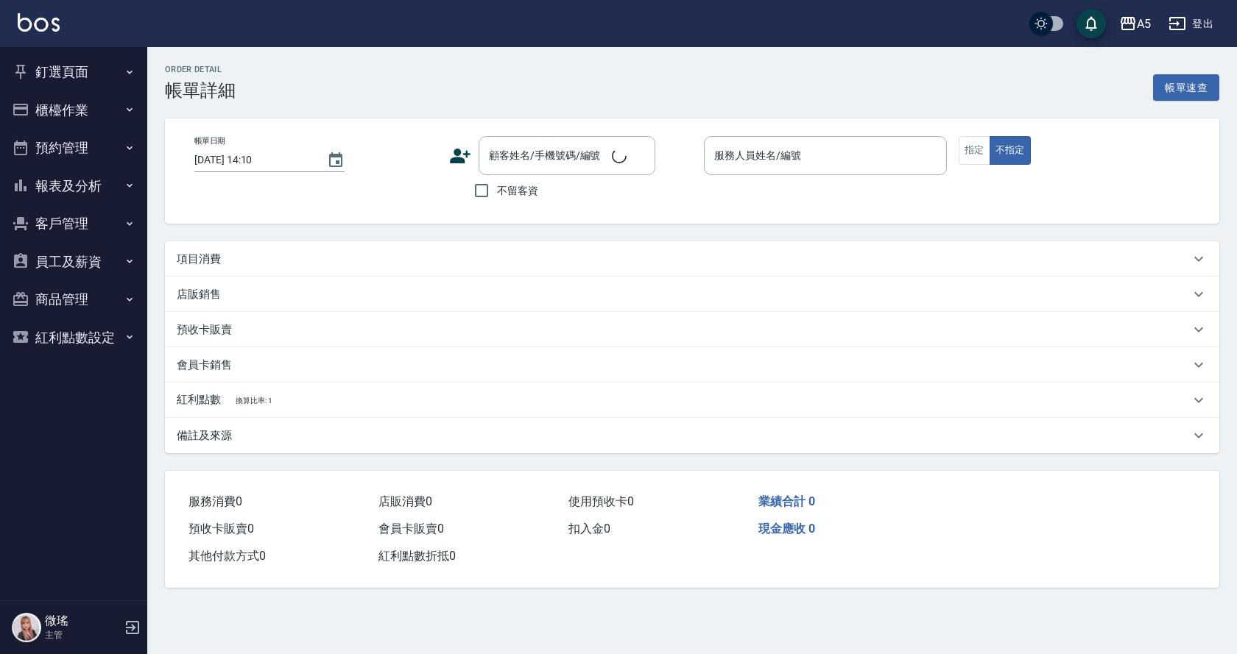
type input "2025/07/11 12:00"
type input "KIKI-06"
type input "390"
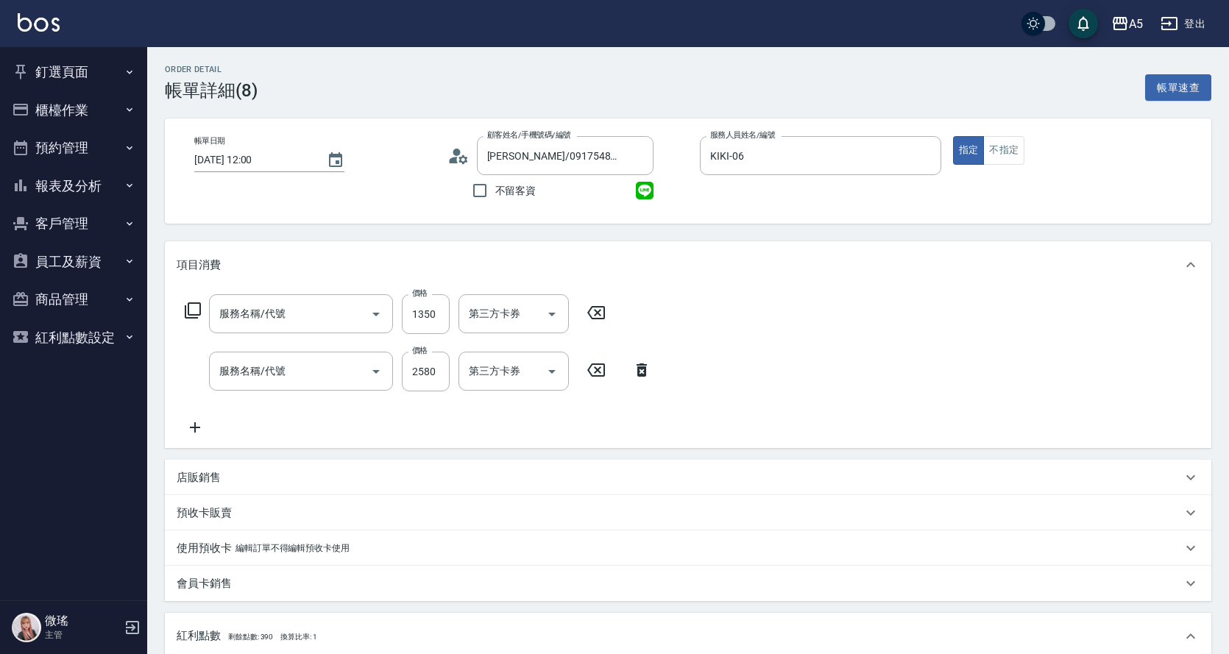
type input "朱可心/0917548125/null"
type input "自備護髮(601)"
type input "燙髮(301)"
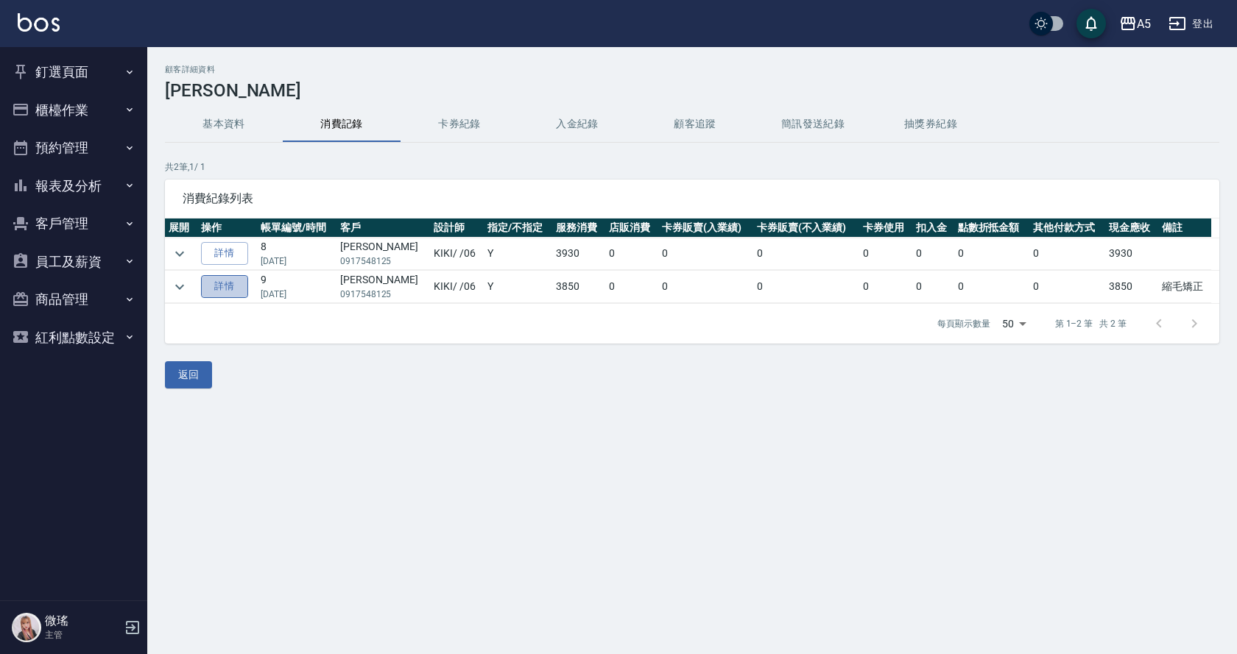
click at [237, 289] on link "詳情" at bounding box center [224, 286] width 47 height 23
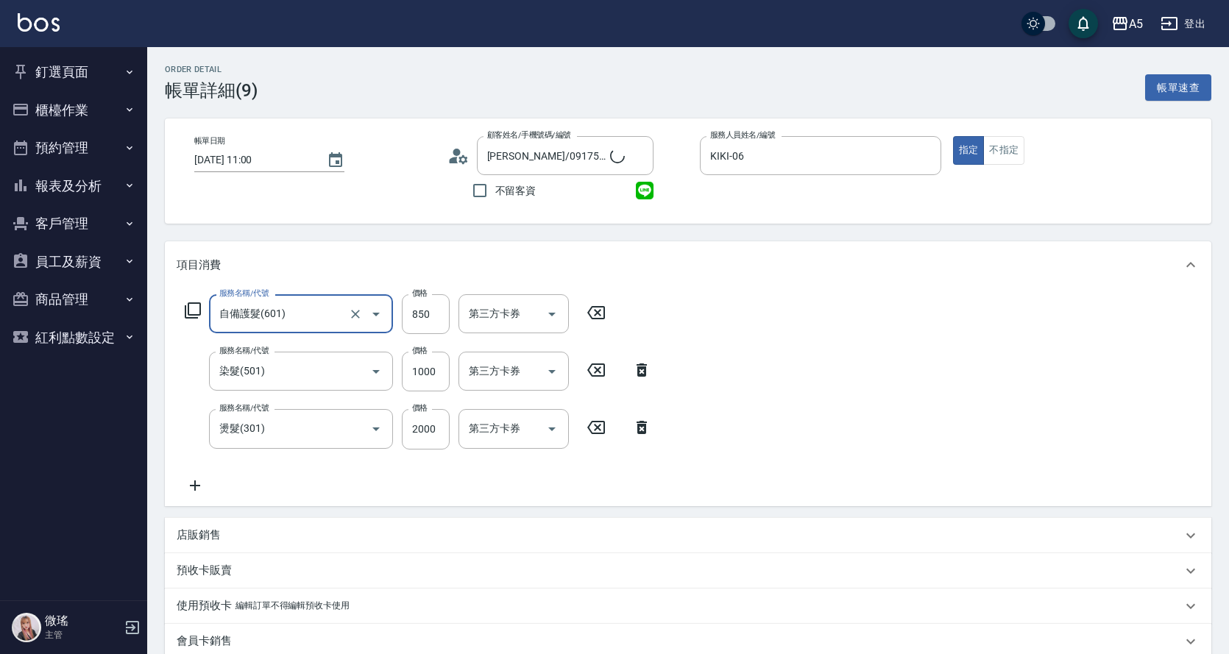
type input "朱可心/0917548125/null"
type input "380"
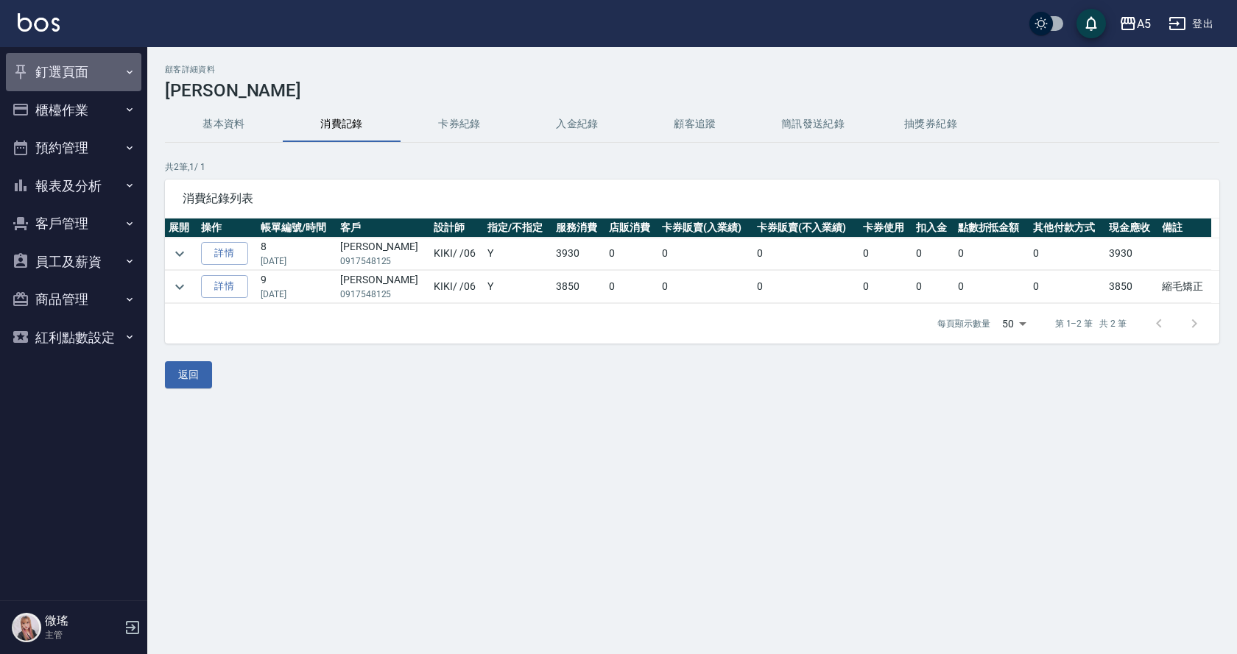
click at [80, 64] on button "釘選頁面" at bounding box center [73, 72] width 135 height 38
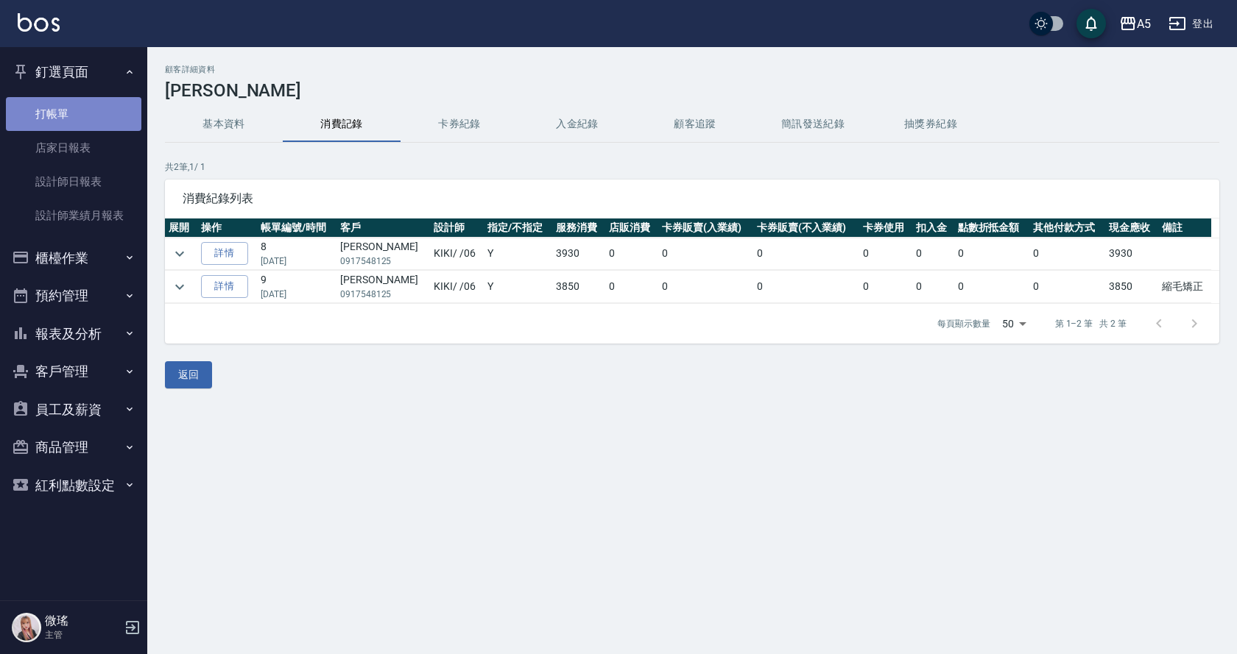
click at [80, 114] on link "打帳單" at bounding box center [73, 114] width 135 height 34
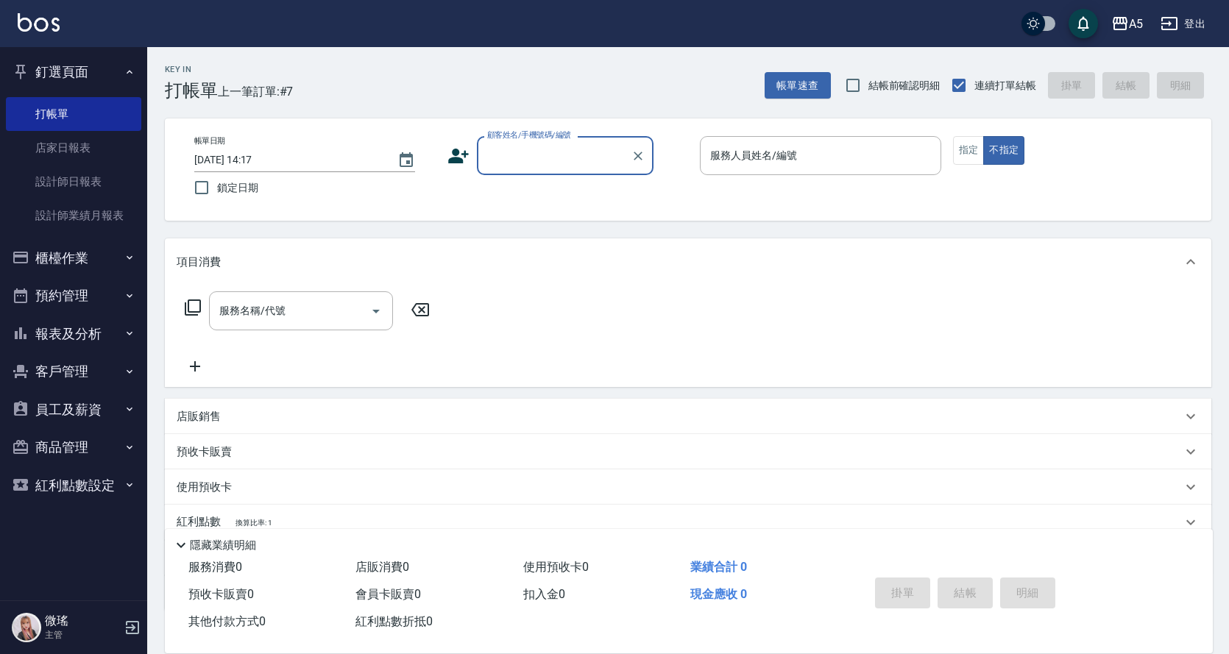
click at [556, 148] on input "顧客姓名/手機號碼/編號" at bounding box center [554, 156] width 141 height 26
type input "王培培"
click at [726, 212] on div "帳單日期 2025/08/10 14:17 鎖定日期 顧客姓名/手機號碼/編號 顧客姓名/手機號碼/編號 服務人員姓名/編號 服務人員姓名/編號 指定 不指定" at bounding box center [688, 170] width 1047 height 102
click at [515, 153] on input "顧客姓名/手機號碼/編號" at bounding box center [554, 156] width 141 height 26
drag, startPoint x: 523, startPoint y: 139, endPoint x: 538, endPoint y: 161, distance: 27.0
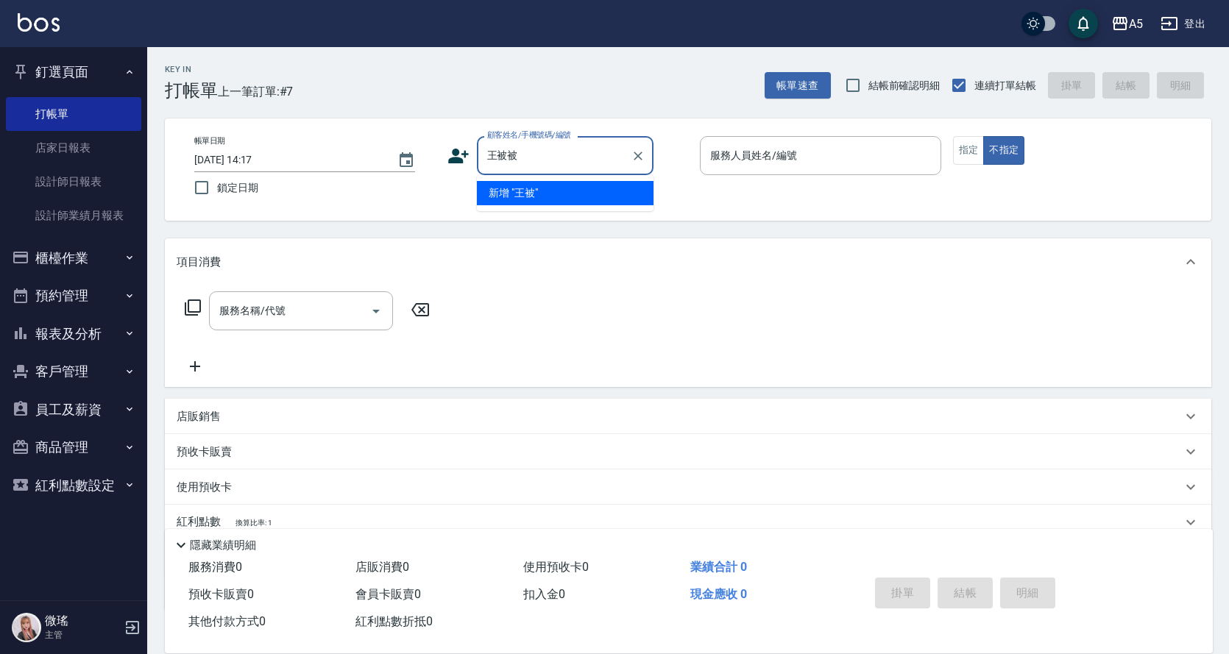
click at [538, 161] on div "顧客姓名/手機號碼/編號 王被被 顧客姓名/手機號碼/編號" at bounding box center [565, 155] width 177 height 39
click at [538, 161] on input "王被被" at bounding box center [554, 156] width 141 height 26
type input "王"
type input "王培培"
click at [610, 157] on input "王培培" at bounding box center [554, 156] width 141 height 26
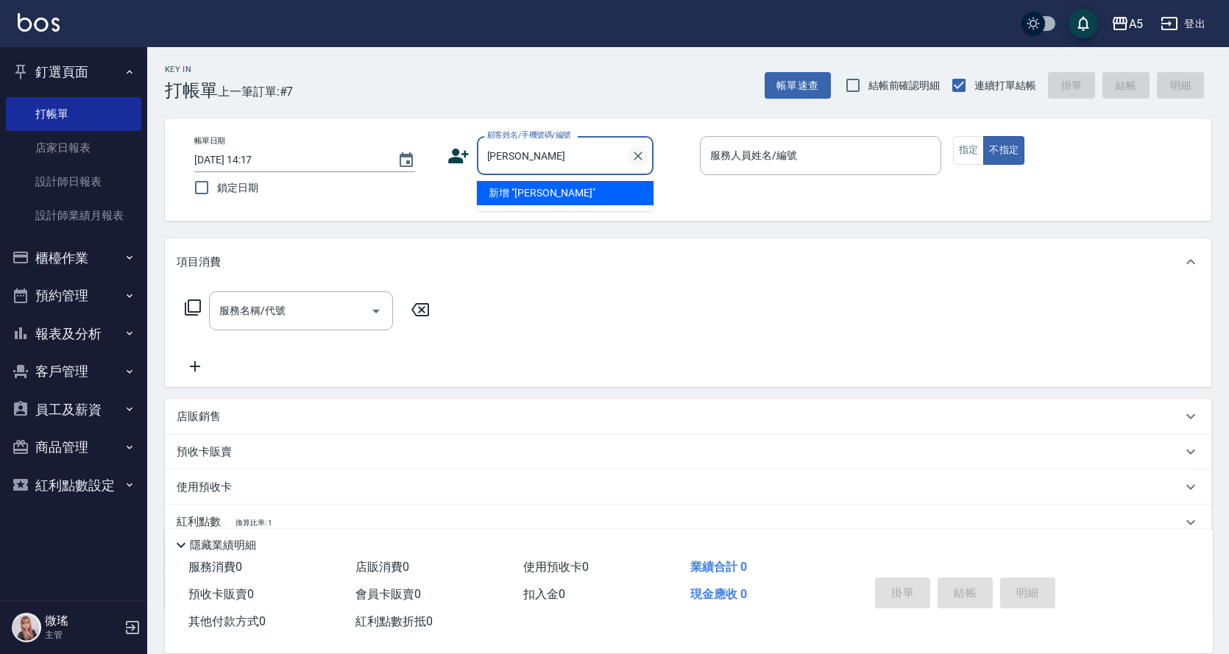
click at [634, 158] on icon "Clear" at bounding box center [638, 156] width 15 height 15
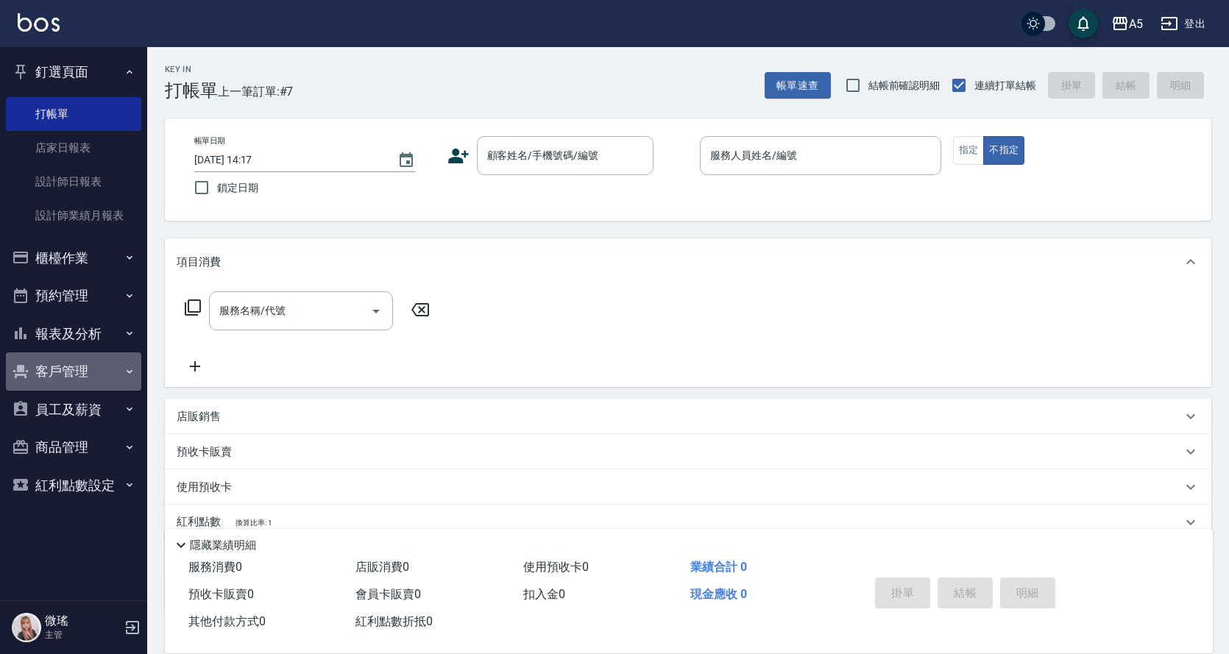
click at [80, 379] on button "客戶管理" at bounding box center [73, 372] width 135 height 38
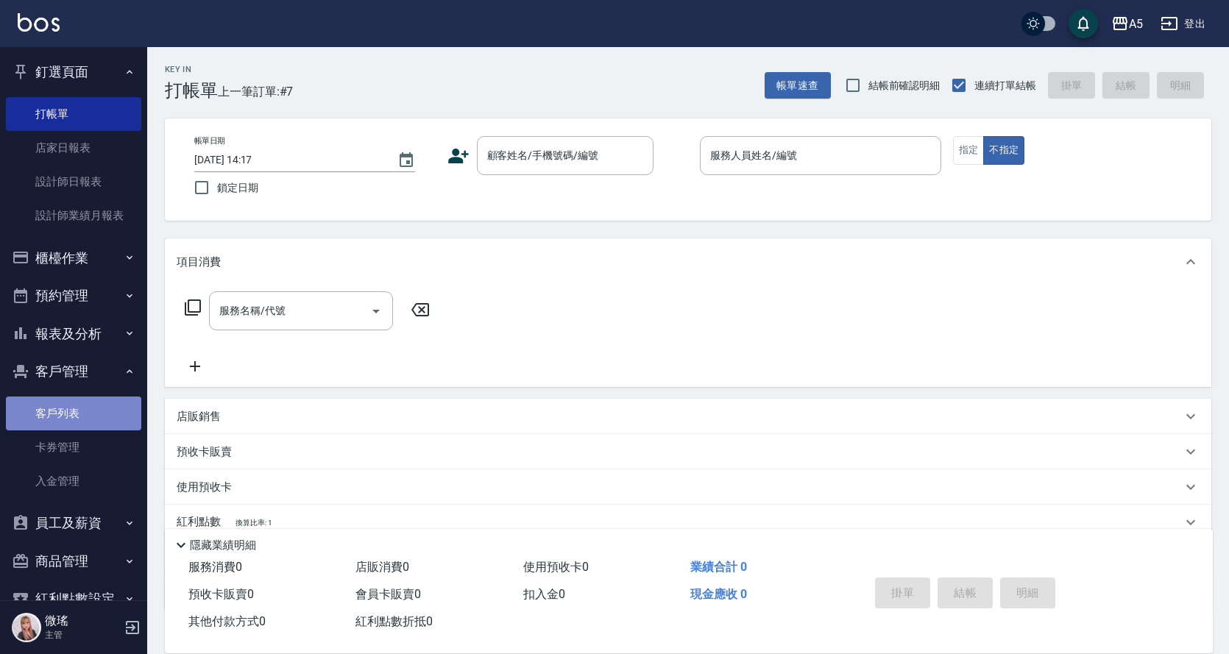
click at [88, 426] on link "客戶列表" at bounding box center [73, 414] width 135 height 34
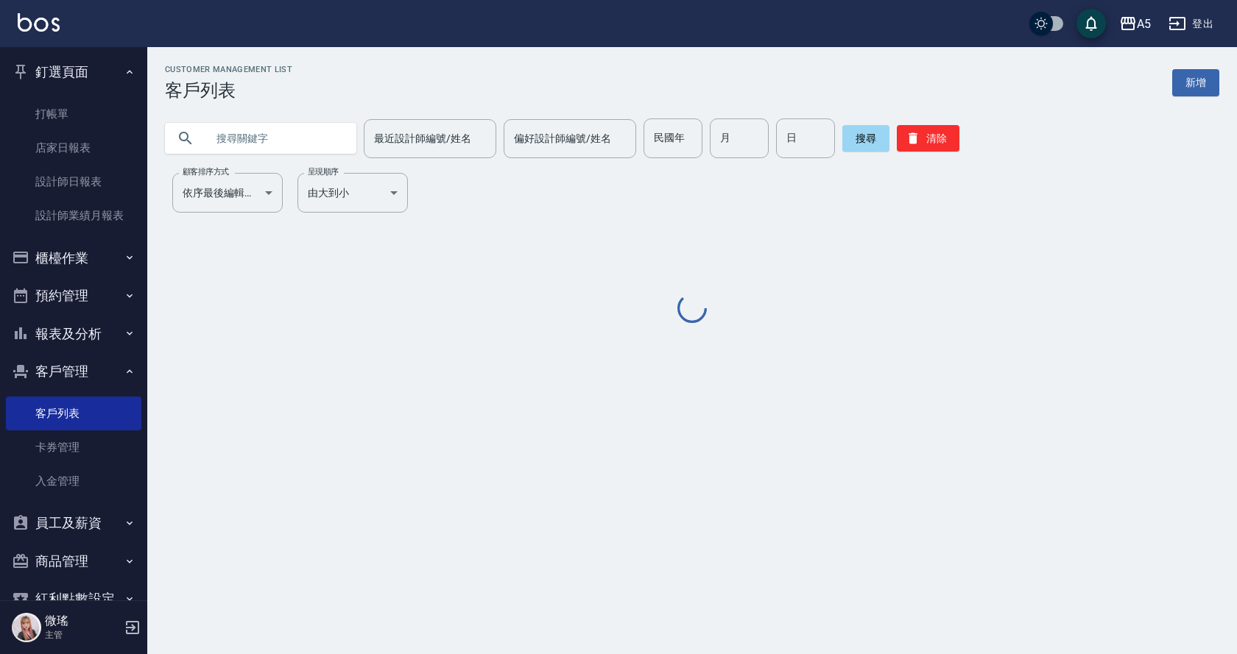
click at [293, 141] on input "text" at bounding box center [275, 139] width 138 height 40
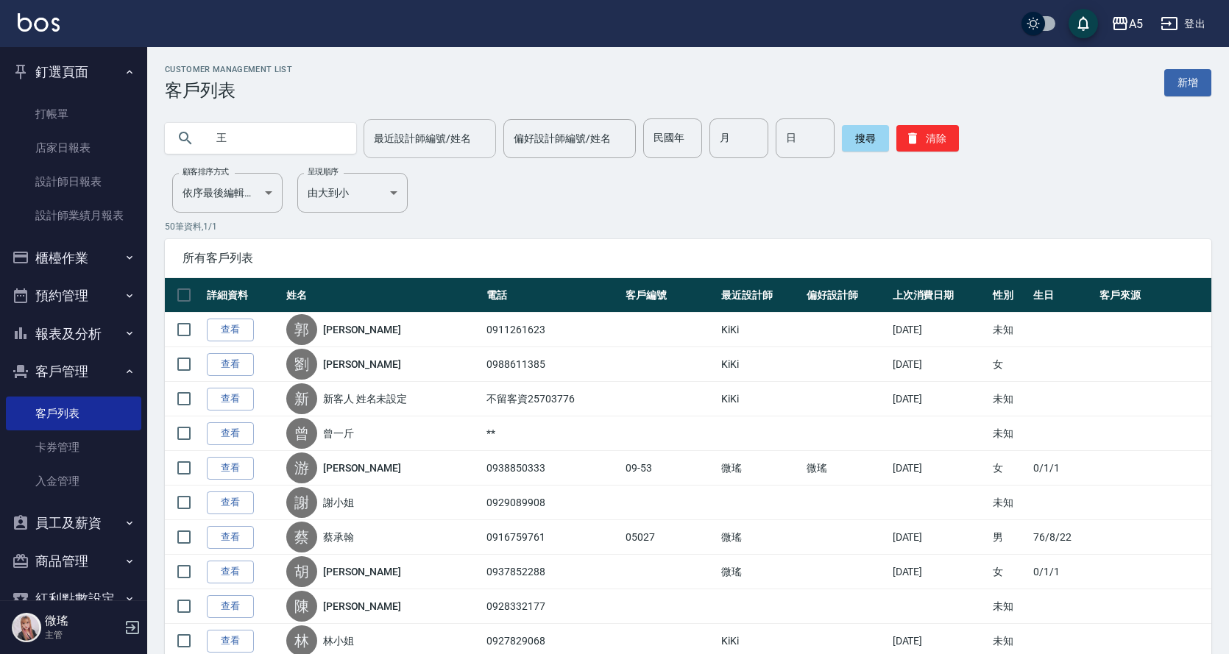
type input "王"
click at [410, 145] on input "最近設計師編號/姓名" at bounding box center [429, 139] width 119 height 26
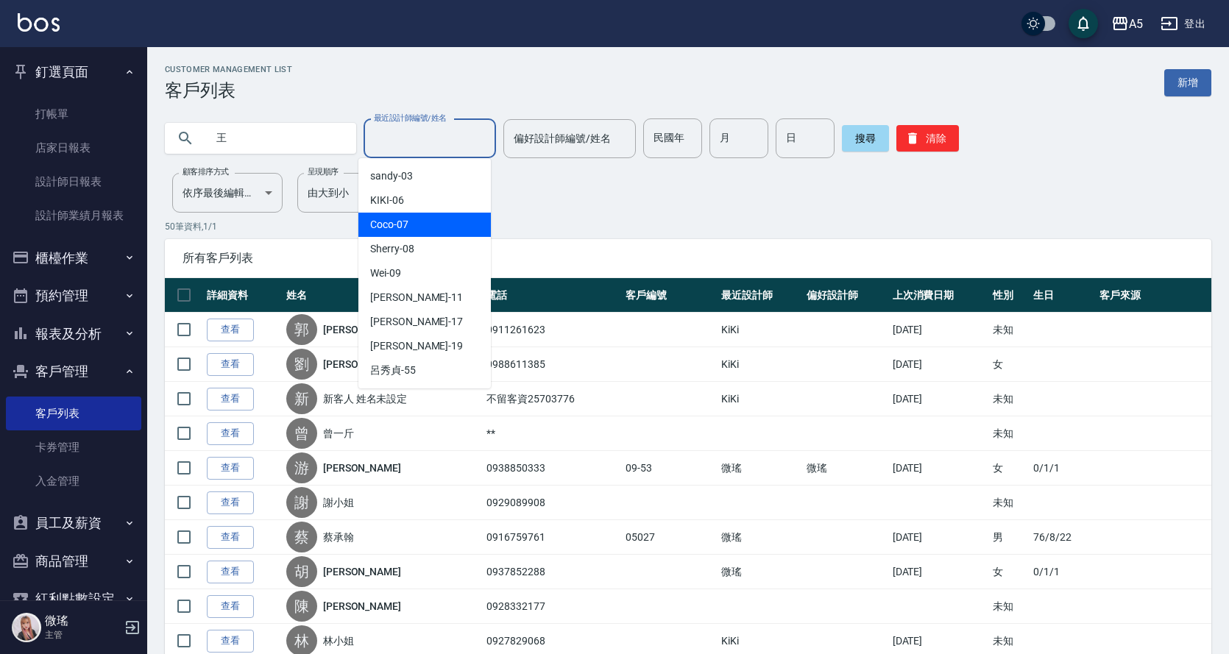
click at [414, 220] on div "Coco -07" at bounding box center [425, 225] width 133 height 24
type input "Coco-07"
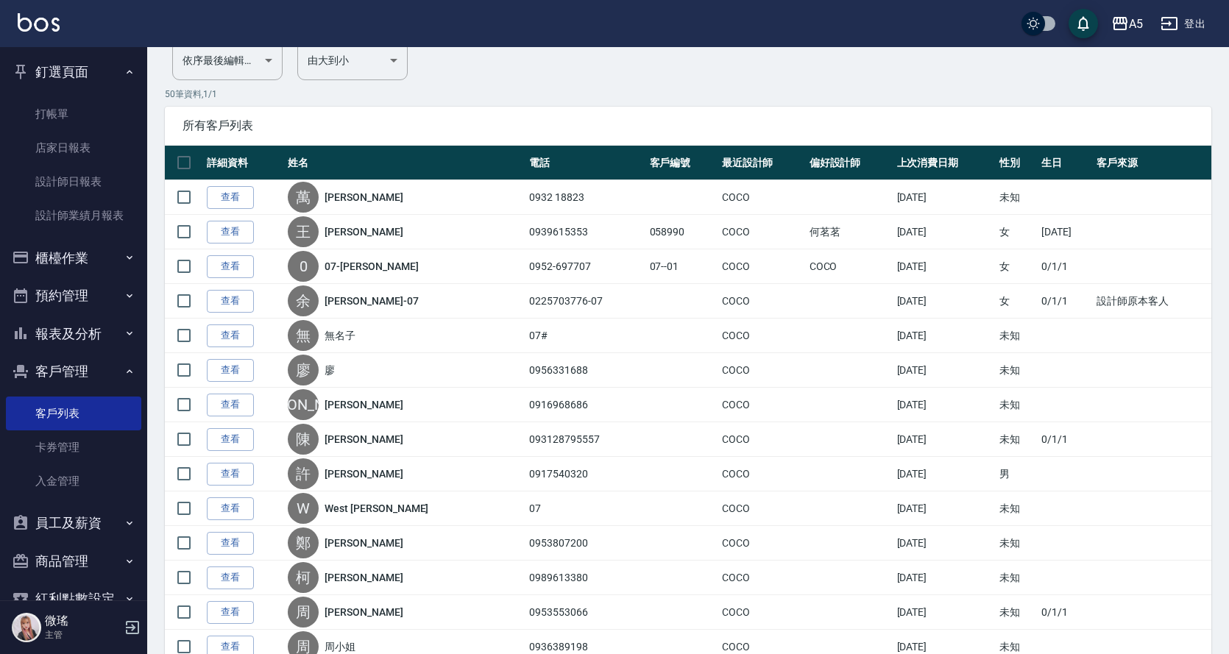
scroll to position [35, 0]
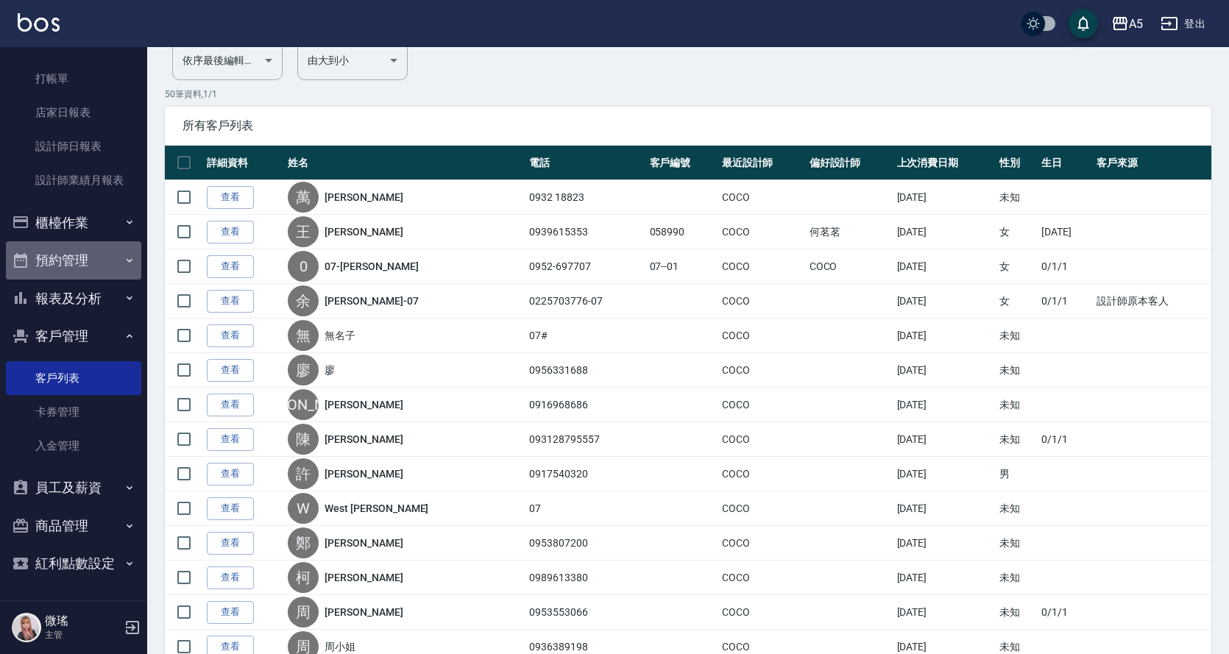
click at [79, 264] on button "預約管理" at bounding box center [73, 260] width 135 height 38
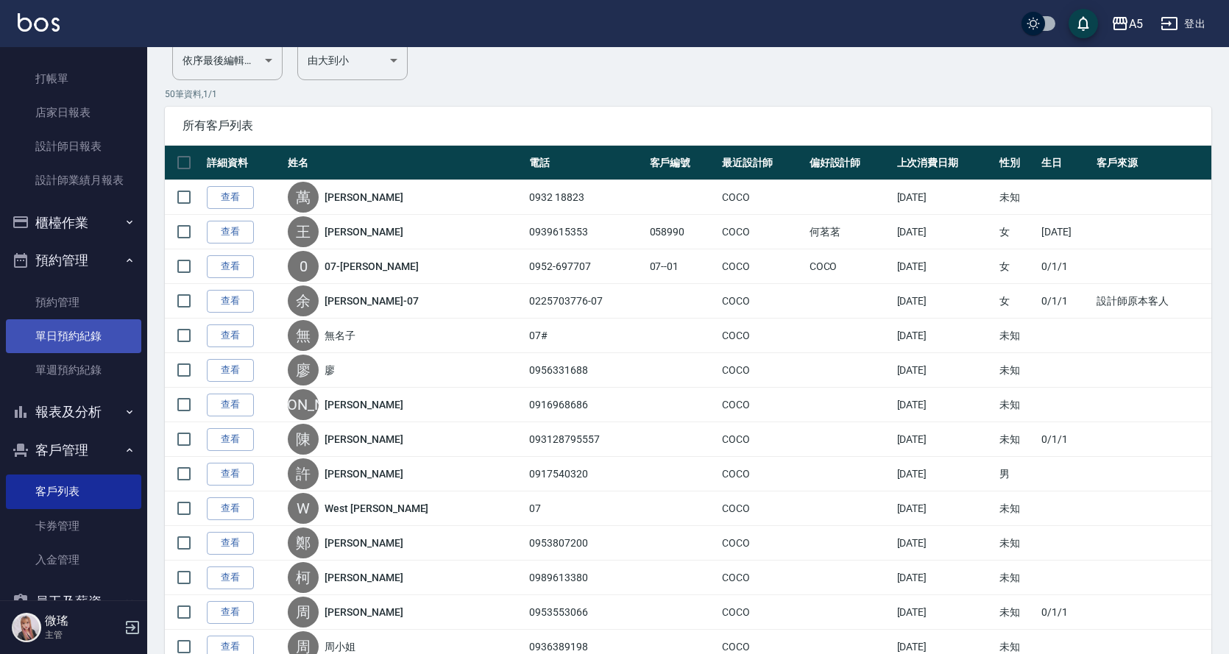
click at [64, 322] on link "單日預約紀錄" at bounding box center [73, 336] width 135 height 34
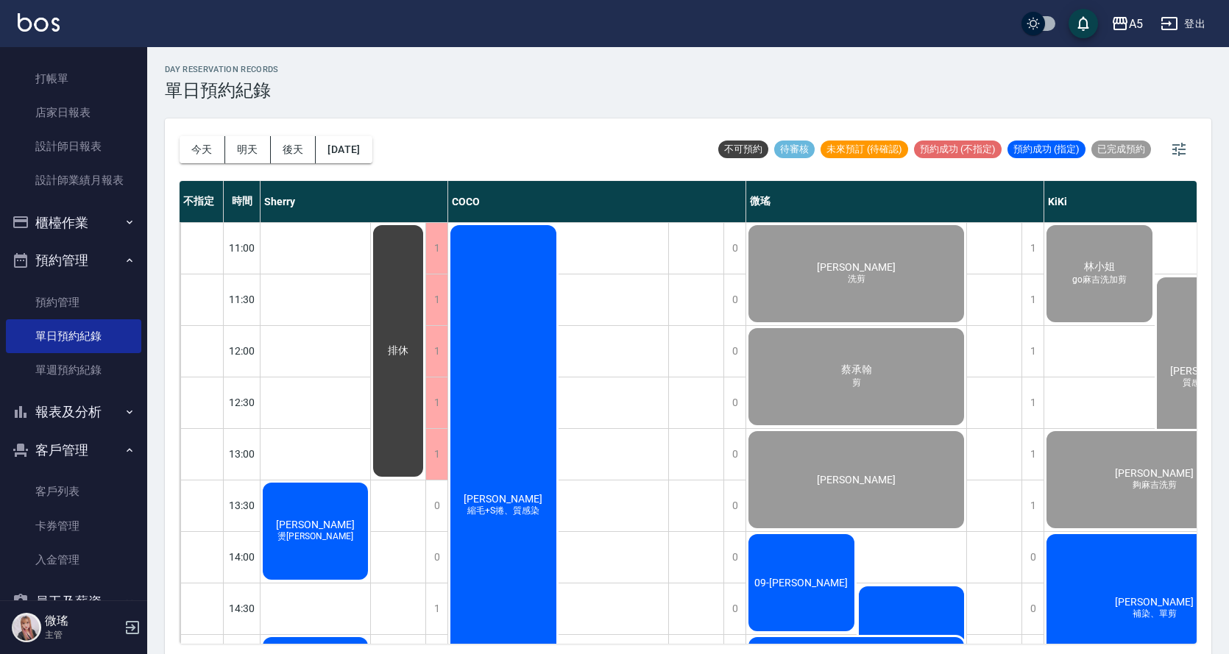
drag, startPoint x: 473, startPoint y: 386, endPoint x: 498, endPoint y: 454, distance: 72.6
click at [370, 481] on div "王蓓鈞 縮毛+S捲、質感染" at bounding box center [316, 532] width 110 height 102
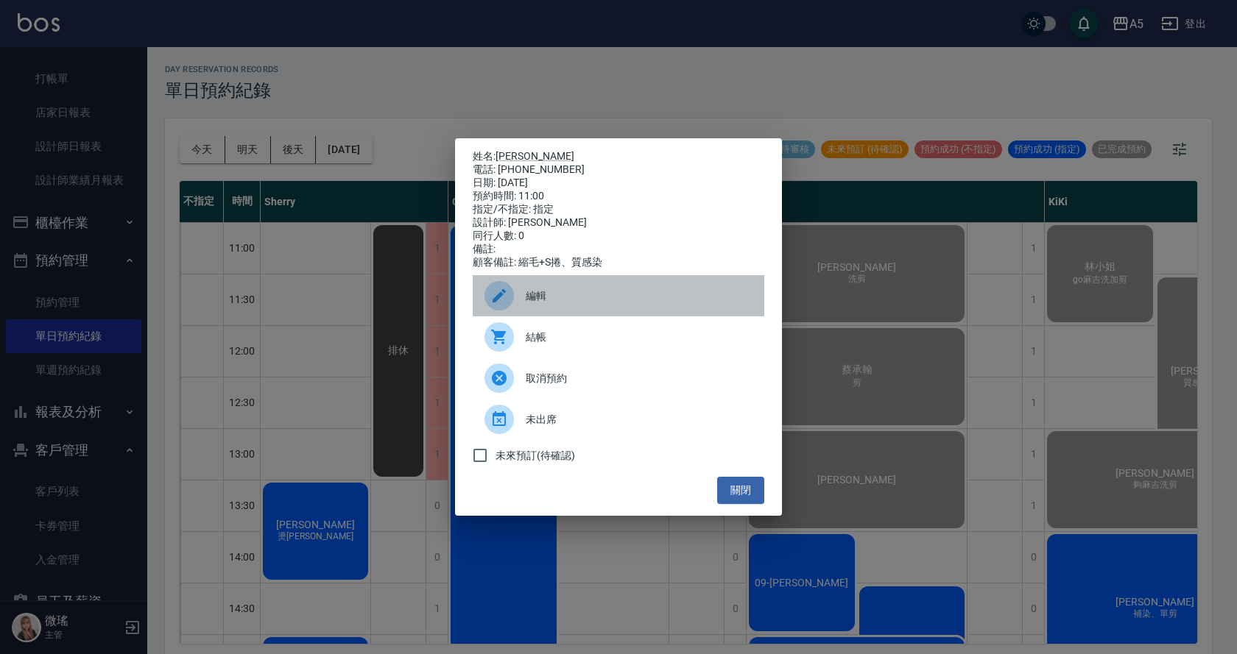
drag, startPoint x: 522, startPoint y: 284, endPoint x: 526, endPoint y: 300, distance: 15.9
click at [526, 300] on div "編輯" at bounding box center [619, 295] width 292 height 41
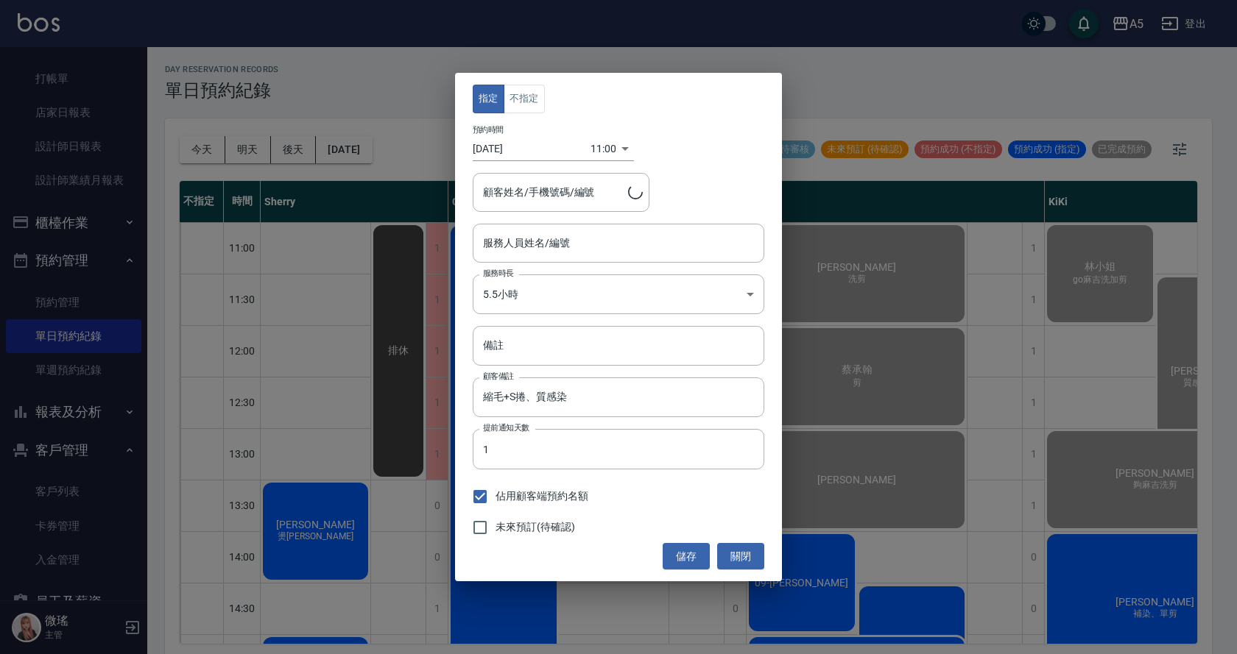
type input "王蓓鈞/0988605982"
type input "Coco-07"
click at [370, 79] on div "指定 不指定 預約時間 2025/08/10 11:00 1754794800000 顧客姓名/手機號碼/編號 王蓓鈞/0988605982 顧客姓名/手機號…" at bounding box center [618, 327] width 1237 height 654
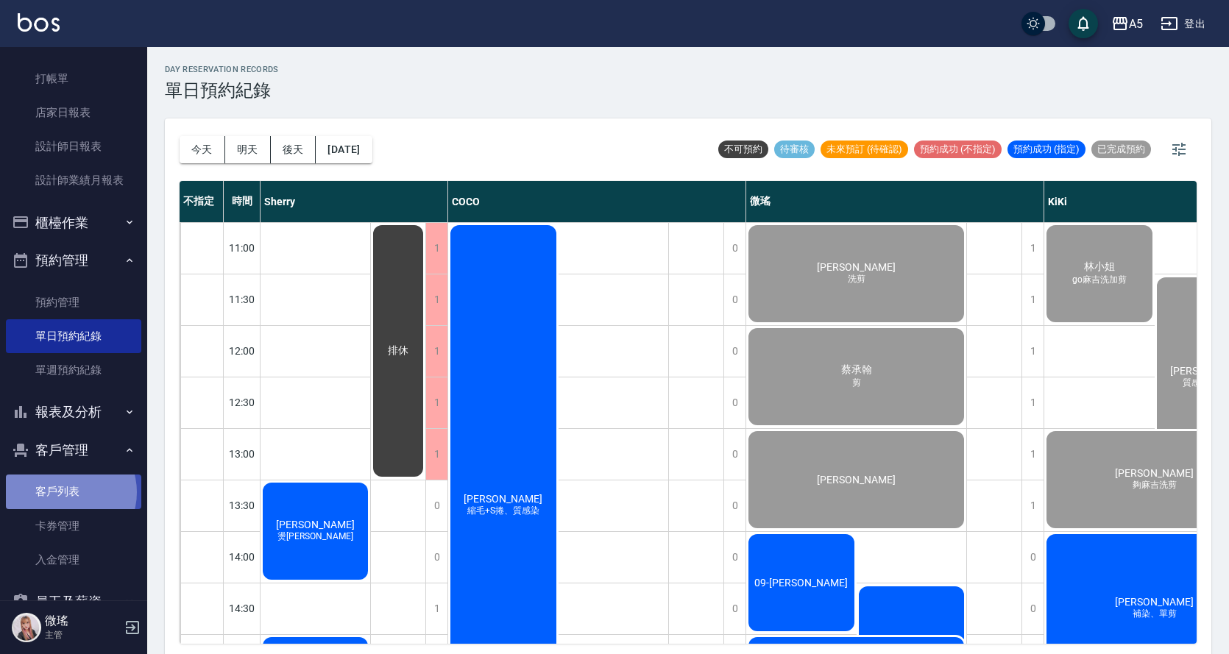
click at [65, 492] on link "客戶列表" at bounding box center [73, 492] width 135 height 34
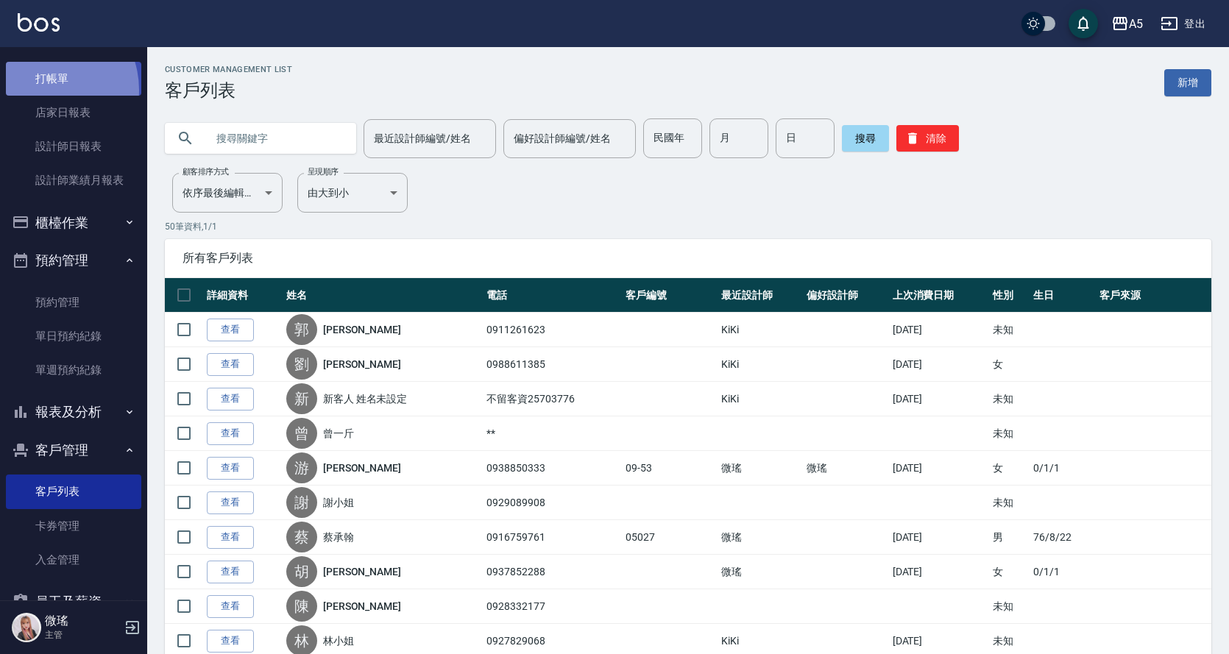
click at [43, 90] on link "打帳單" at bounding box center [73, 79] width 135 height 34
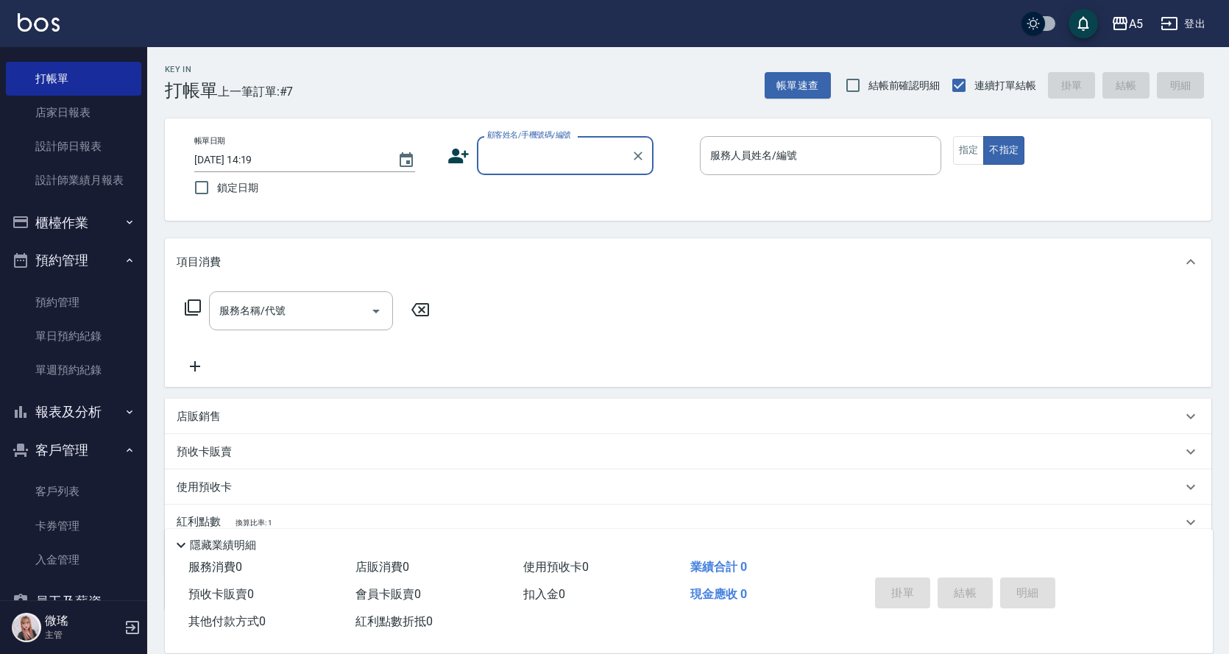
click at [510, 162] on input "顧客姓名/手機號碼/編號" at bounding box center [554, 156] width 141 height 26
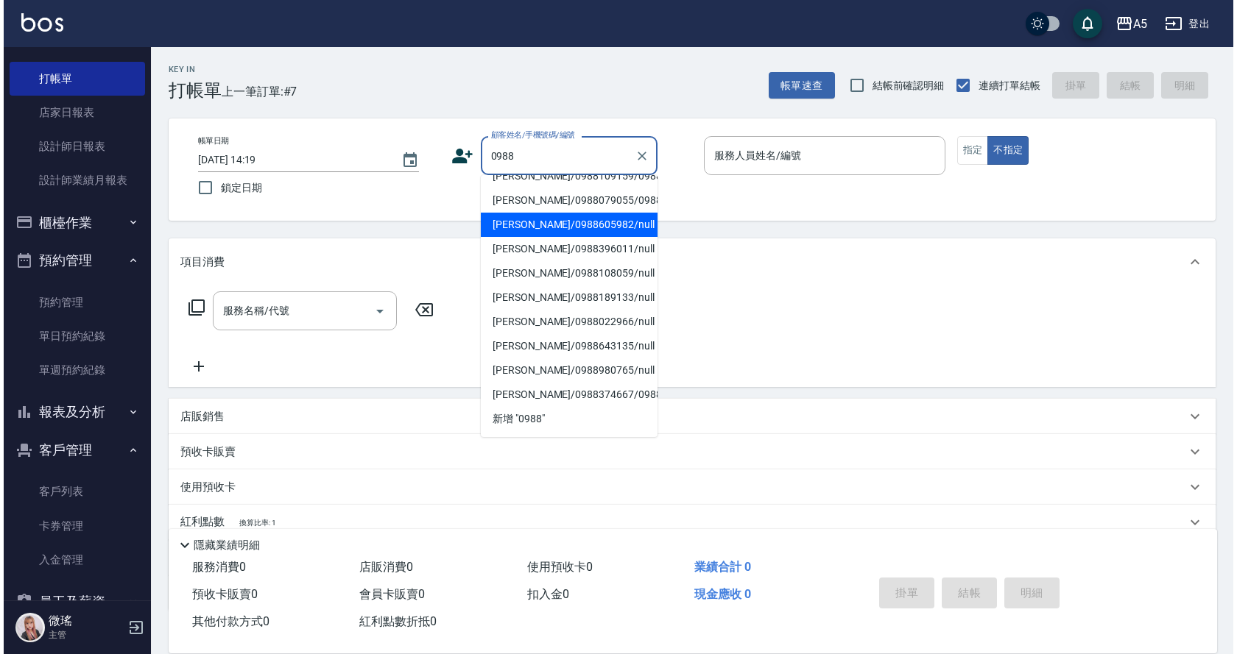
scroll to position [98, 0]
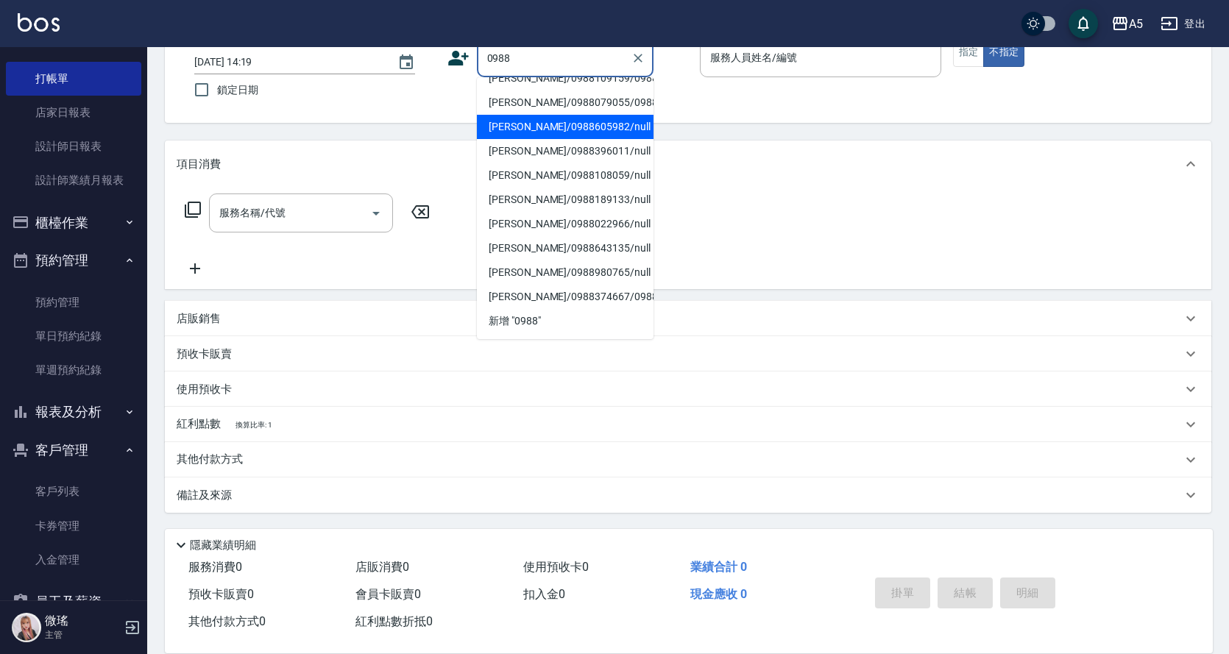
click at [534, 115] on li "王蓓鈞/0988605982/null" at bounding box center [565, 127] width 177 height 24
type input "王蓓鈞/0988605982/null"
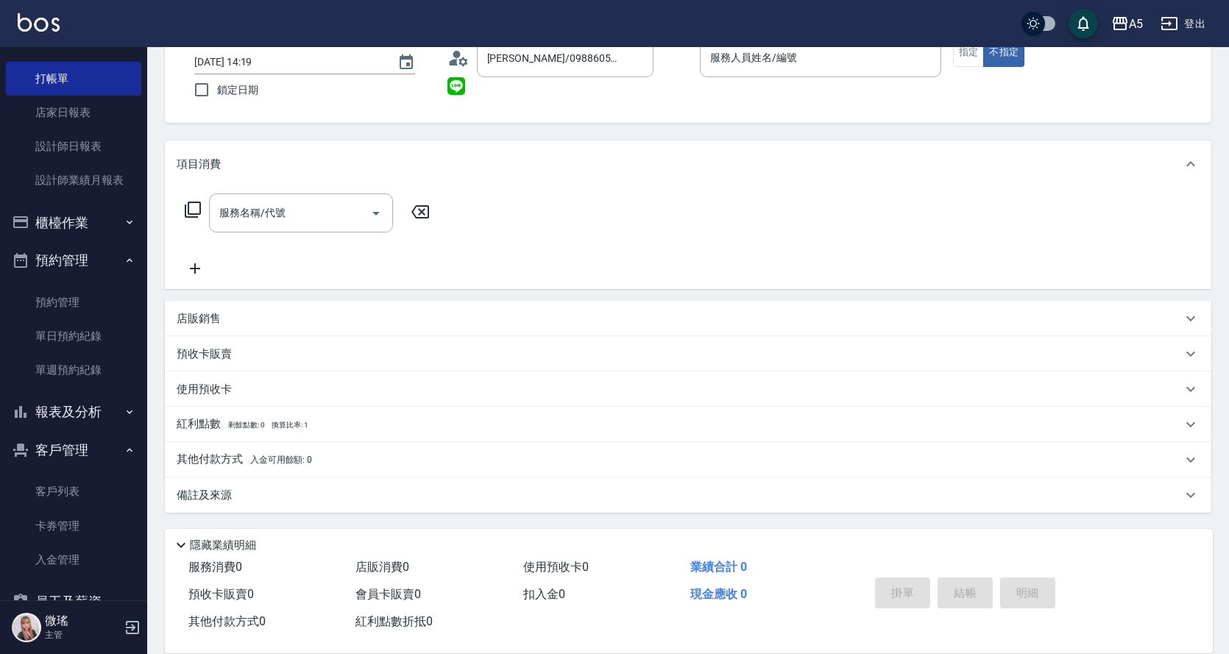
click at [463, 67] on icon at bounding box center [459, 58] width 22 height 22
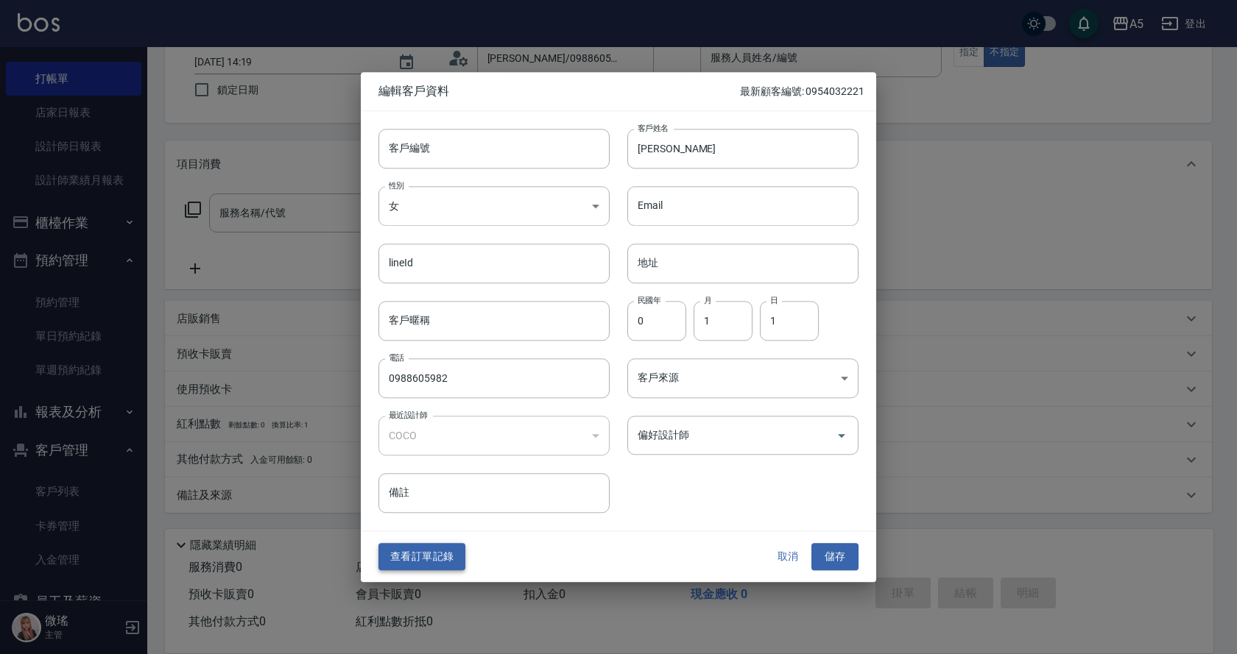
click at [429, 559] on button "查看訂單記錄" at bounding box center [421, 557] width 87 height 27
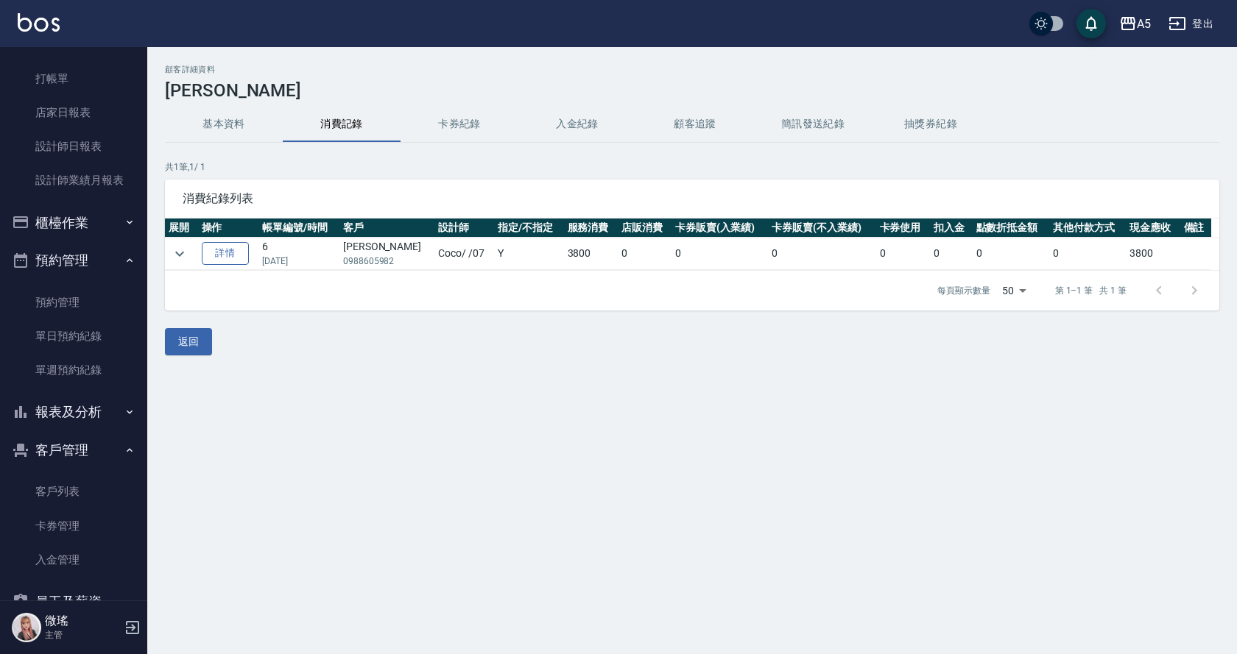
click at [212, 255] on link "詳情" at bounding box center [225, 253] width 47 height 23
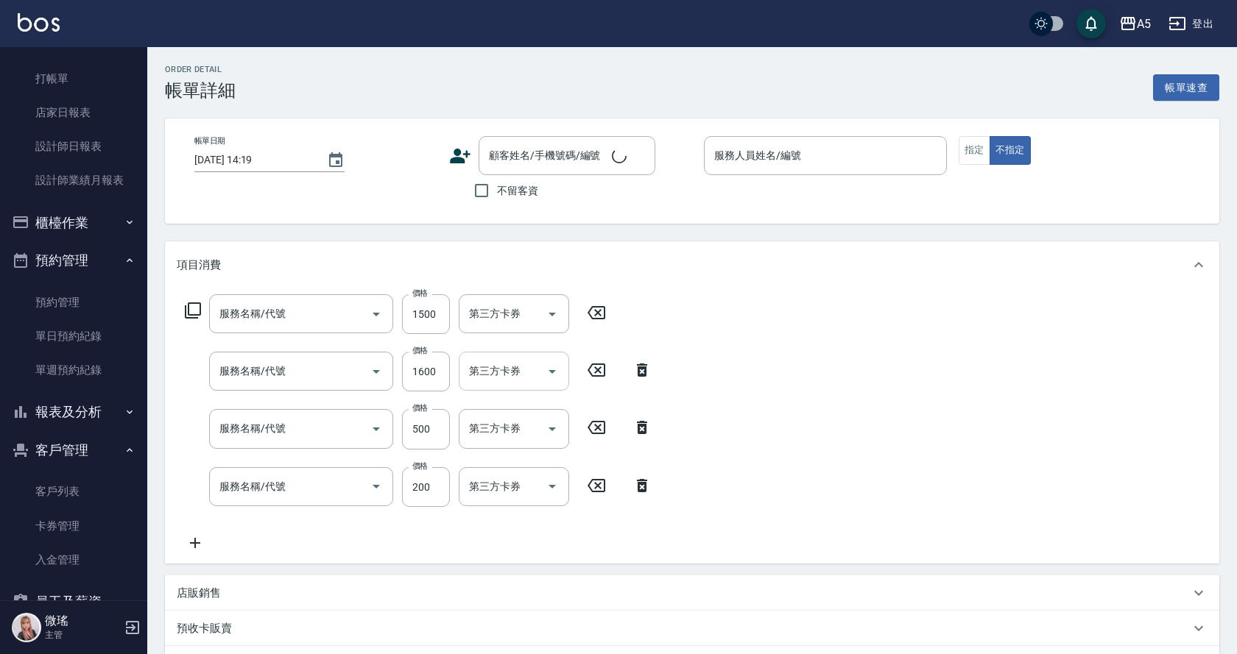
type input "2025/05/03 15:42"
type input "Coco-07"
type input "380"
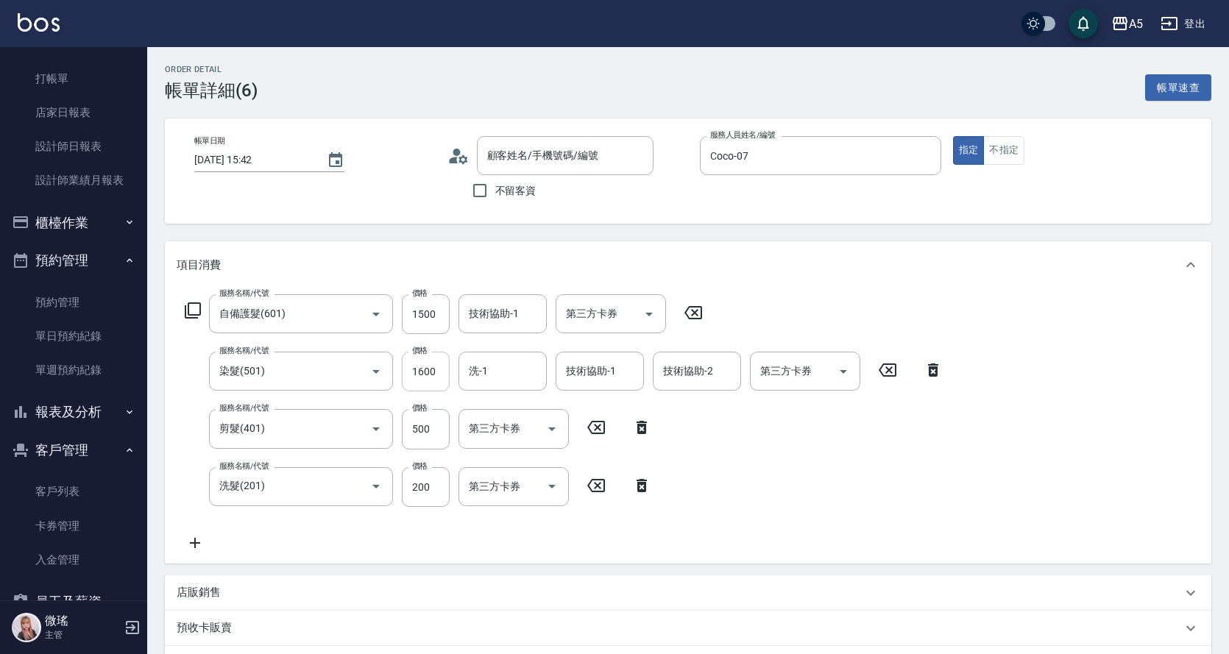
type input "自備護髮(601)"
type input "染髮(501)"
type input "剪髮(401)"
type input "洗髮(201)"
type input "王蓓鈞/0988605982/null"
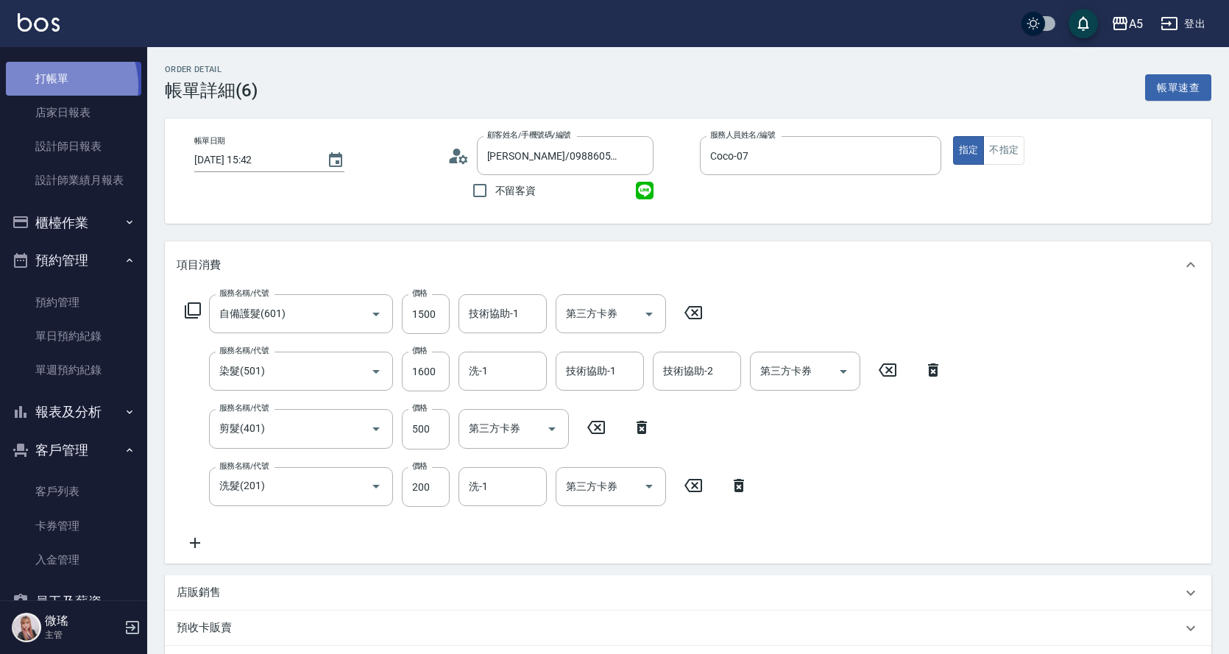
click at [52, 86] on link "打帳單" at bounding box center [73, 79] width 135 height 34
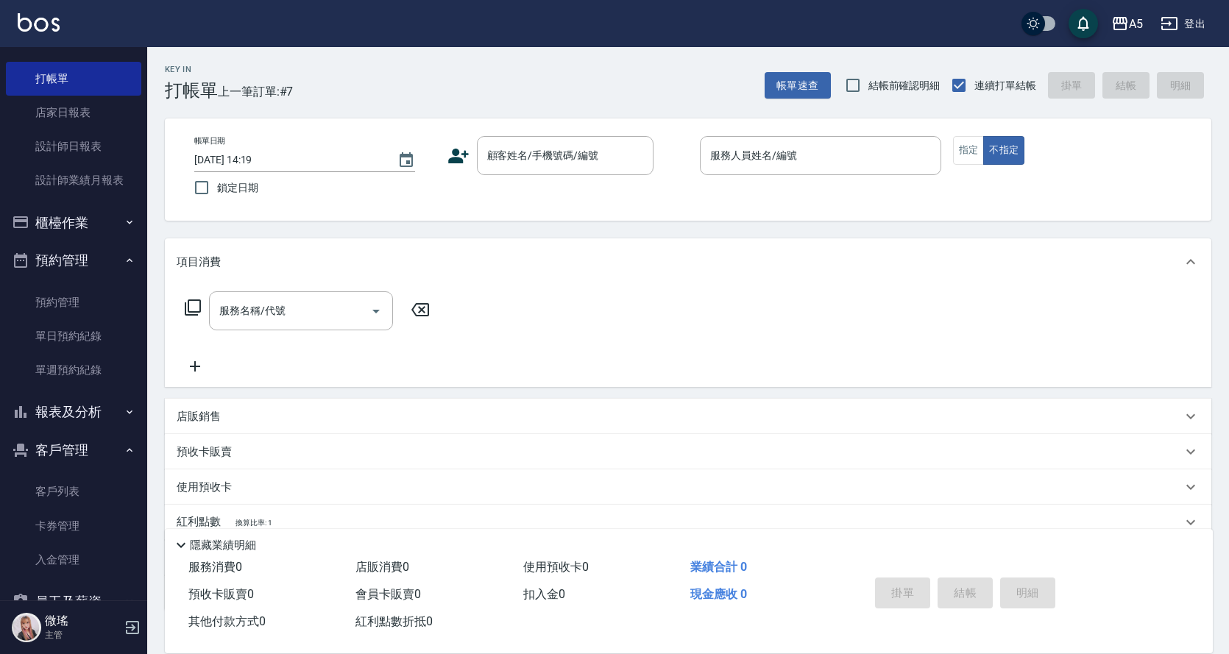
drag, startPoint x: 501, startPoint y: 346, endPoint x: 187, endPoint y: 280, distance: 320.4
click at [187, 280] on div "項目消費 服務名稱/代號 服務名稱/代號 店販銷售 服務人員姓名/編號 服務人員姓名/編號 商品代號/名稱 商品代號/名稱 預收卡販賣 卡券名稱/代號 卡券名…" at bounding box center [688, 425] width 1047 height 372
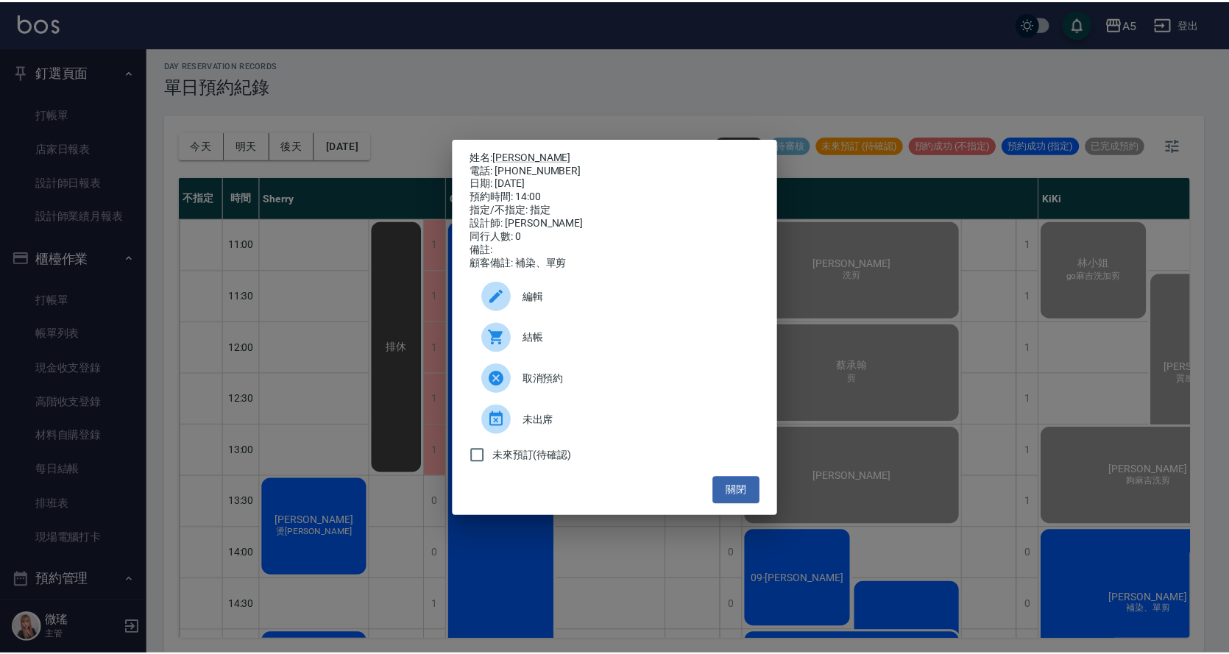
scroll to position [297, 0]
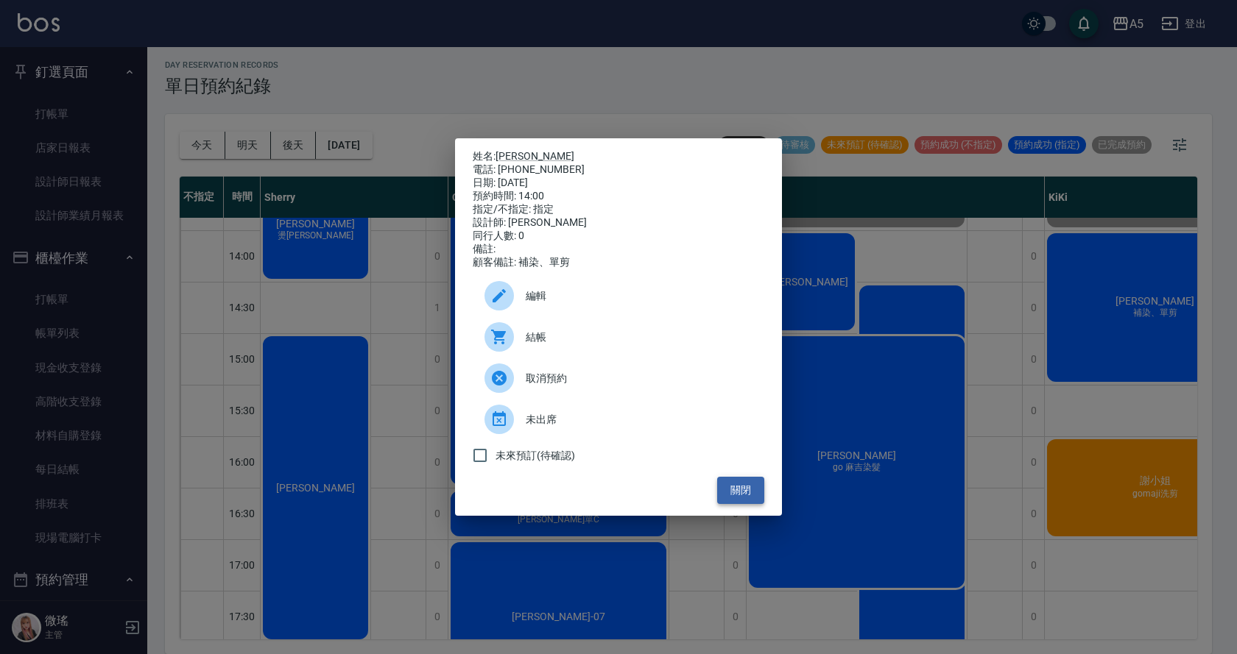
click at [749, 493] on button "關閉" at bounding box center [740, 490] width 47 height 27
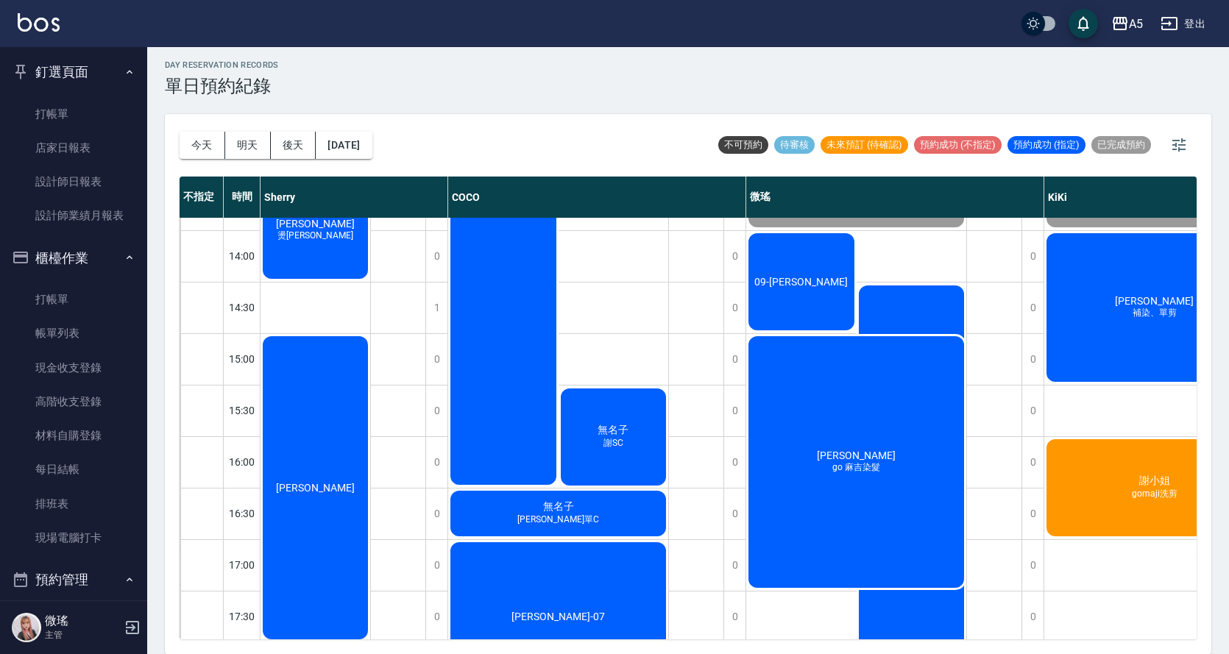
scroll to position [76, 0]
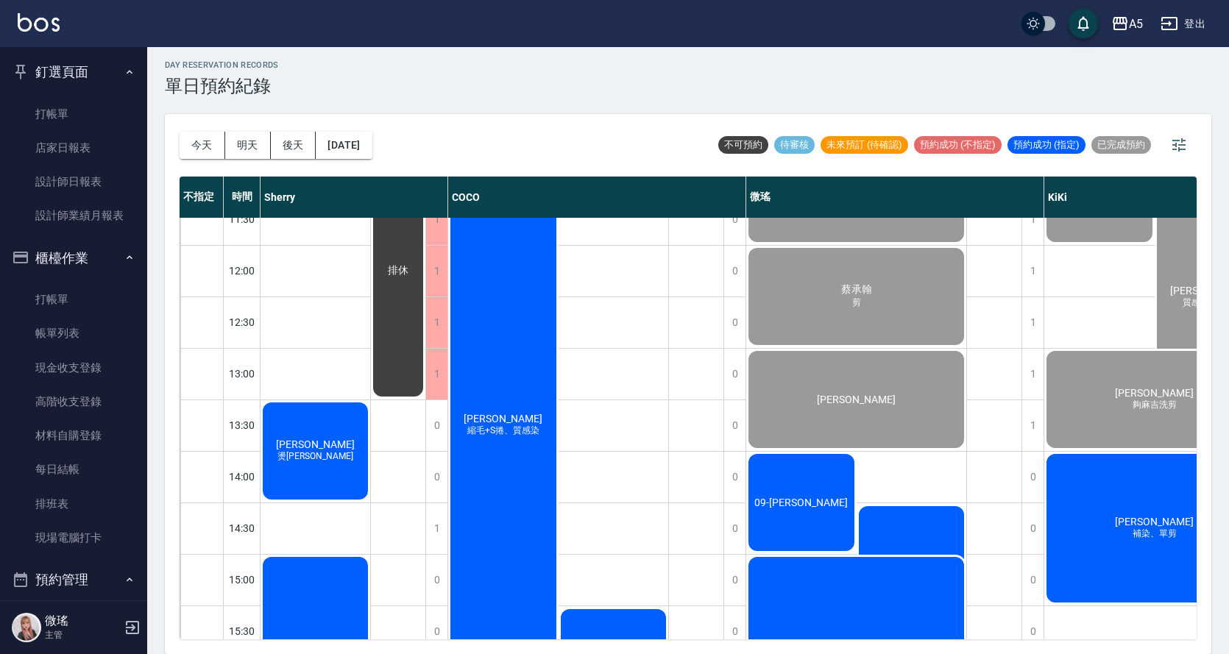
click at [370, 502] on div "09-[PERSON_NAME]" at bounding box center [316, 451] width 110 height 102
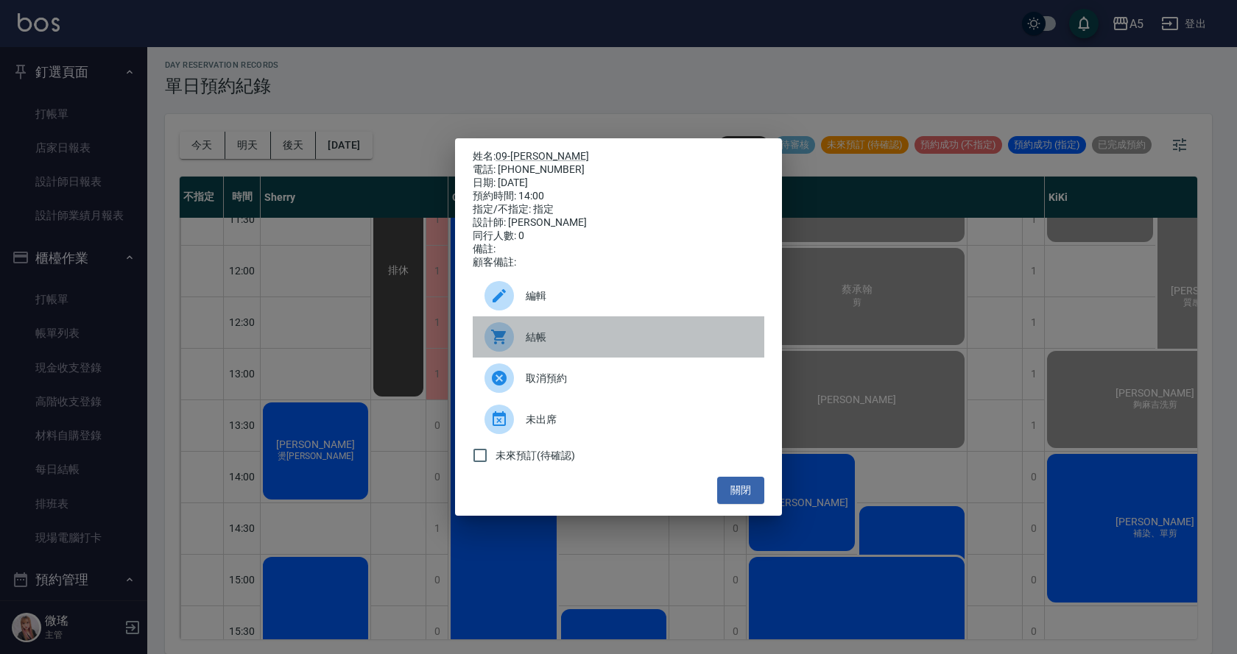
click at [542, 344] on span "結帳" at bounding box center [639, 337] width 227 height 15
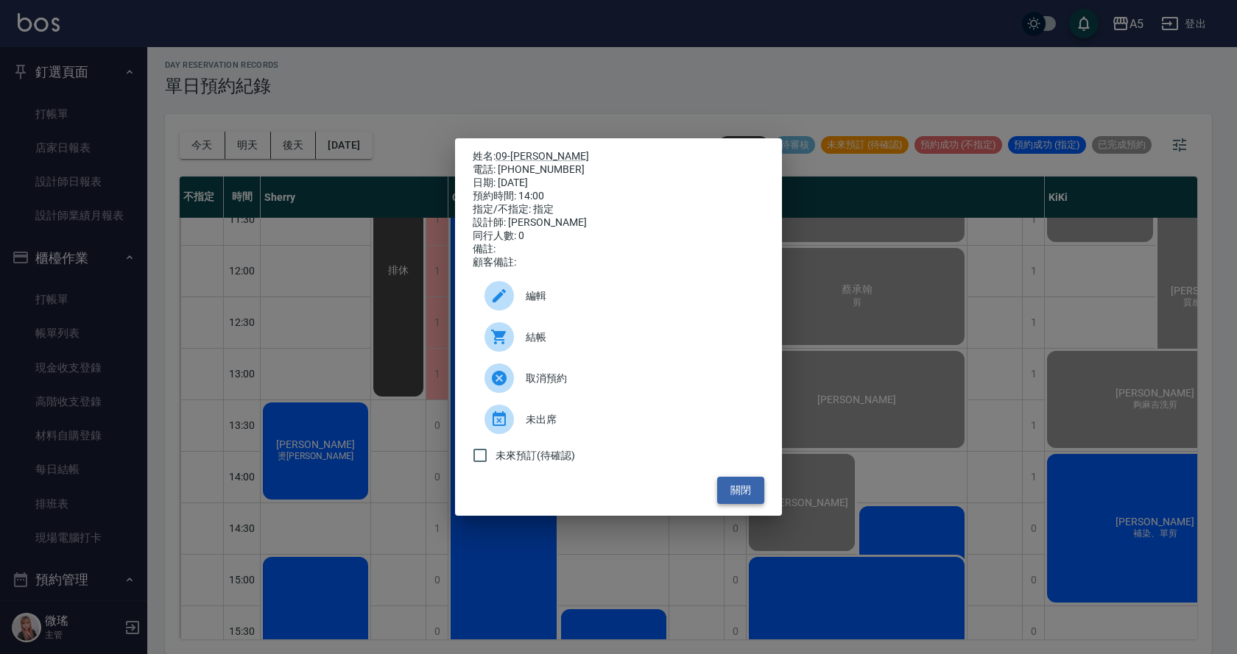
click at [743, 501] on button "關閉" at bounding box center [740, 490] width 47 height 27
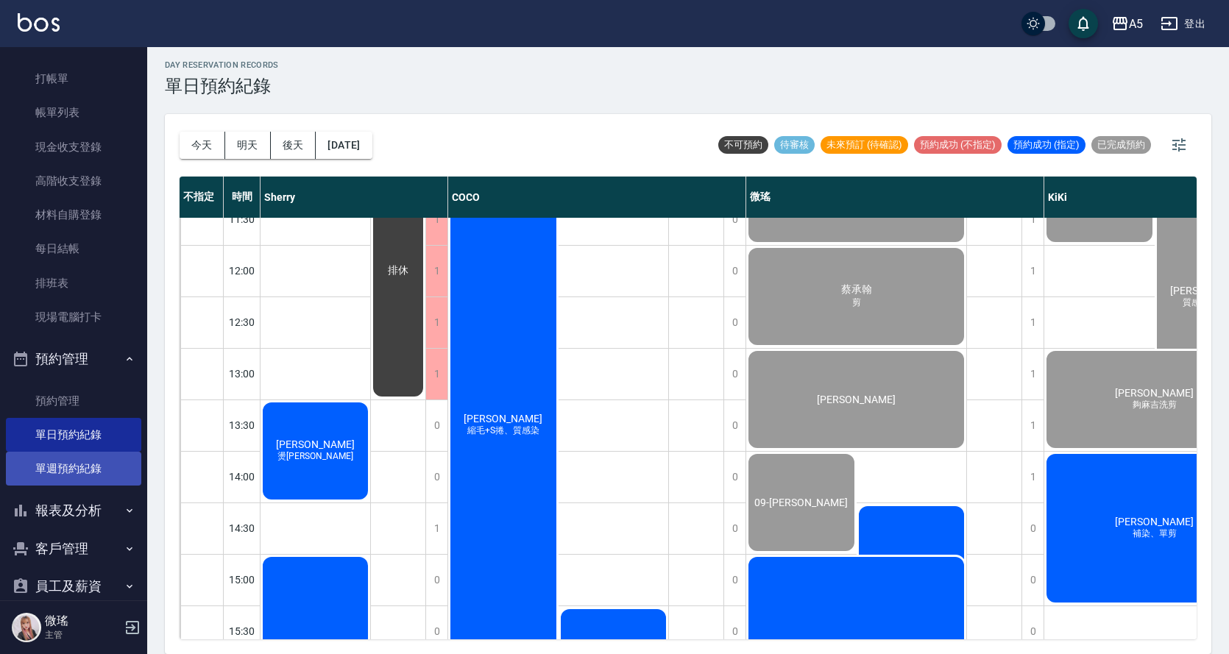
scroll to position [319, 0]
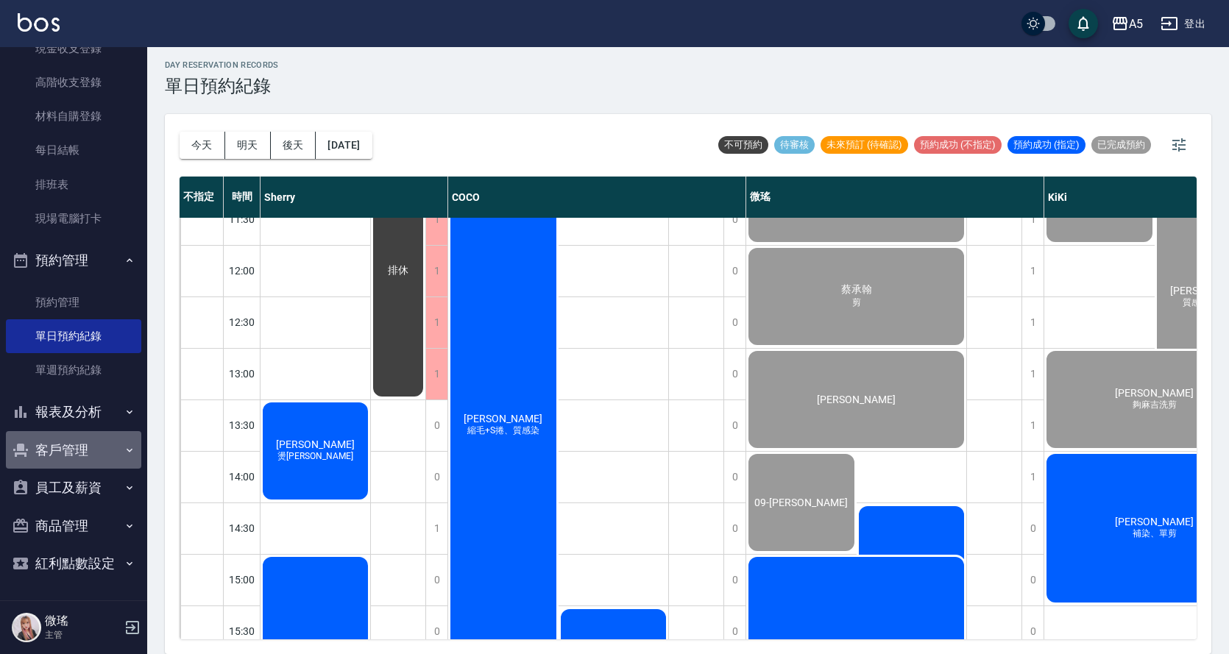
click at [100, 451] on button "客戶管理" at bounding box center [73, 450] width 135 height 38
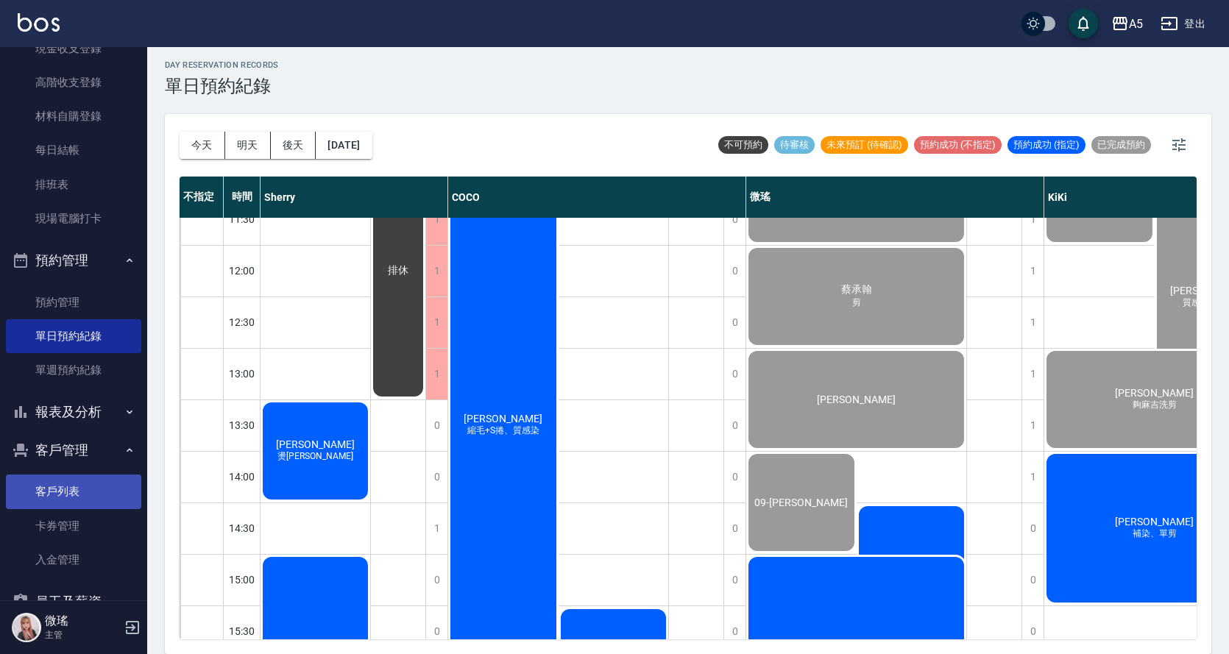
click at [91, 495] on link "客戶列表" at bounding box center [73, 492] width 135 height 34
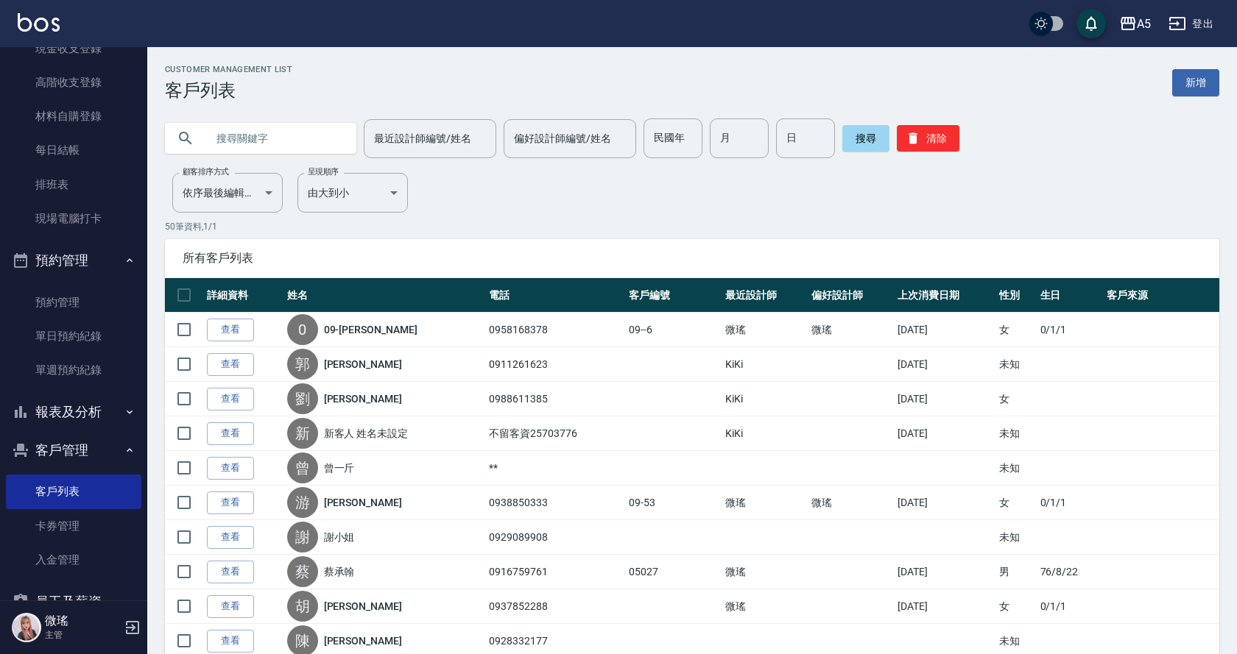
click at [224, 142] on input "text" at bounding box center [275, 139] width 138 height 40
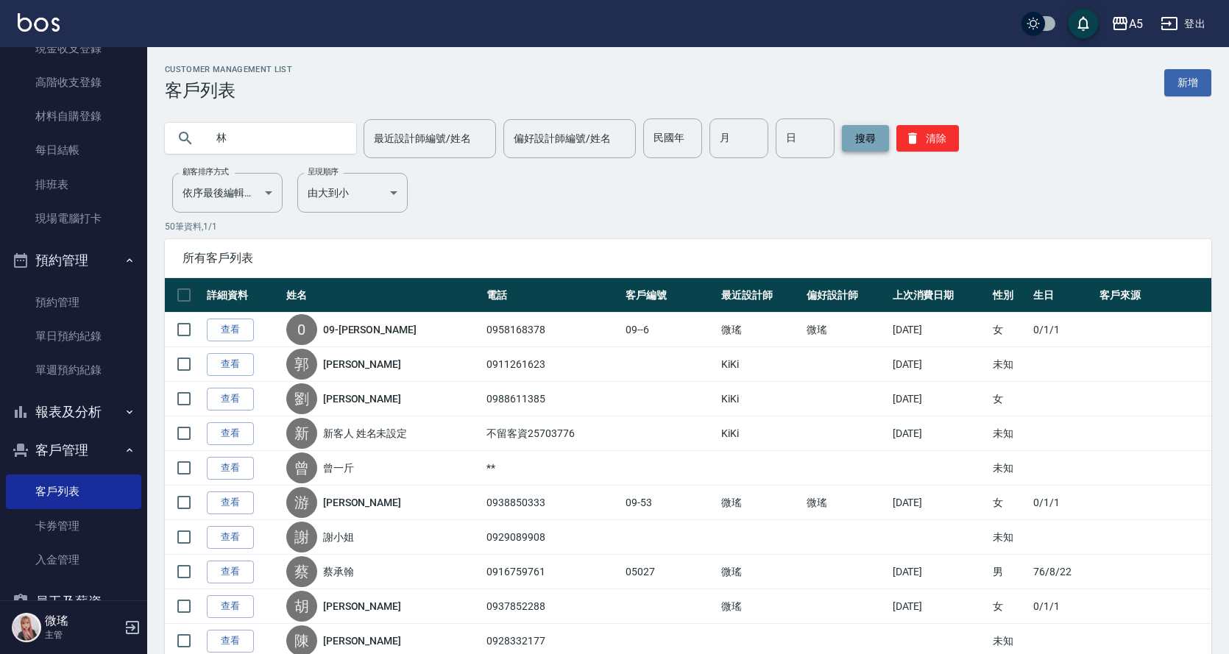
type input "林"
click at [864, 136] on button "搜尋" at bounding box center [865, 138] width 47 height 27
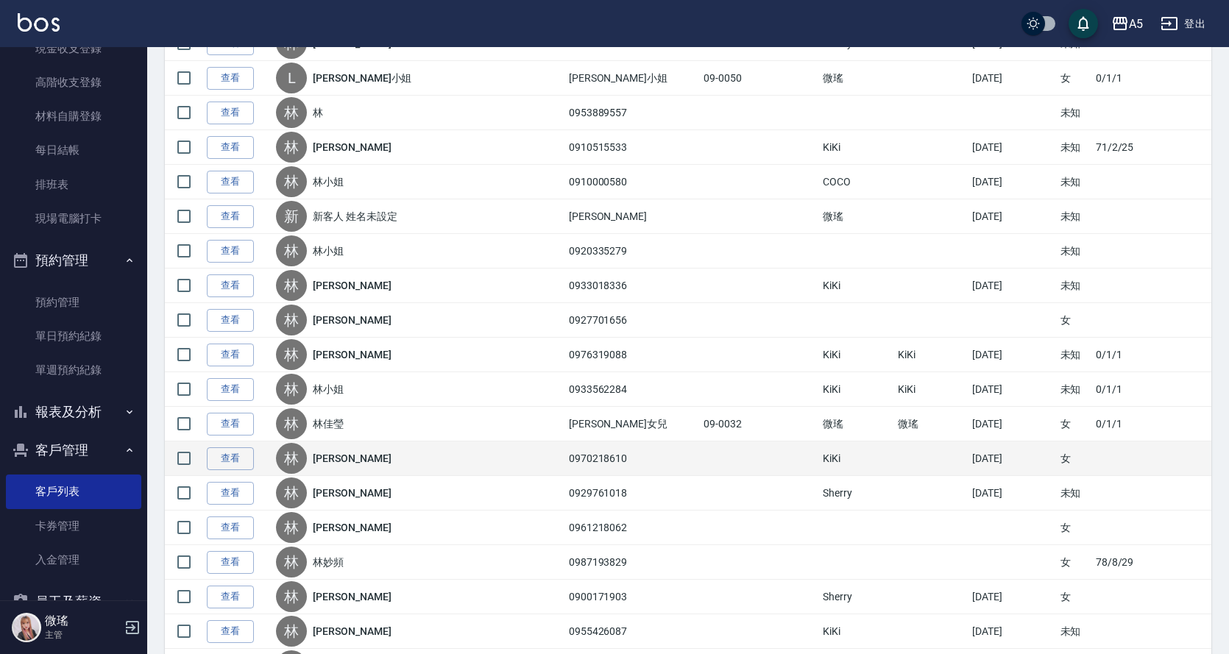
scroll to position [957, 0]
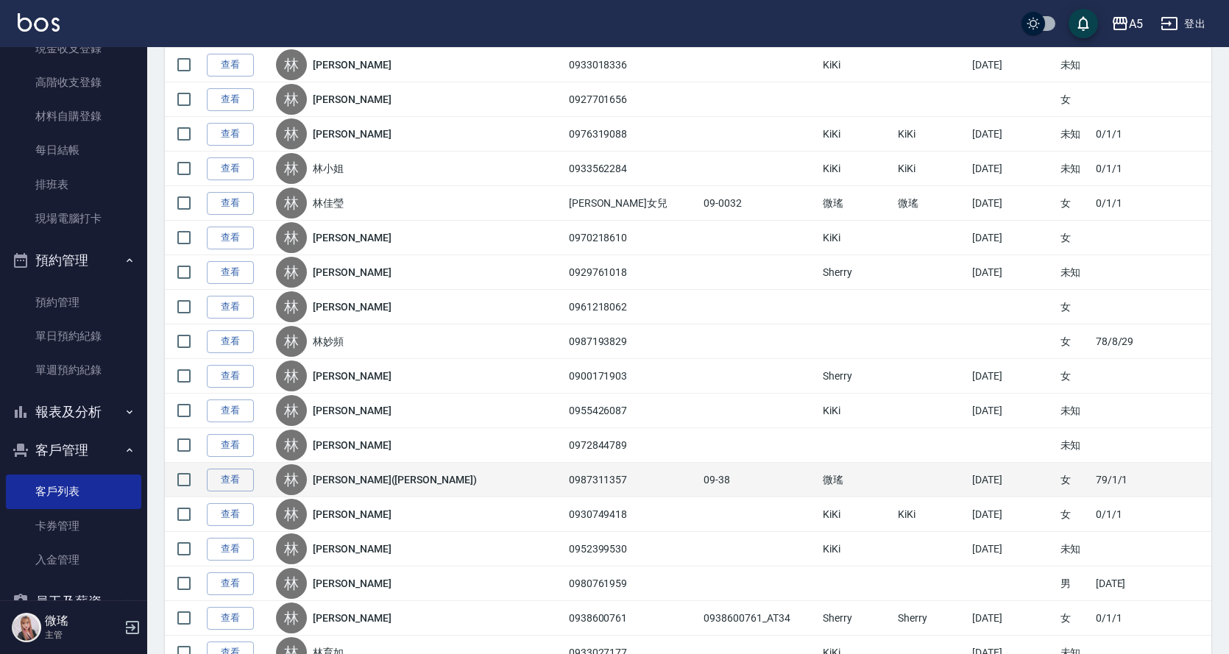
click at [259, 487] on td "查看" at bounding box center [237, 480] width 69 height 35
click at [241, 485] on link "查看" at bounding box center [230, 480] width 47 height 23
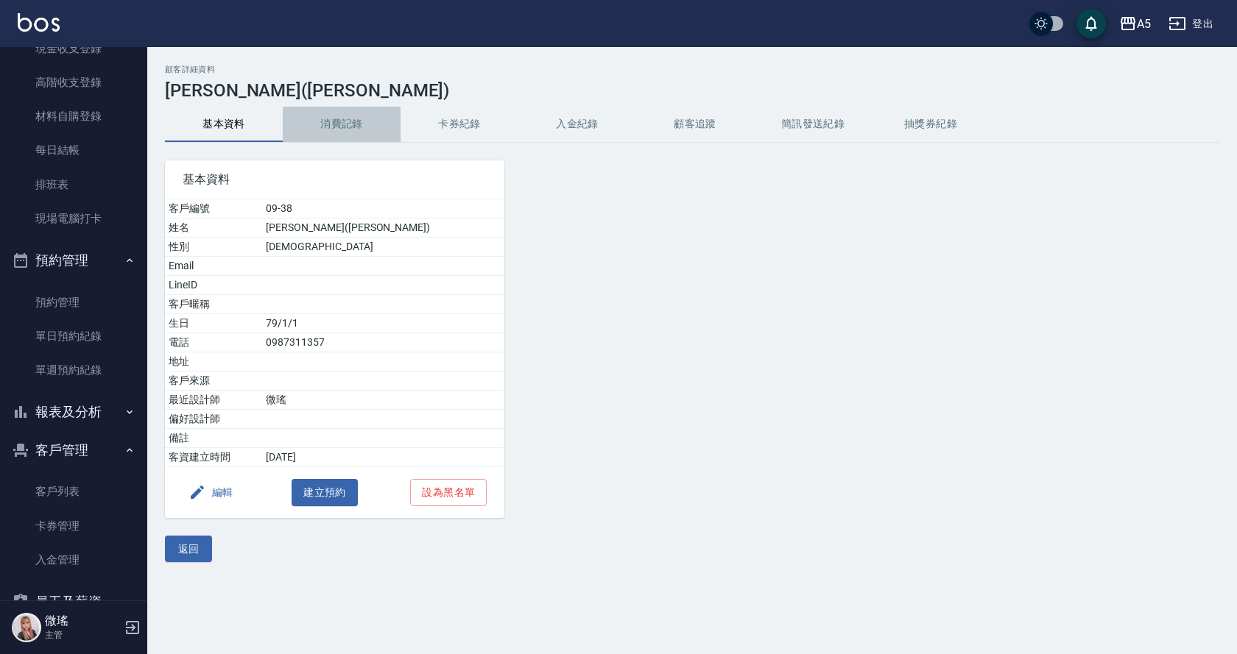
click at [348, 116] on button "消費記錄" at bounding box center [342, 124] width 118 height 35
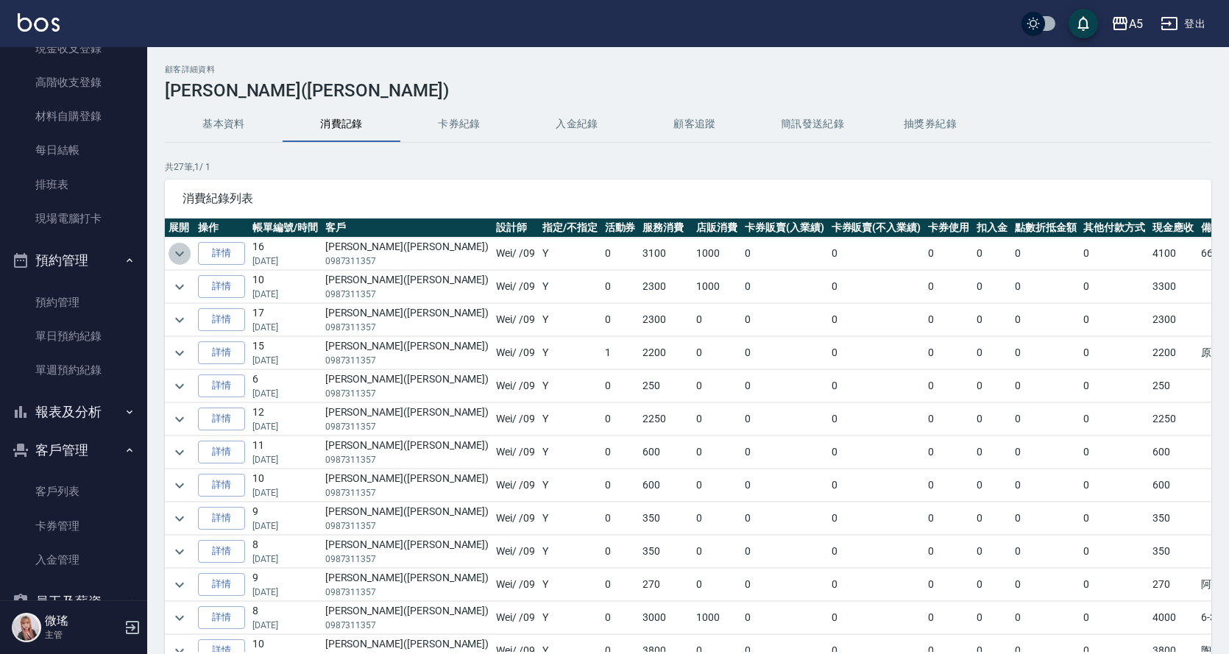
click at [182, 252] on icon "expand row" at bounding box center [180, 254] width 18 height 18
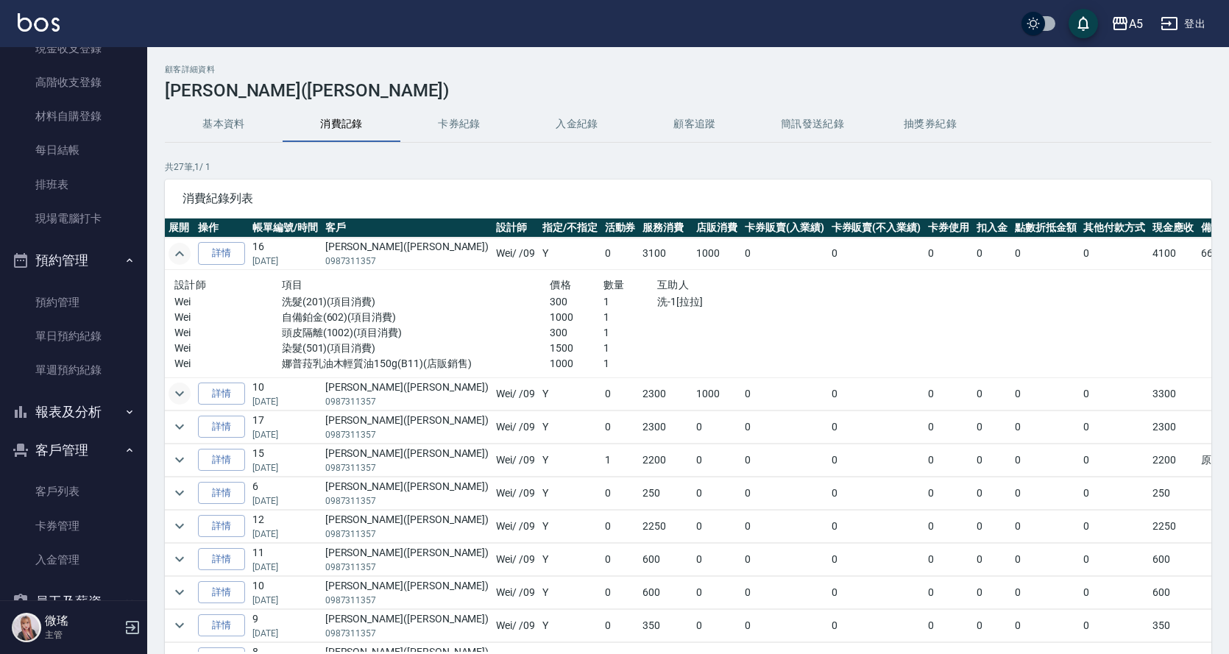
click at [174, 393] on icon "expand row" at bounding box center [180, 394] width 18 height 18
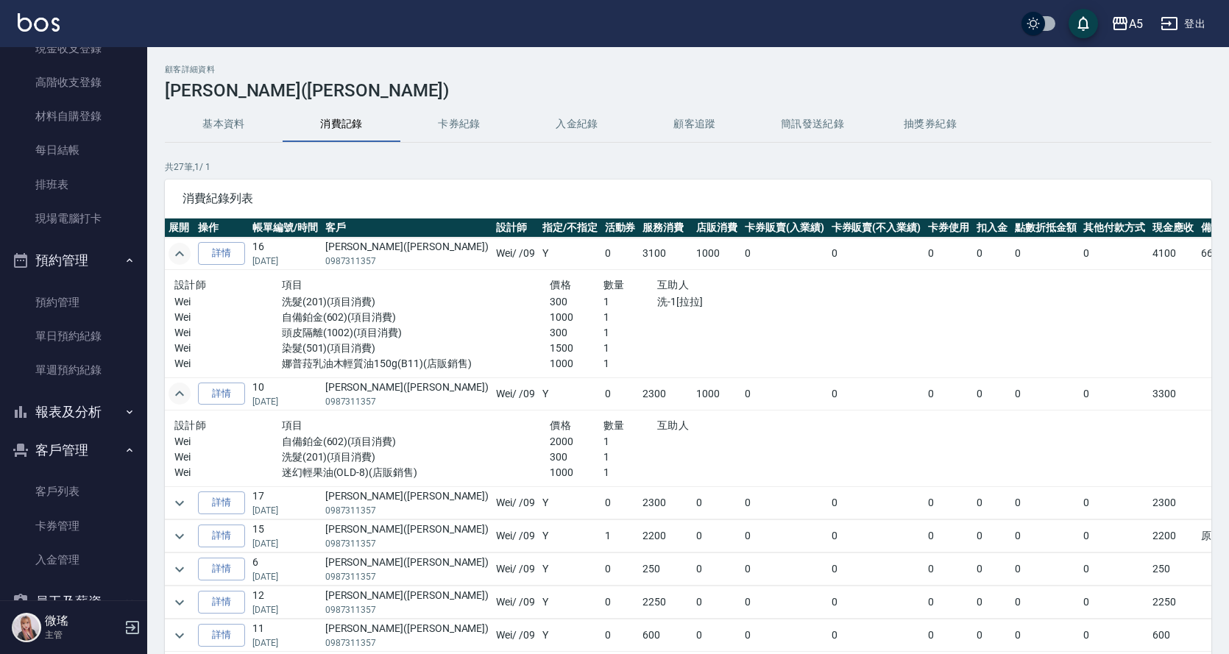
click at [174, 393] on icon "expand row" at bounding box center [180, 394] width 18 height 18
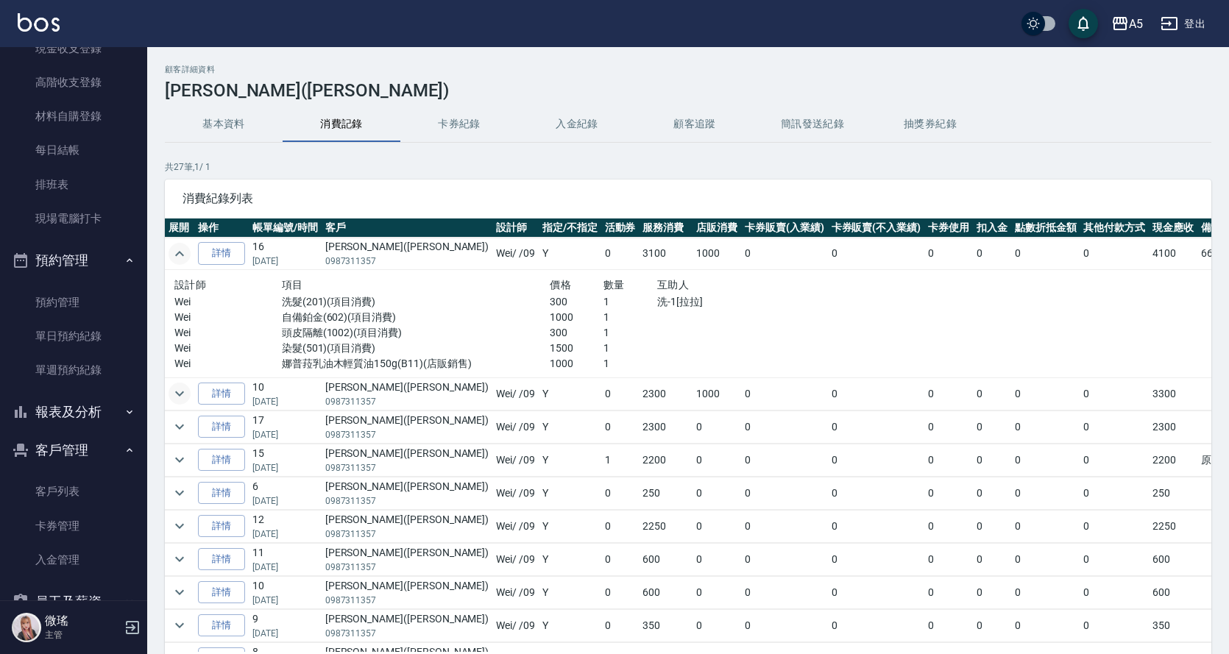
click at [177, 258] on icon "expand row" at bounding box center [180, 254] width 18 height 18
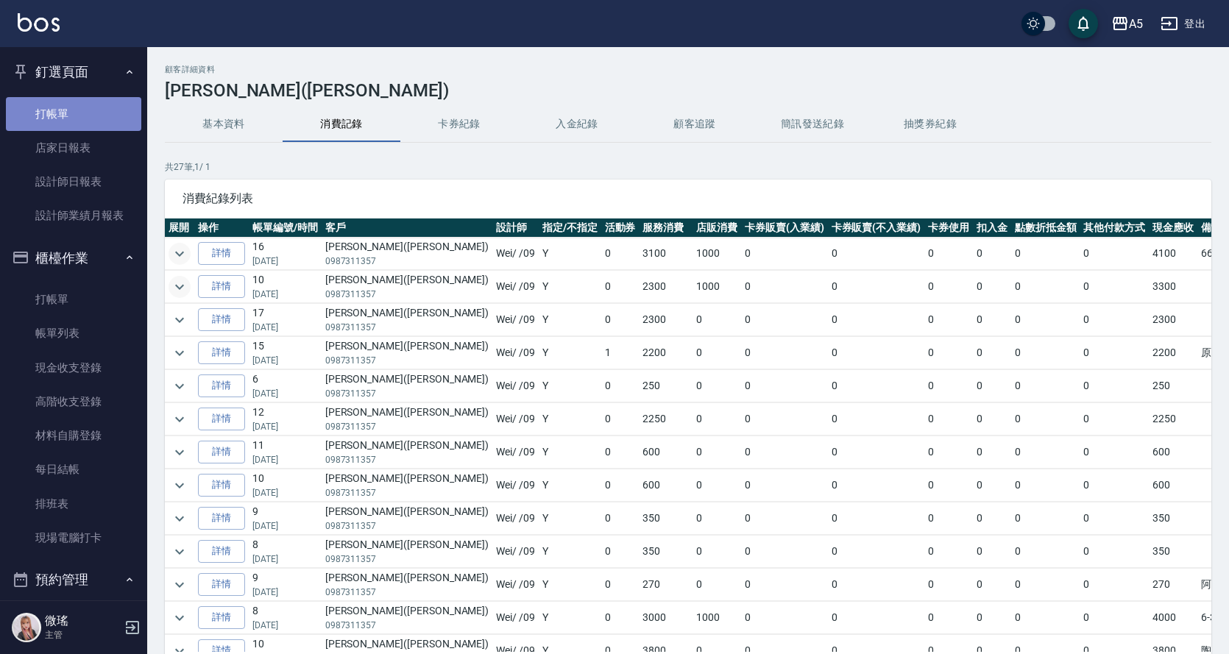
click at [77, 113] on link "打帳單" at bounding box center [73, 114] width 135 height 34
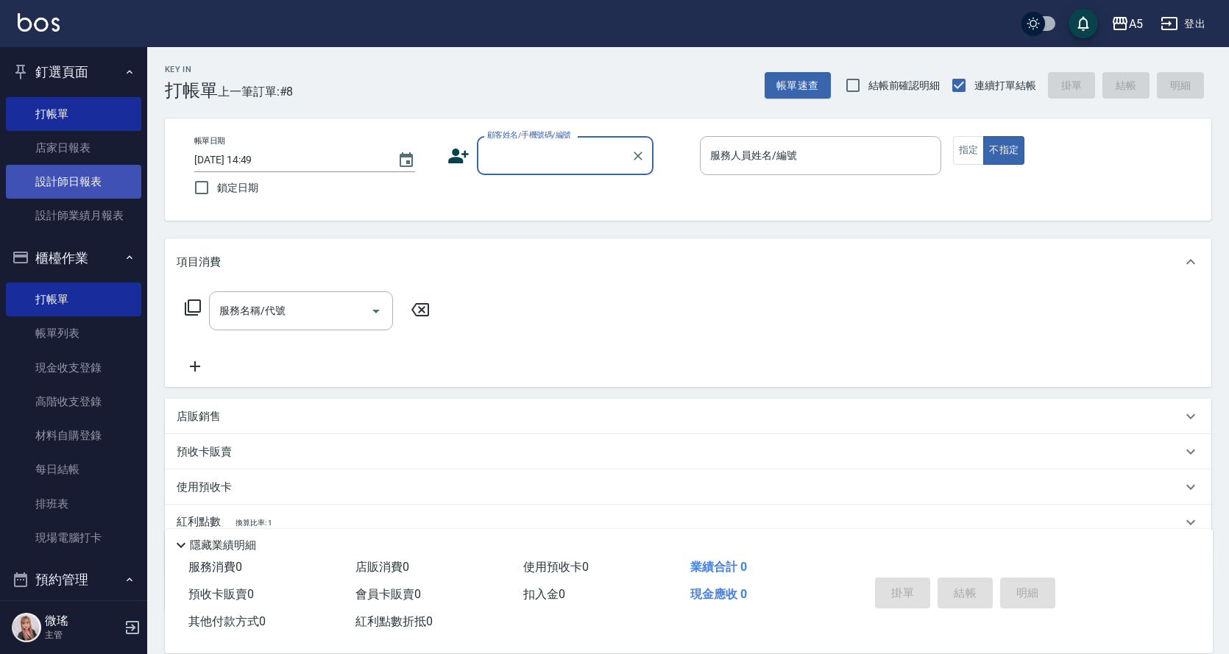
click at [71, 172] on link "設計師日報表" at bounding box center [73, 182] width 135 height 34
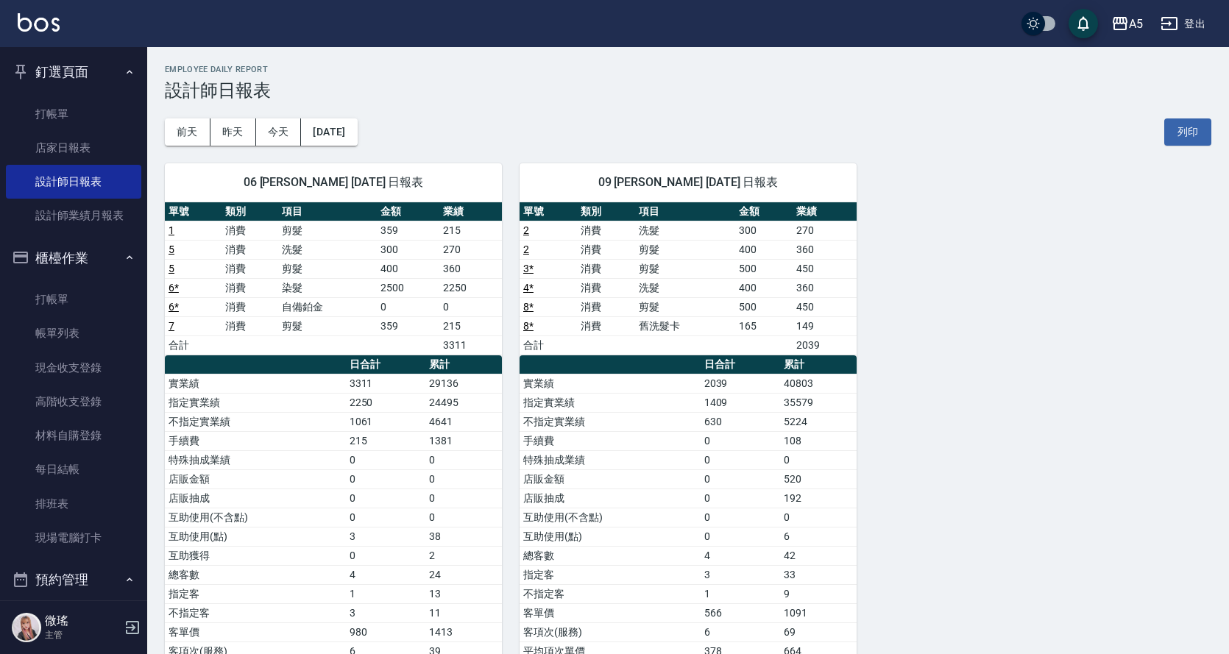
scroll to position [294, 0]
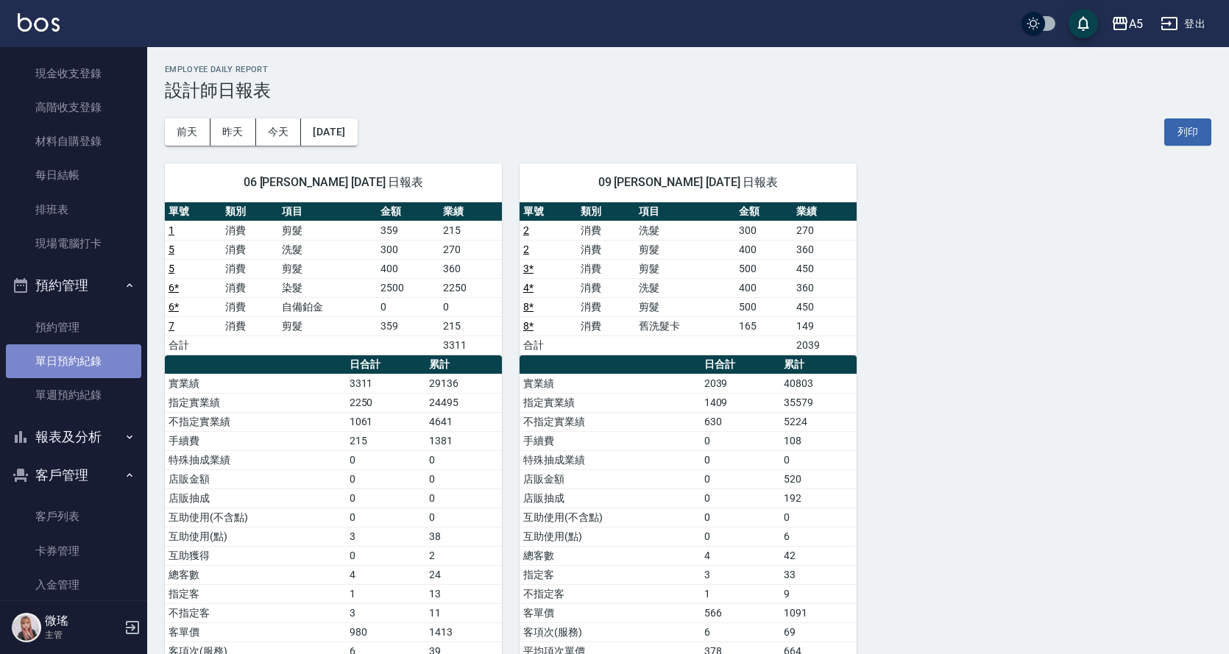
click at [102, 370] on link "單日預約紀錄" at bounding box center [73, 362] width 135 height 34
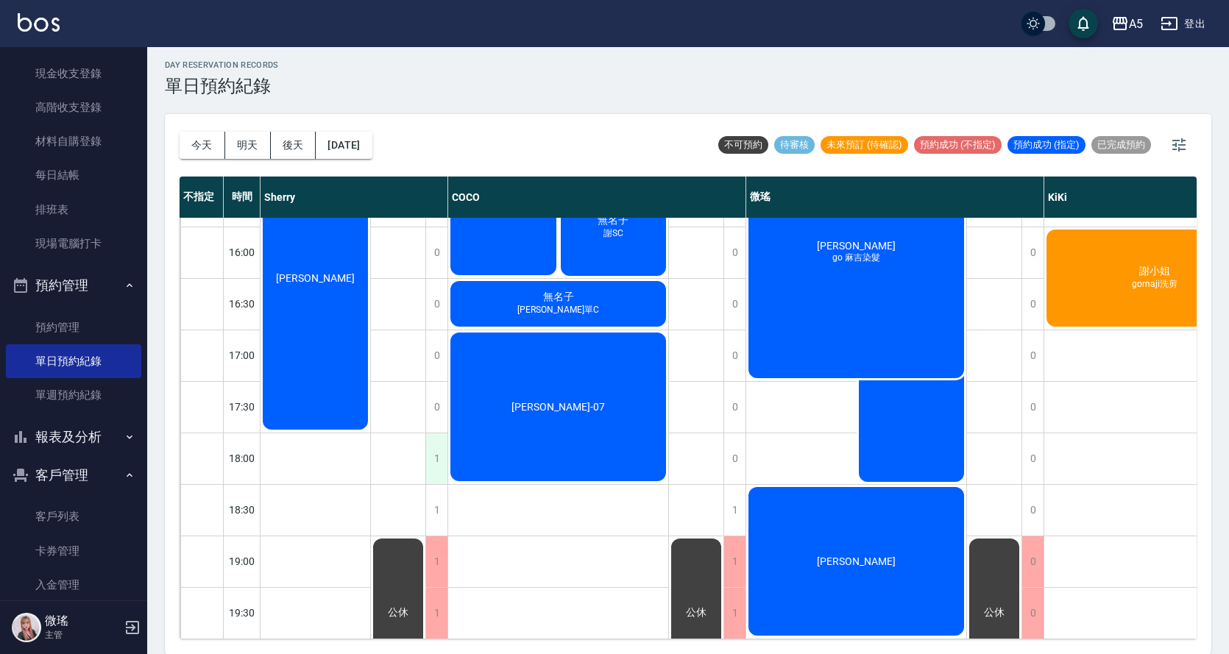
scroll to position [223, 0]
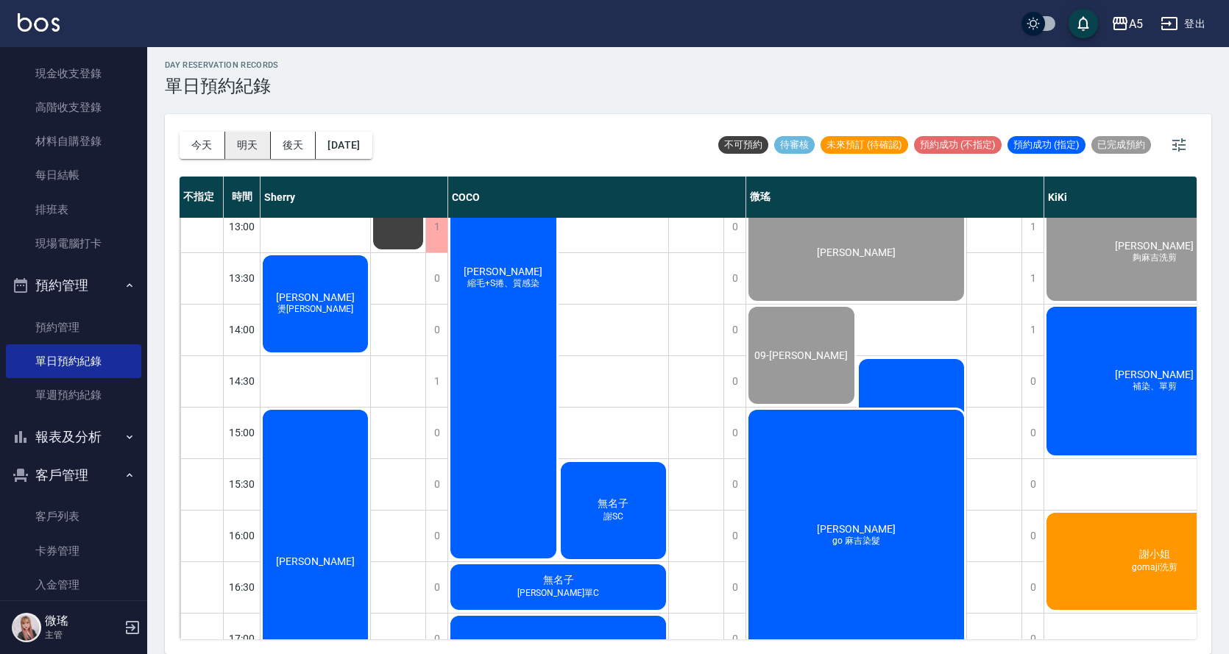
click at [255, 146] on button "明天" at bounding box center [248, 145] width 46 height 27
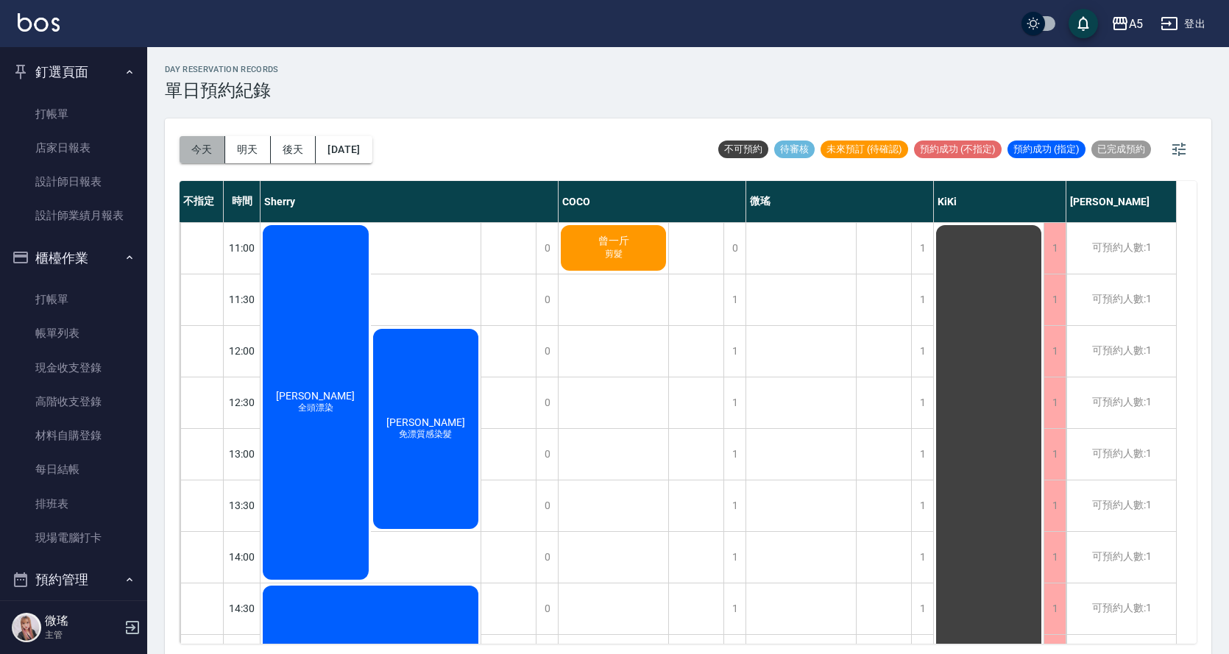
click at [205, 148] on button "今天" at bounding box center [203, 149] width 46 height 27
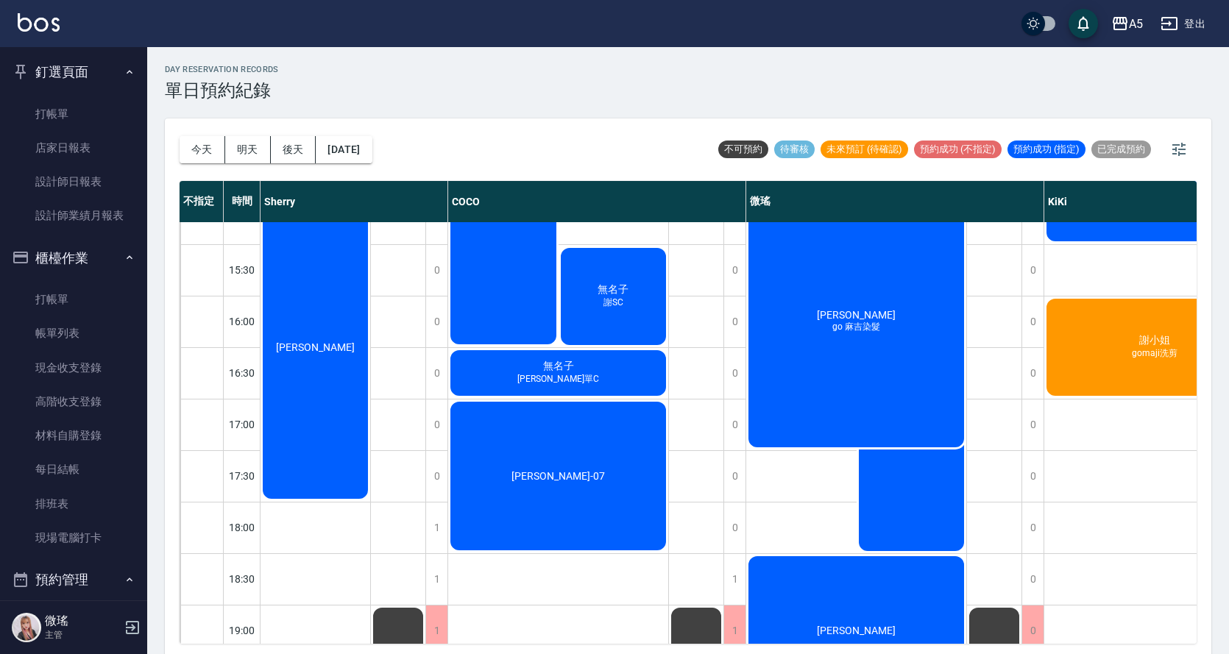
scroll to position [518, 0]
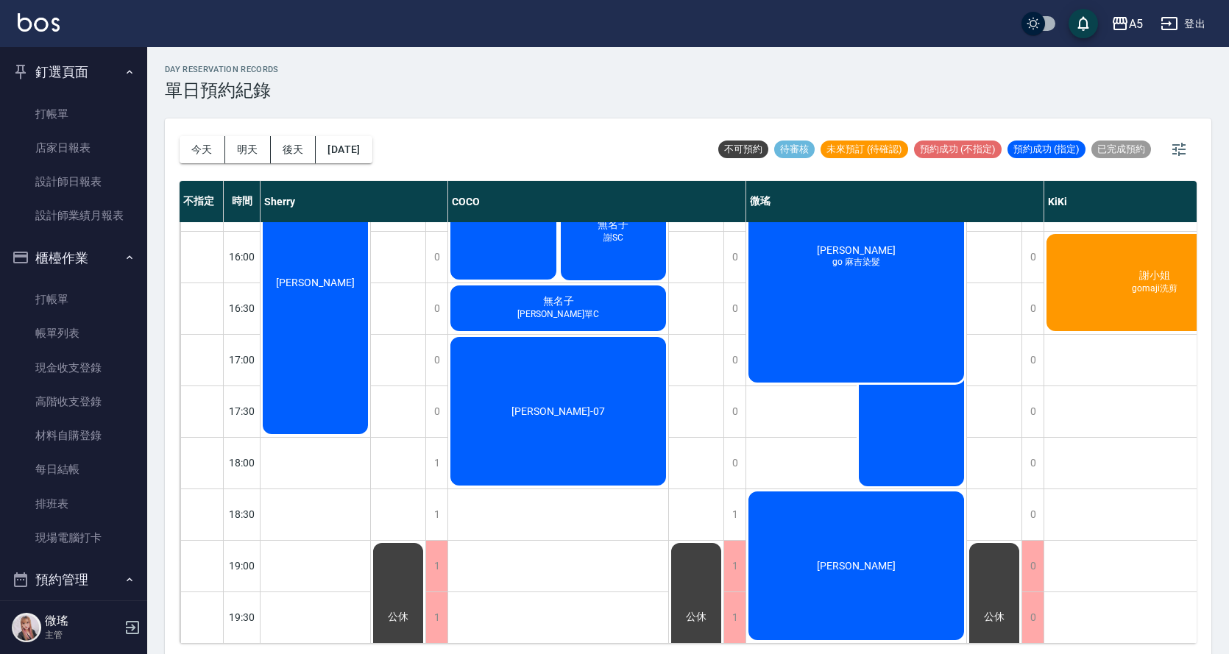
click at [370, 76] on div "陳守貞 go 麻吉染髮" at bounding box center [316, 25] width 110 height 102
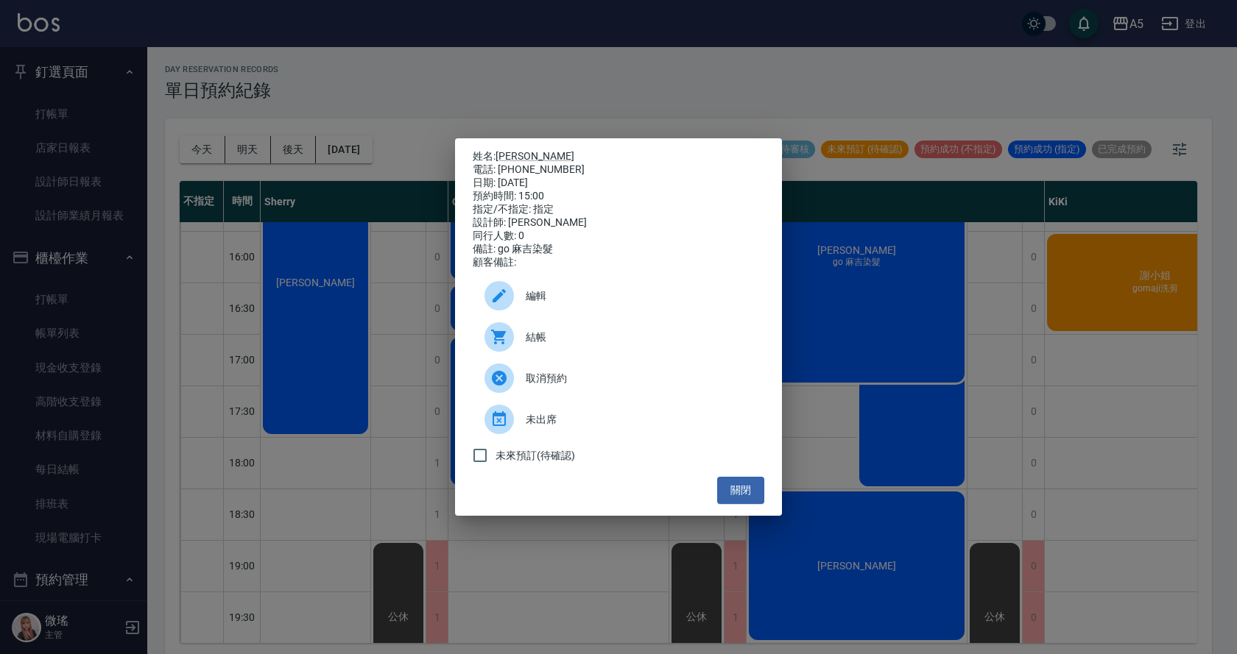
click at [1075, 400] on div "姓名: 陳守貞 電話: 0939055600 日期: 2025/08/10 預約時間: 15:00 指定/不指定: 指定 設計師: 微瑤 同行人數: 0 備註…" at bounding box center [618, 327] width 1237 height 654
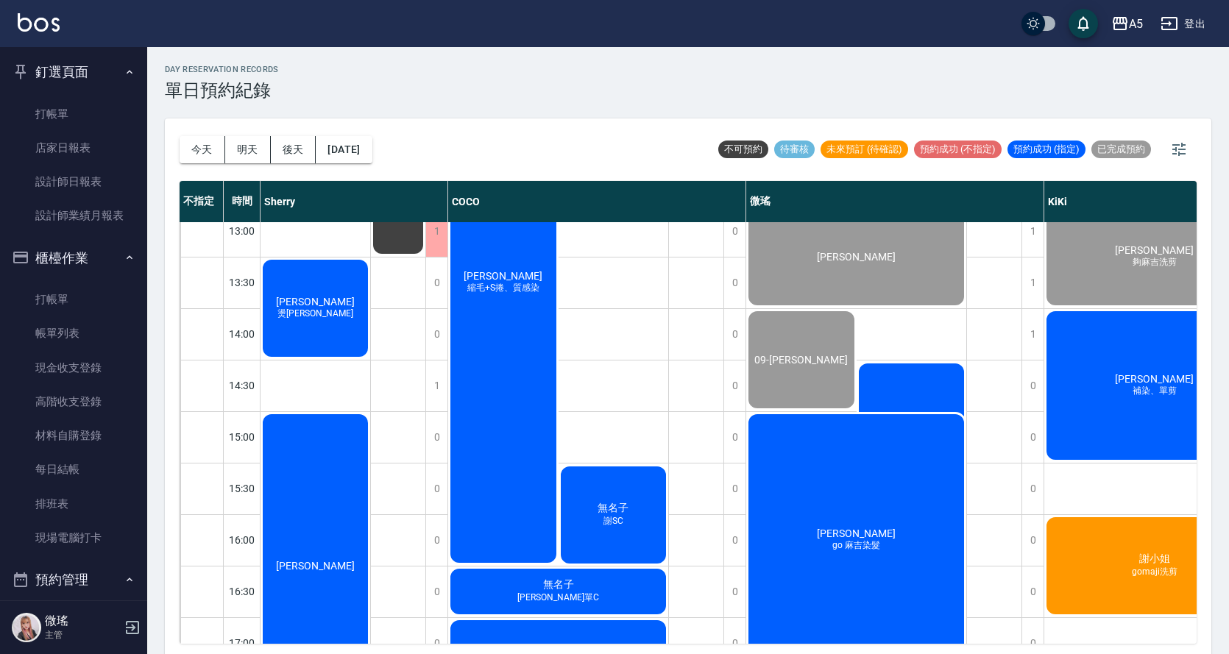
scroll to position [444, 0]
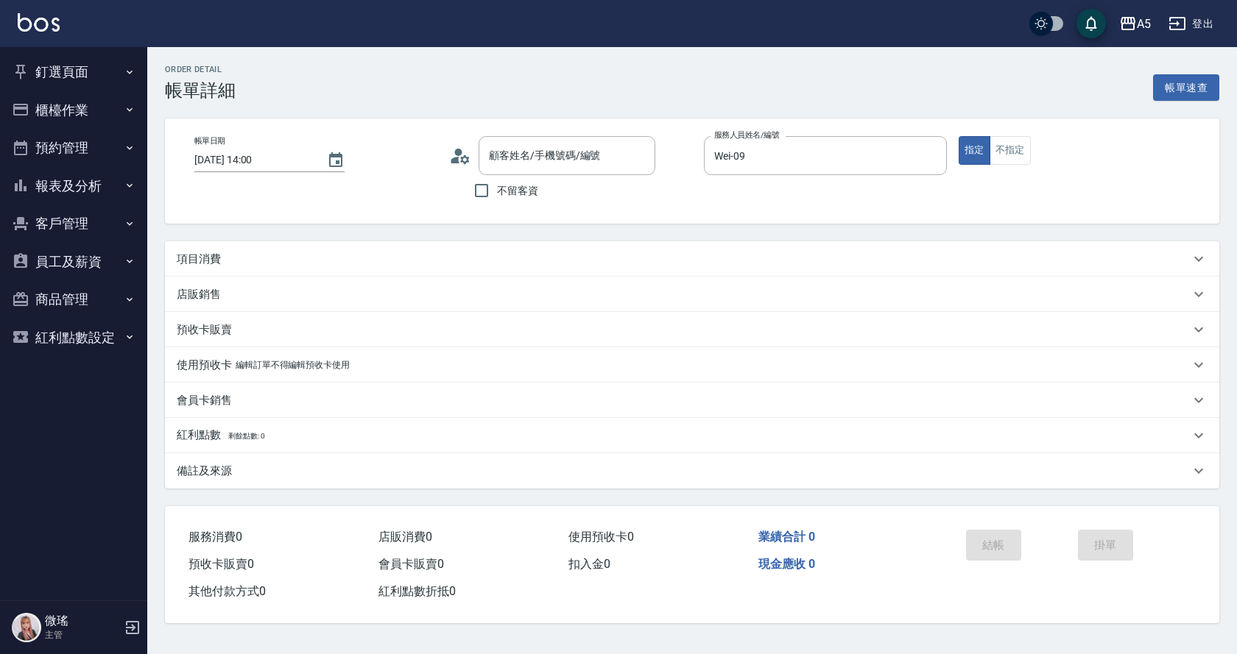
type input "[DATE] 14:00"
type input "Wei-09"
type input "09-[PERSON_NAME]/0958168378/09--6"
drag, startPoint x: 180, startPoint y: 258, endPoint x: 247, endPoint y: 292, distance: 74.7
click at [185, 257] on p "項目消費" at bounding box center [199, 259] width 44 height 15
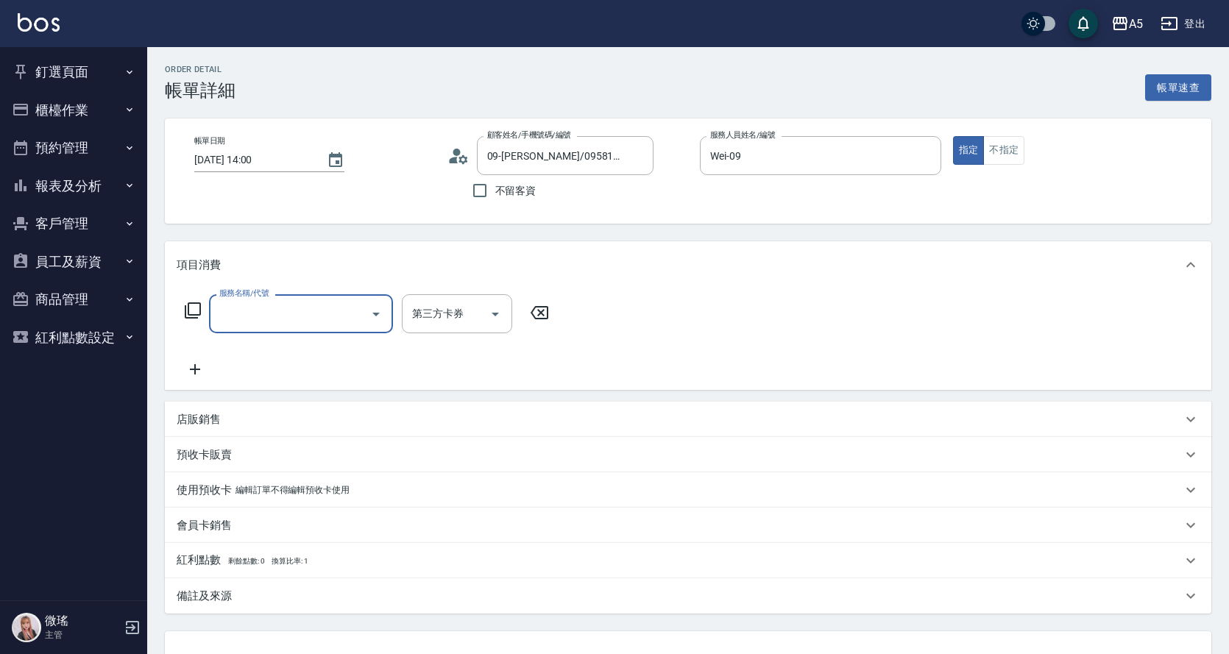
click at [276, 323] on input "服務名稱/代號" at bounding box center [290, 314] width 149 height 26
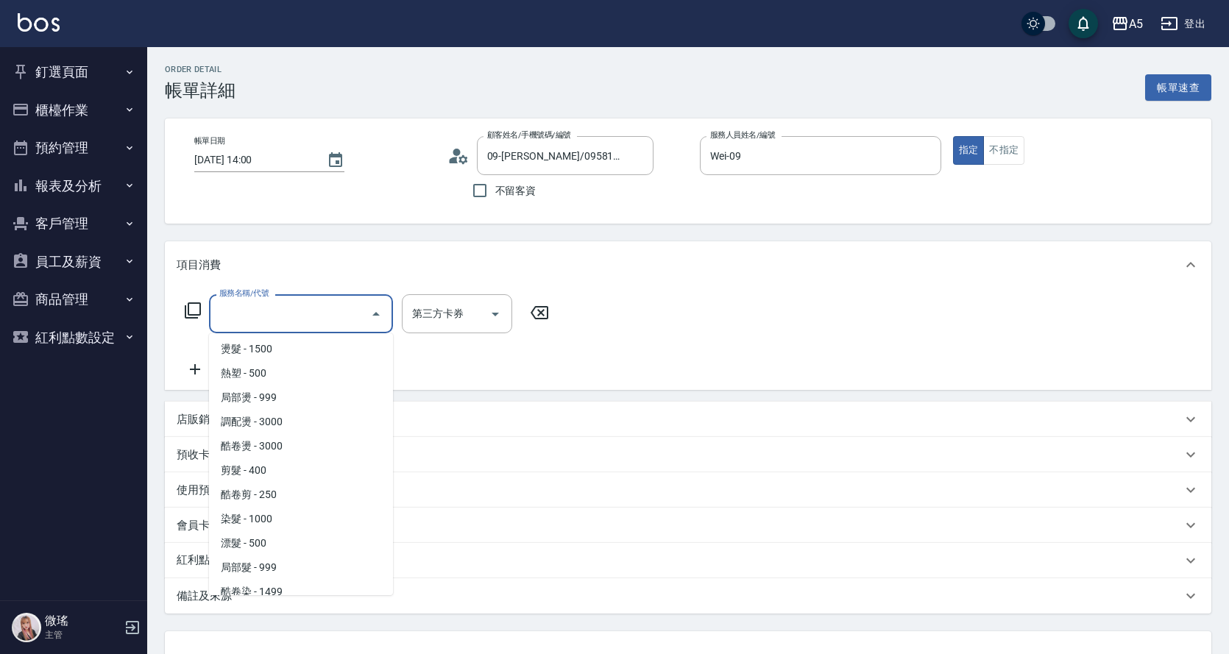
scroll to position [294, 0]
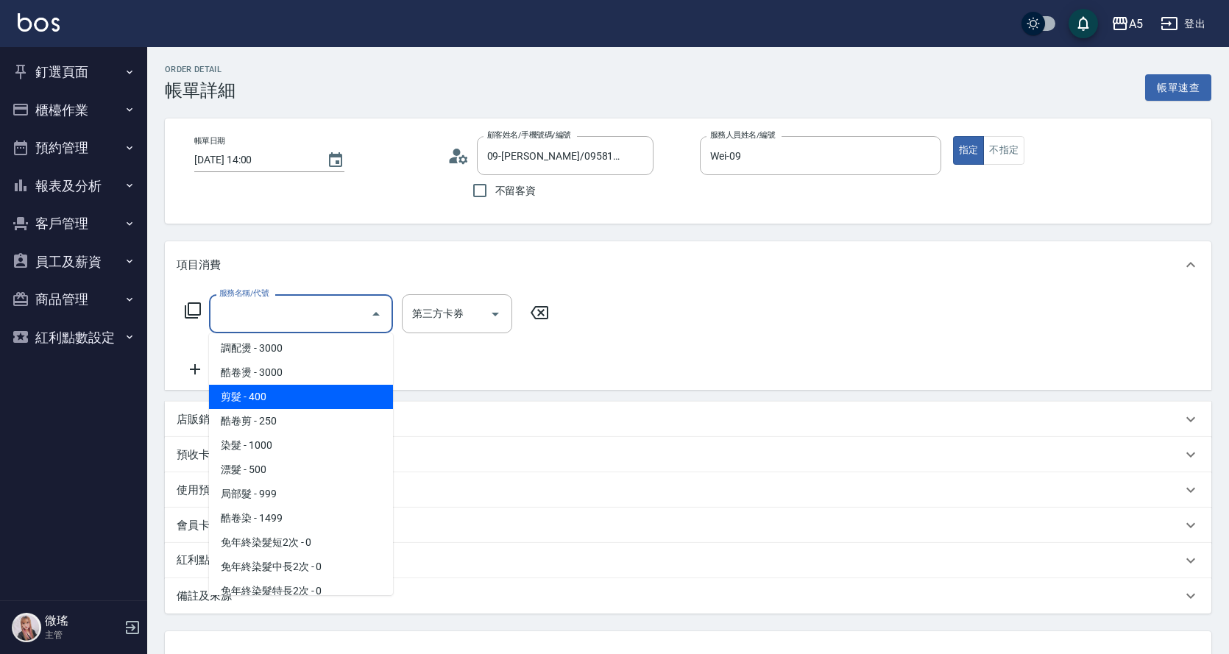
click at [287, 399] on span "剪髮 - 400" at bounding box center [301, 397] width 184 height 24
type input "40"
type input "剪髮(401)"
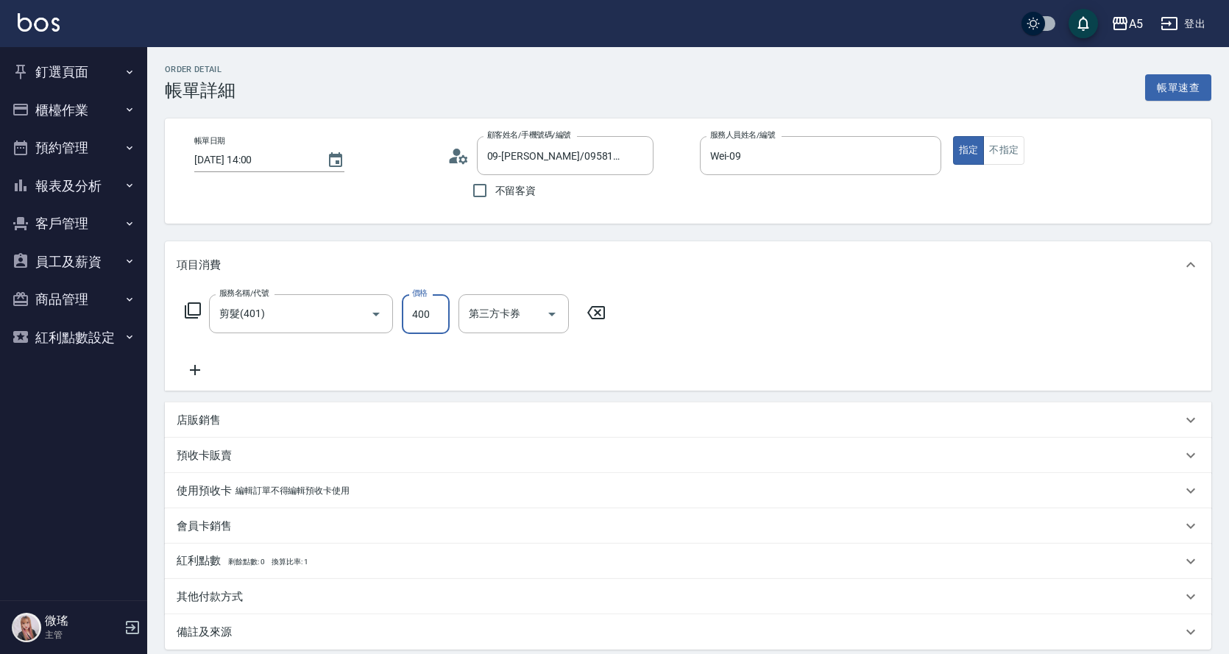
type input "5"
type input "0"
type input "50"
type input "500"
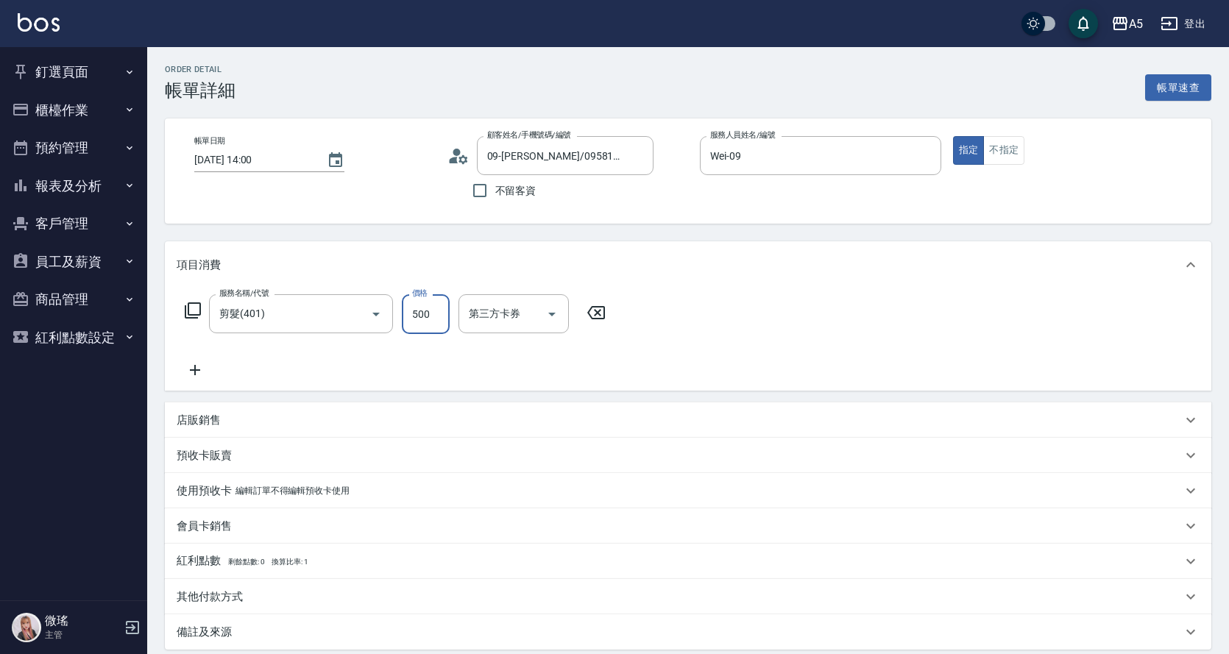
click at [184, 369] on icon at bounding box center [195, 370] width 37 height 18
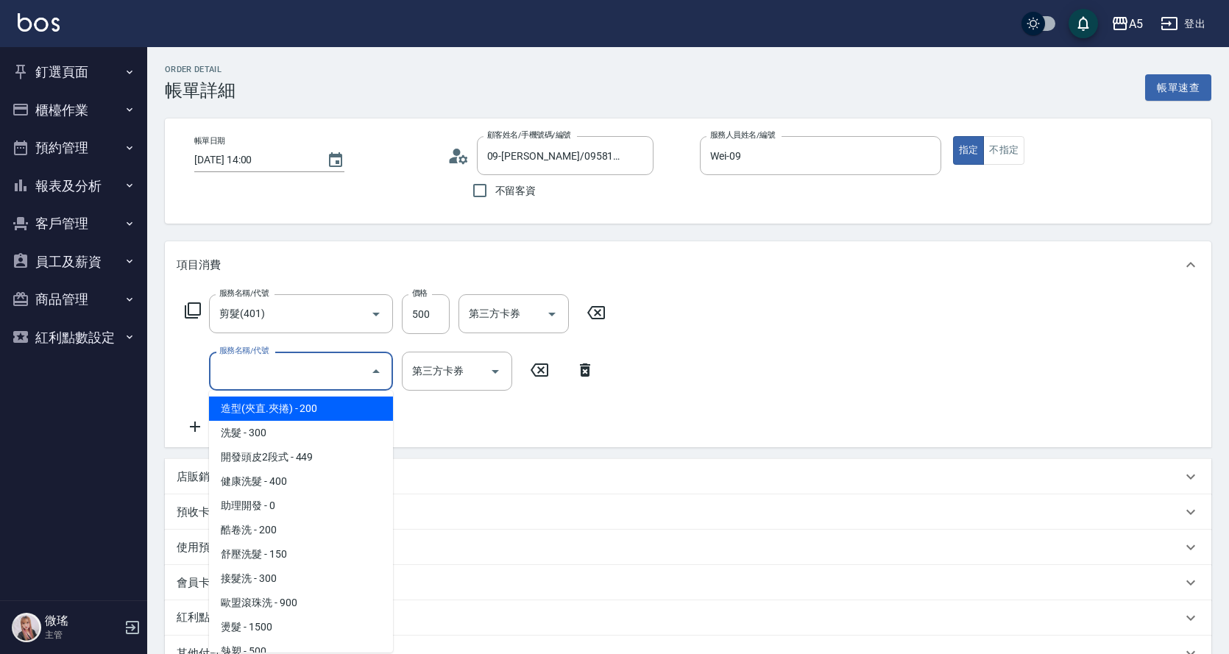
click at [257, 380] on input "服務名稱/代號" at bounding box center [290, 372] width 149 height 26
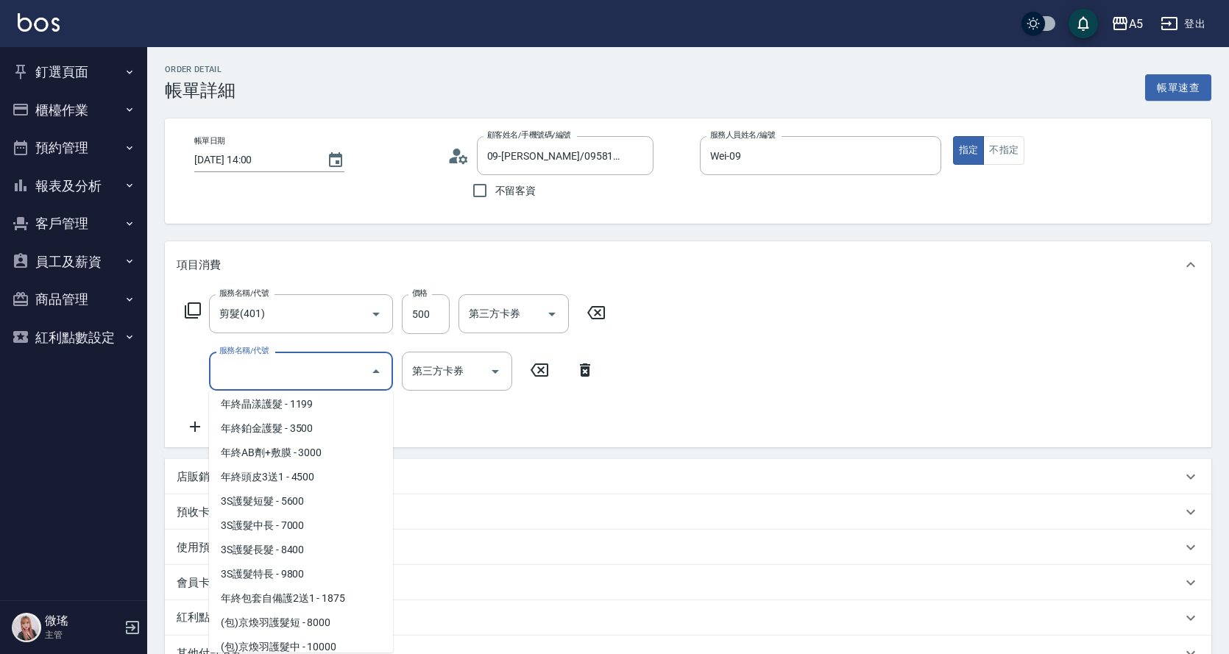
scroll to position [6746, 0]
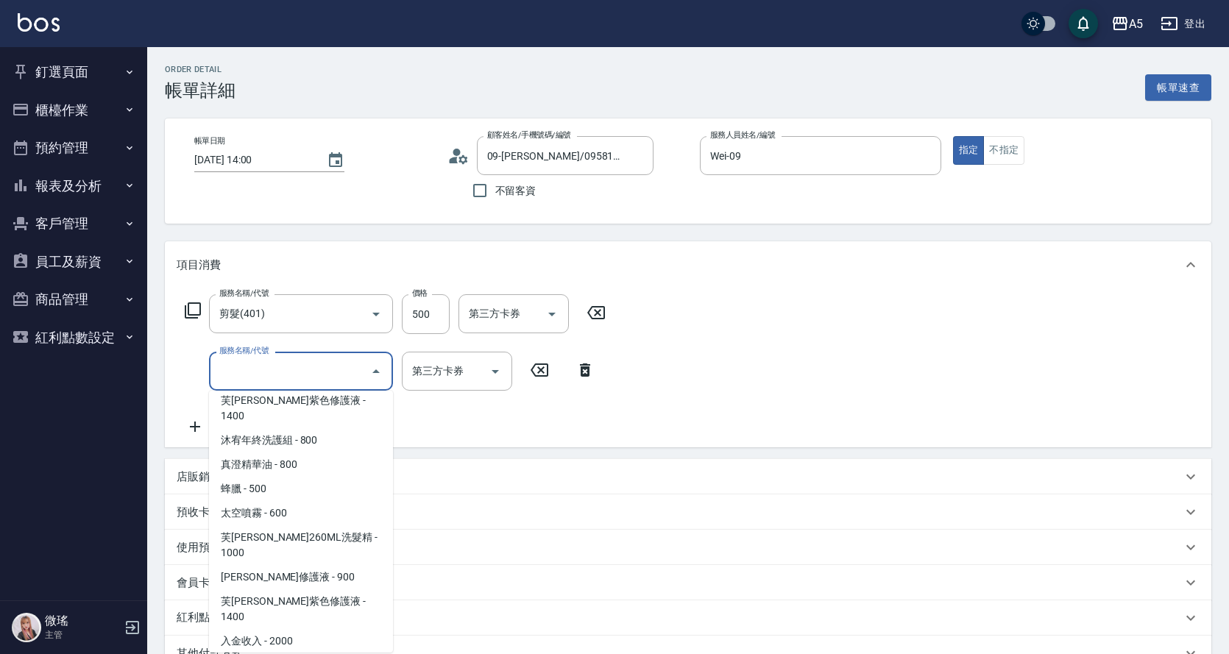
click at [278, 654] on span "舊洗髮卡 - 185" at bounding box center [301, 666] width 184 height 24
type input "舊洗髮卡(1701)"
type input "舊有卡券"
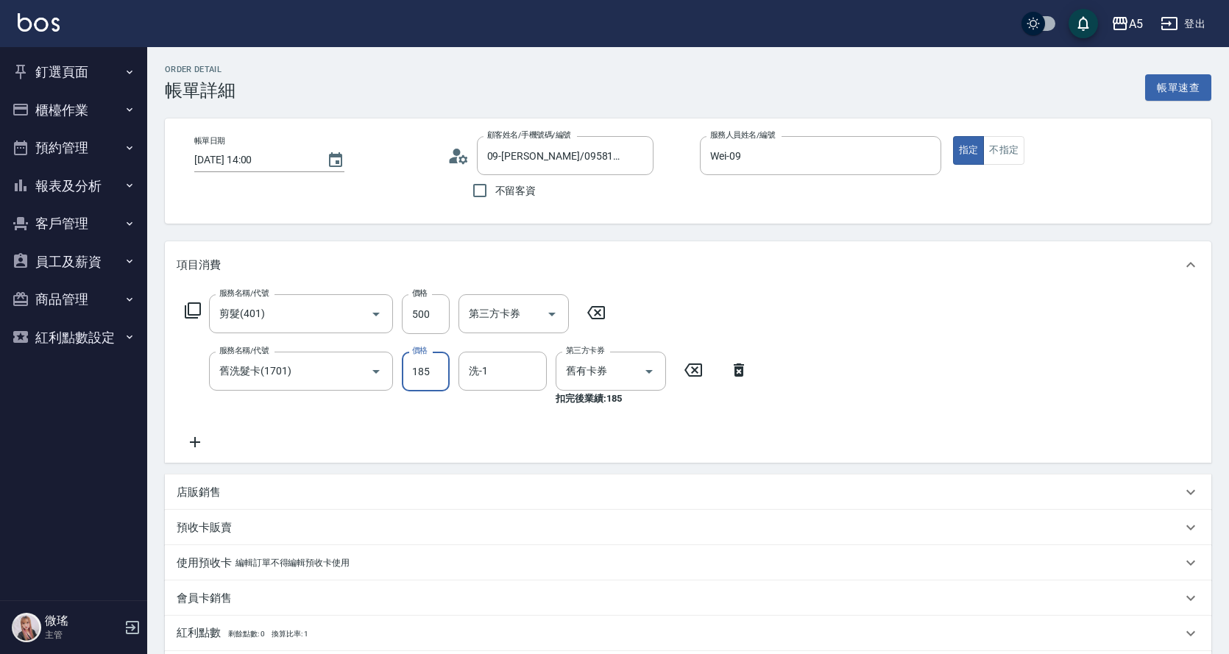
click at [441, 362] on input "185" at bounding box center [426, 372] width 48 height 40
type input "165"
click at [1035, 413] on div "服務名稱/代號 剪髮(401) 服務名稱/代號 價格 500 價格 第三方卡券 第三方卡券 服務名稱/代號 舊洗髮卡(1701) 服務名稱/代號 價格 165…" at bounding box center [688, 376] width 1047 height 174
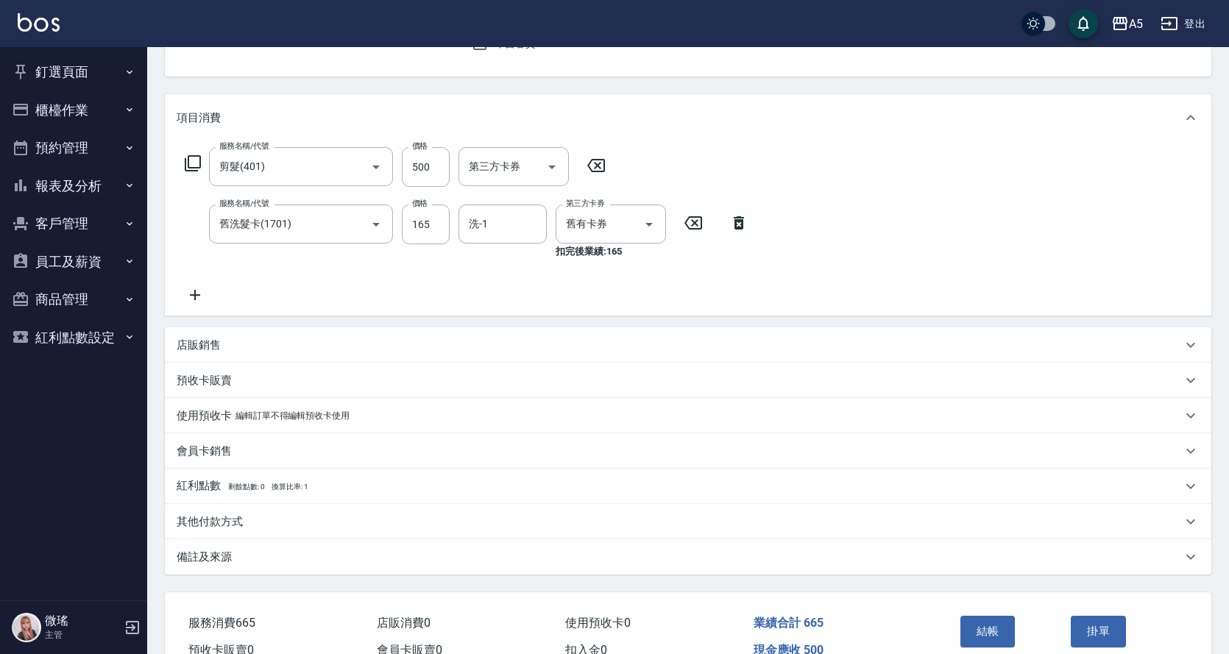
scroll to position [227, 0]
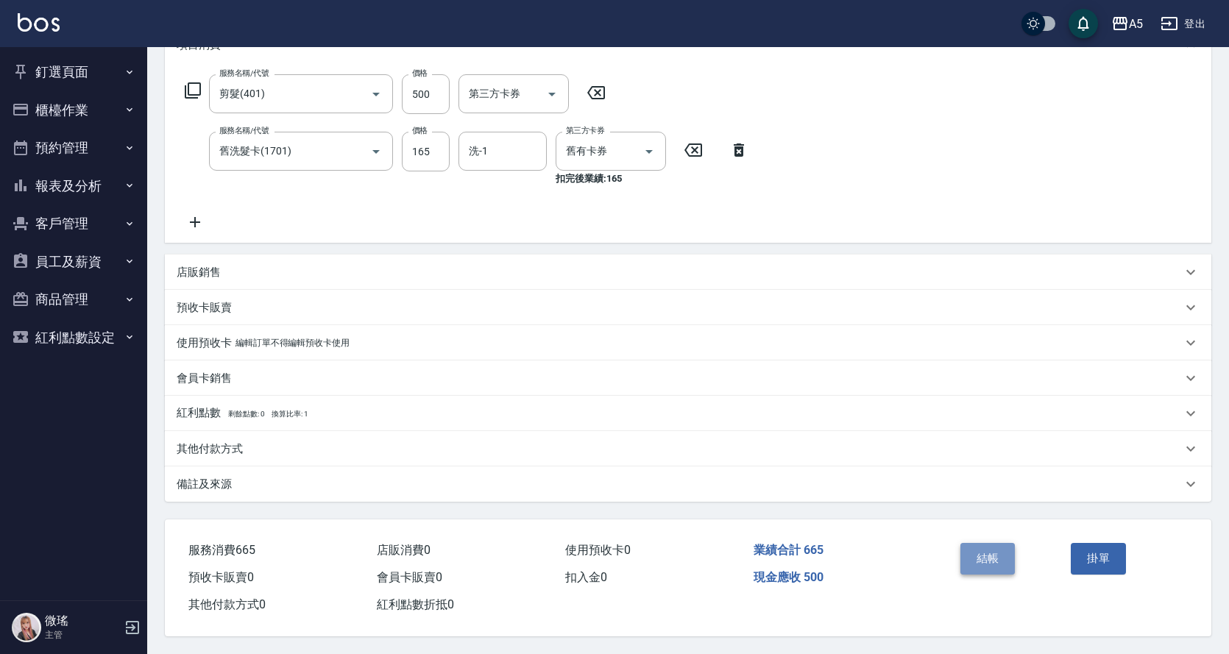
click at [989, 546] on button "結帳" at bounding box center [988, 558] width 55 height 31
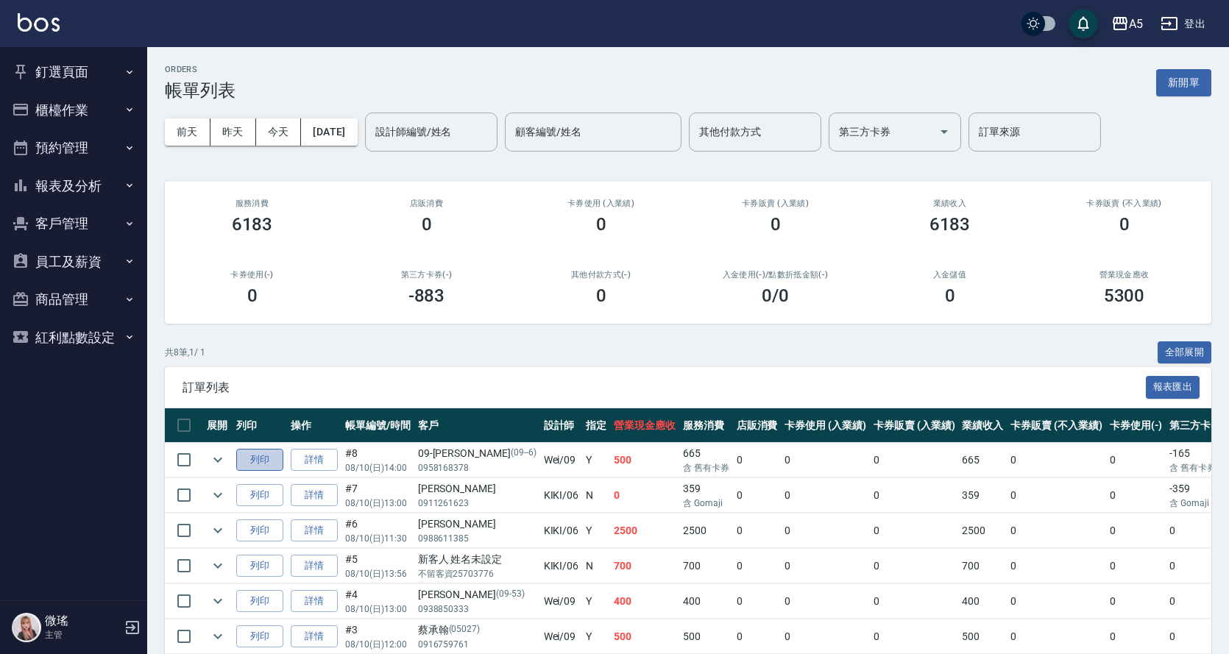
click at [254, 457] on button "列印" at bounding box center [259, 460] width 47 height 23
